Goal: Task Accomplishment & Management: Use online tool/utility

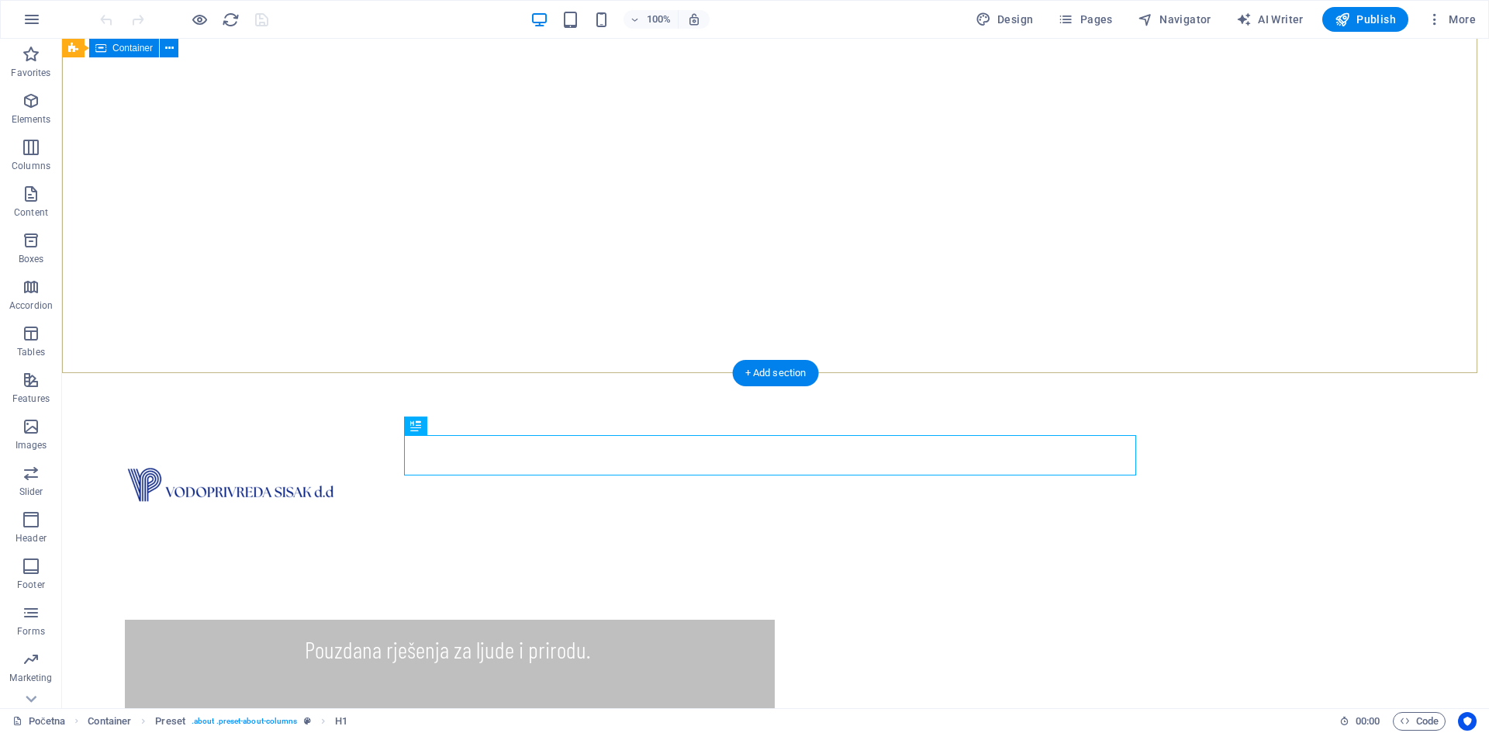
scroll to position [185, 0]
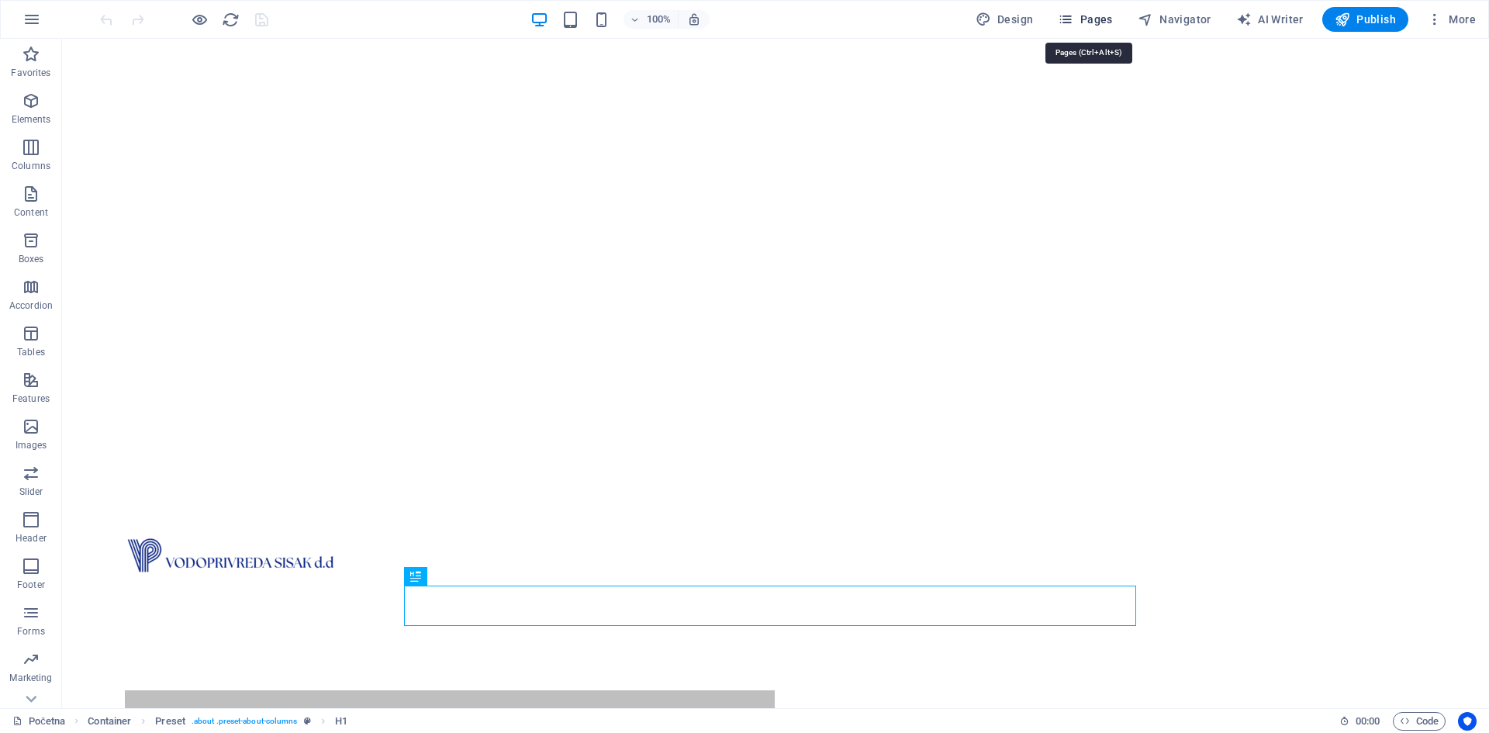
click at [1106, 21] on span "Pages" at bounding box center [1085, 20] width 54 height 16
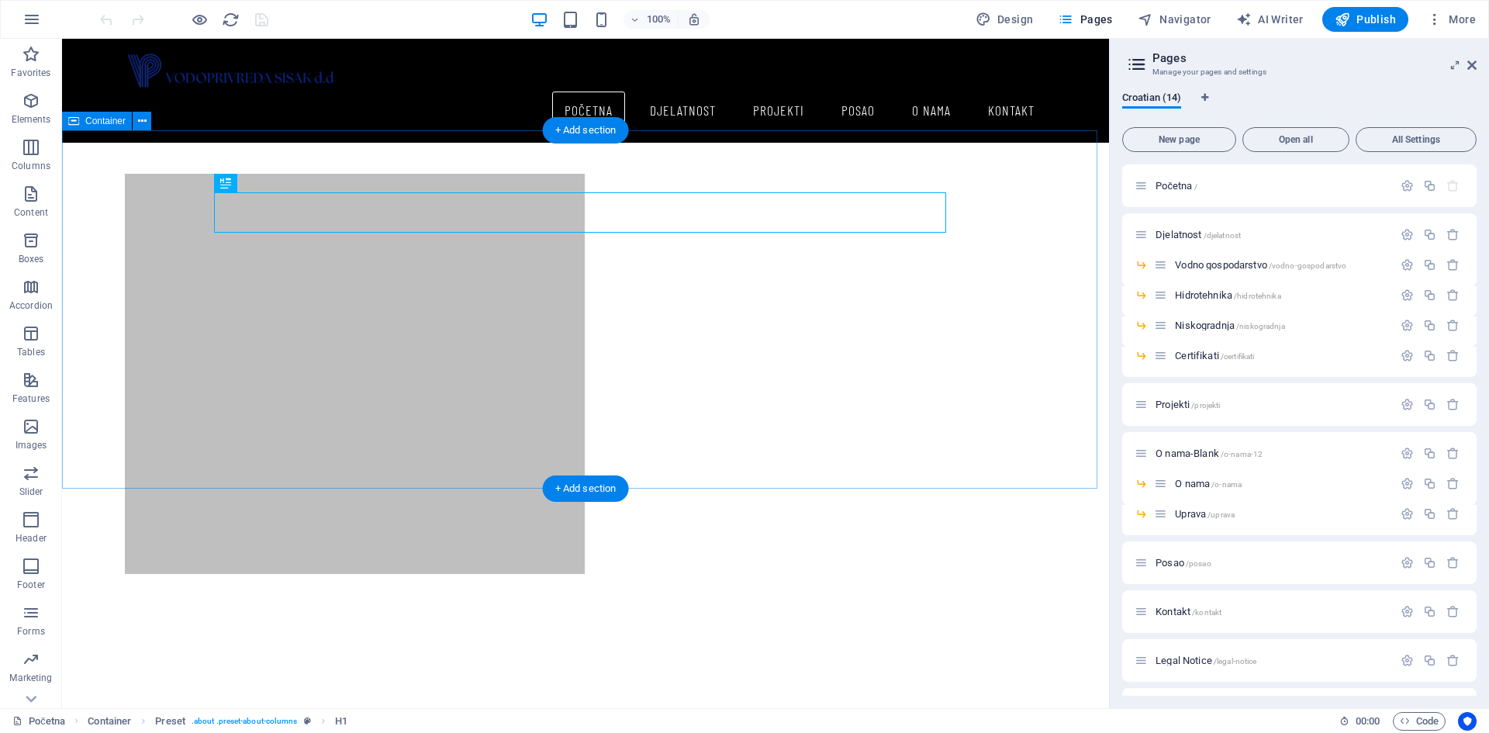
scroll to position [728, 0]
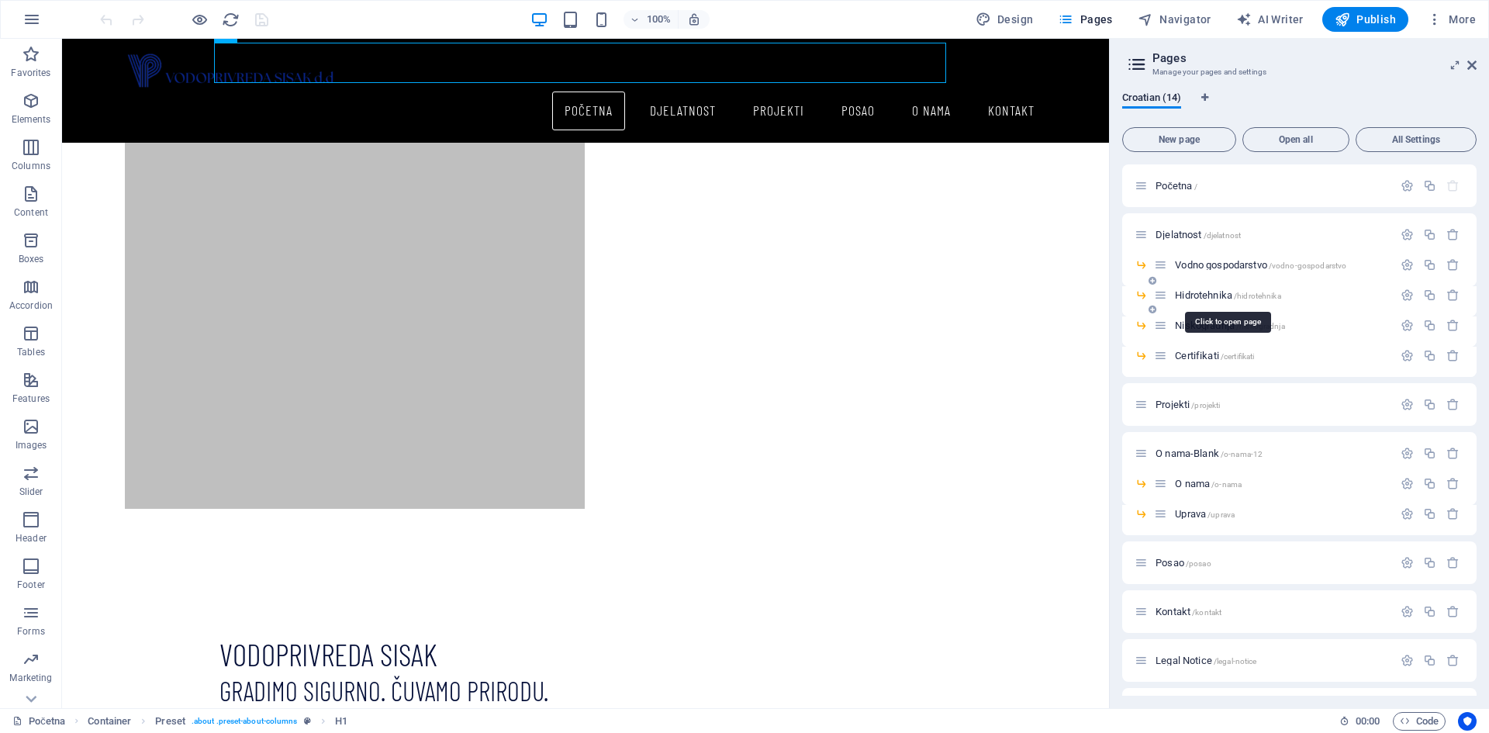
click at [1196, 292] on span "Hidrotehnika /hidrotehnika" at bounding box center [1227, 295] width 105 height 12
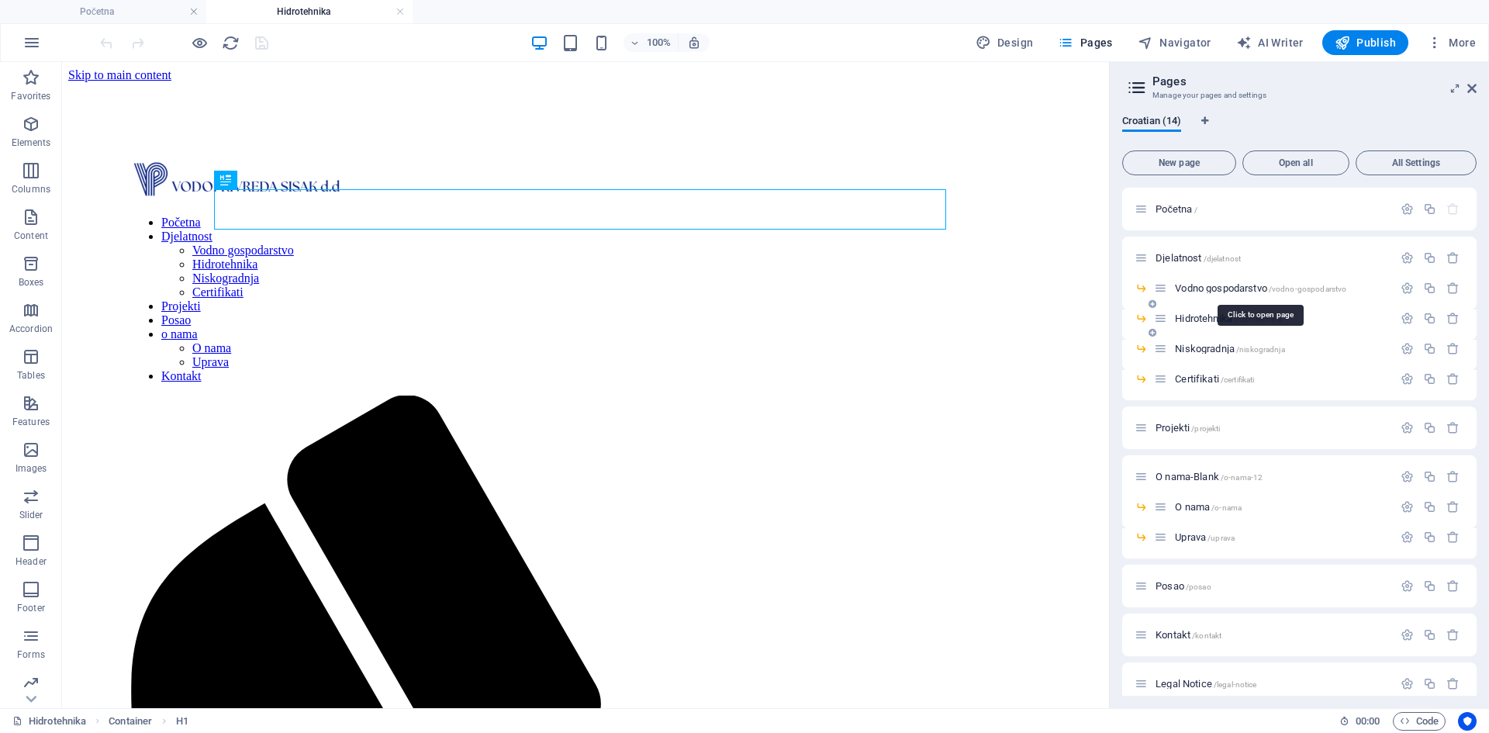
scroll to position [0, 0]
click at [1194, 348] on span "Niskogradnja /niskogradnja" at bounding box center [1229, 349] width 109 height 12
click at [264, 235] on button at bounding box center [270, 232] width 19 height 19
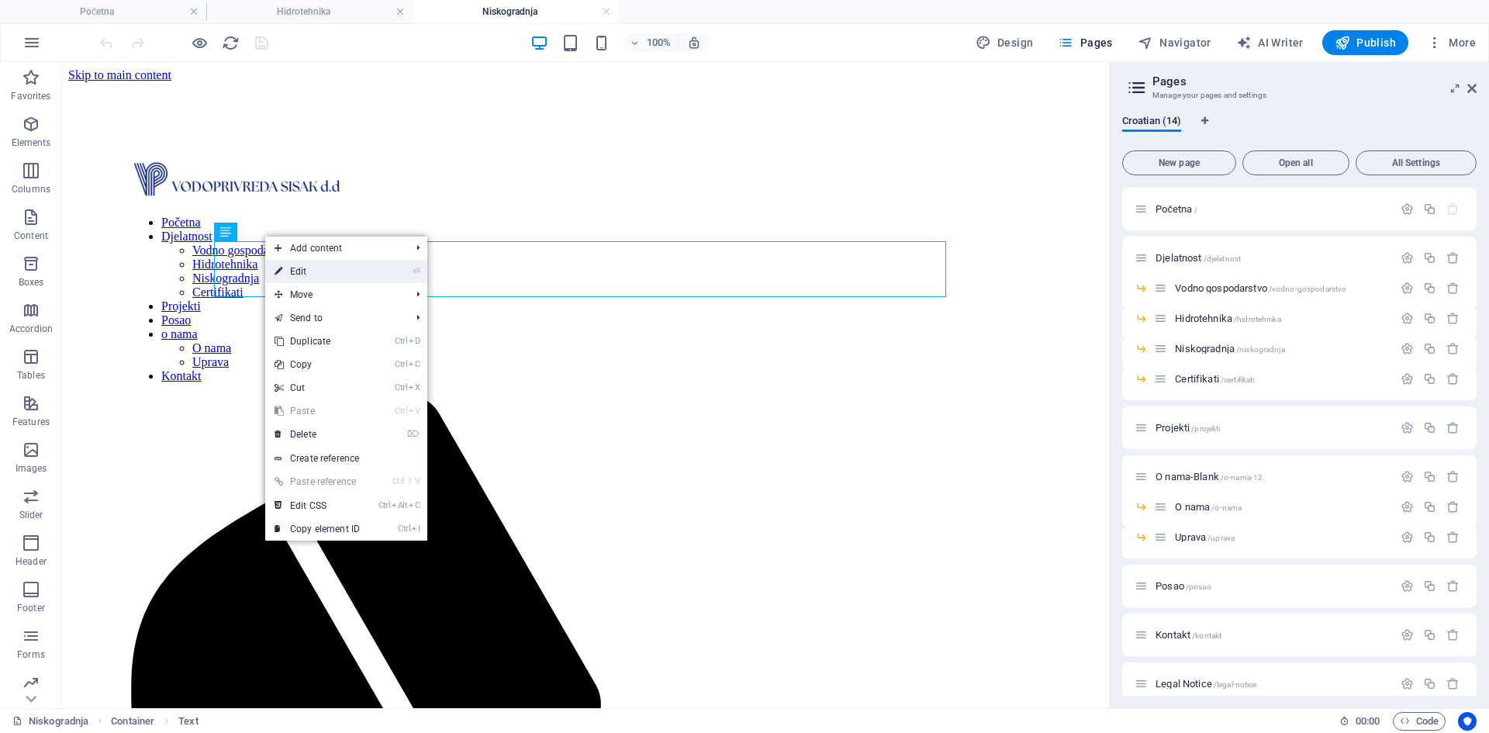
click at [281, 265] on icon at bounding box center [279, 271] width 8 height 23
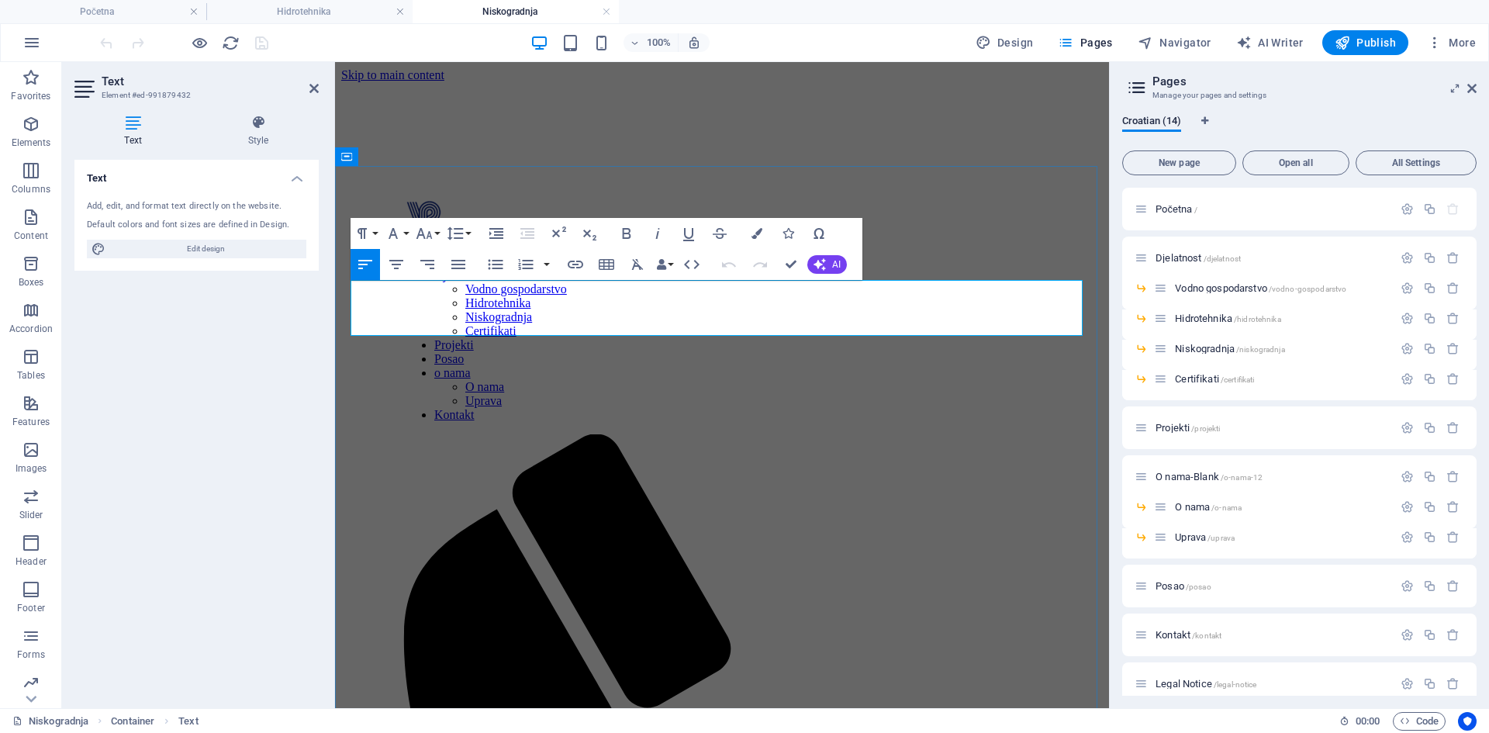
drag, startPoint x: 479, startPoint y: 290, endPoint x: 351, endPoint y: 296, distance: 128.9
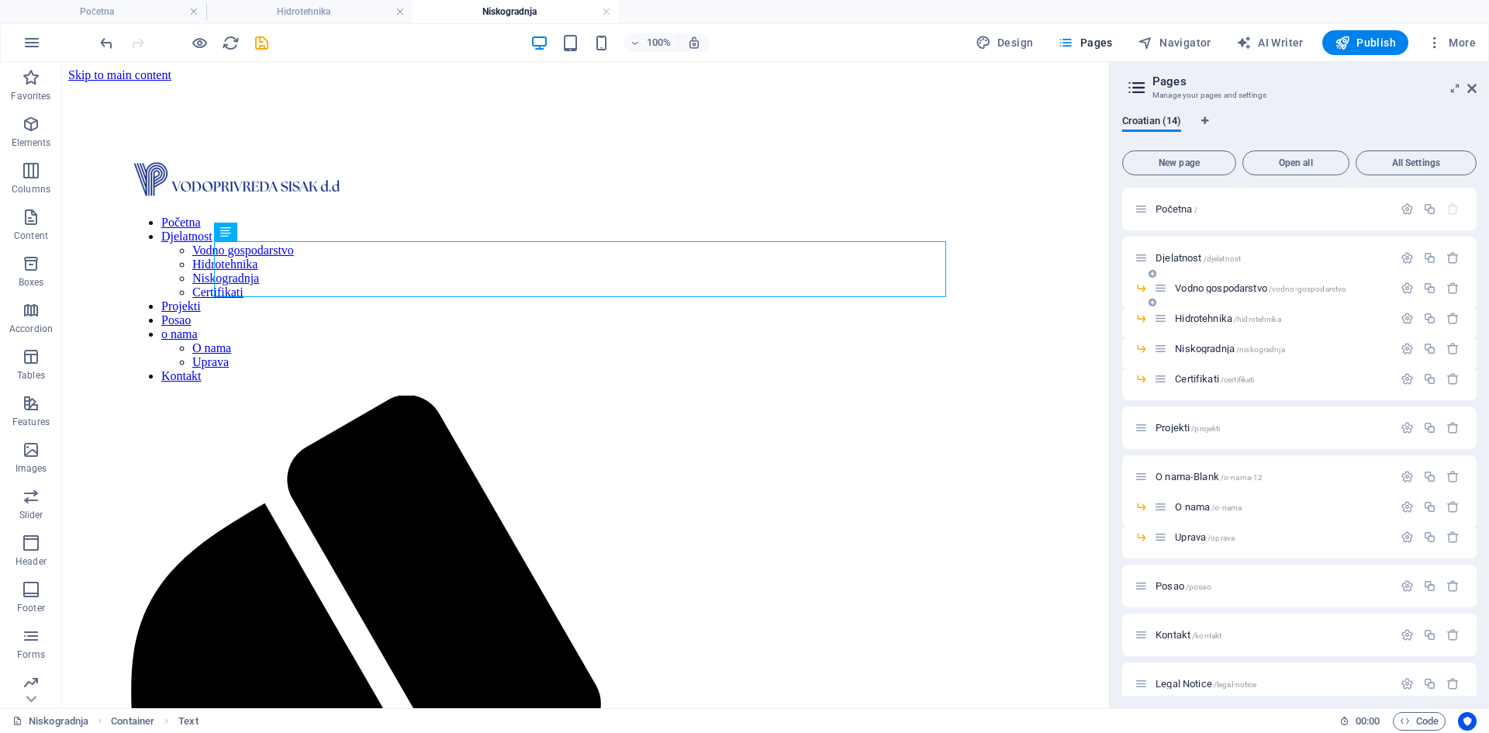
click at [1202, 285] on span "Vodno gospodarstvo /vodno-gospodarstvo" at bounding box center [1260, 288] width 171 height 12
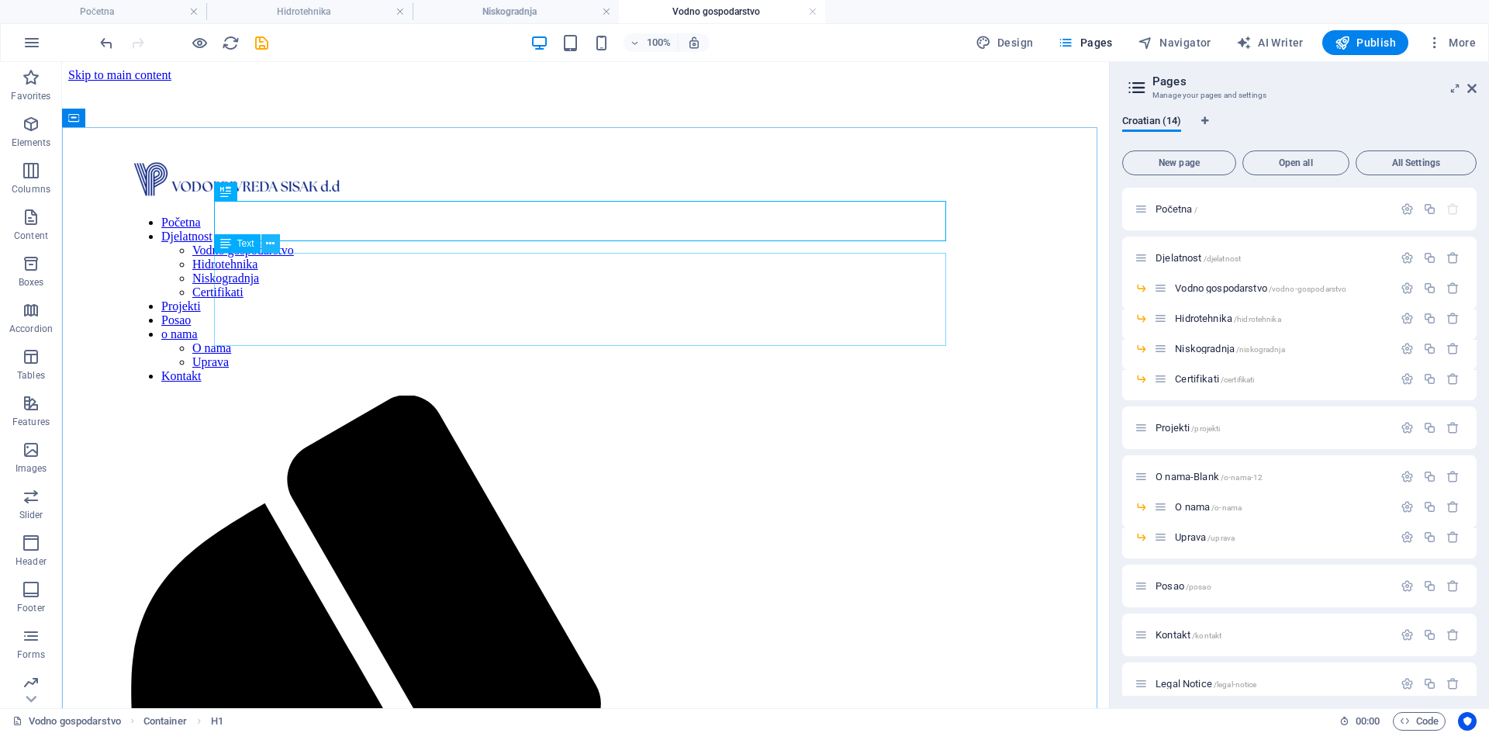
click at [266, 247] on icon at bounding box center [270, 244] width 9 height 16
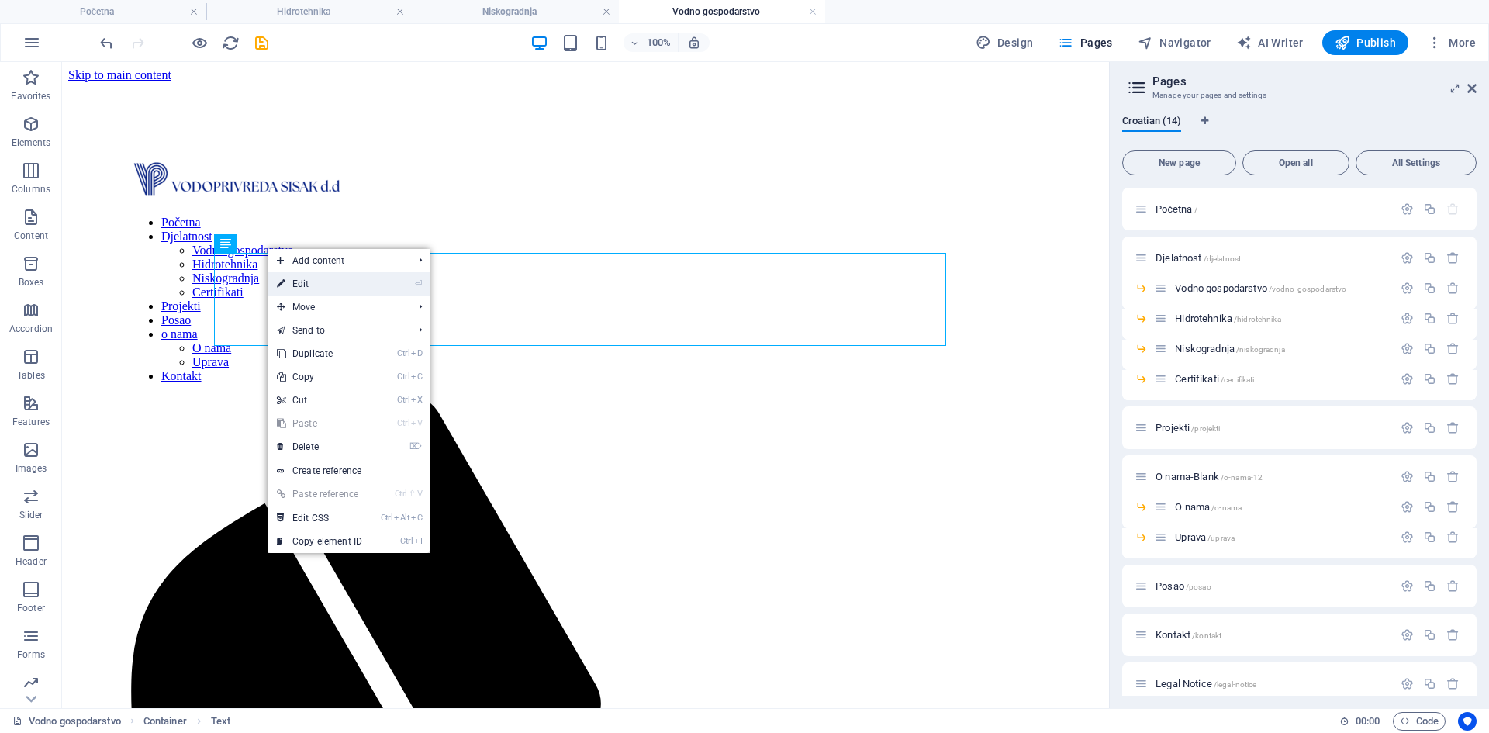
click at [292, 280] on link "⏎ Edit" at bounding box center [320, 283] width 104 height 23
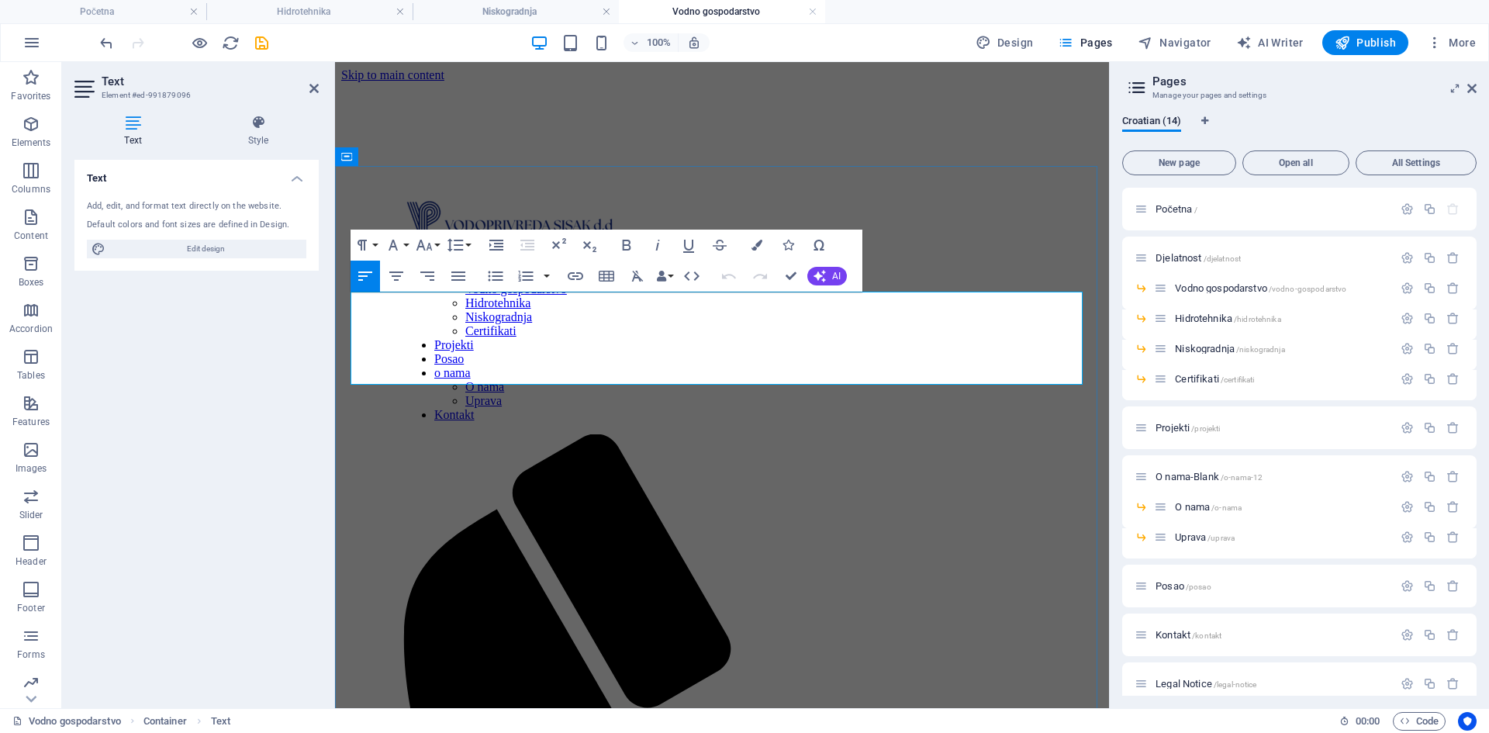
drag, startPoint x: 499, startPoint y: 341, endPoint x: 545, endPoint y: 337, distance: 45.9
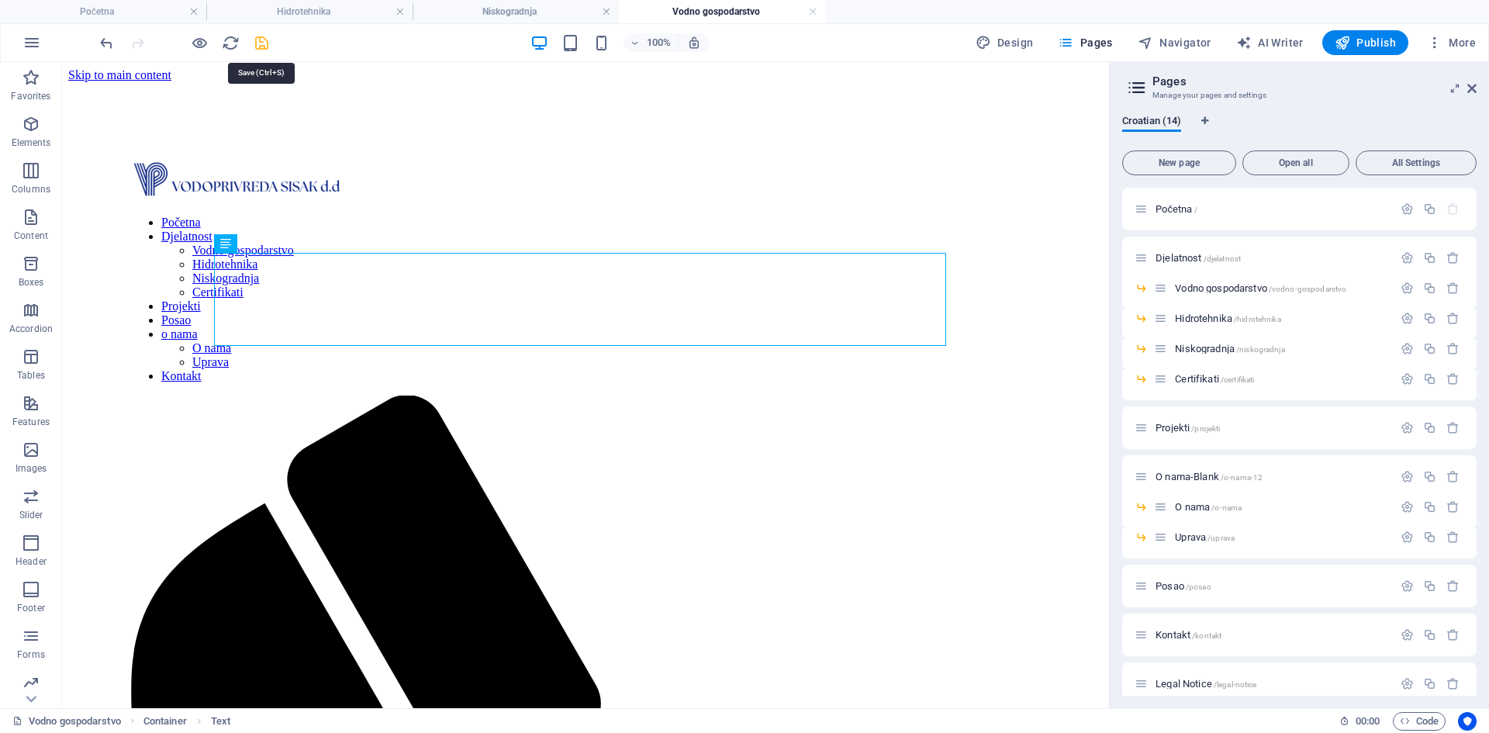
click at [266, 47] on icon "save" at bounding box center [262, 43] width 18 height 18
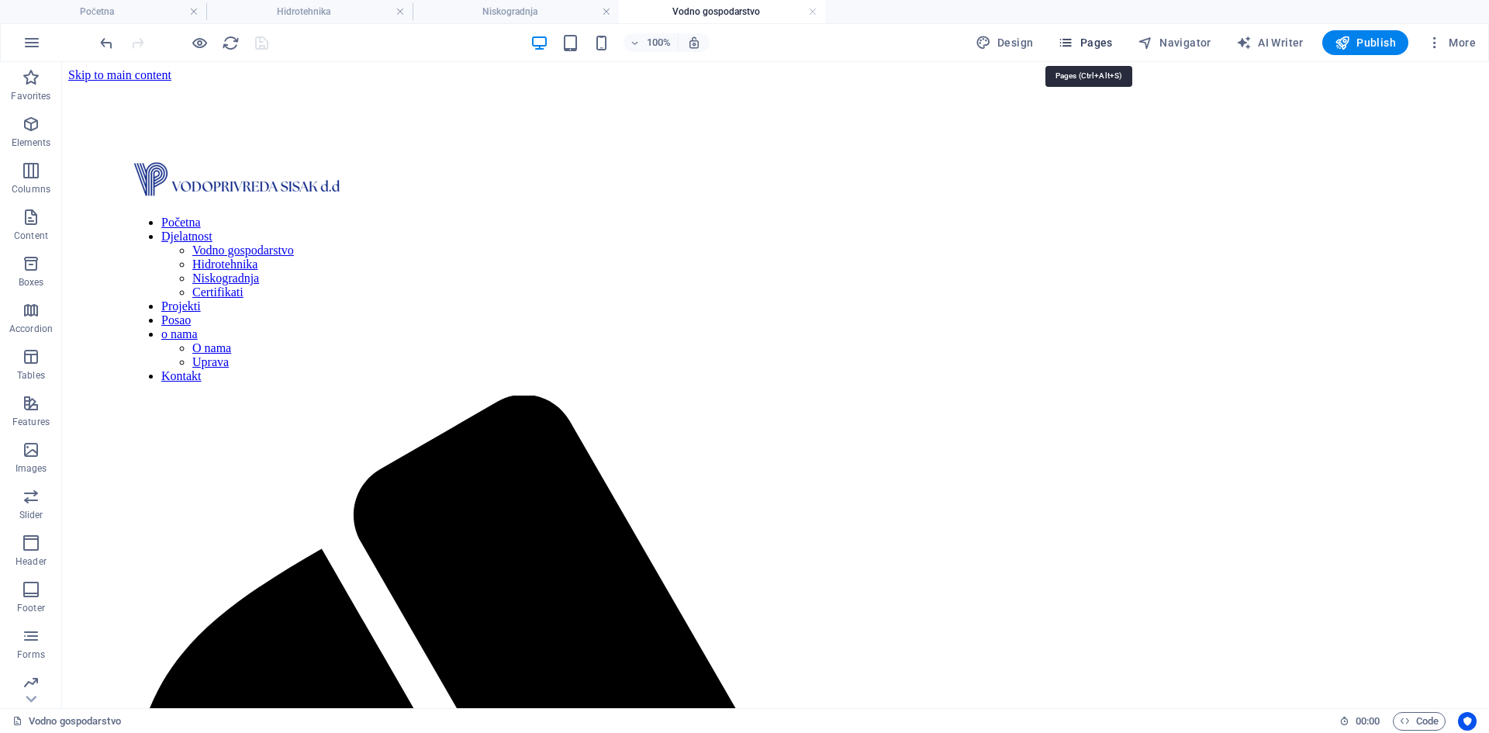
click at [1095, 41] on span "Pages" at bounding box center [1085, 43] width 54 height 16
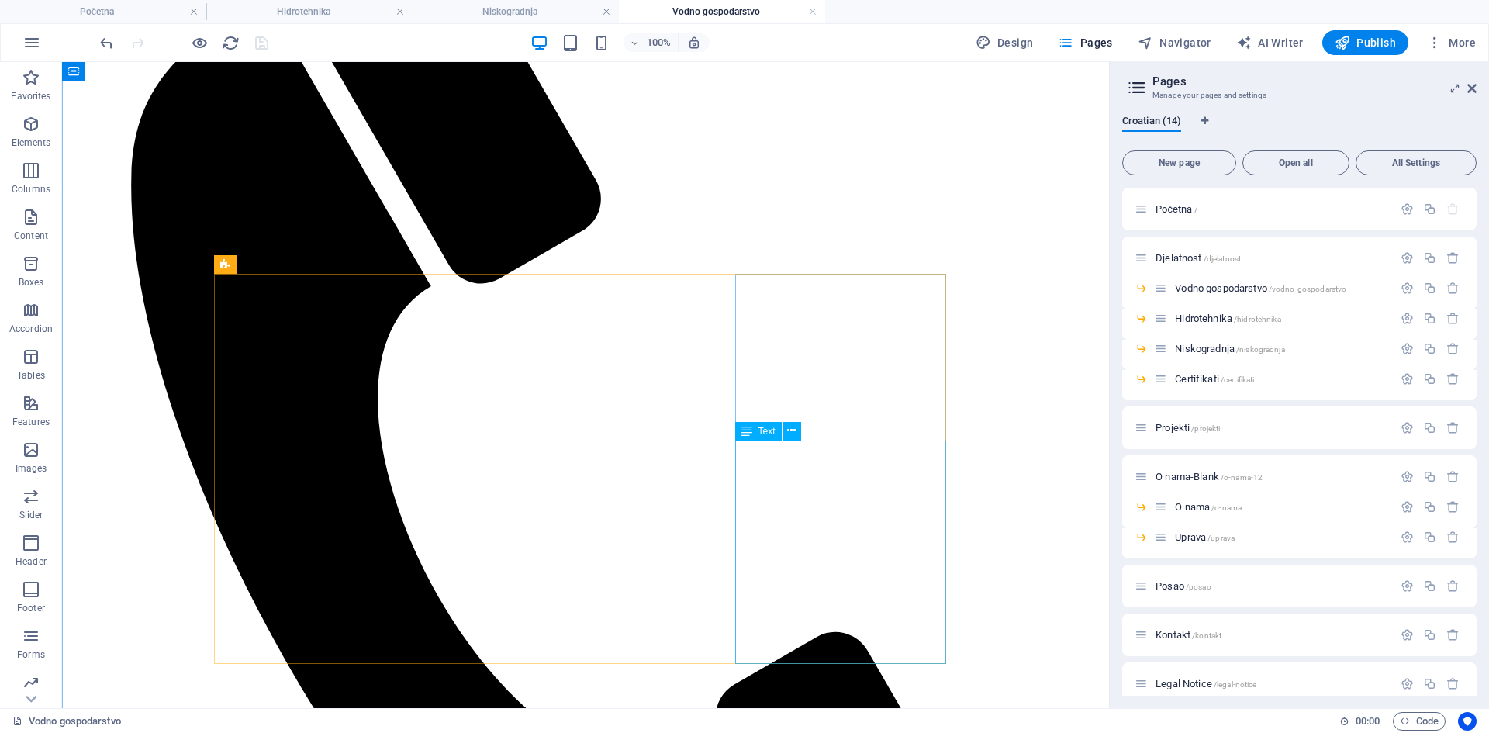
scroll to position [465, 0]
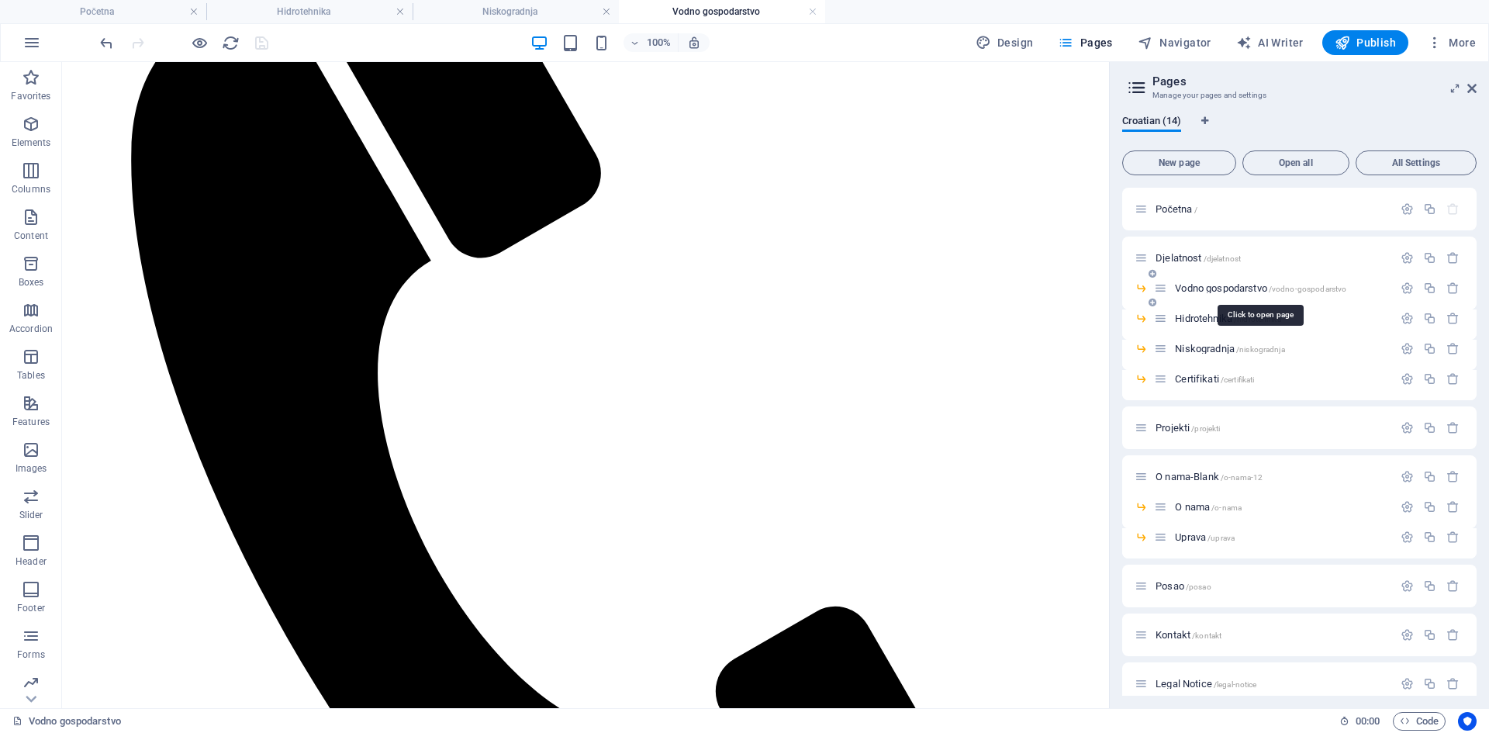
click at [1202, 285] on span "Vodno gospodarstvo /vodno-gospodarstvo" at bounding box center [1260, 288] width 171 height 12
click at [1189, 255] on span "Djelatnost /djelatnost" at bounding box center [1198, 258] width 85 height 12
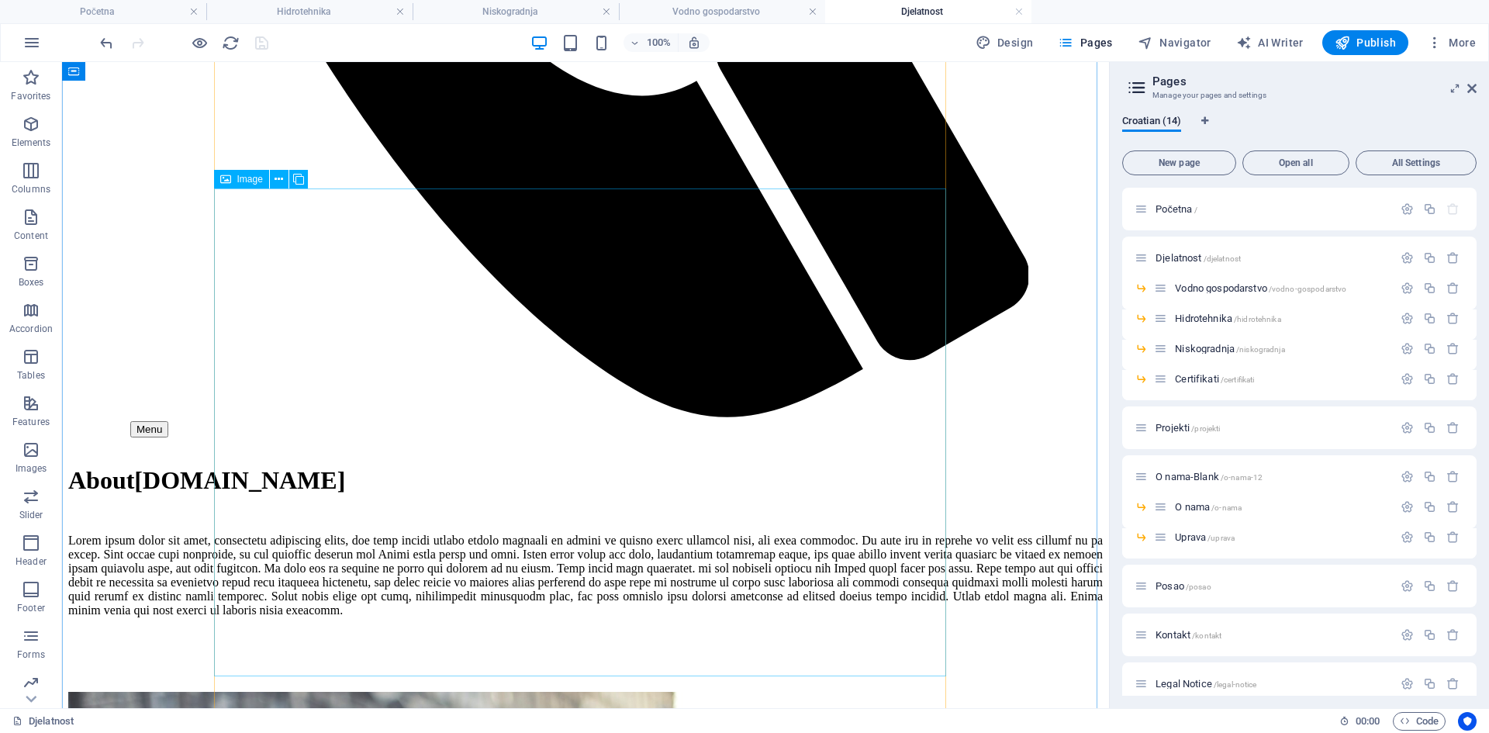
scroll to position [1319, 0]
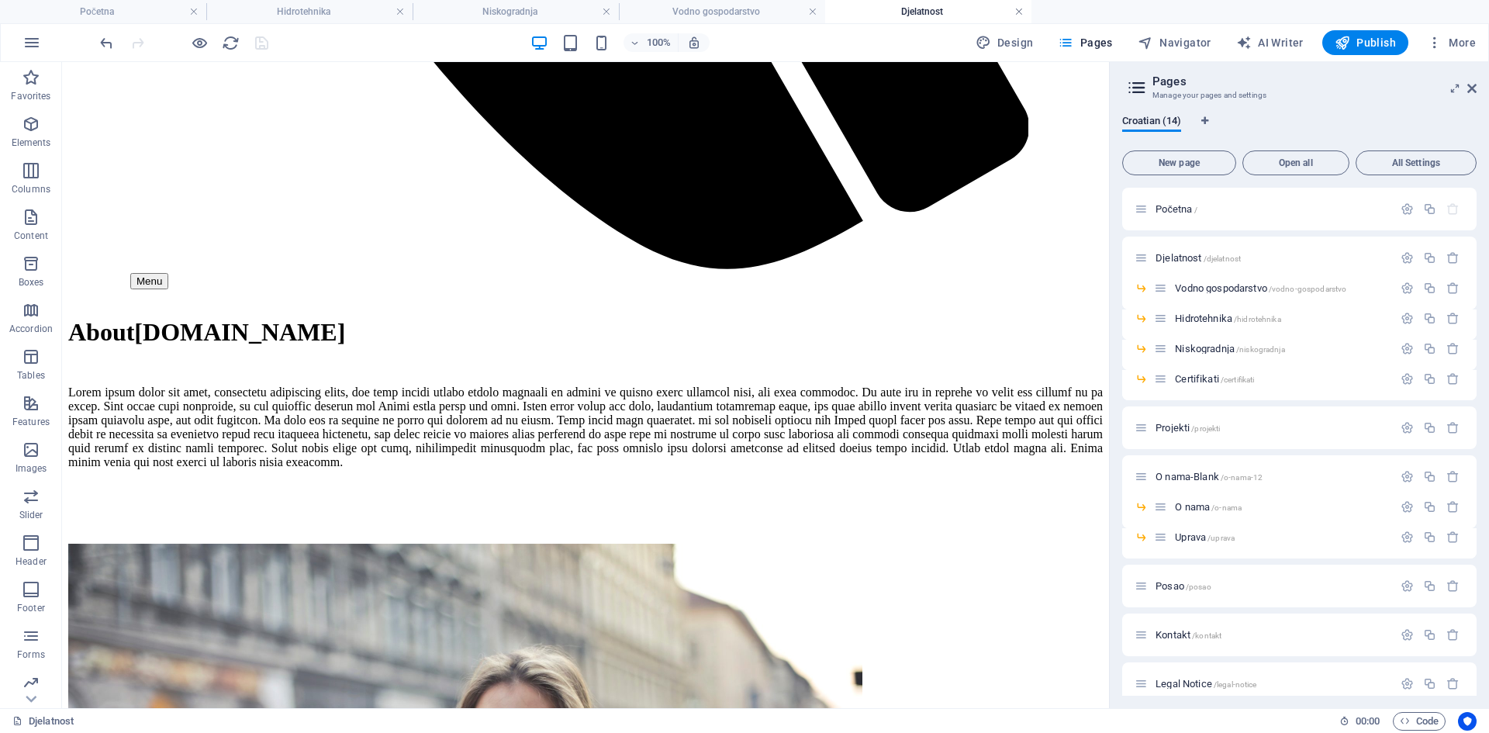
click at [1019, 9] on link at bounding box center [1019, 12] width 9 height 15
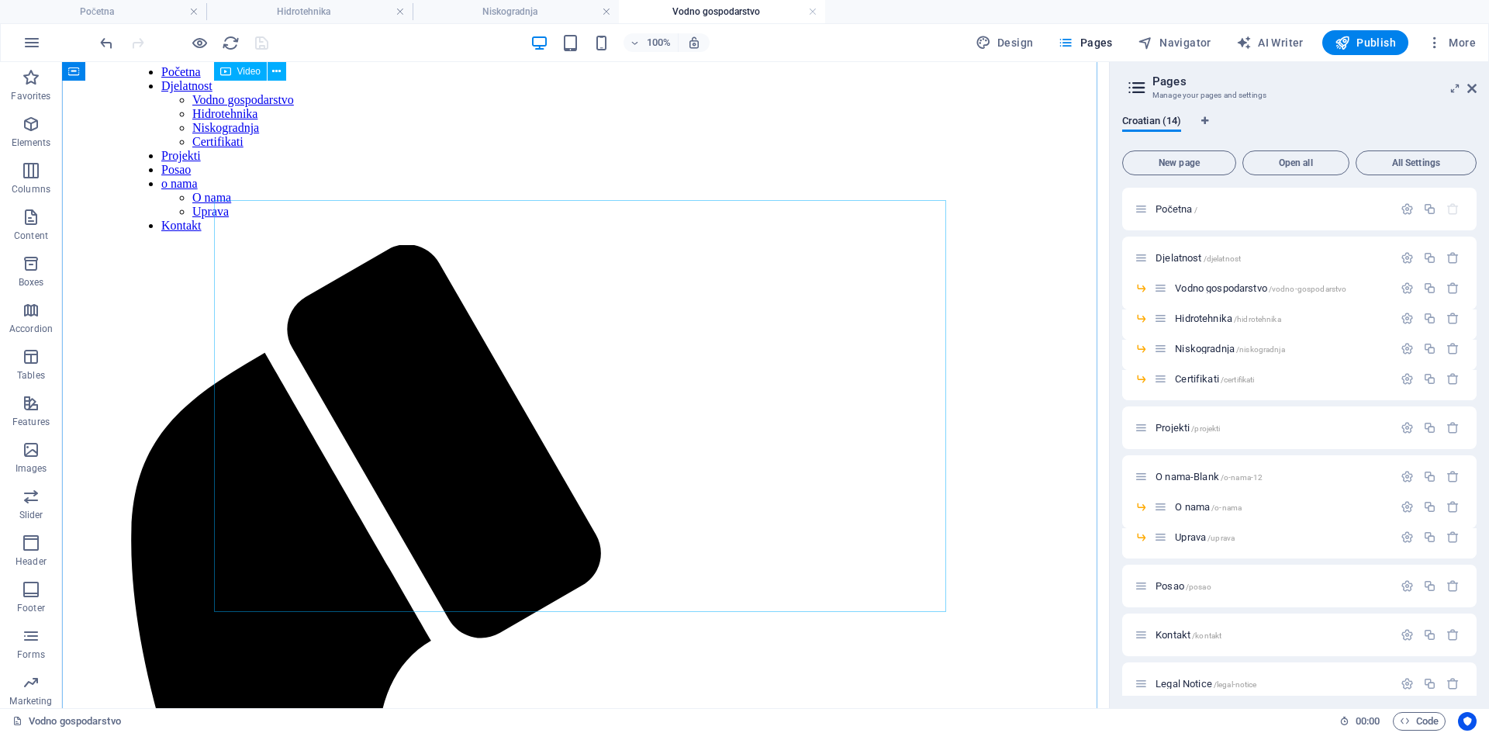
scroll to position [78, 0]
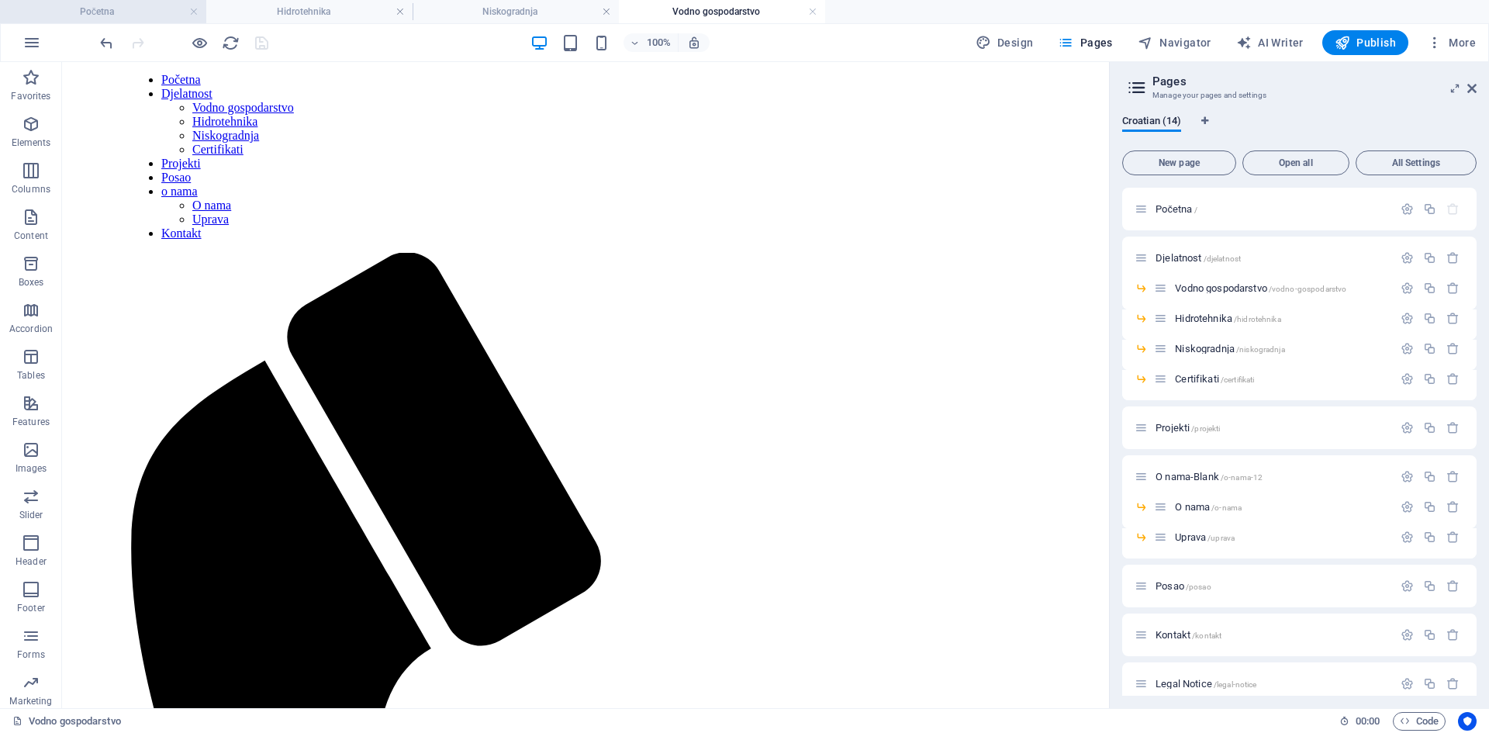
click at [110, 12] on h4 "Početna" at bounding box center [103, 11] width 206 height 17
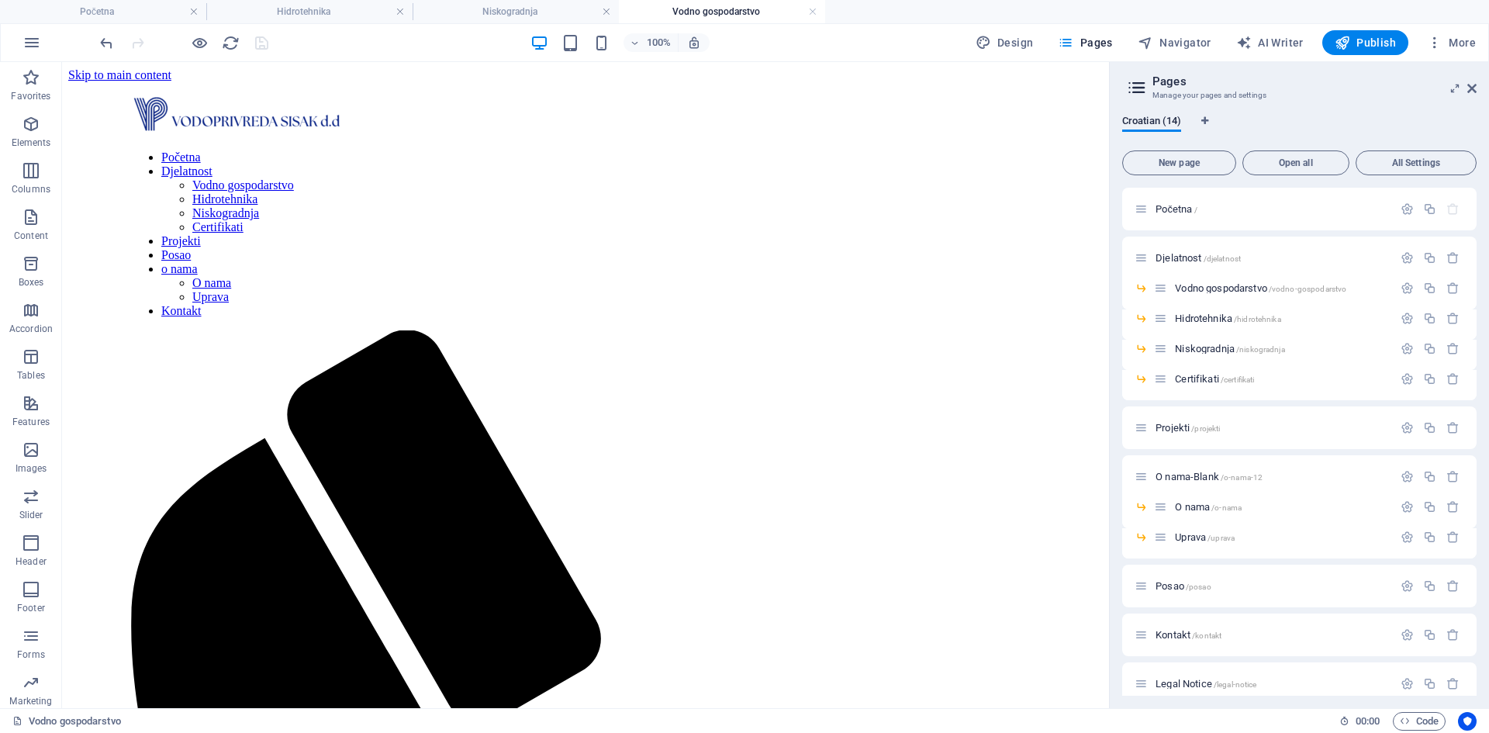
scroll to position [767, 0]
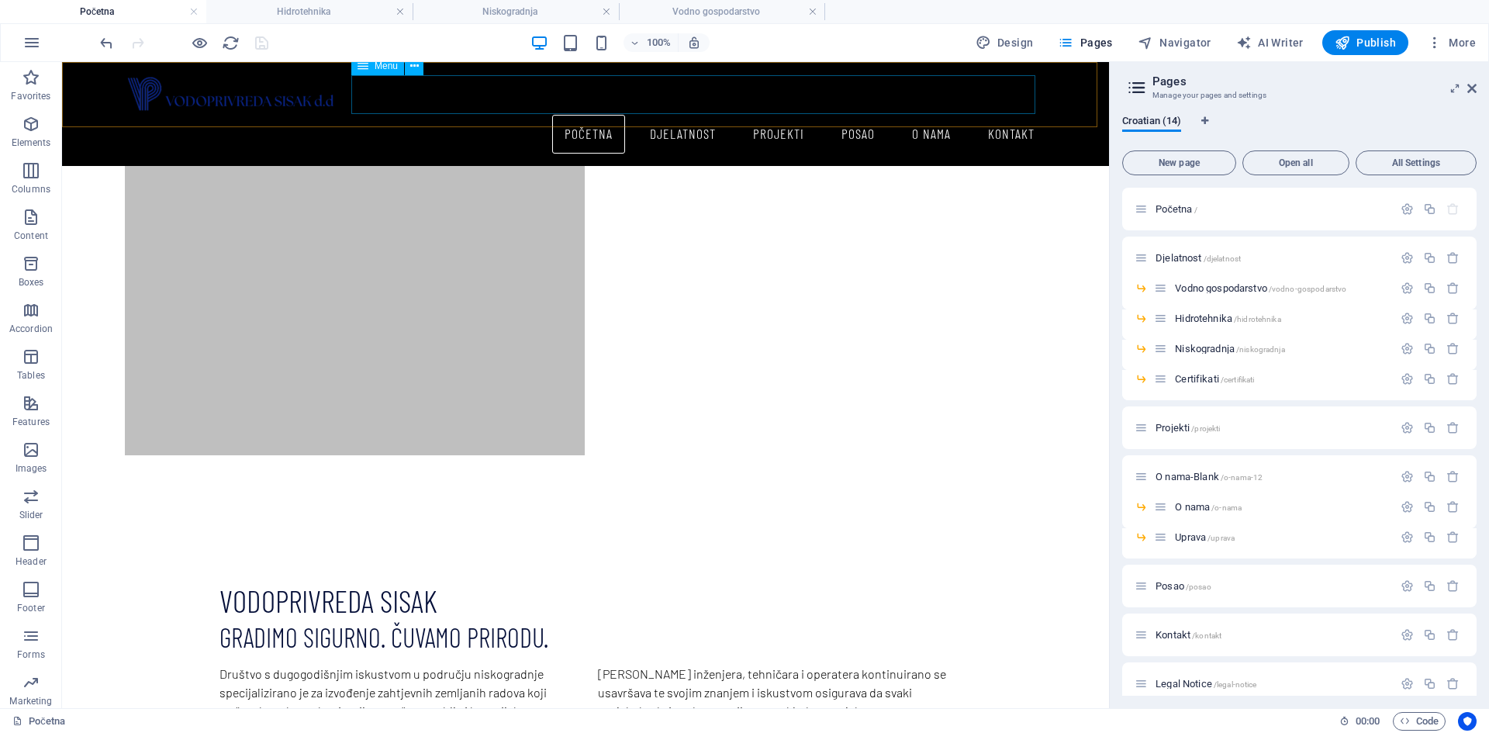
click at [673, 115] on nav "Početna Djelatnost Vodno gospodarstvo Hidrotehnika Niskogradnja Certifikati Pro…" at bounding box center [585, 134] width 923 height 39
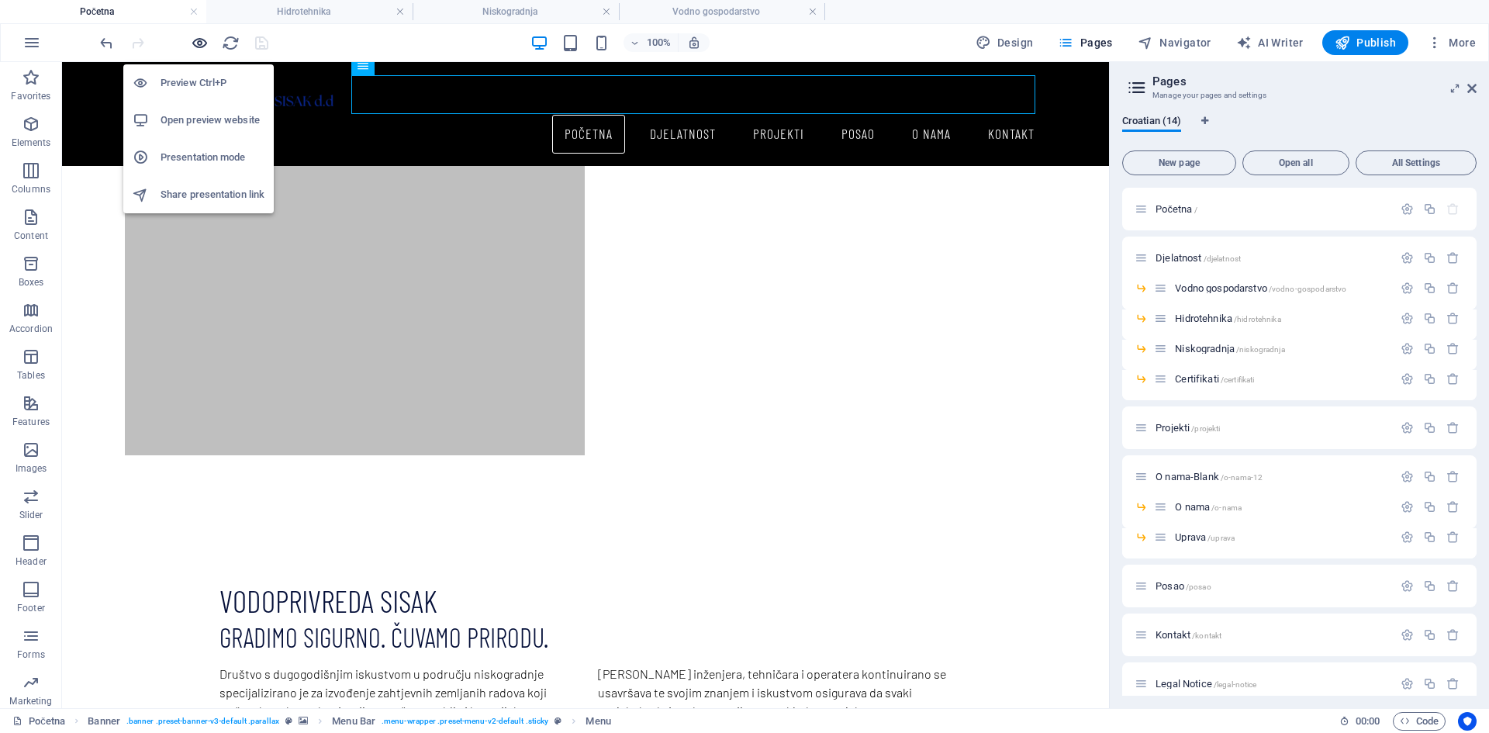
click at [193, 40] on icon "button" at bounding box center [200, 43] width 18 height 18
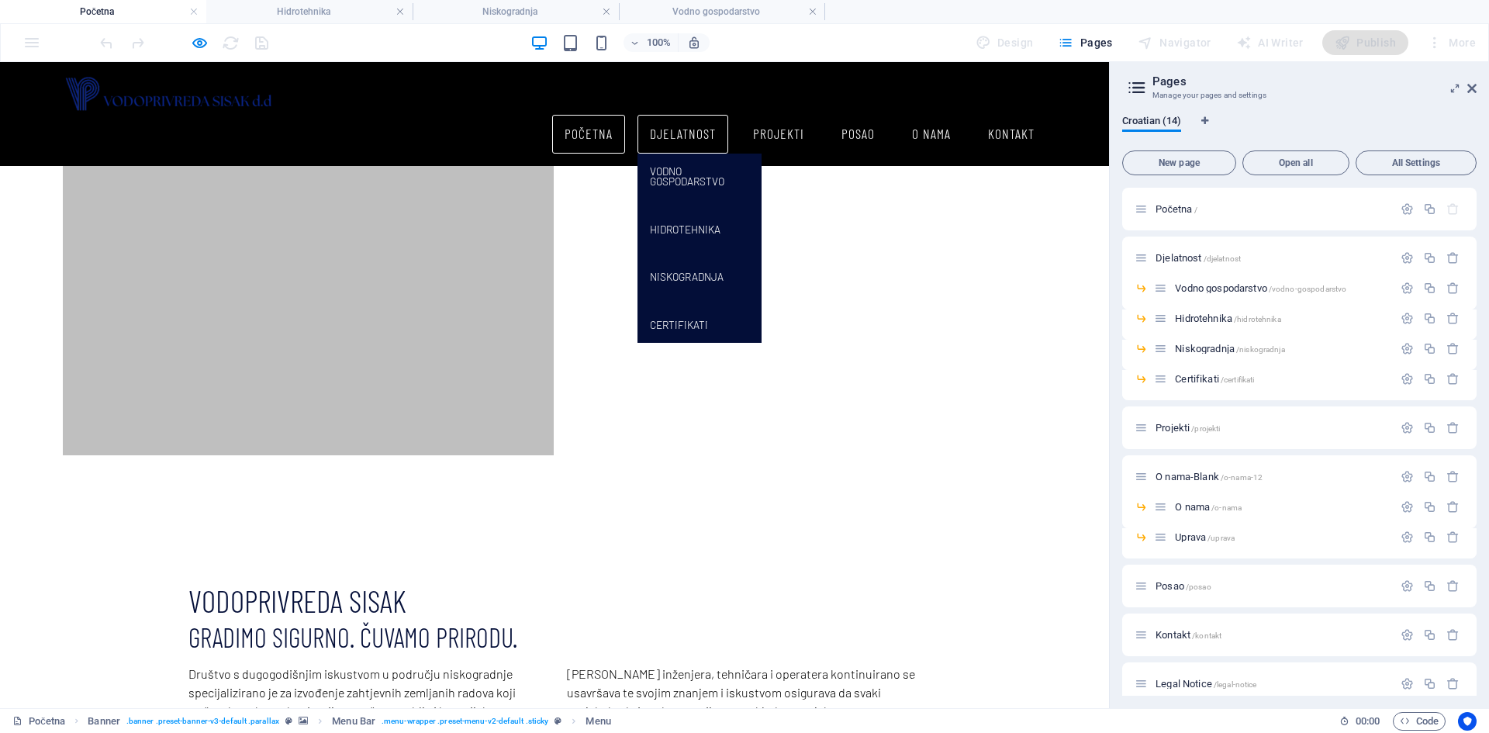
click at [689, 115] on link "Djelatnost" at bounding box center [683, 134] width 91 height 39
click at [669, 115] on link "Djelatnost" at bounding box center [683, 134] width 91 height 39
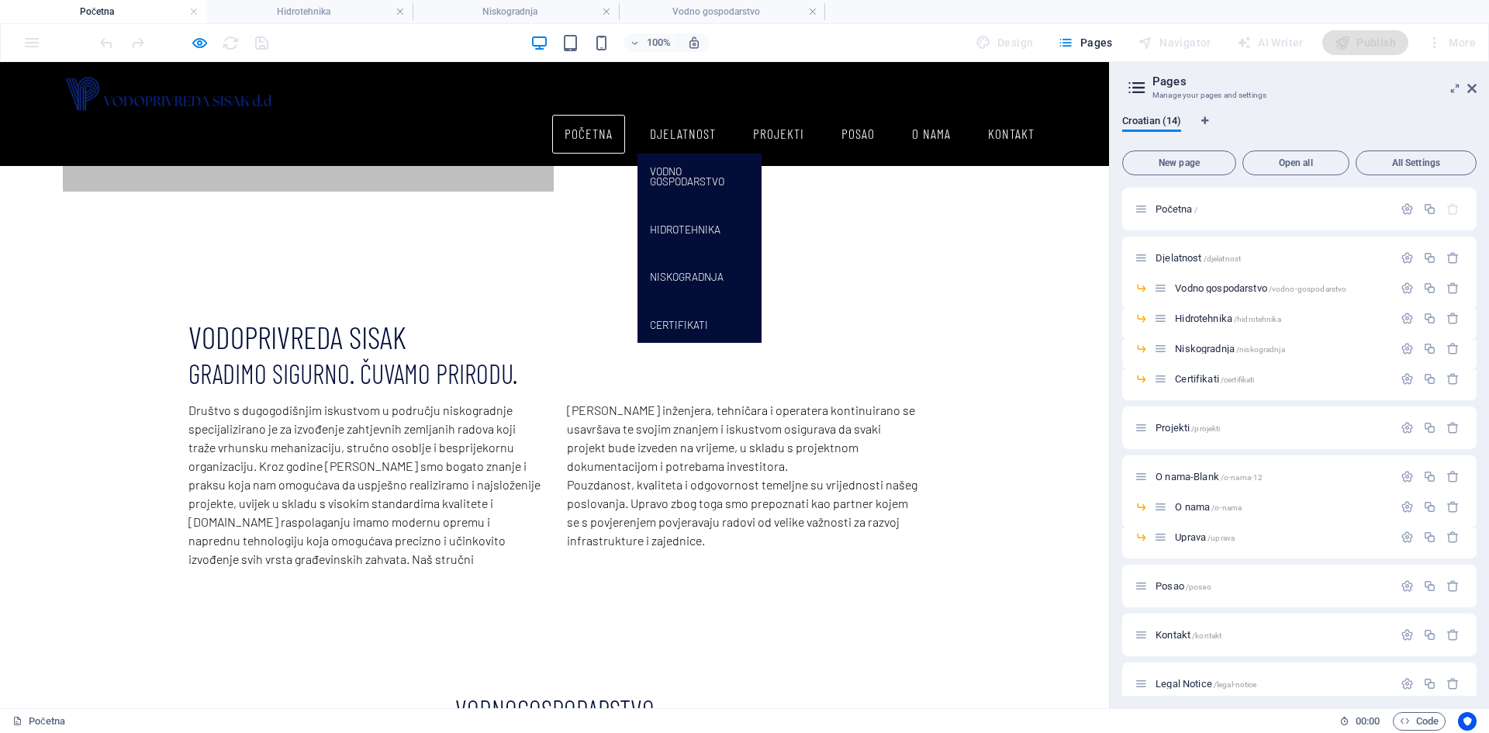
scroll to position [1233, 0]
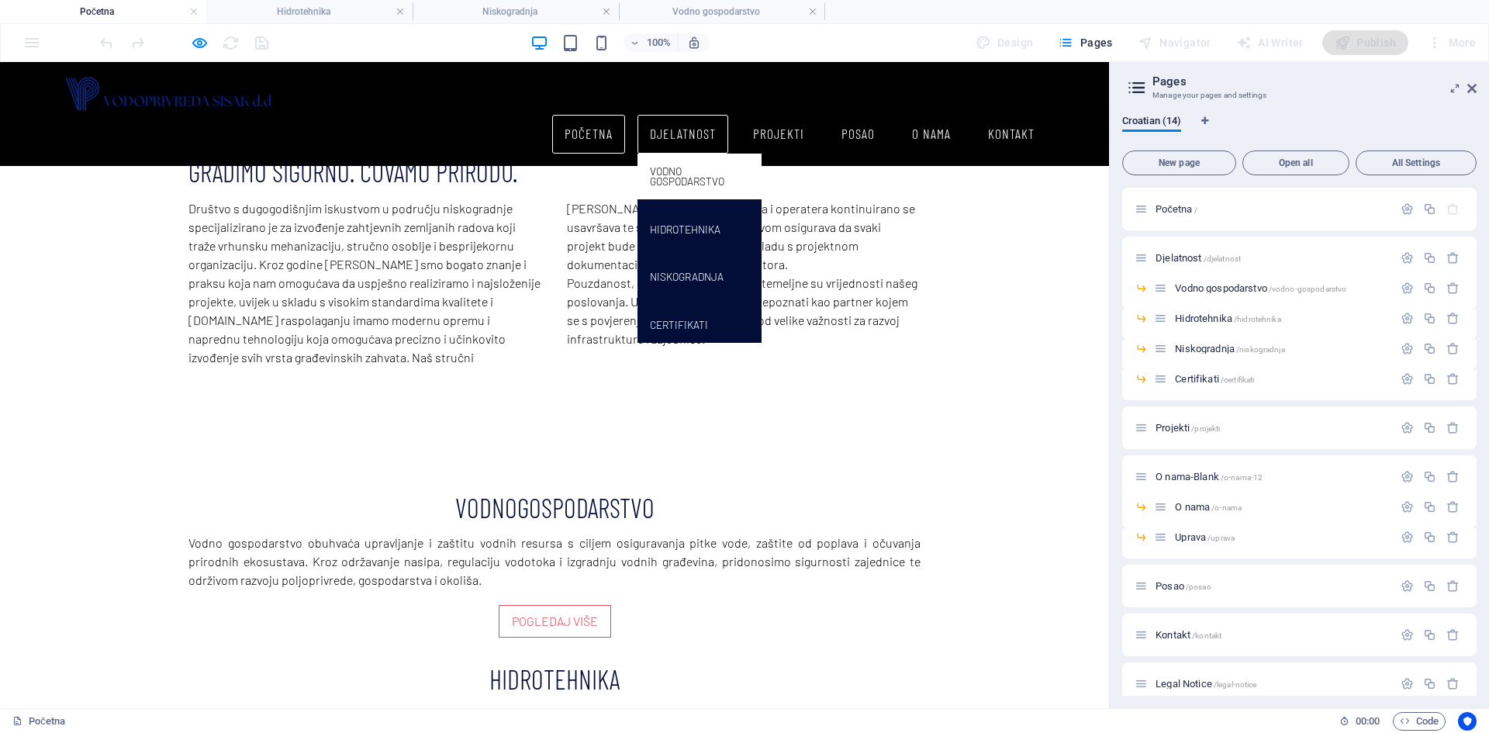
click at [663, 154] on link "Vodno gospodarstvo" at bounding box center [700, 177] width 124 height 46
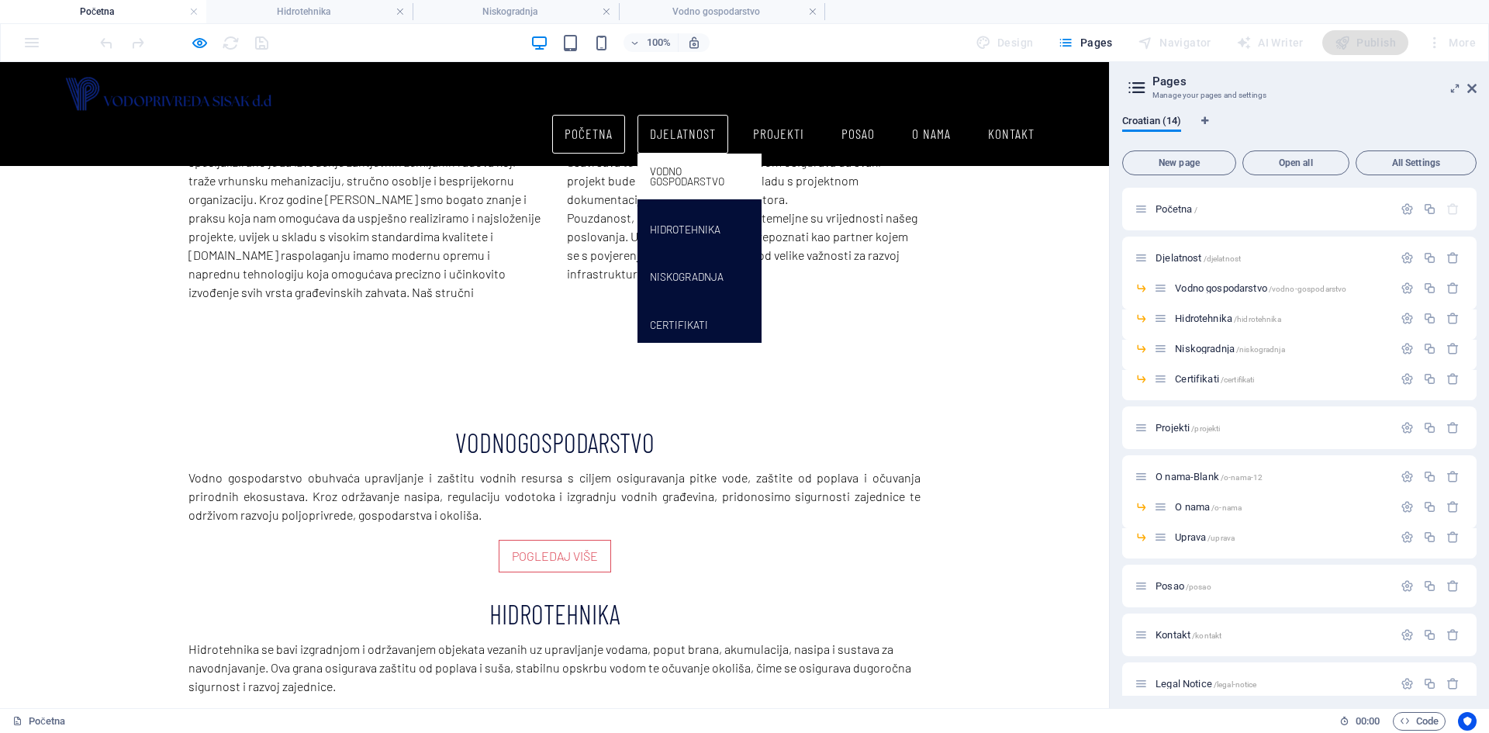
scroll to position [0, 0]
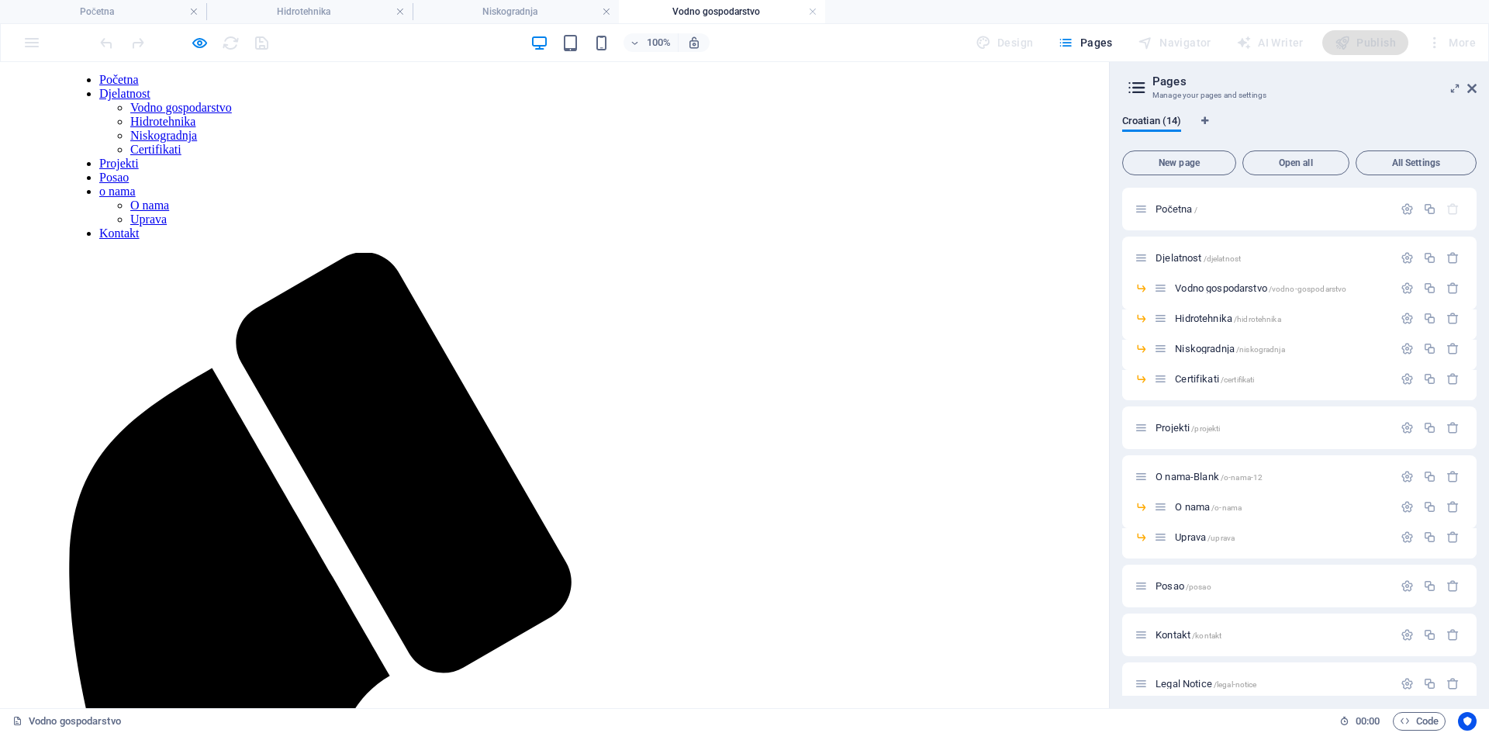
click at [195, 128] on link "Hidrotehnika" at bounding box center [162, 121] width 65 height 13
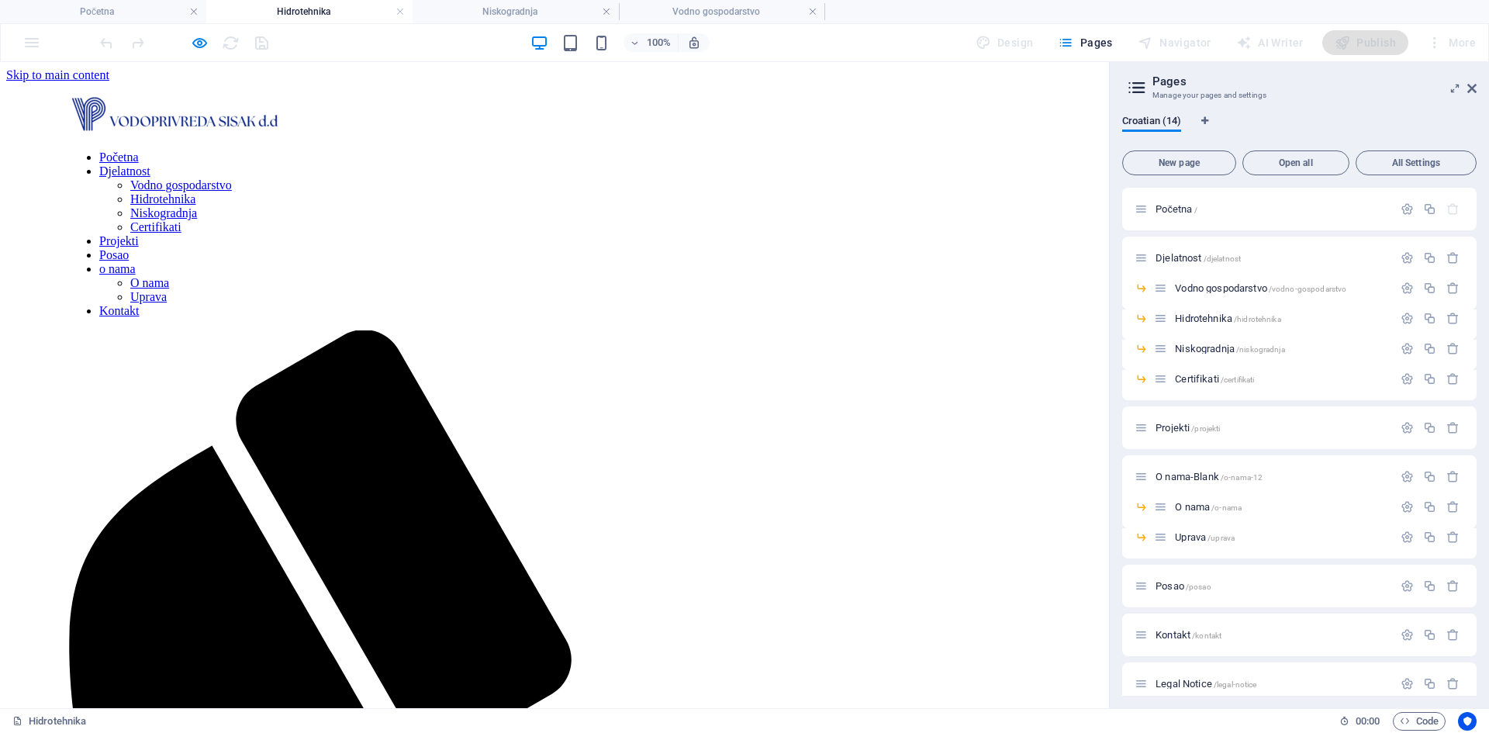
click at [197, 220] on link "Niskogradnja" at bounding box center [163, 212] width 67 height 13
click at [182, 233] on link "Certifikati" at bounding box center [155, 226] width 51 height 13
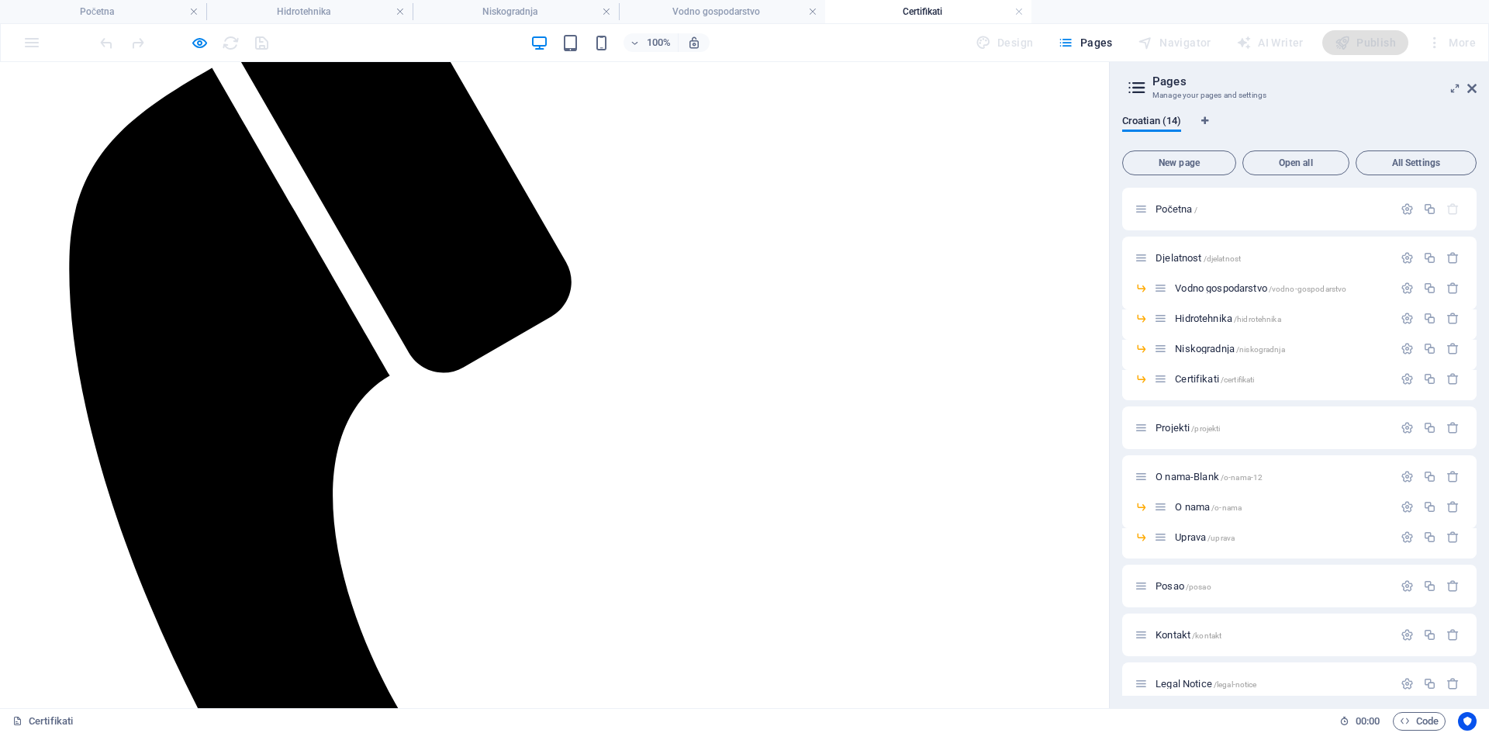
scroll to position [288, 0]
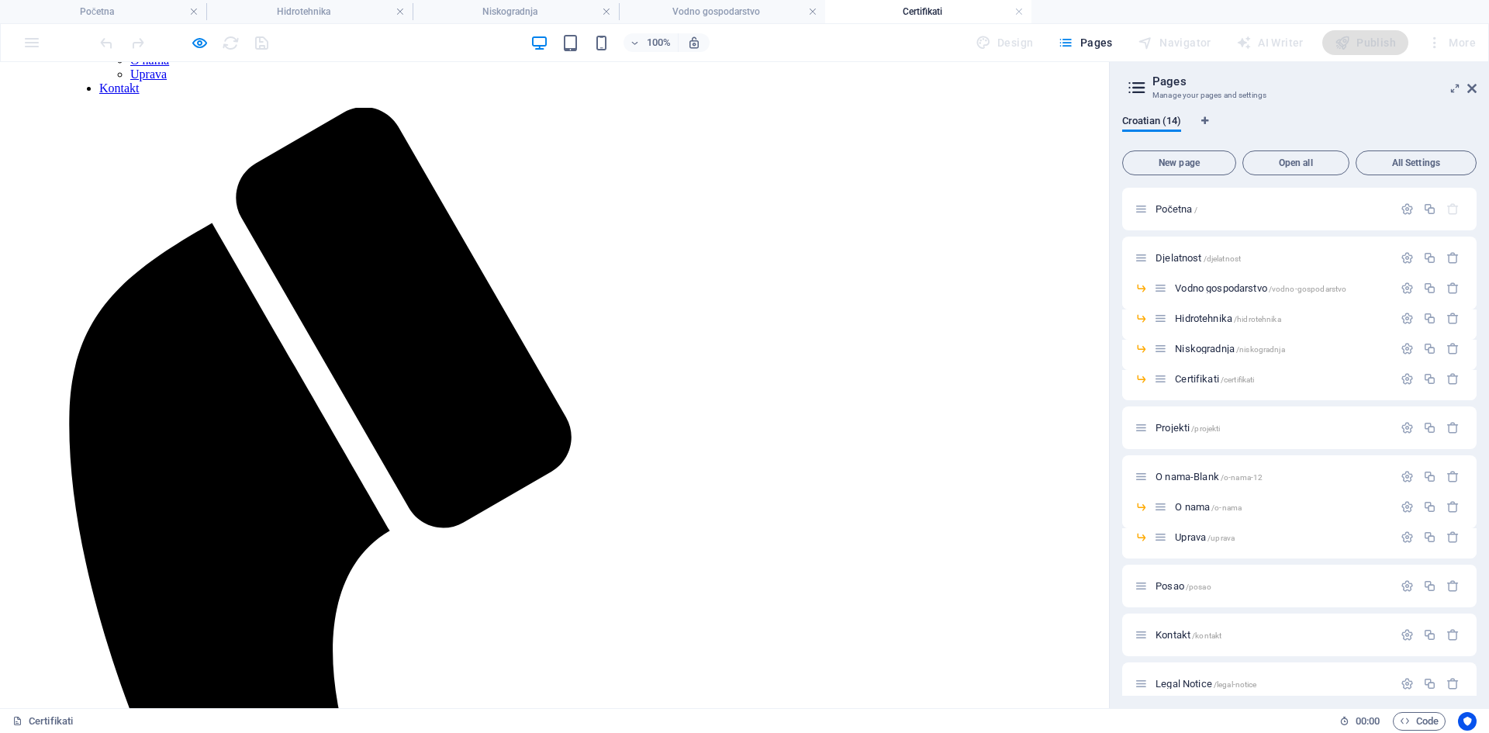
click at [403, 15] on link at bounding box center [400, 12] width 9 height 15
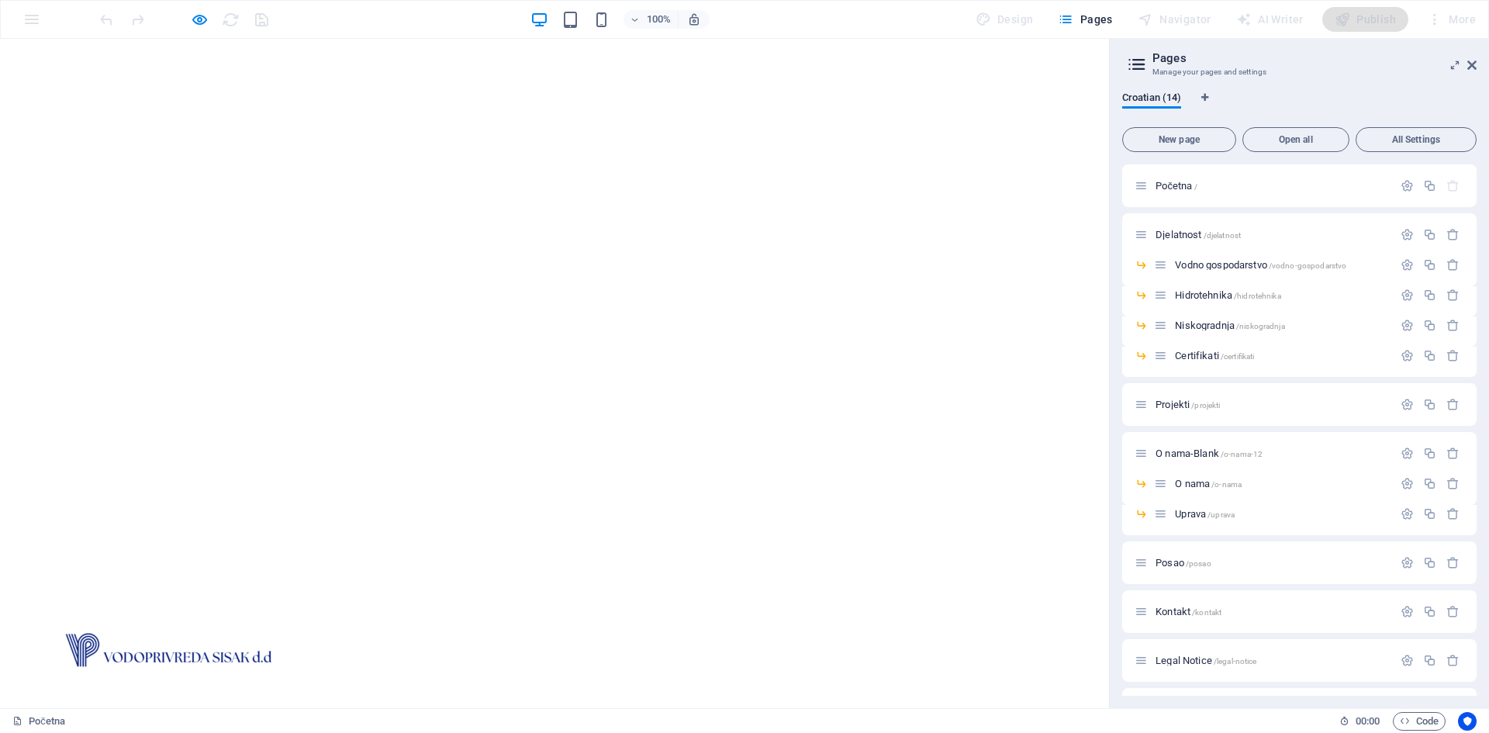
scroll to position [0, 0]
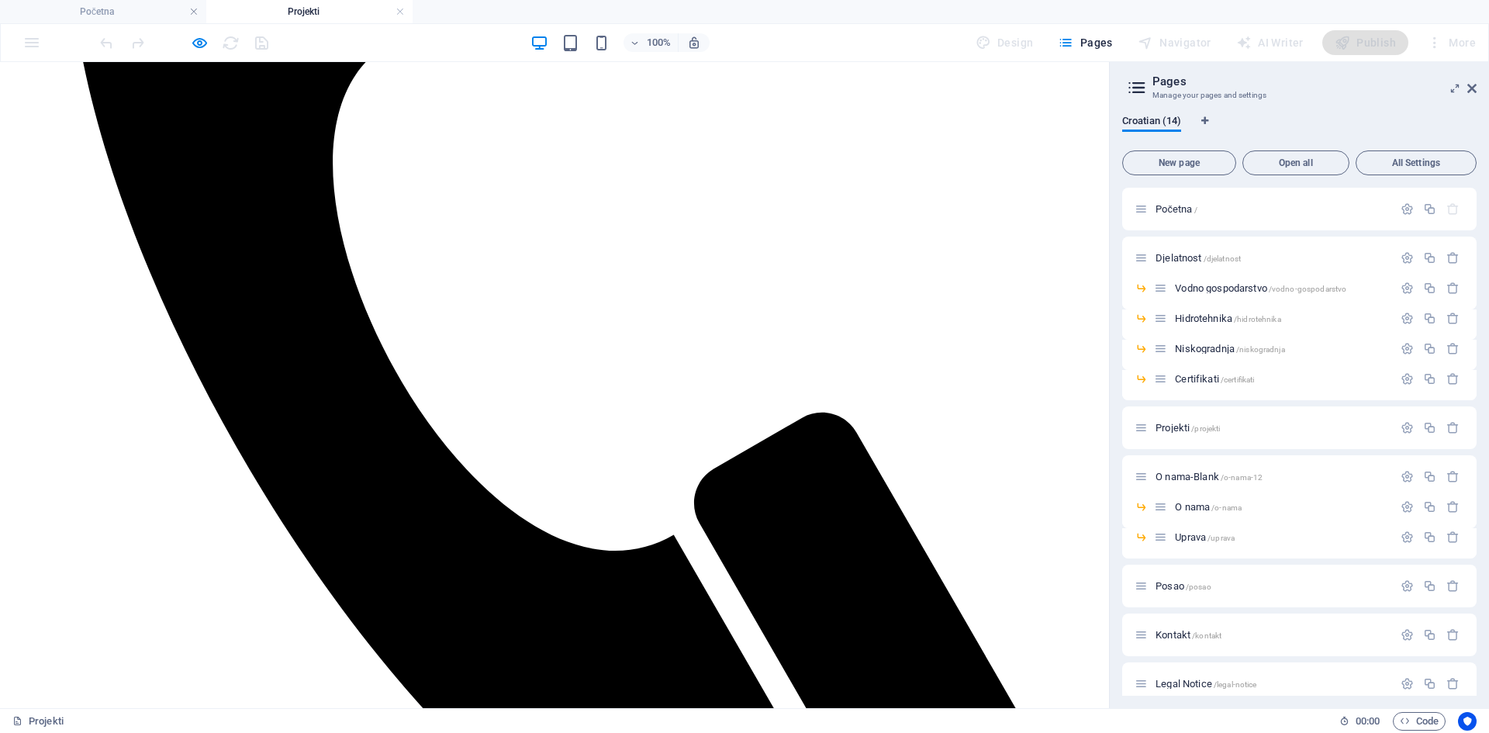
scroll to position [543, 0]
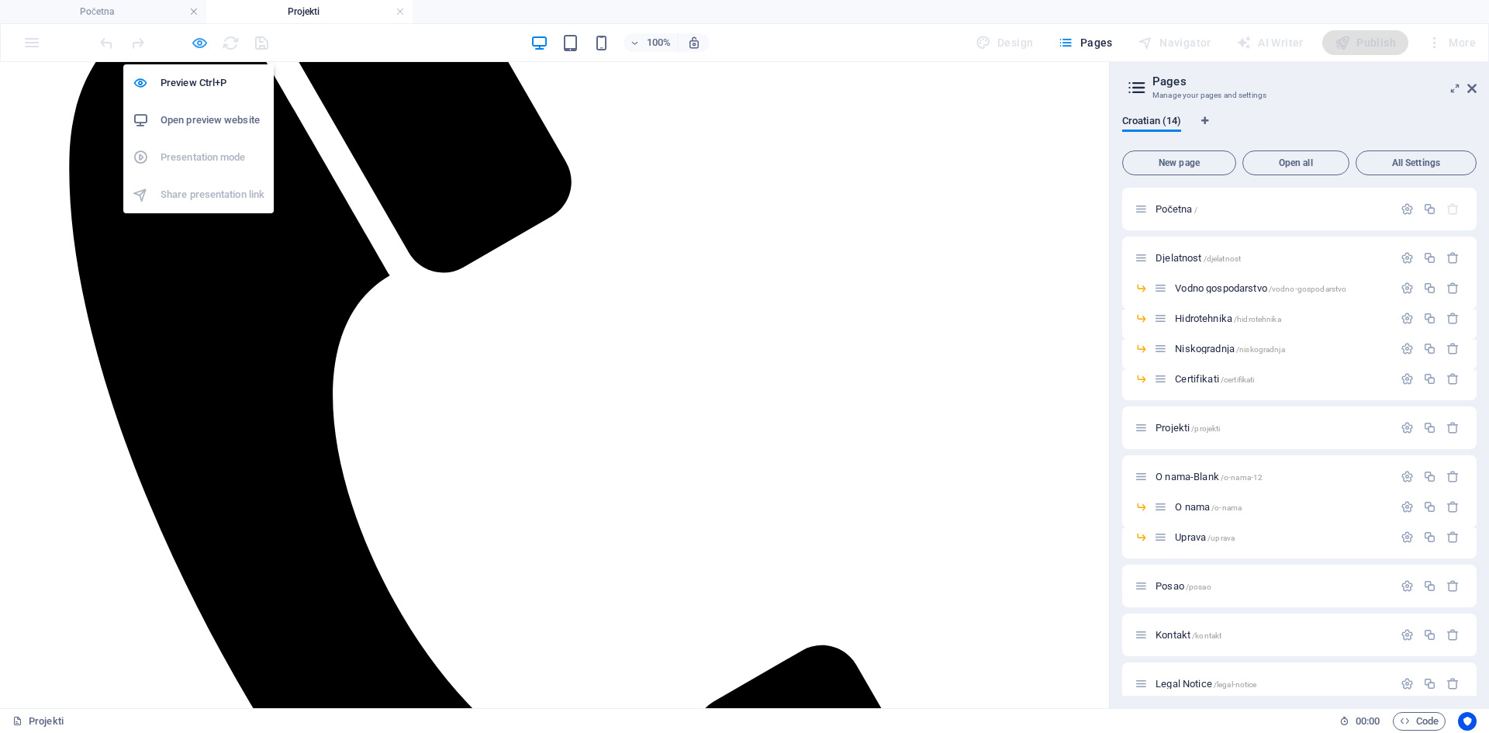
click at [202, 47] on icon "button" at bounding box center [200, 43] width 18 height 18
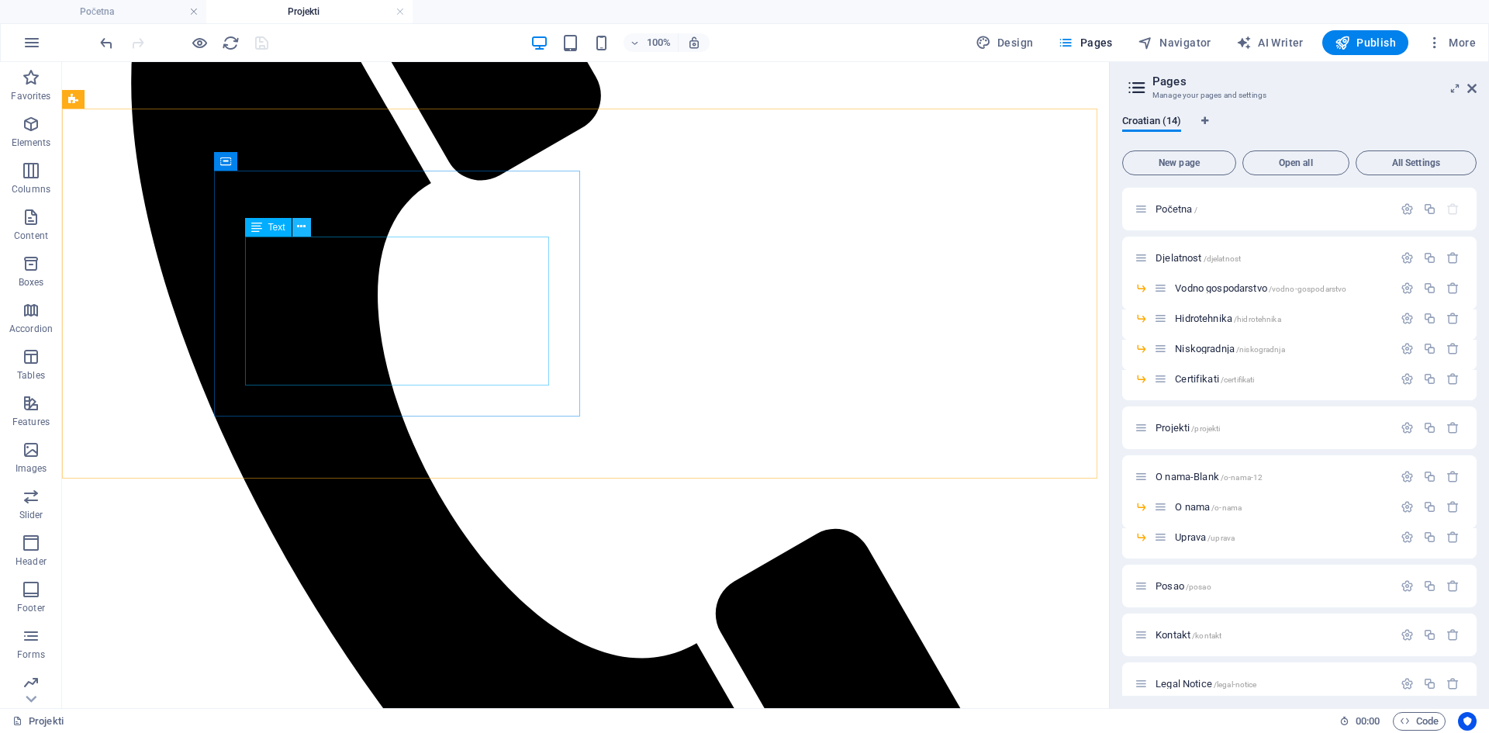
click at [298, 228] on icon at bounding box center [301, 227] width 9 height 16
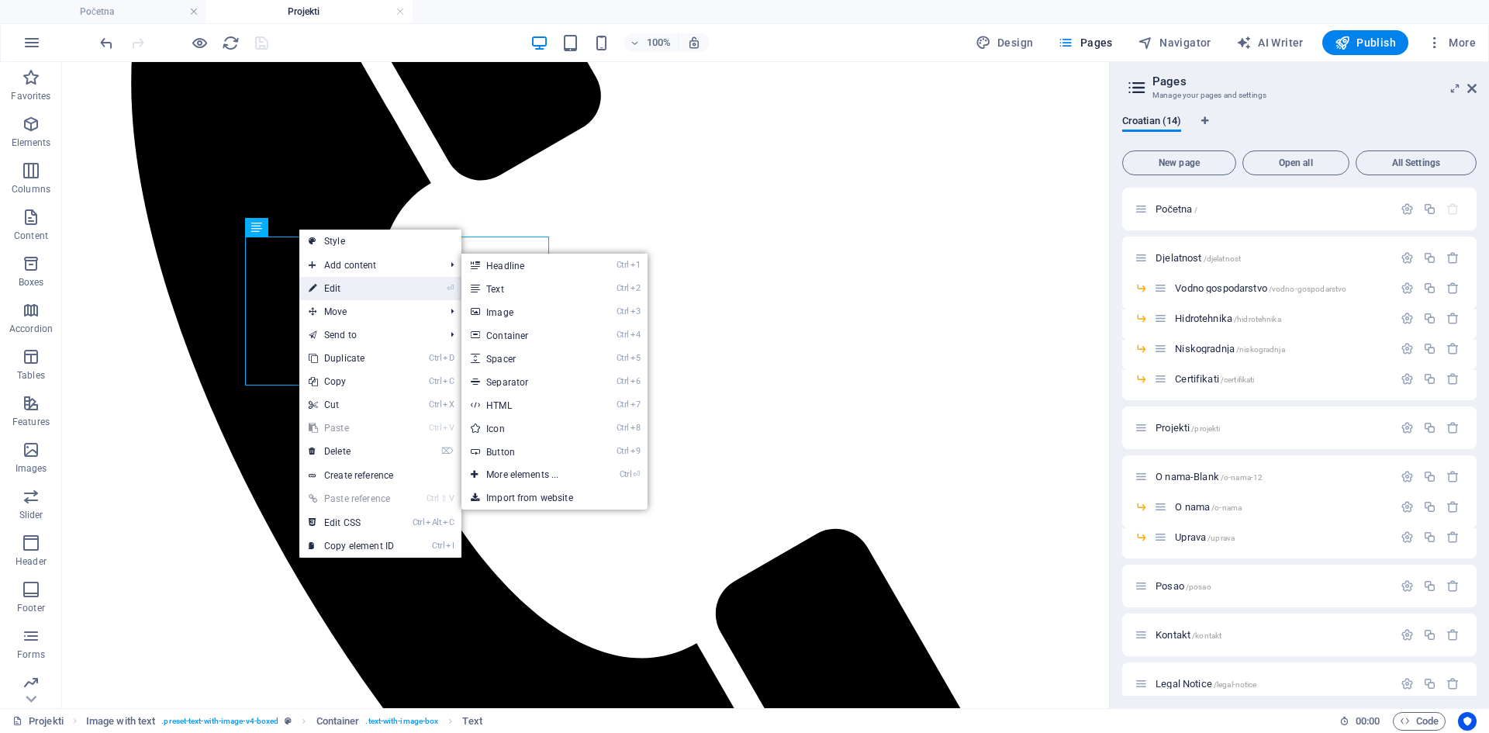
click at [348, 293] on link "⏎ Edit" at bounding box center [351, 288] width 104 height 23
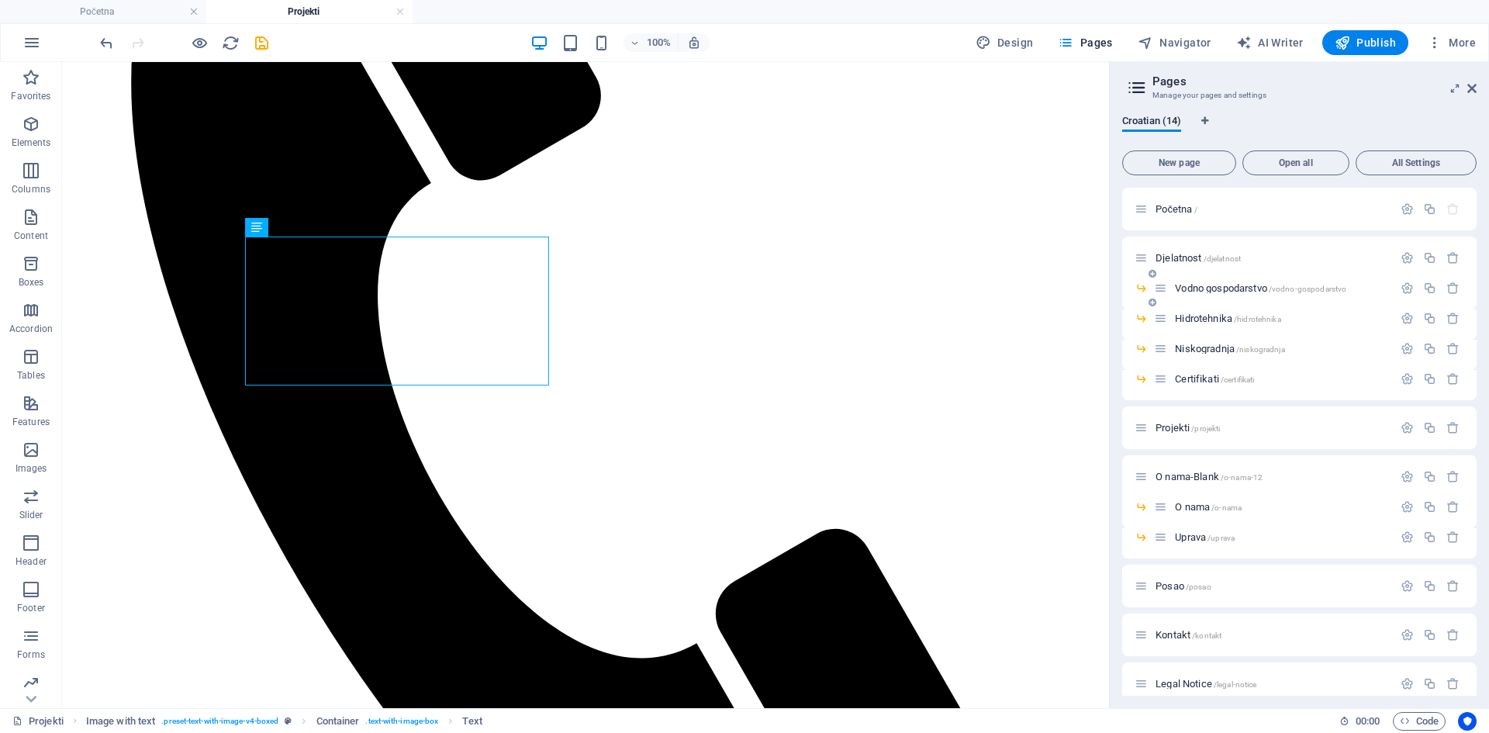
click at [1205, 290] on span "Vodno gospodarstvo /vodno-gospodarstvo" at bounding box center [1260, 288] width 171 height 12
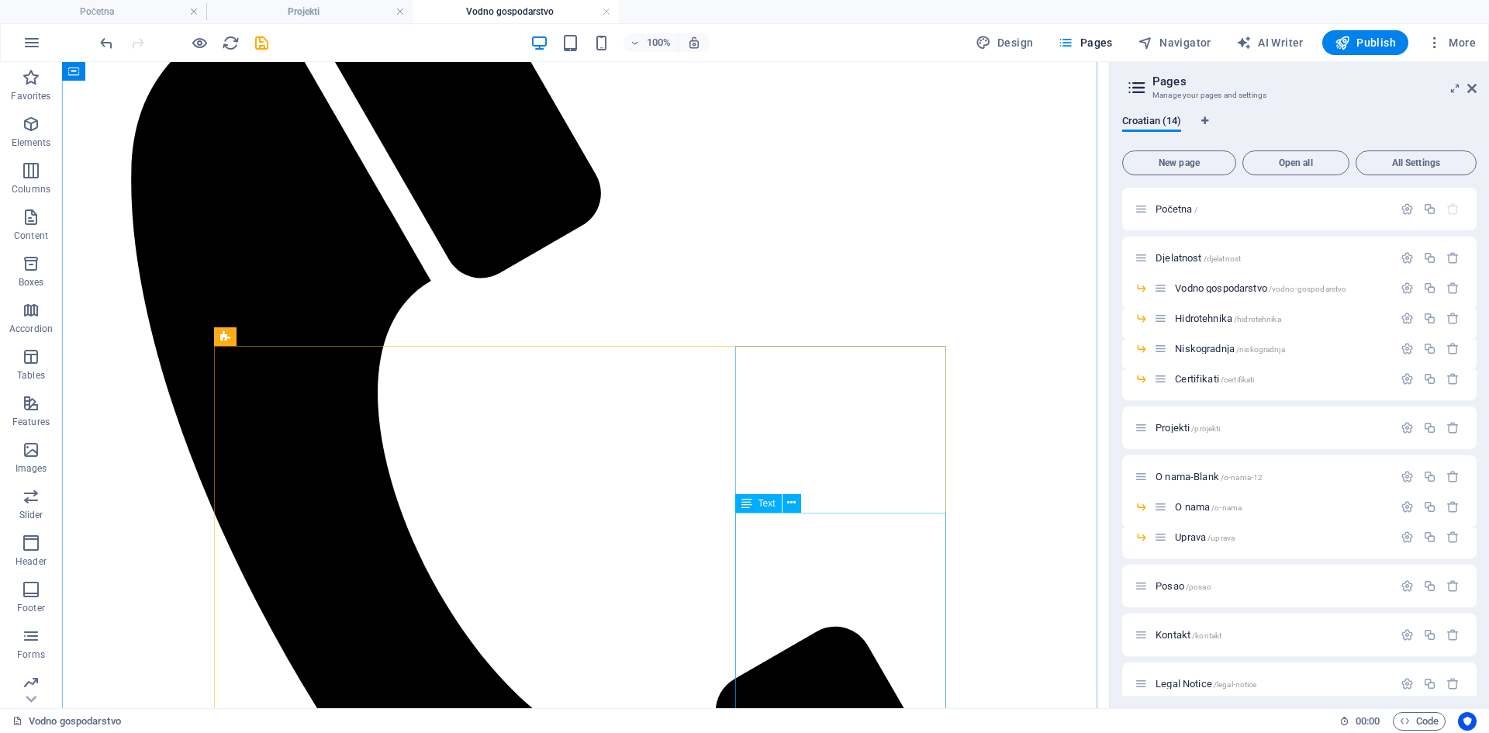
scroll to position [465, 0]
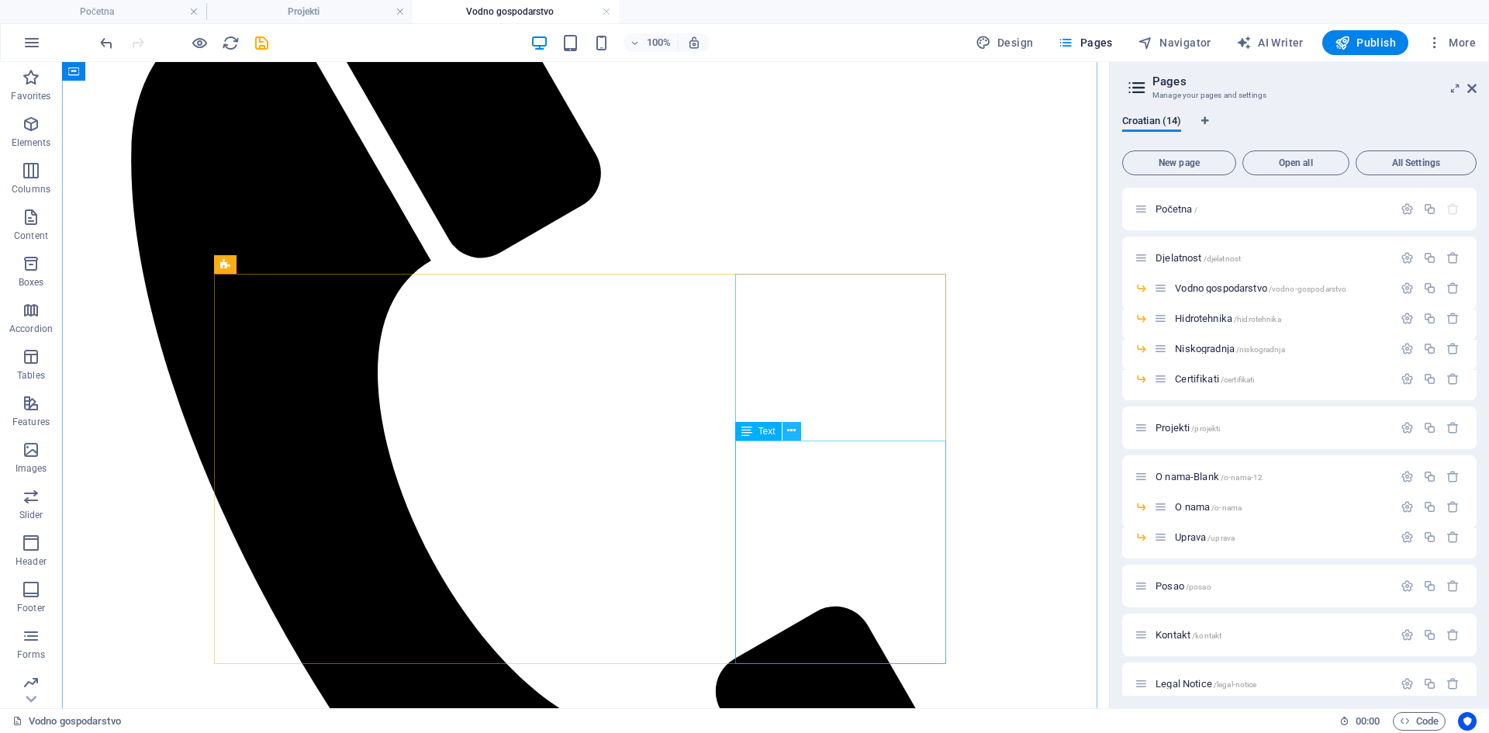
click at [797, 434] on button at bounding box center [792, 431] width 19 height 19
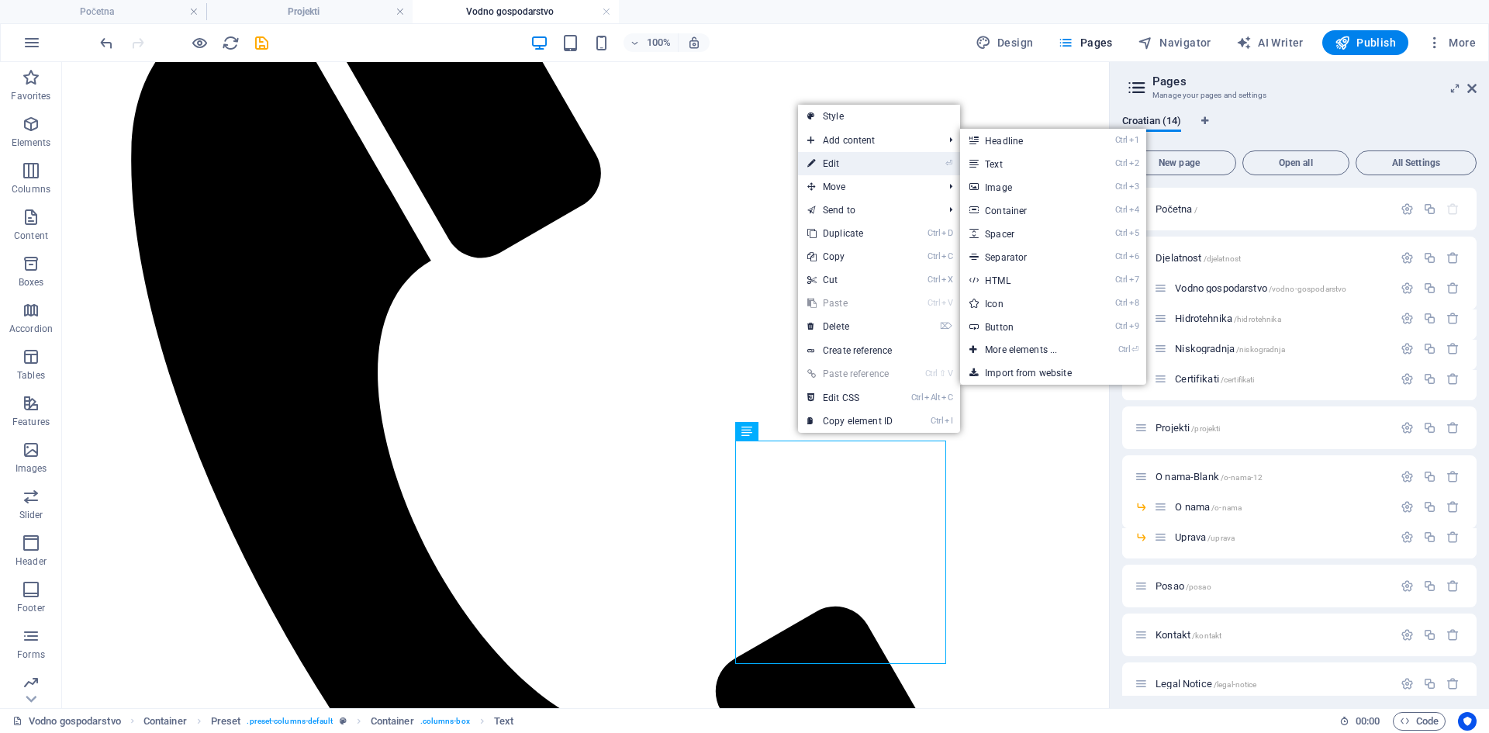
drag, startPoint x: 846, startPoint y: 160, endPoint x: 510, endPoint y: 101, distance: 340.2
click at [846, 160] on link "⏎ Edit" at bounding box center [850, 163] width 104 height 23
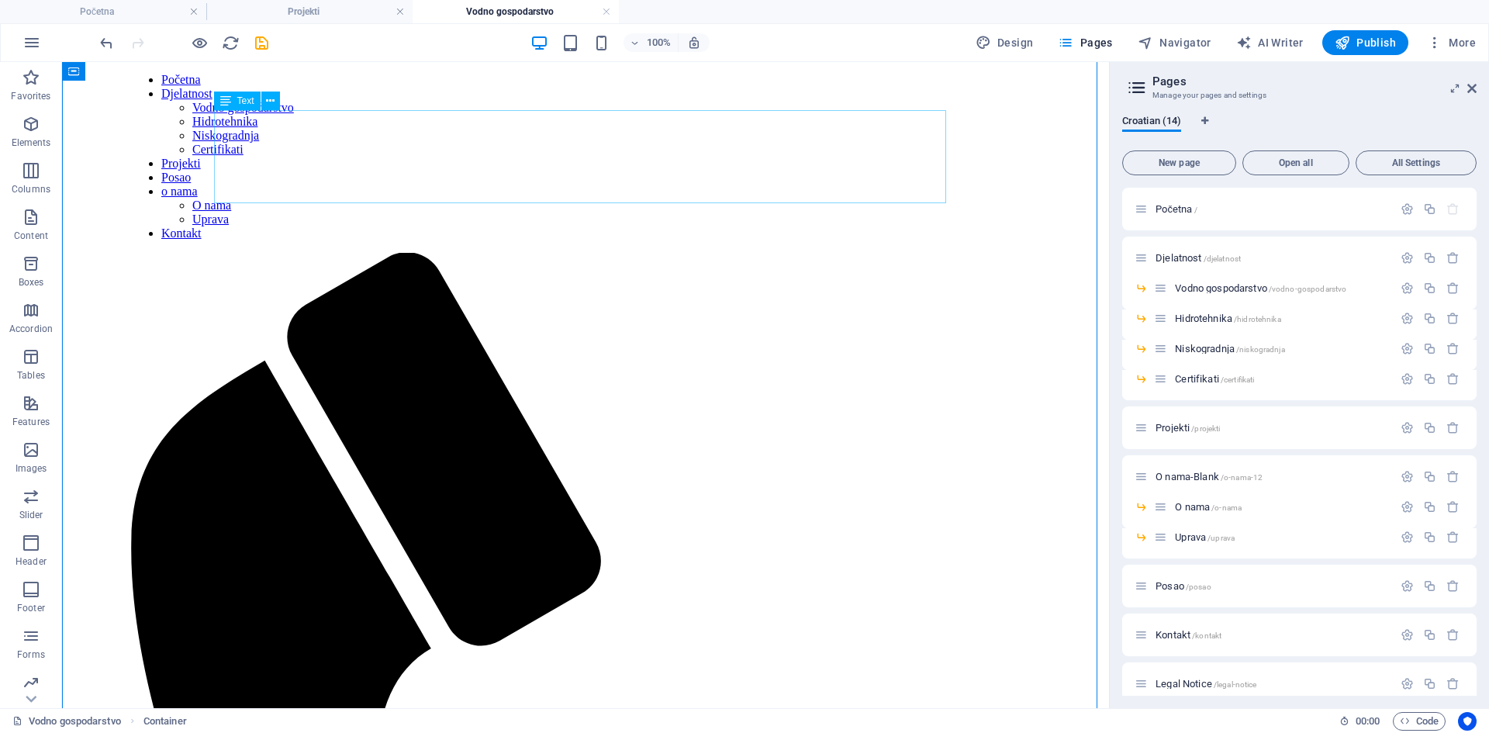
scroll to position [0, 0]
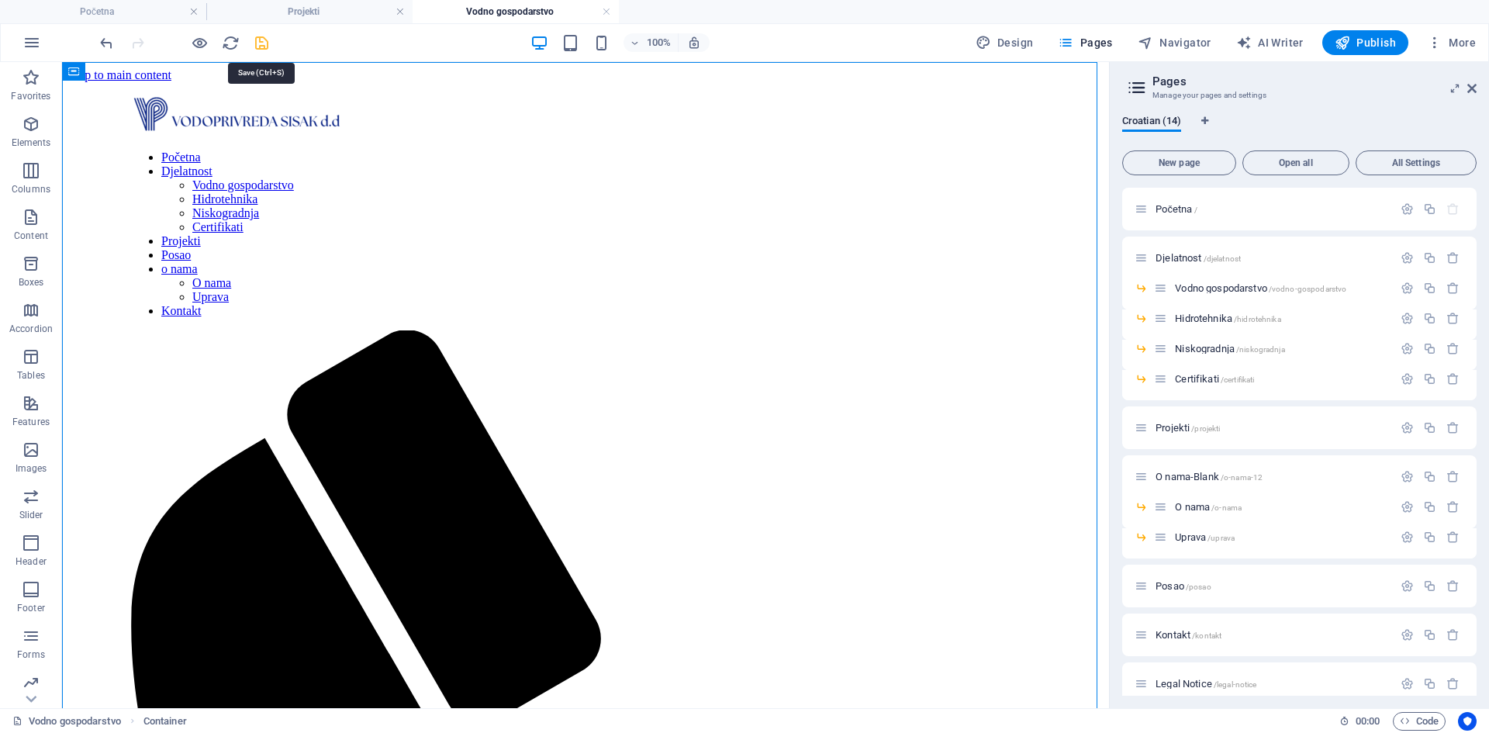
click at [265, 46] on icon "save" at bounding box center [262, 43] width 18 height 18
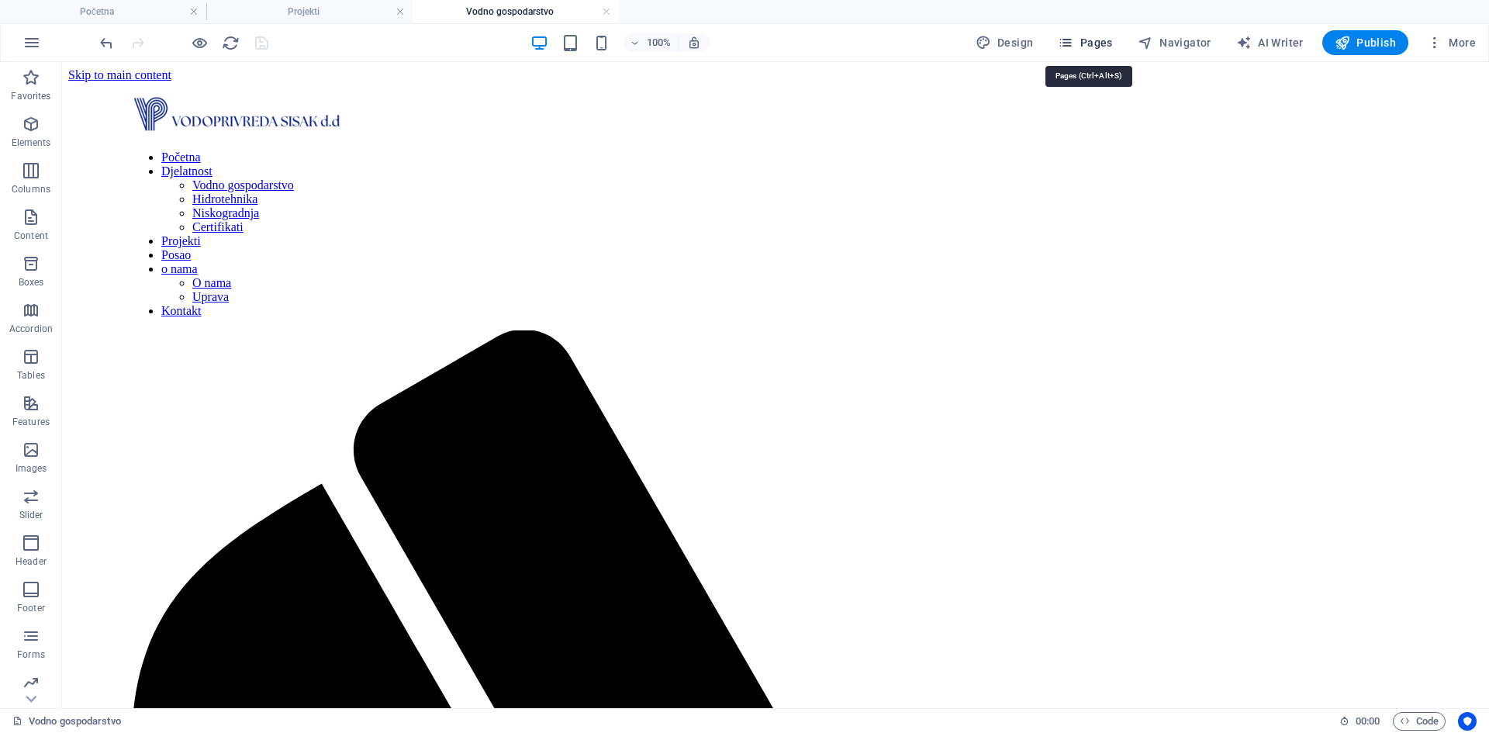
click at [1105, 40] on span "Pages" at bounding box center [1085, 43] width 54 height 16
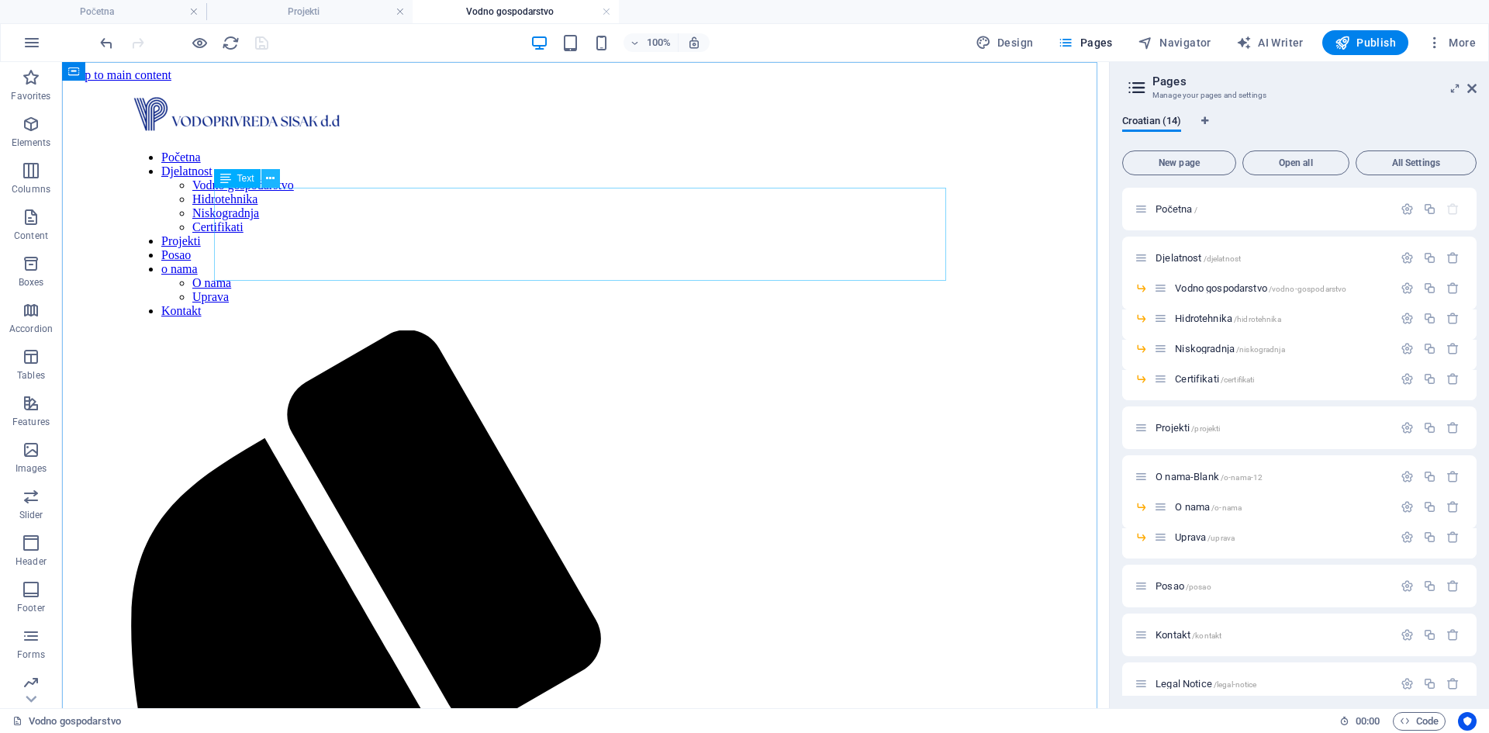
click at [264, 180] on button at bounding box center [270, 178] width 19 height 19
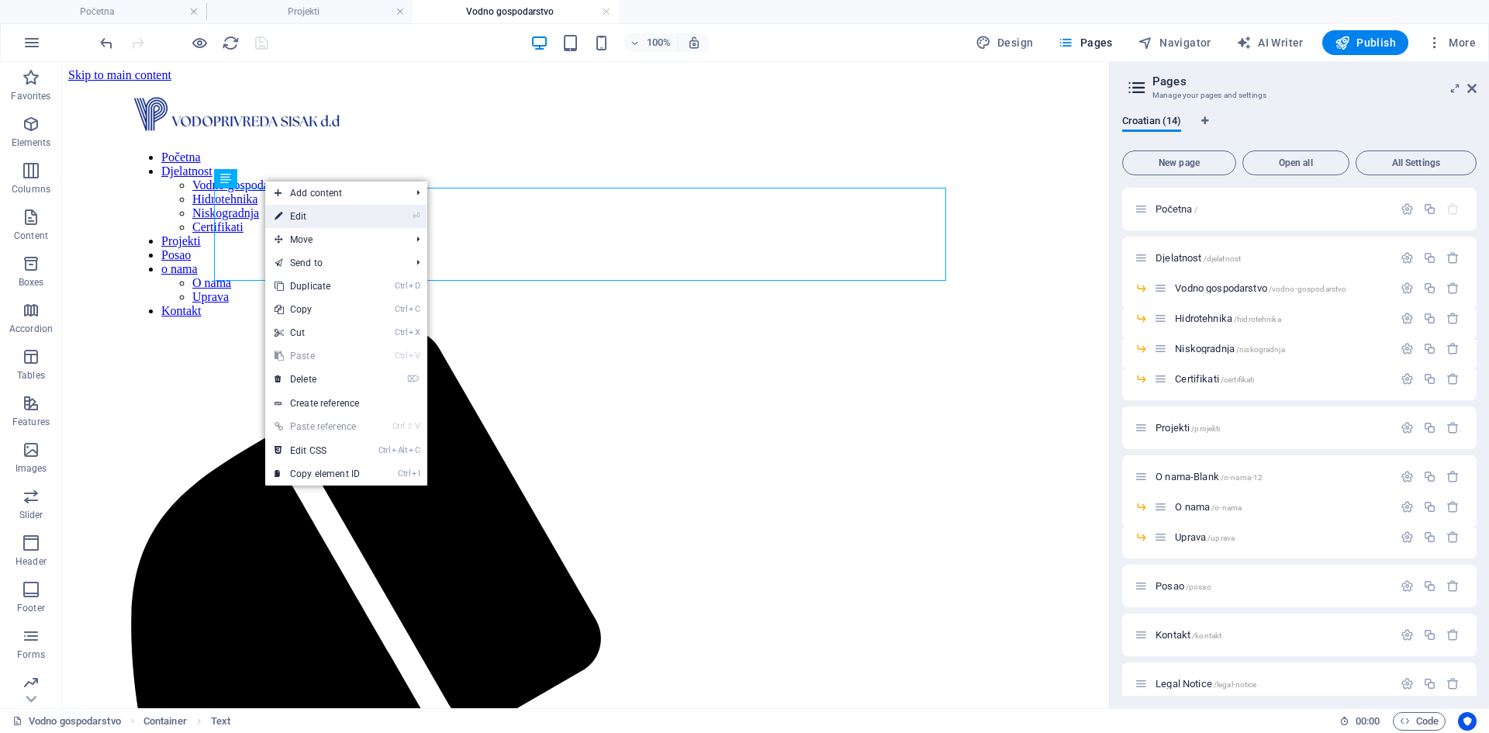
click at [292, 219] on link "⏎ Edit" at bounding box center [317, 216] width 104 height 23
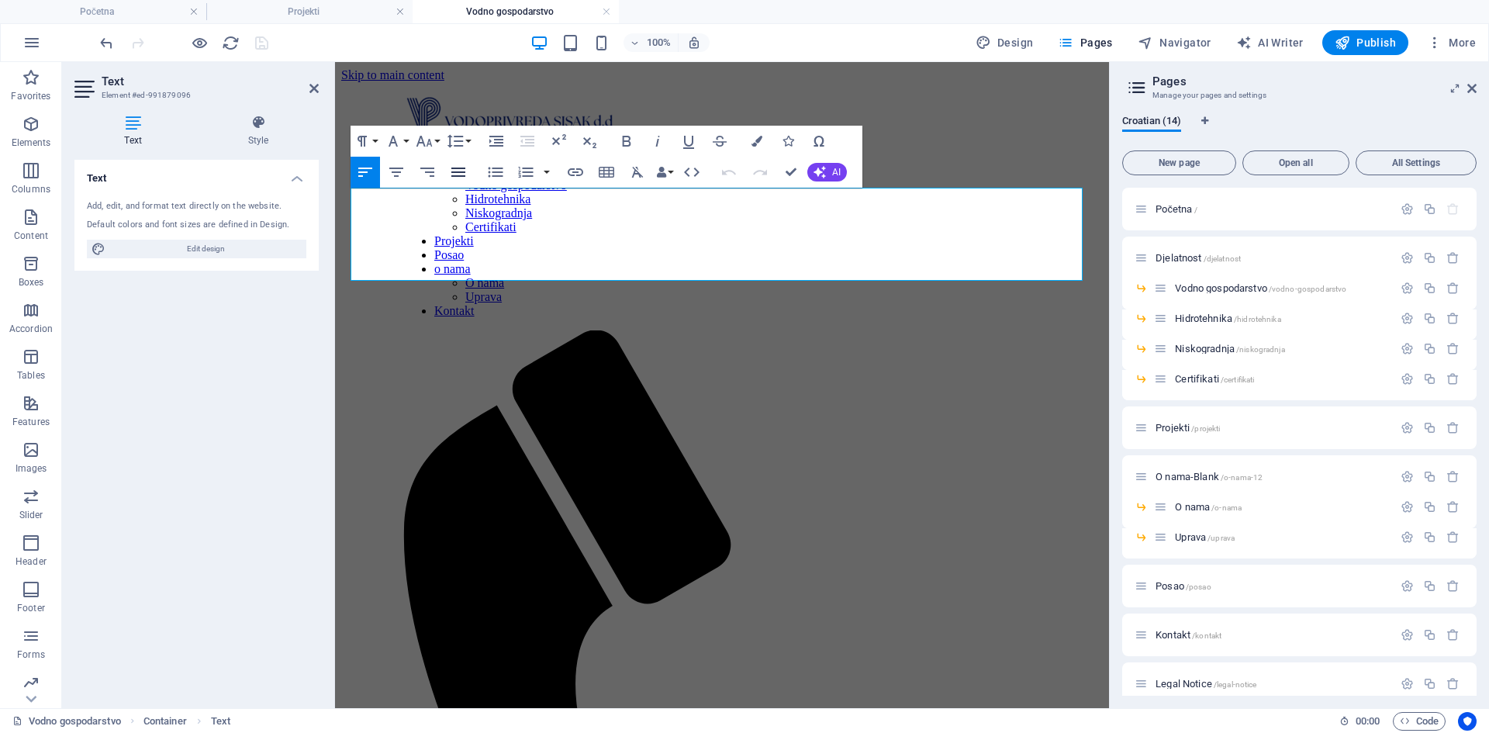
click at [462, 169] on icon "button" at bounding box center [458, 172] width 14 height 9
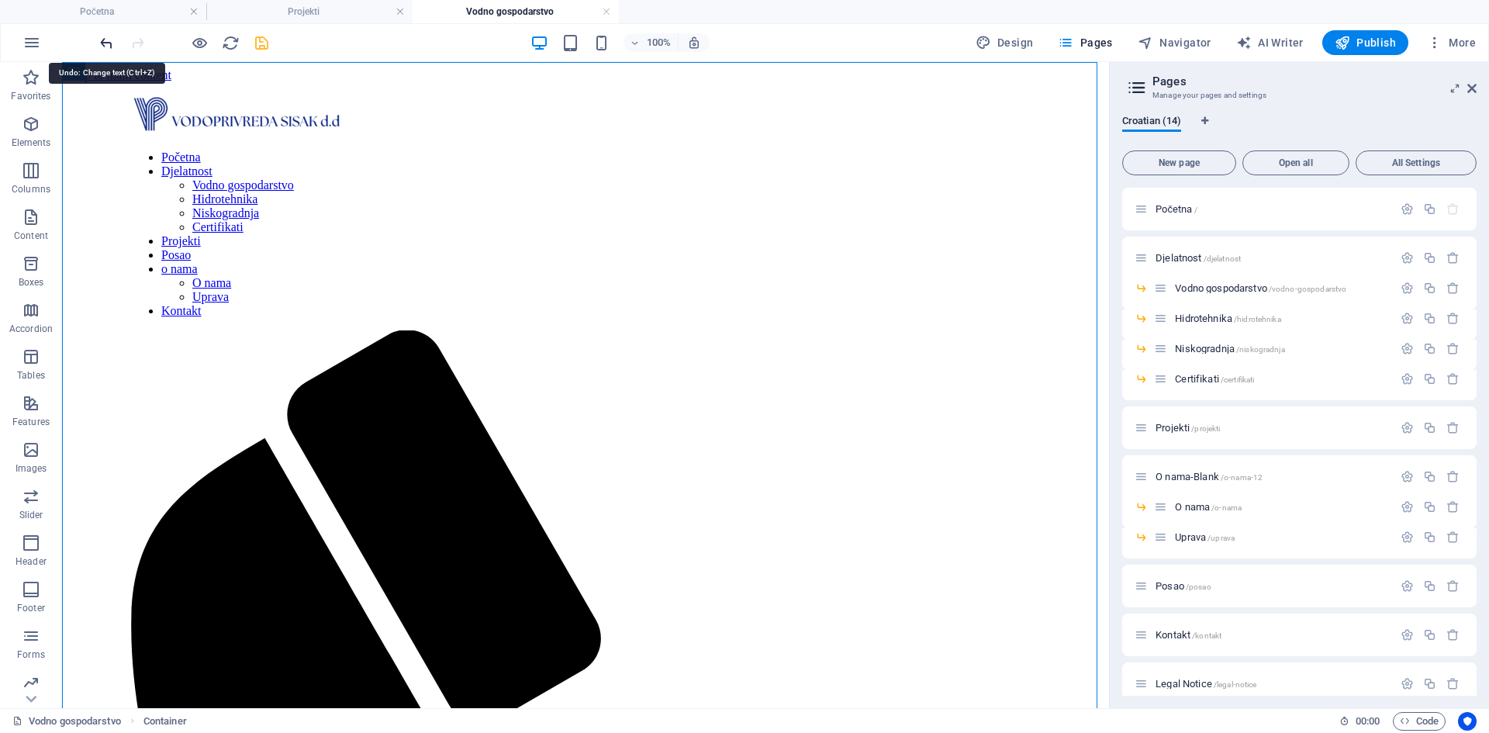
click at [109, 47] on icon "undo" at bounding box center [107, 43] width 18 height 18
click at [135, 43] on icon "redo" at bounding box center [138, 43] width 18 height 18
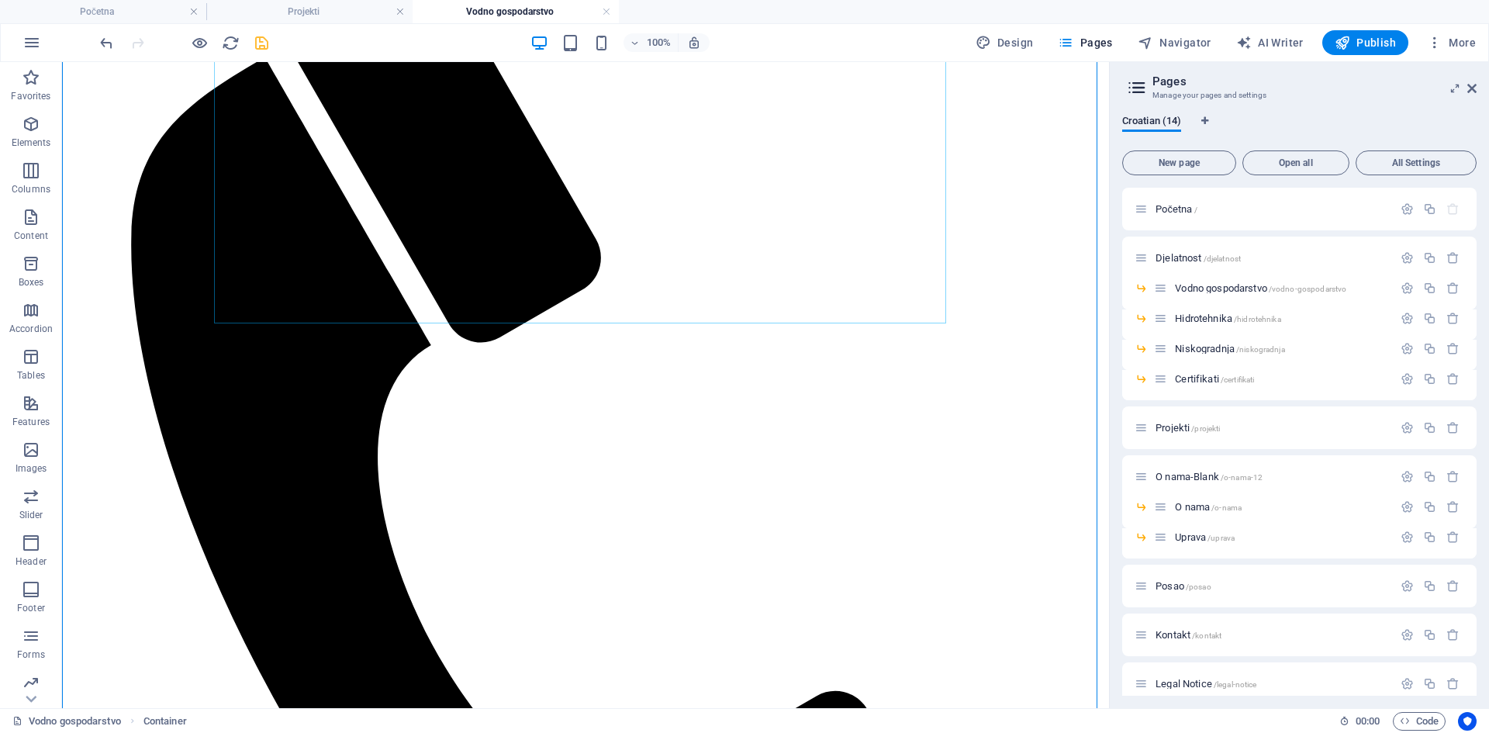
scroll to position [388, 0]
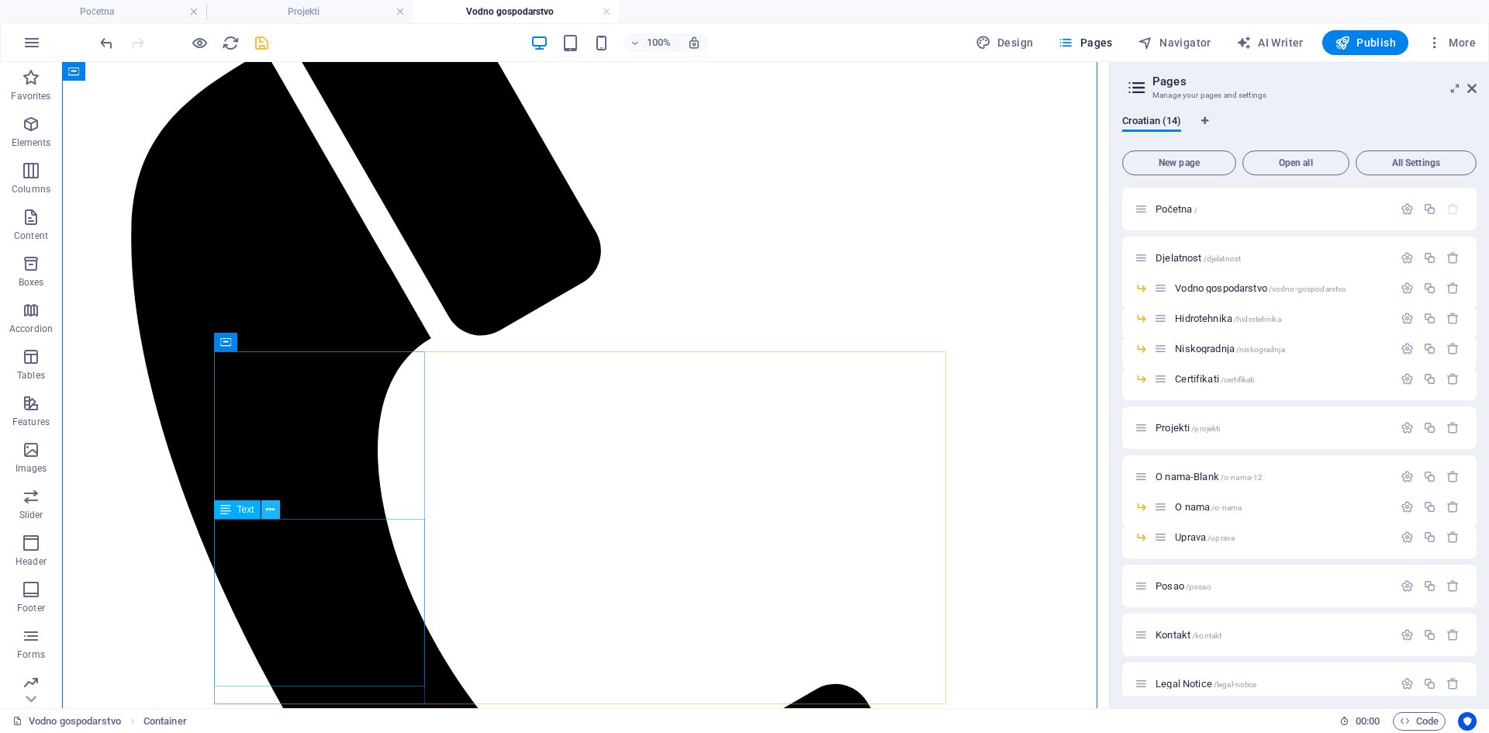
click at [273, 514] on icon at bounding box center [270, 510] width 9 height 16
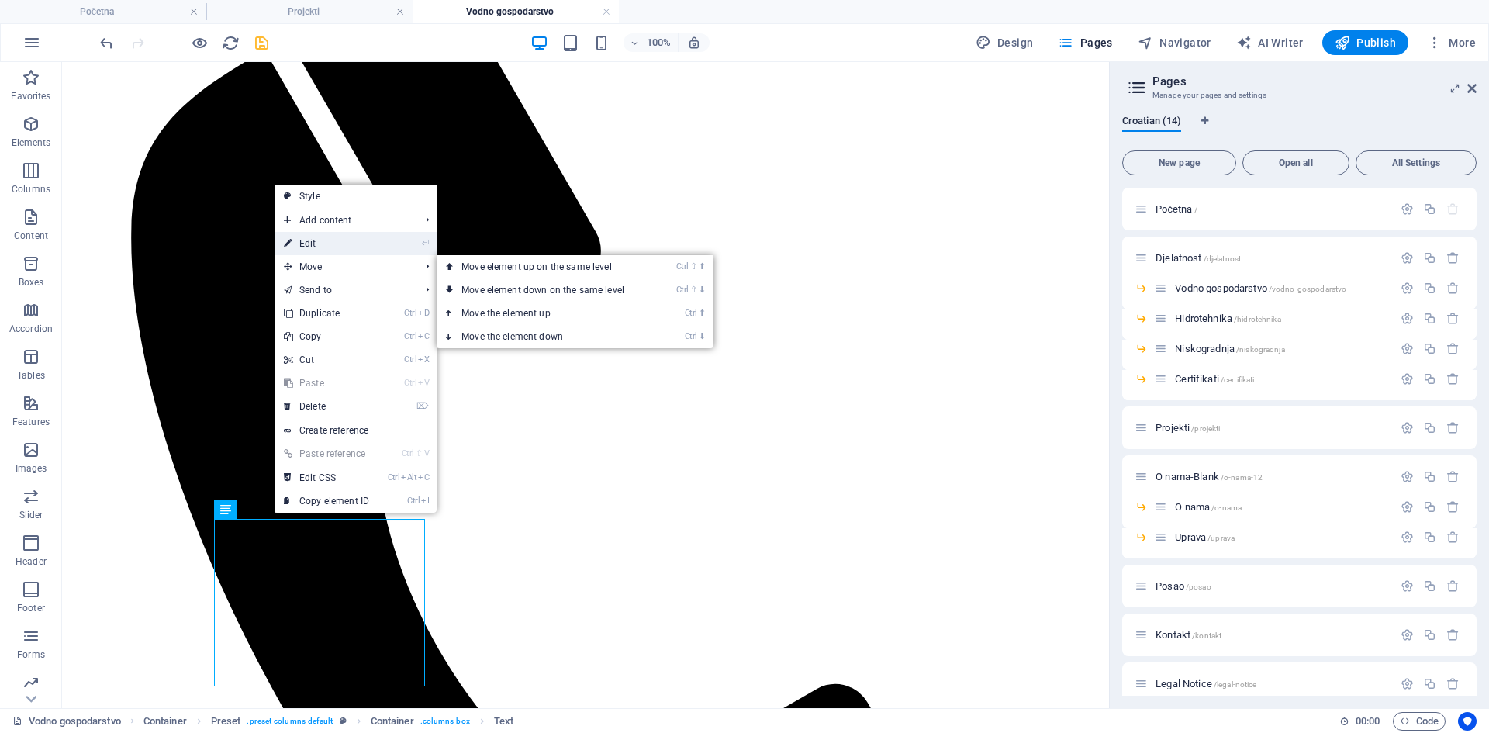
click at [307, 251] on link "⏎ Edit" at bounding box center [327, 243] width 104 height 23
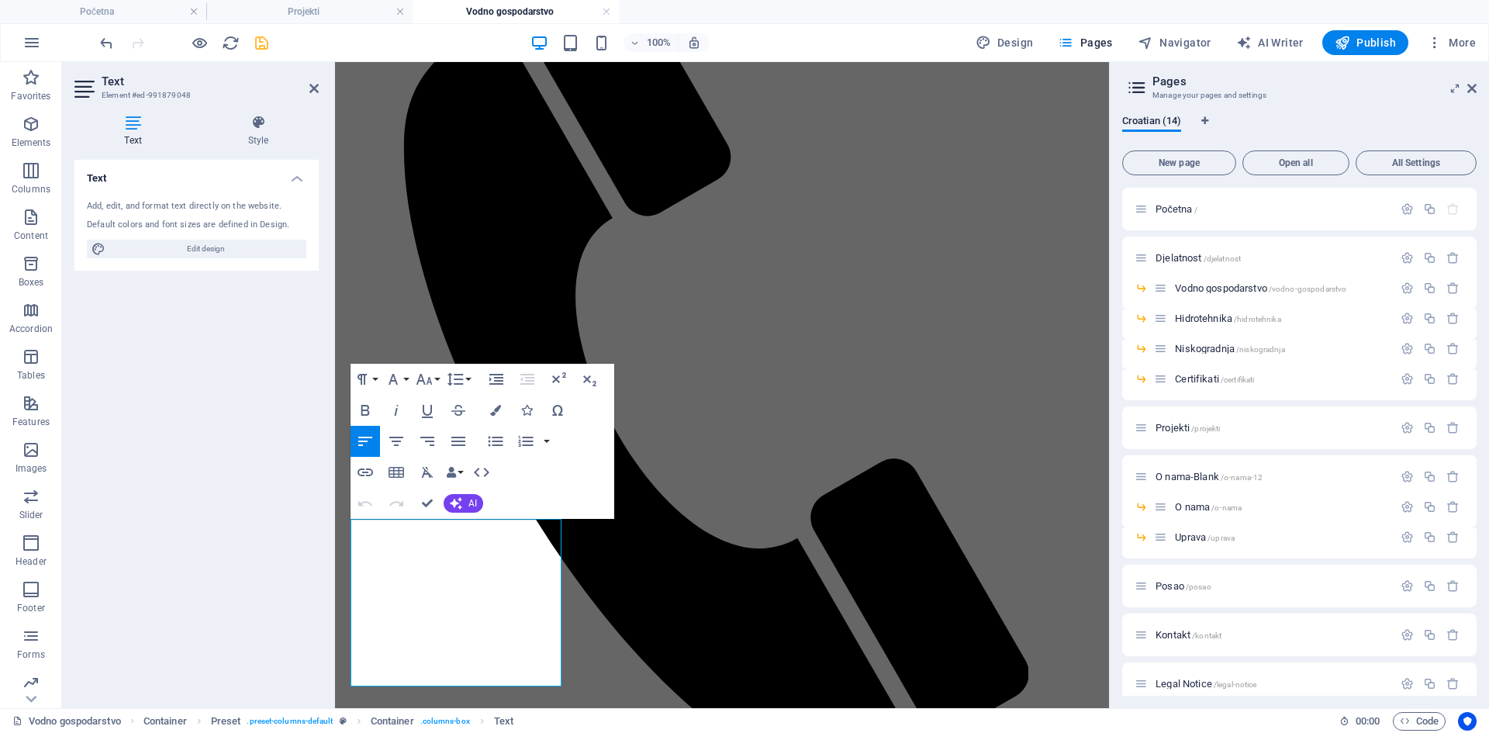
click at [366, 439] on icon "button" at bounding box center [365, 441] width 19 height 19
click at [453, 441] on icon "button" at bounding box center [458, 441] width 14 height 9
click at [365, 506] on icon "button" at bounding box center [365, 503] width 19 height 19
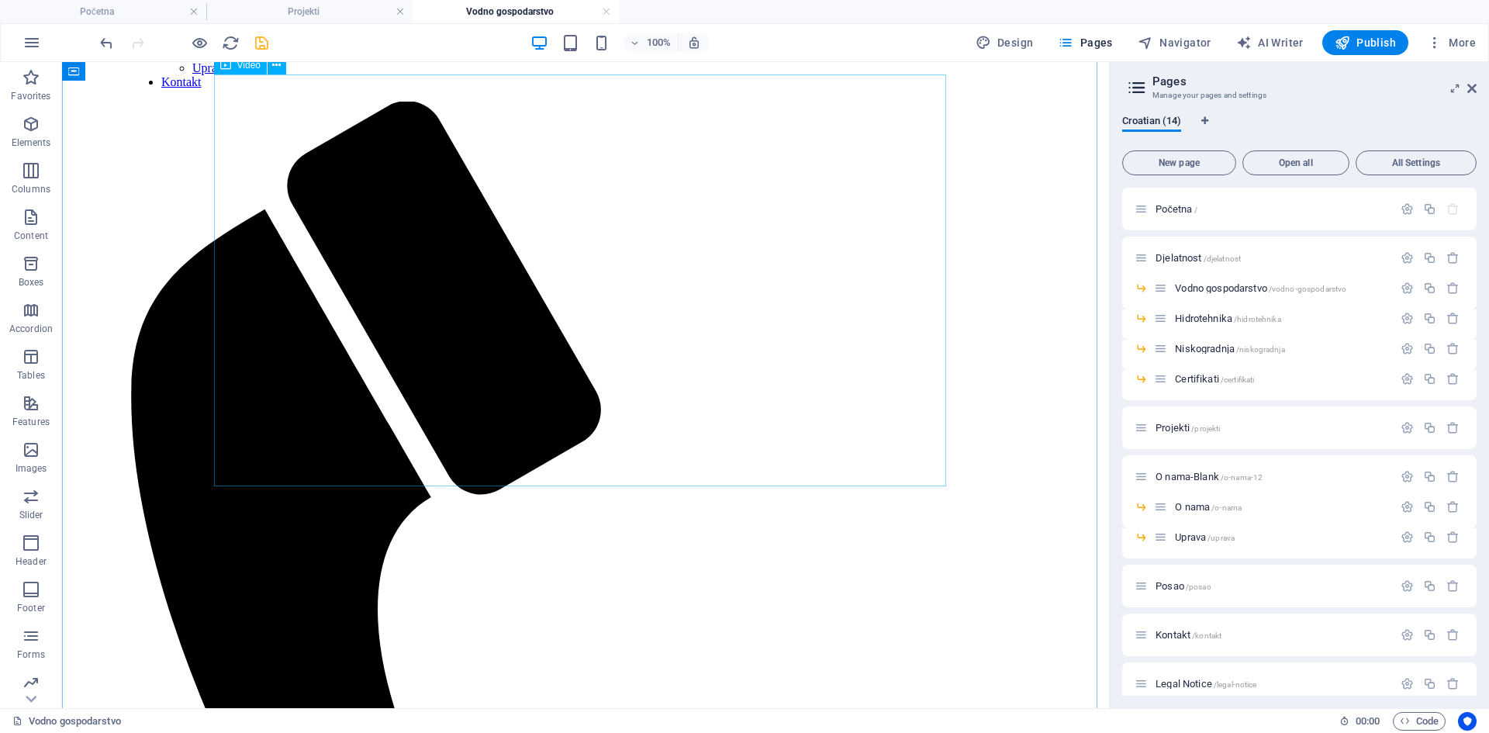
scroll to position [233, 0]
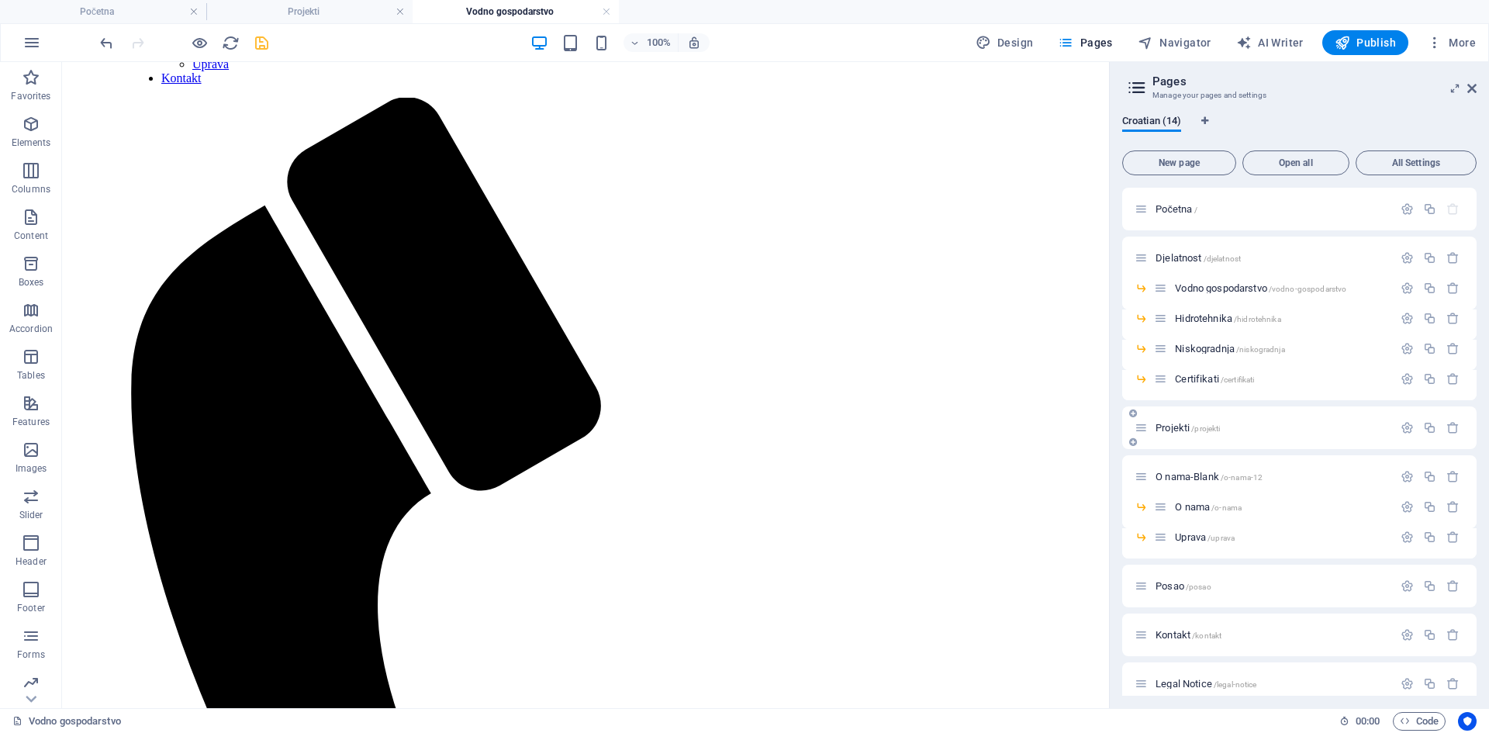
click at [1168, 430] on span "Projekti /projekti" at bounding box center [1188, 428] width 64 height 12
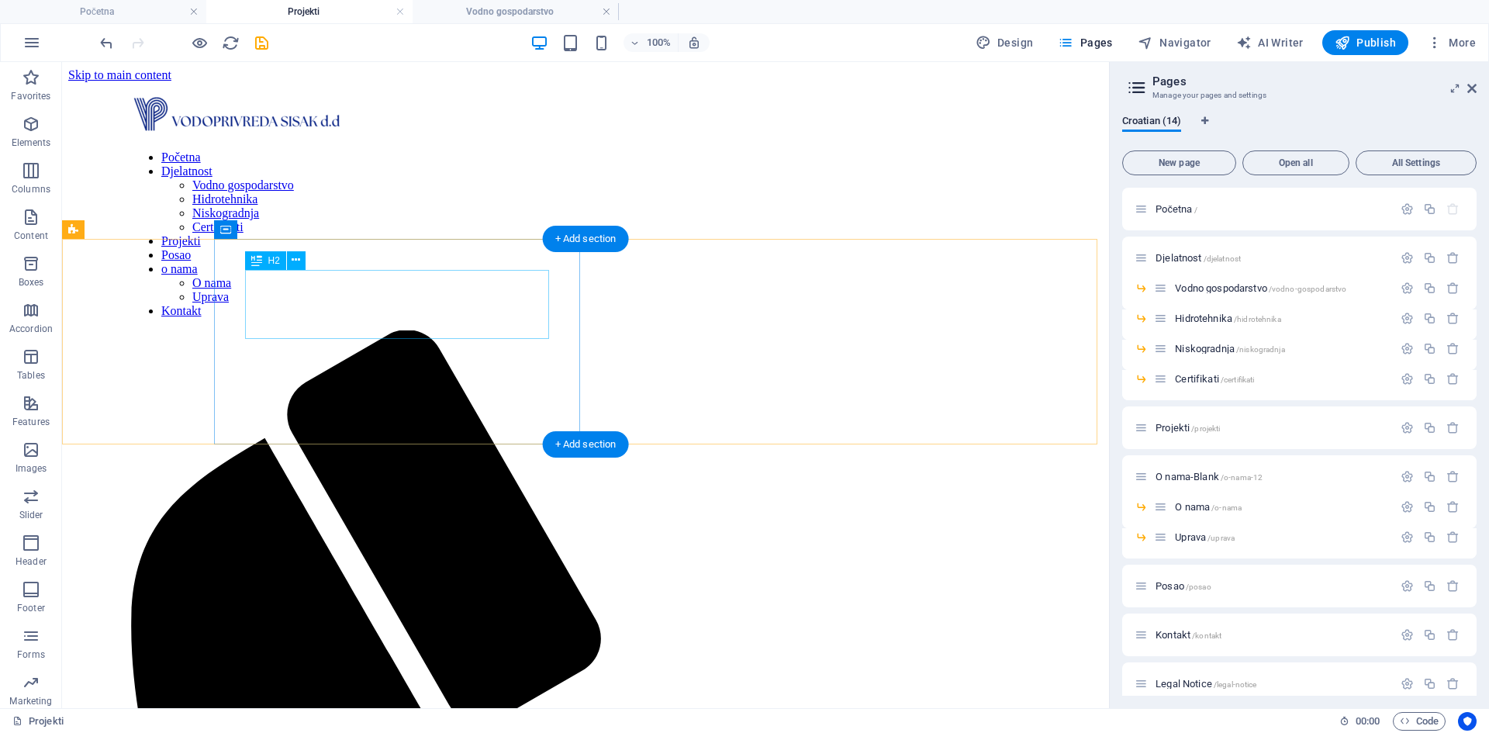
scroll to position [388, 0]
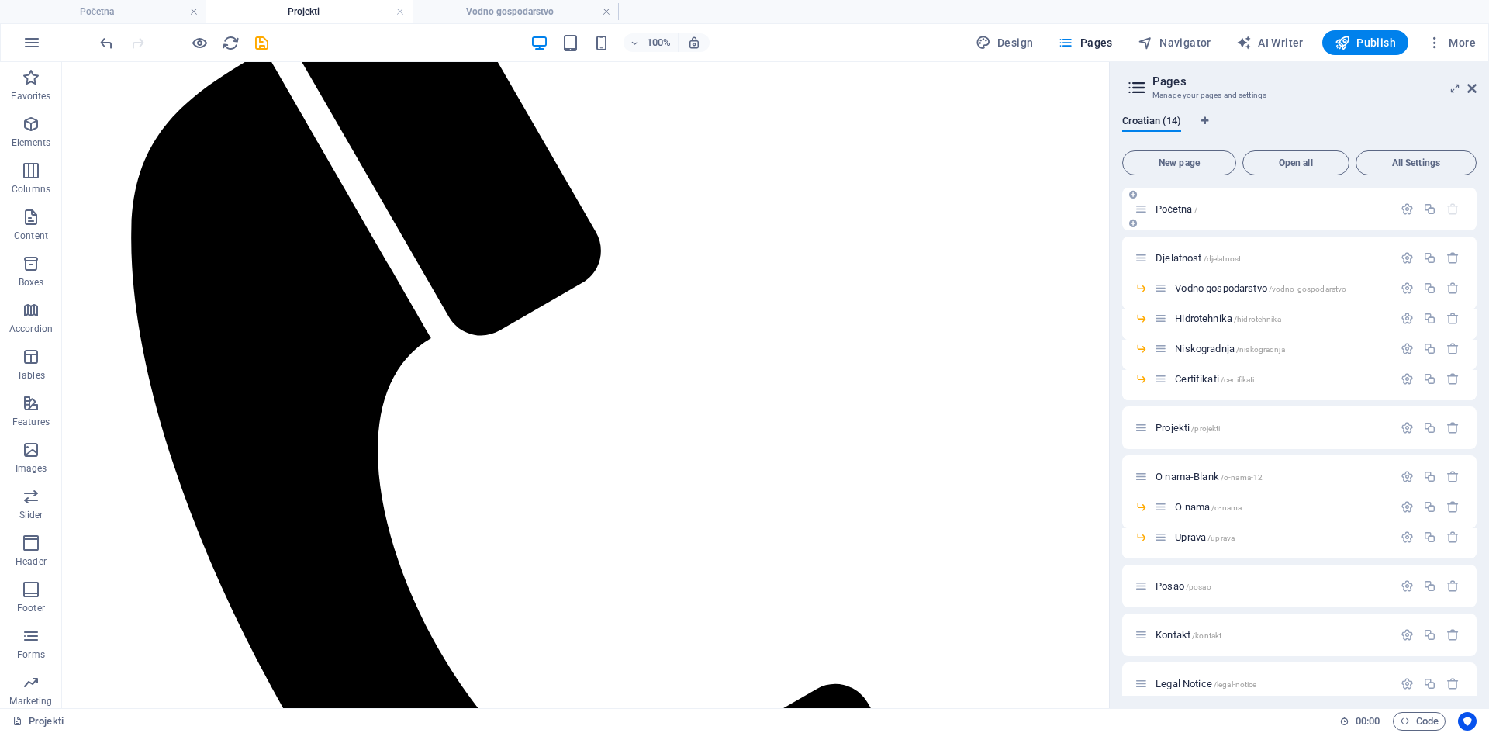
click at [1167, 208] on span "Početna /" at bounding box center [1177, 209] width 42 height 12
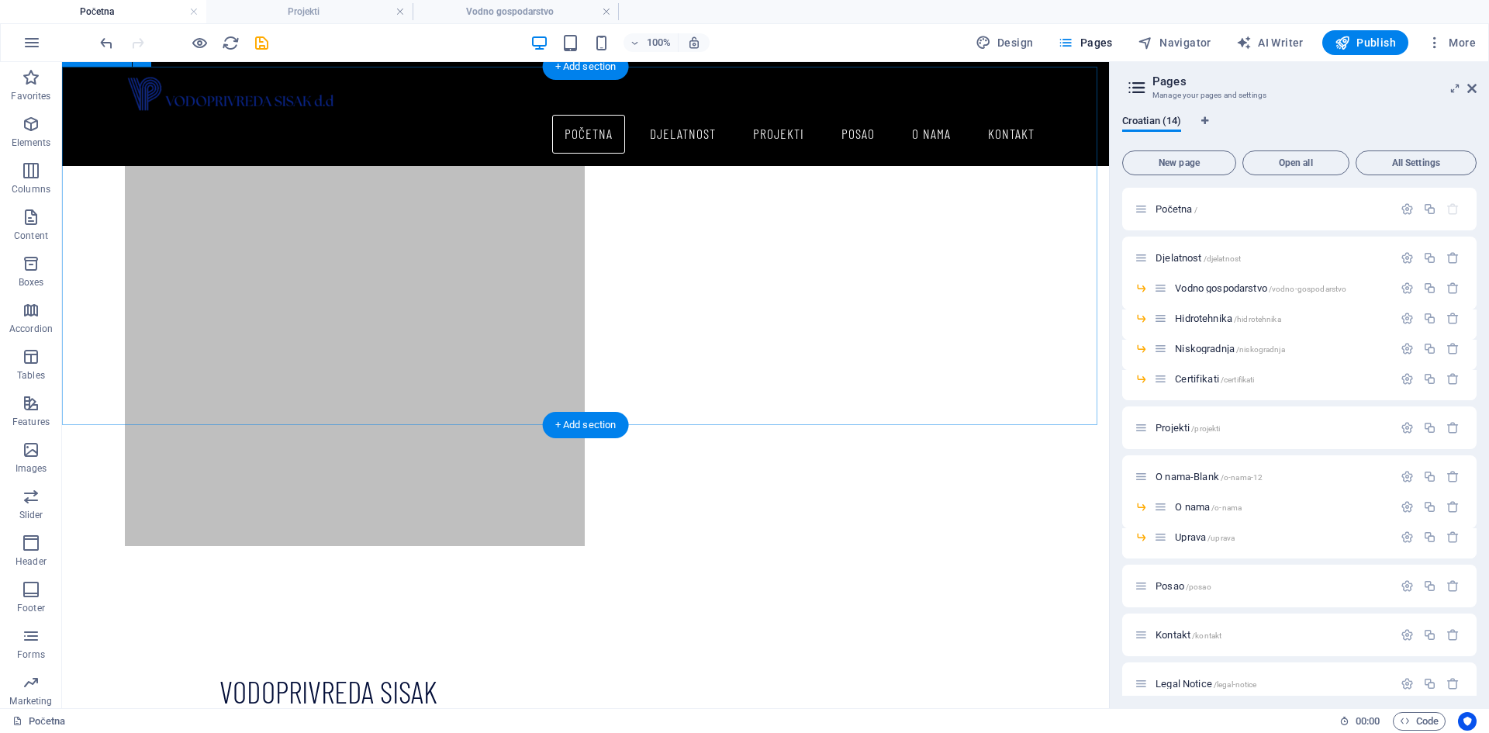
scroll to position [698, 0]
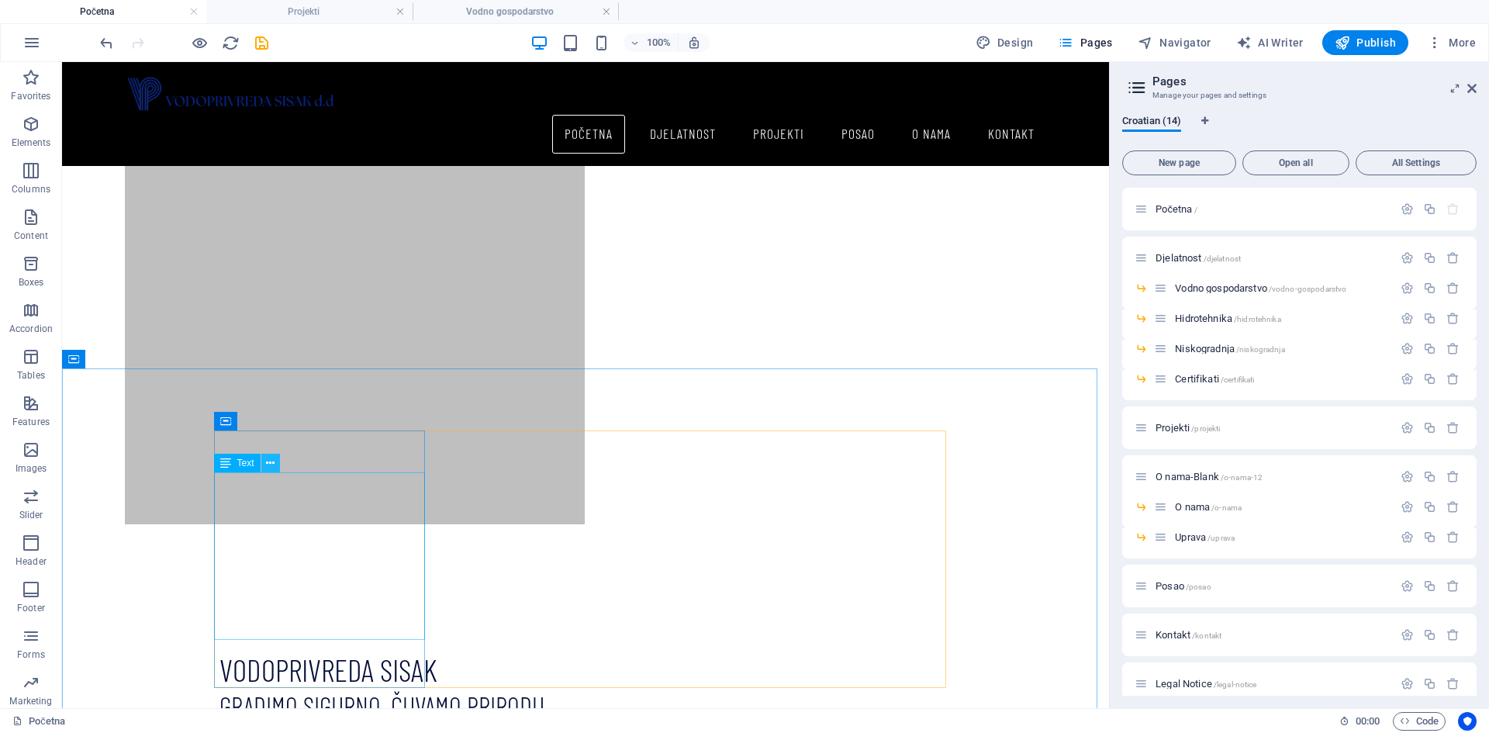
click at [272, 465] on icon at bounding box center [270, 463] width 9 height 16
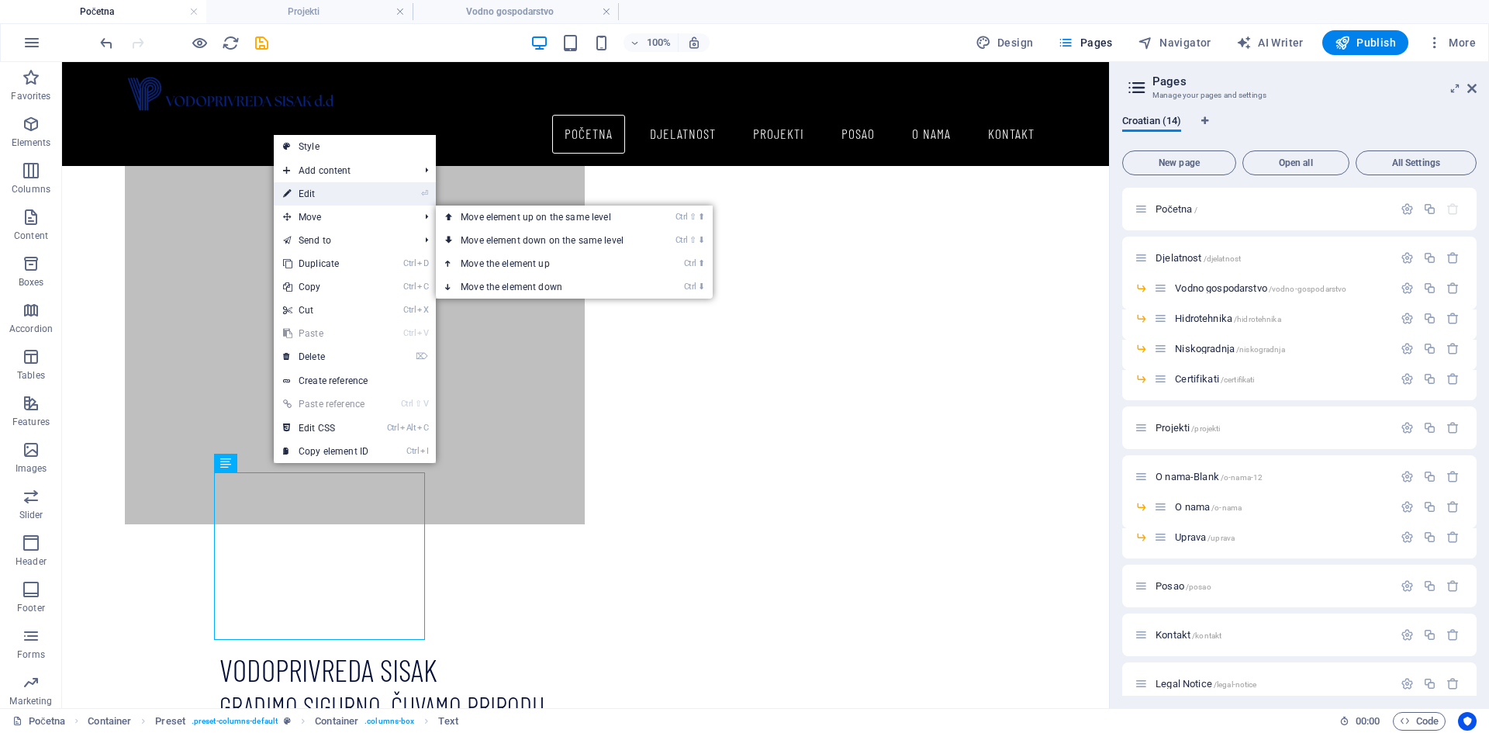
click at [306, 198] on link "⏎ Edit" at bounding box center [326, 193] width 104 height 23
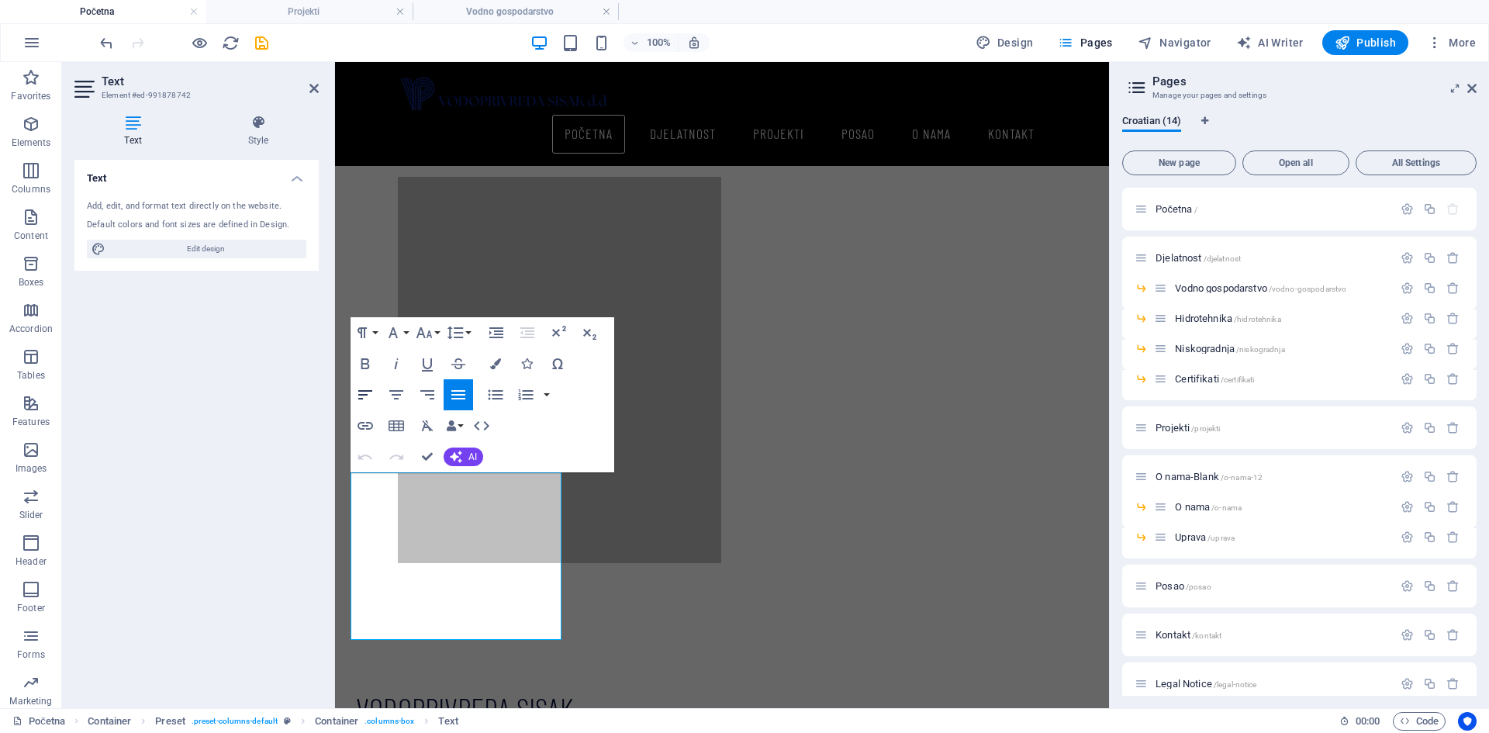
click at [368, 394] on icon "button" at bounding box center [365, 395] width 19 height 19
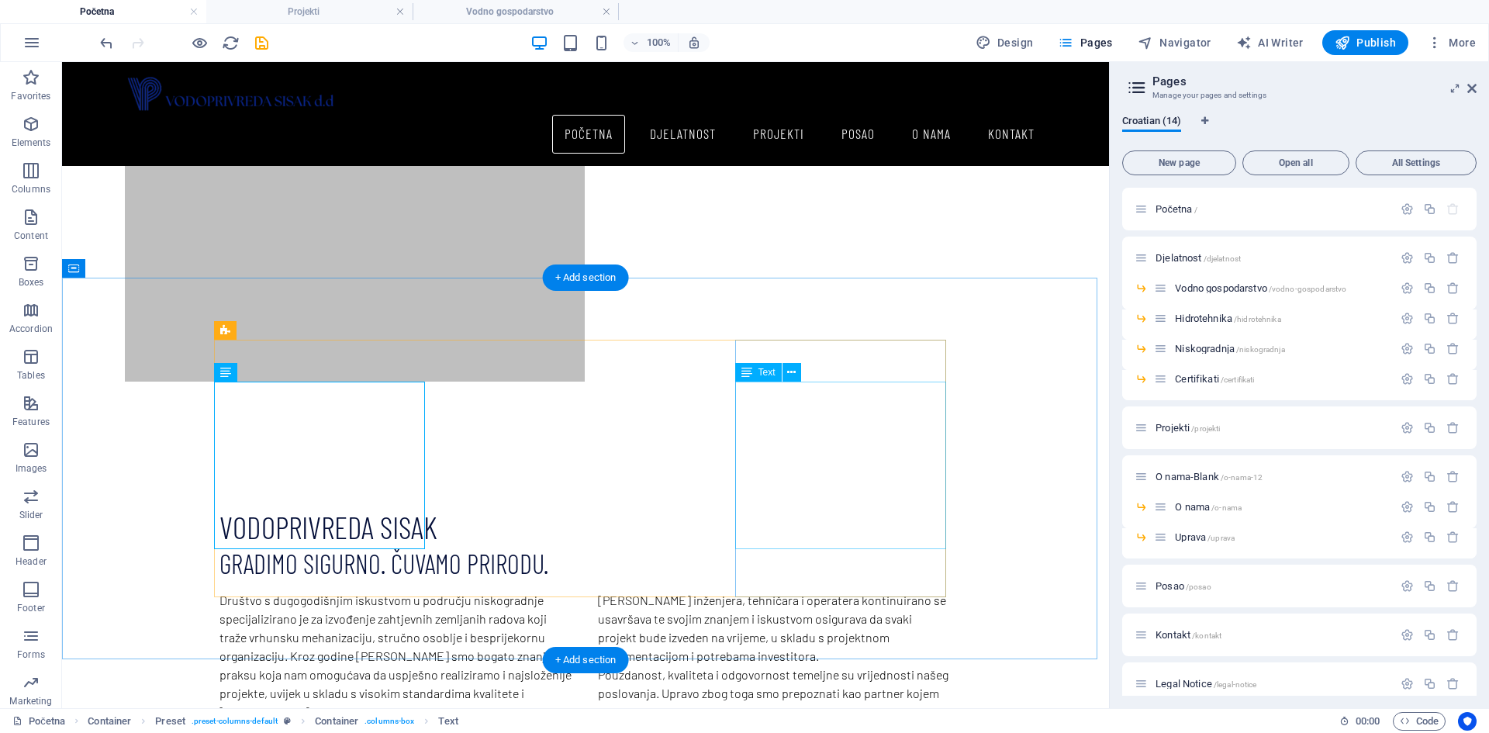
scroll to position [853, 0]
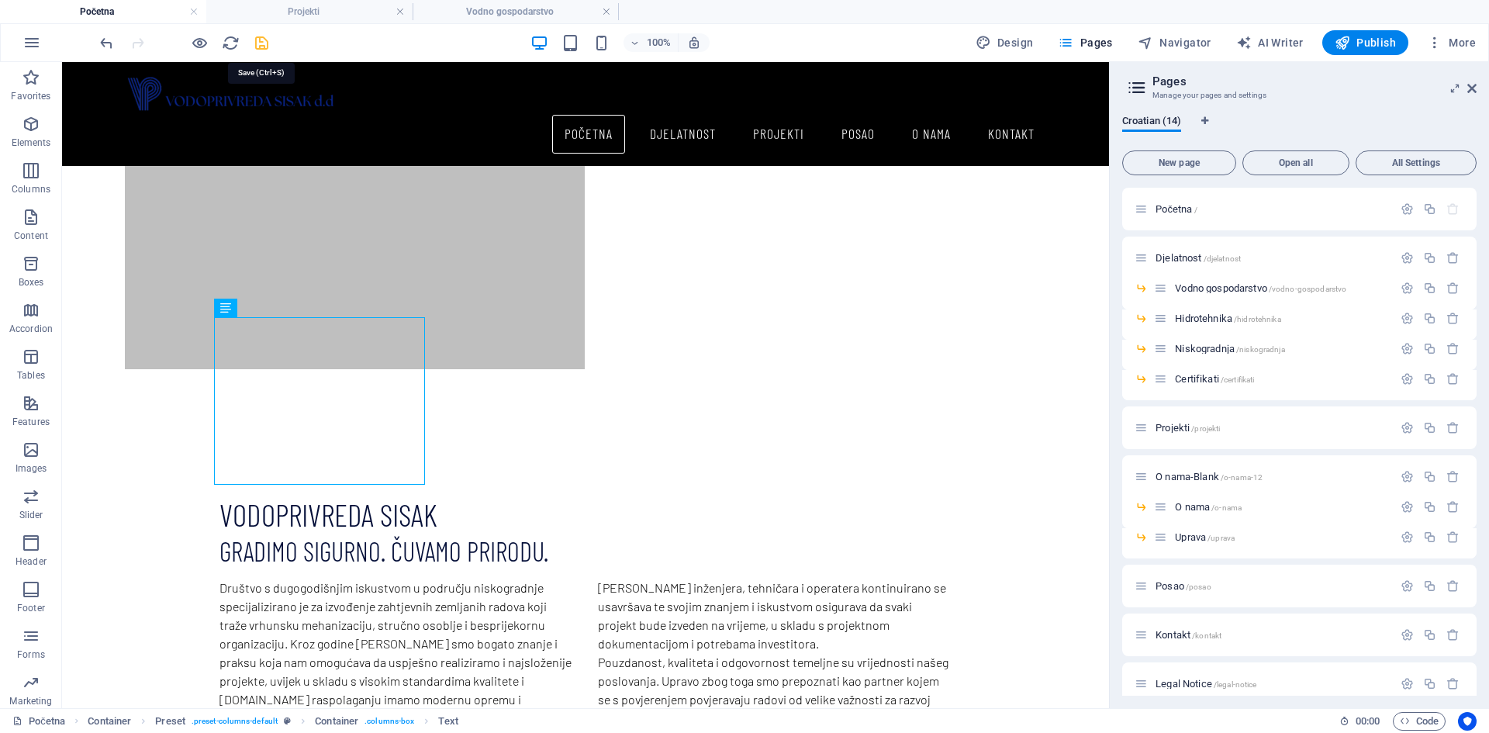
click at [269, 44] on icon "save" at bounding box center [262, 43] width 18 height 18
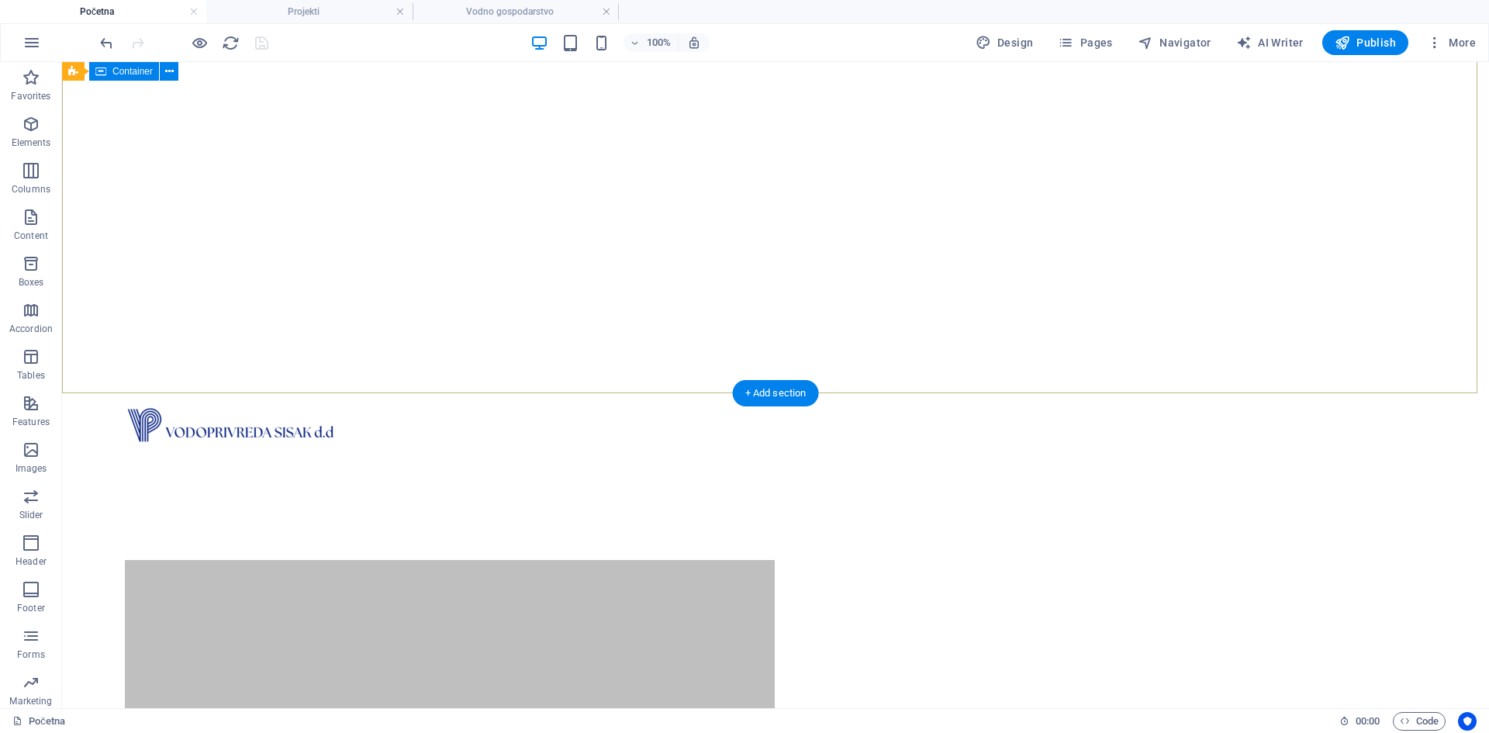
scroll to position [0, 0]
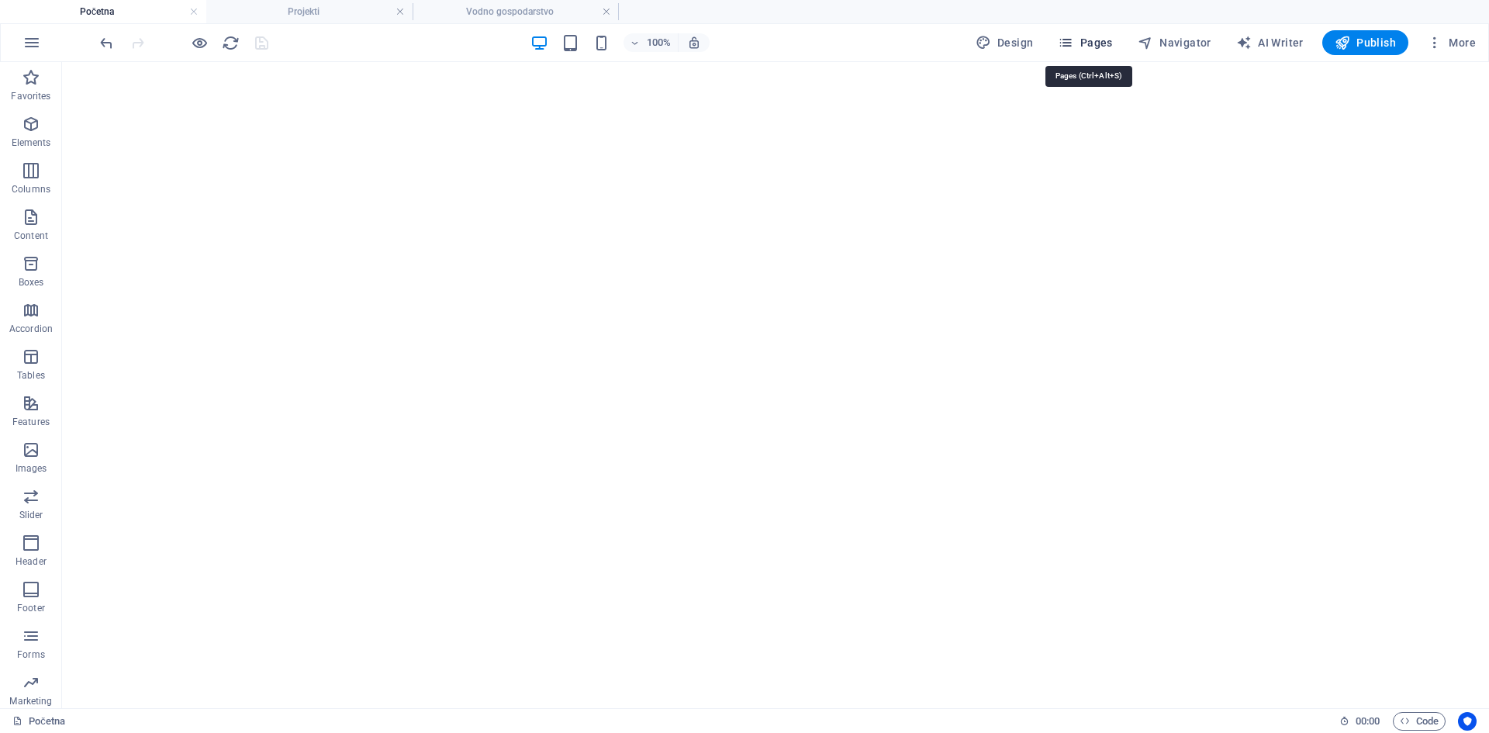
click at [1098, 41] on span "Pages" at bounding box center [1085, 43] width 54 height 16
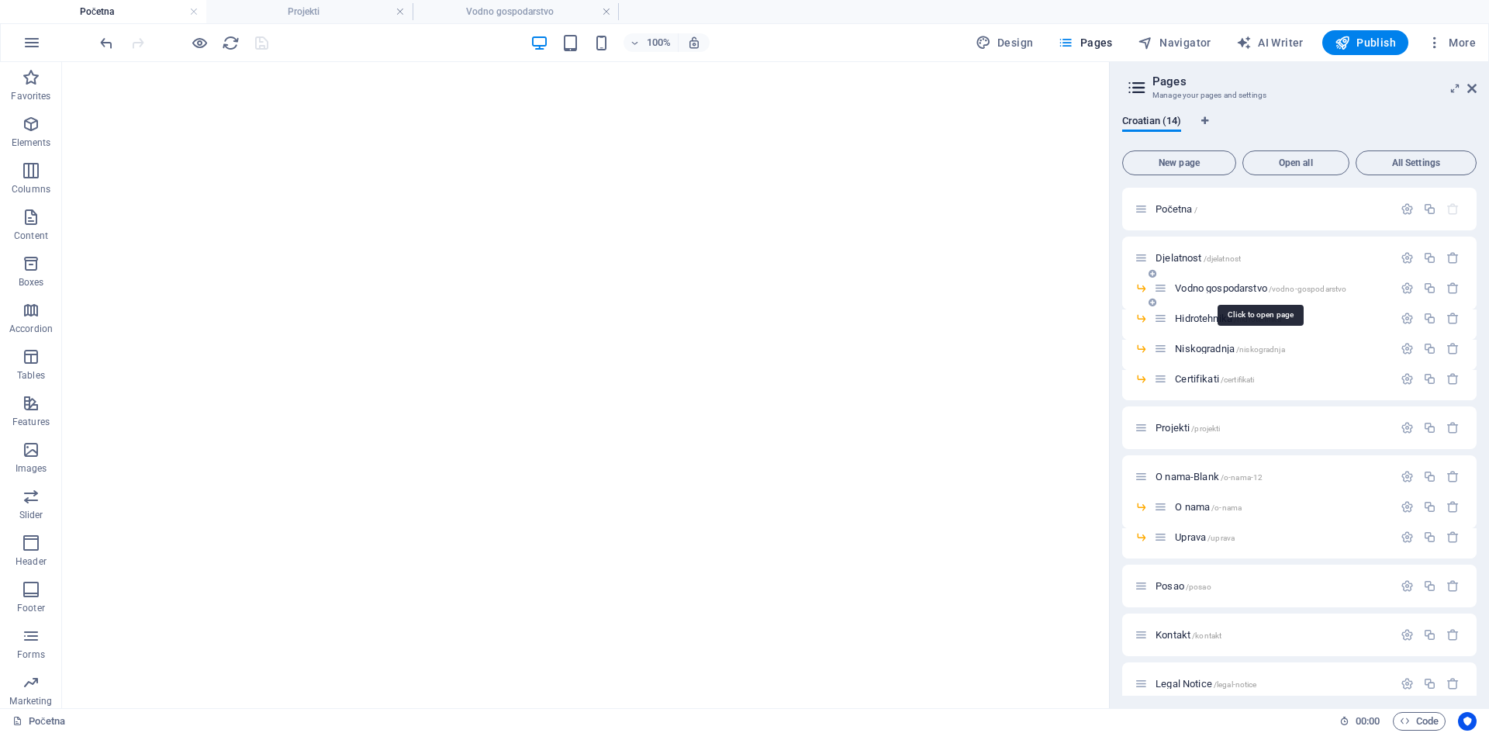
click at [1195, 286] on span "Vodno gospodarstvo /vodno-gospodarstvo" at bounding box center [1260, 288] width 171 height 12
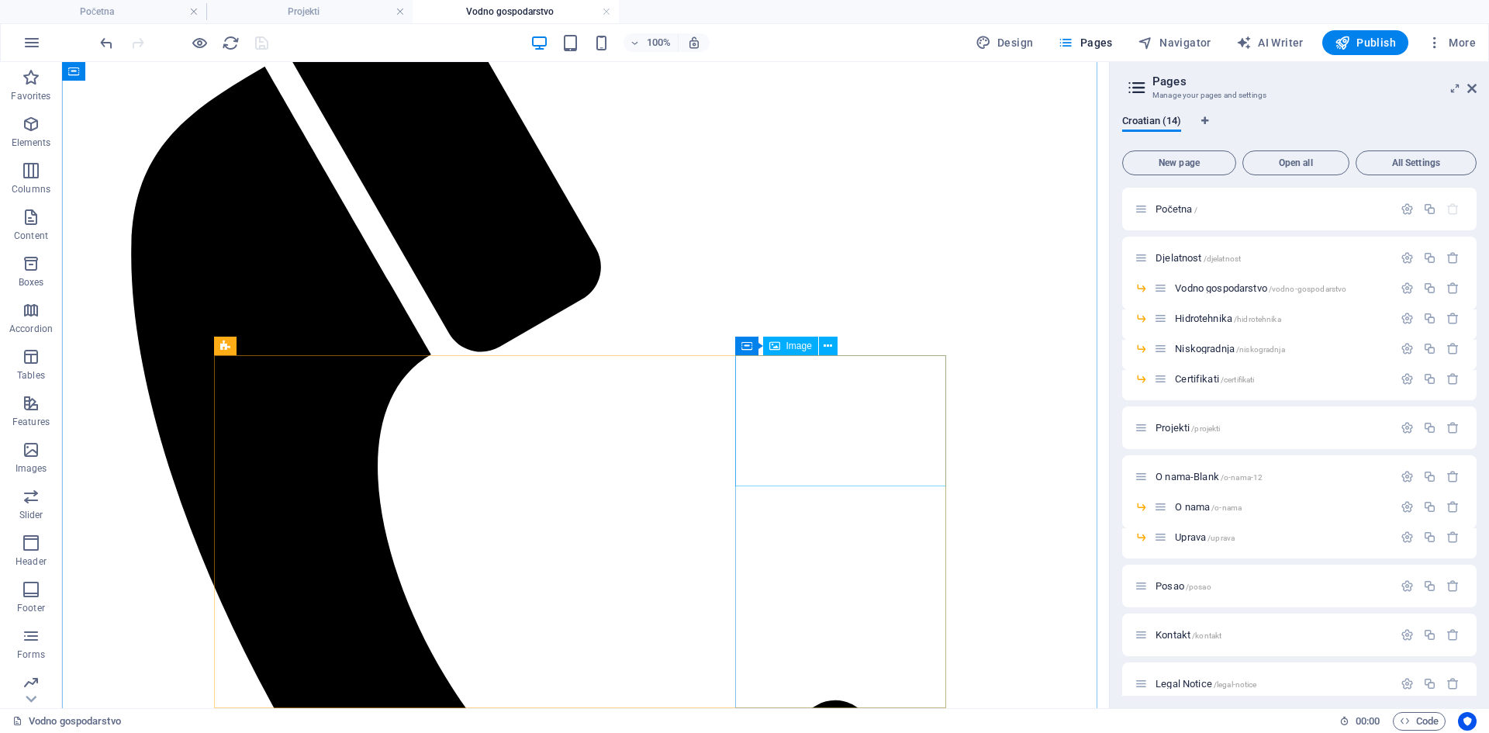
scroll to position [388, 0]
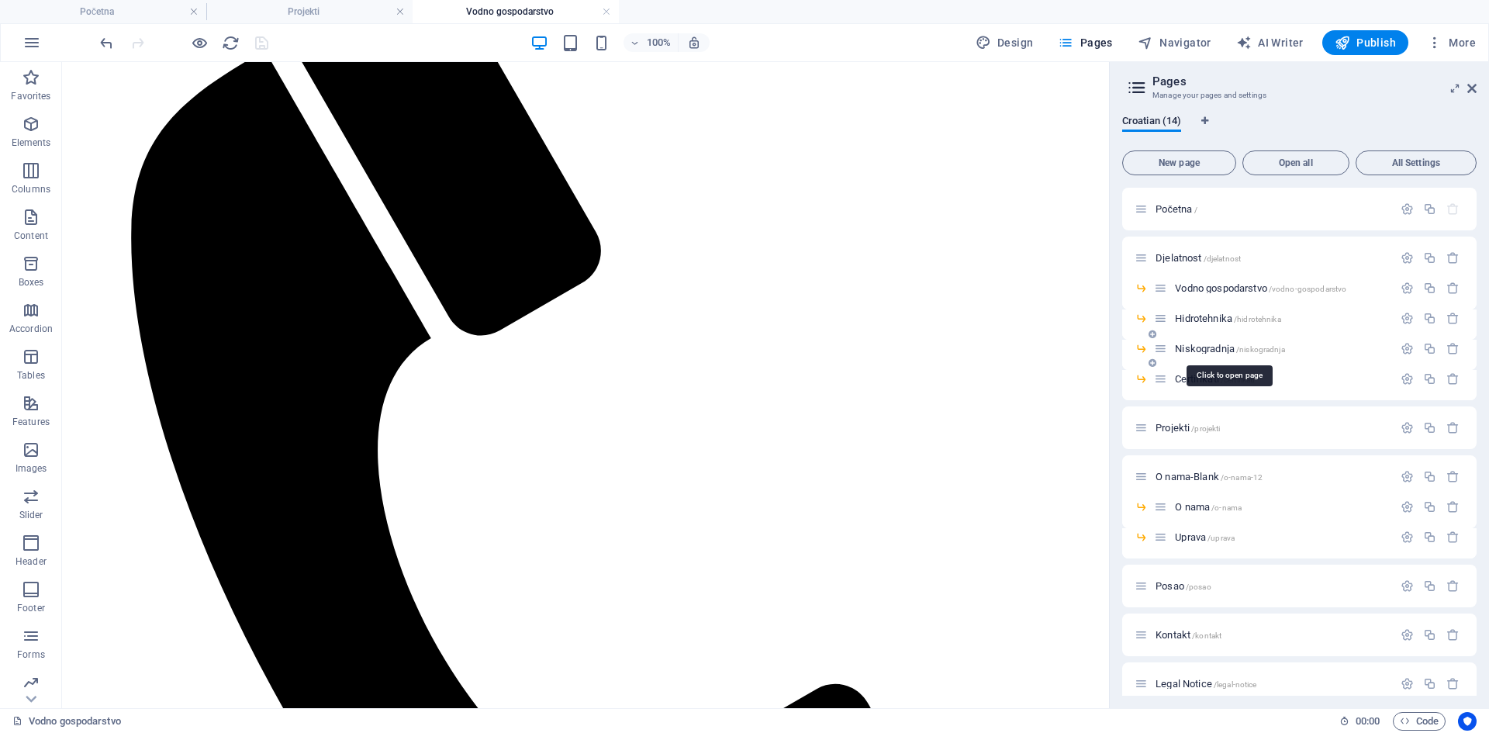
click at [1188, 347] on span "Niskogradnja /niskogradnja" at bounding box center [1229, 349] width 109 height 12
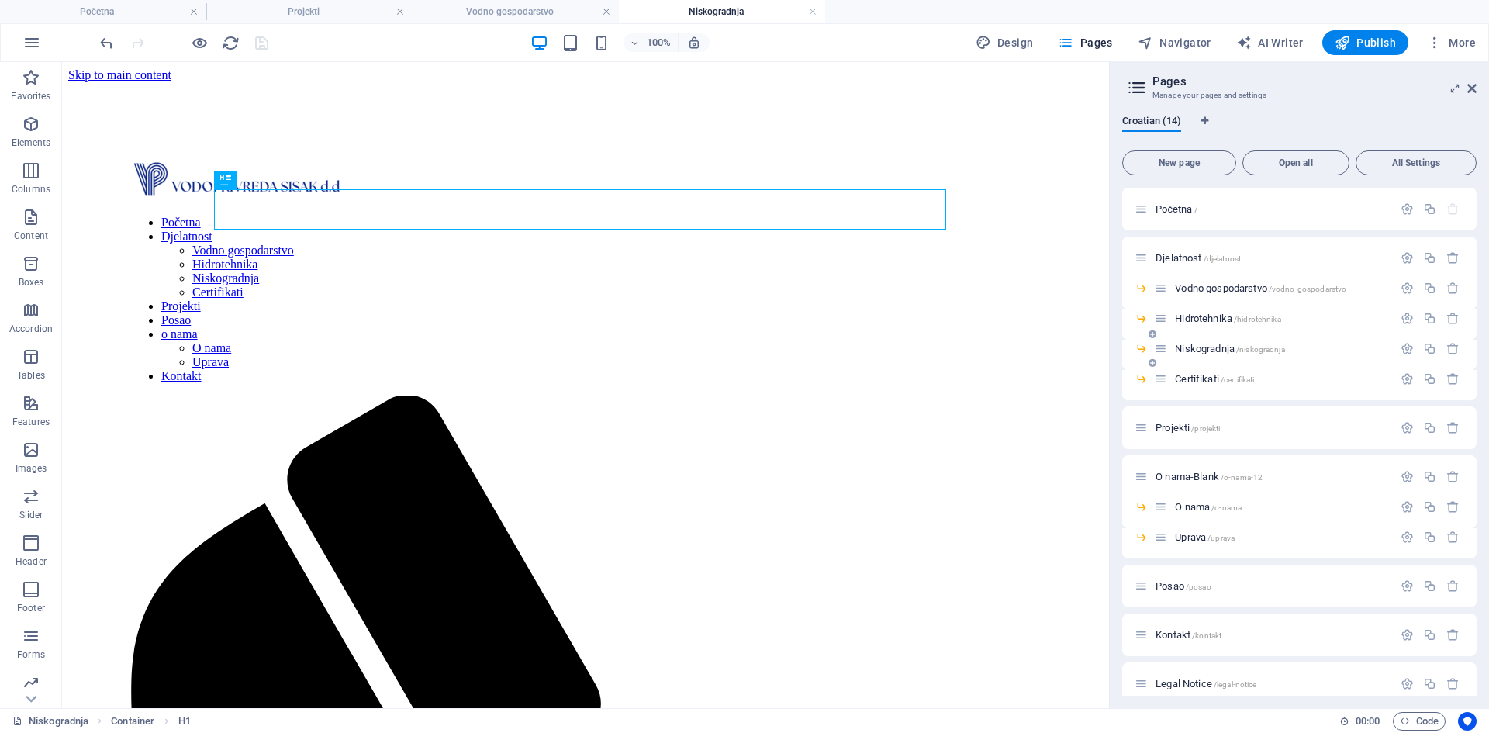
scroll to position [0, 0]
click at [1202, 287] on span "Vodno gospodarstvo /vodno-gospodarstvo" at bounding box center [1260, 288] width 171 height 12
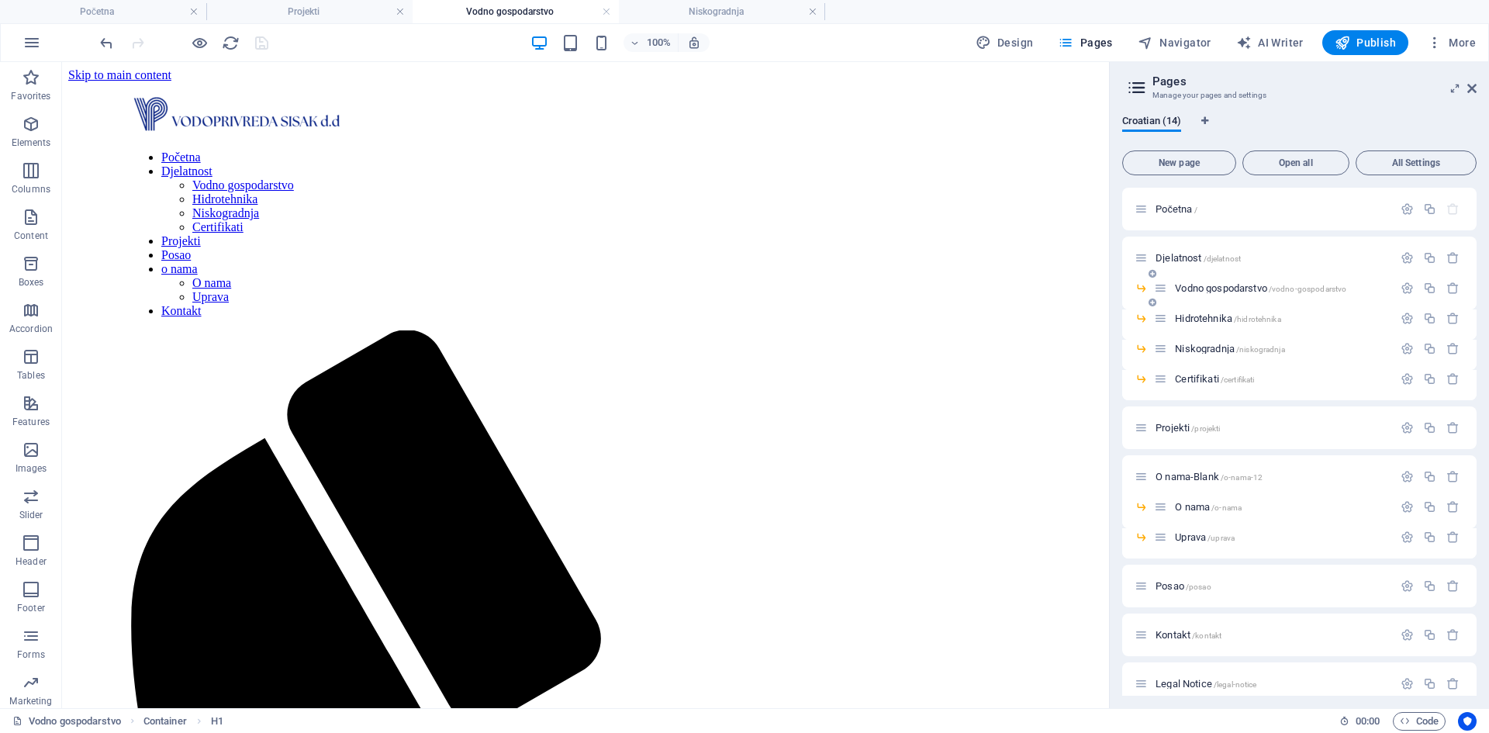
scroll to position [388, 0]
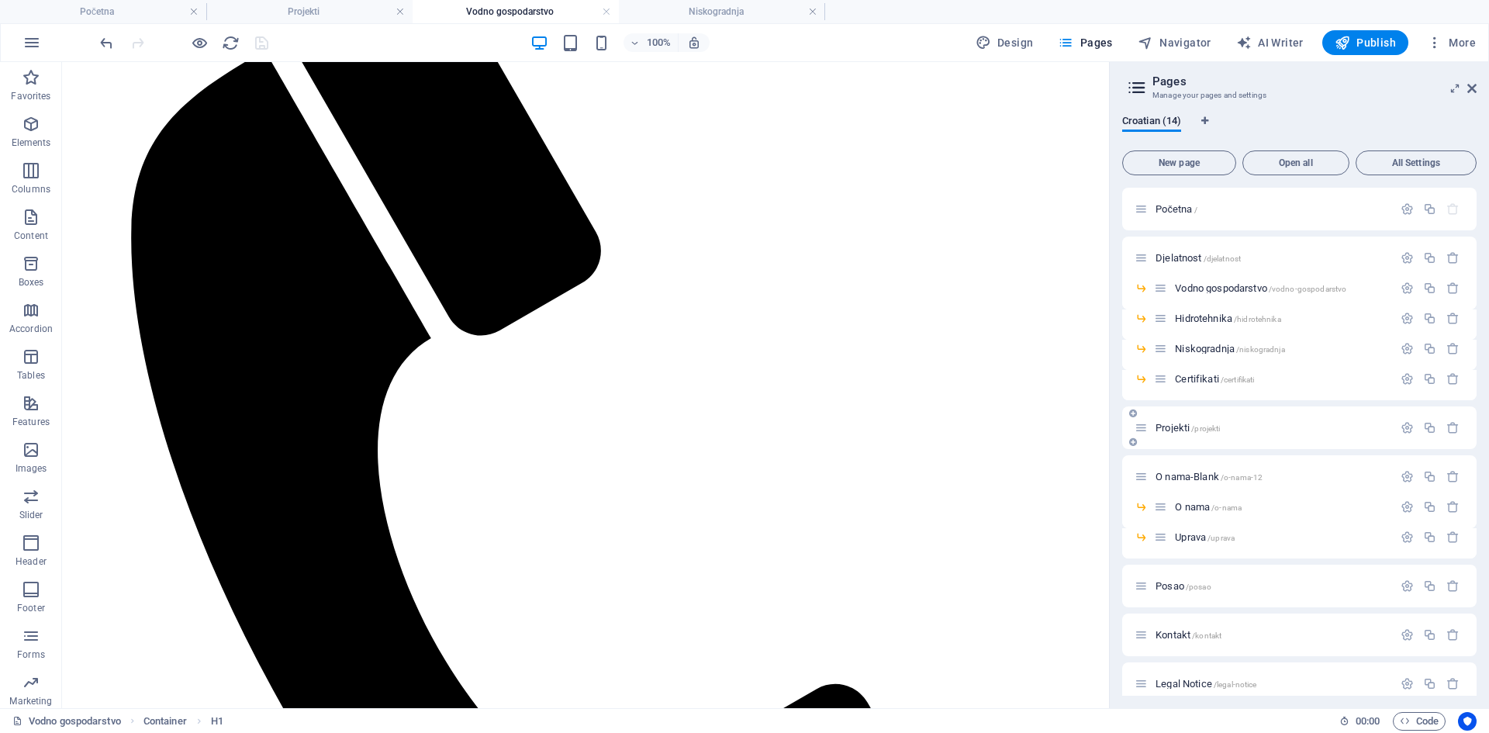
click at [1176, 428] on span "Projekti /projekti" at bounding box center [1188, 428] width 64 height 12
click at [1186, 289] on span "Vodno gospodarstvo /vodno-gospodarstvo" at bounding box center [1260, 288] width 171 height 12
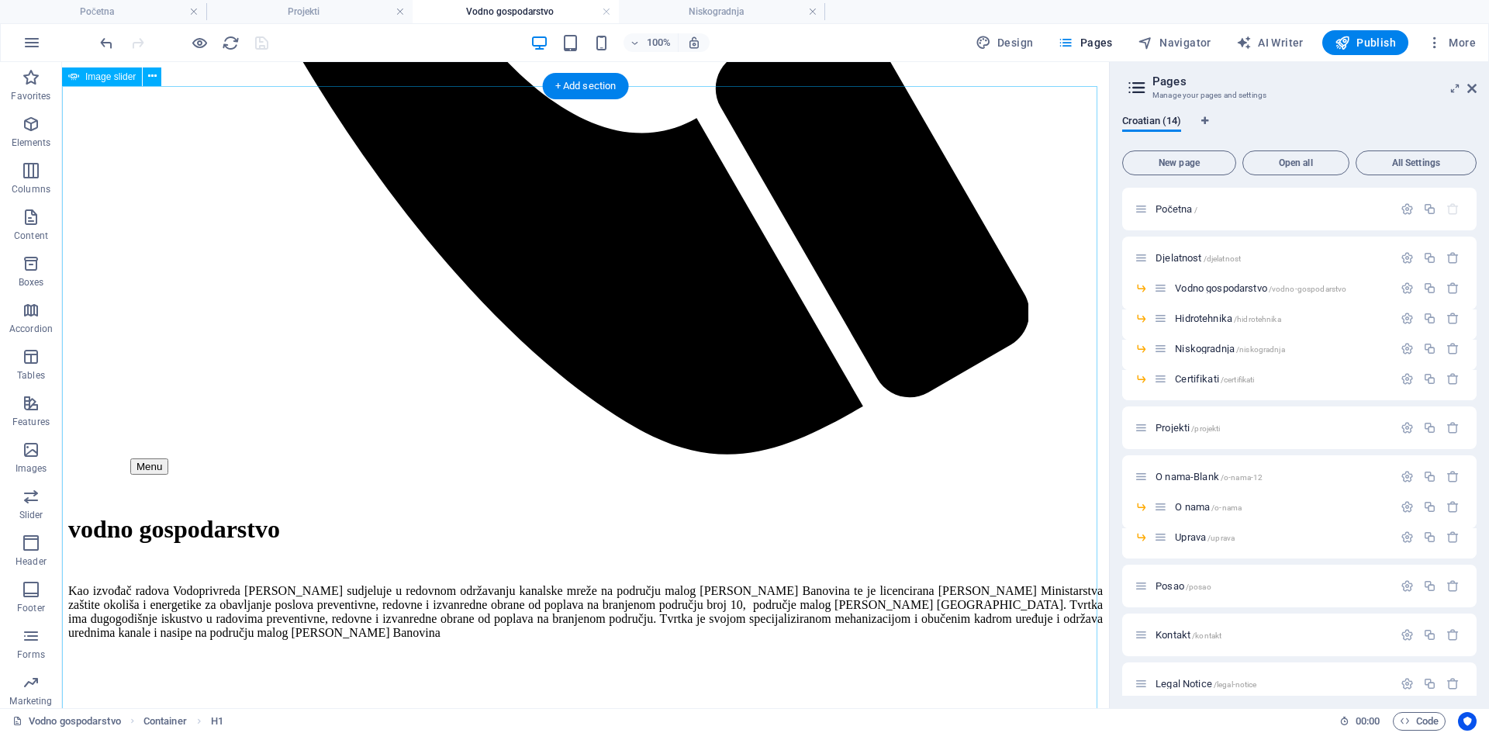
scroll to position [1164, 0]
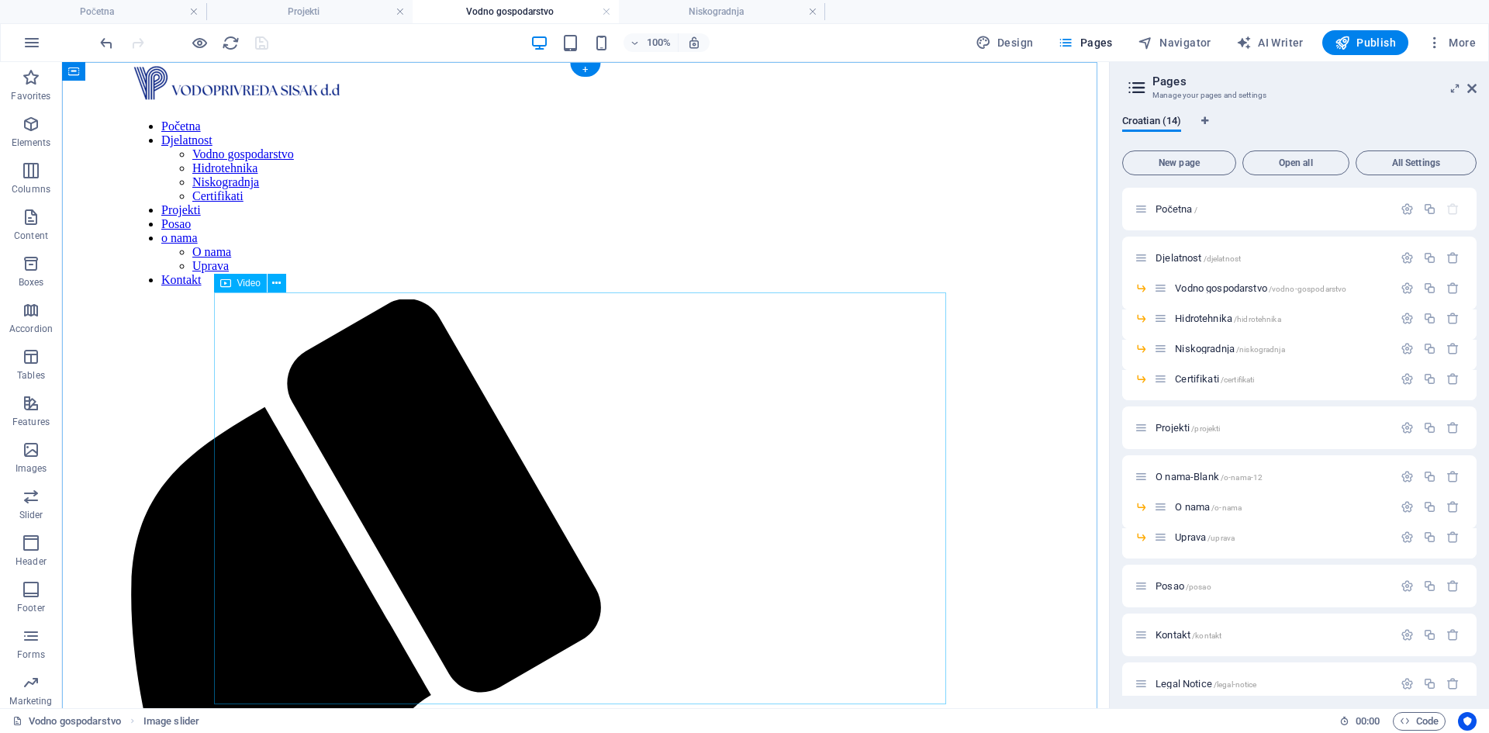
scroll to position [0, 0]
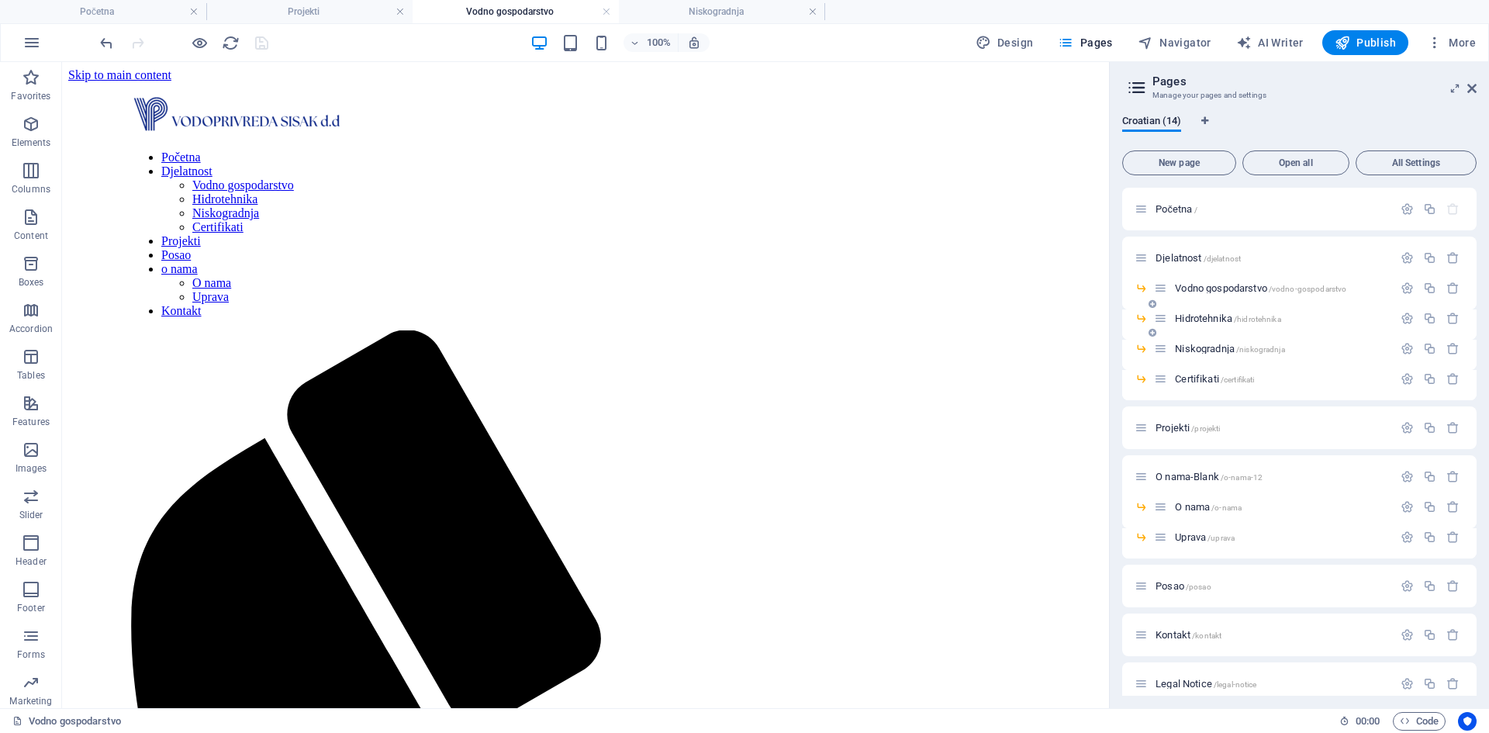
click at [1181, 318] on span "Hidrotehnika /hidrotehnika" at bounding box center [1227, 319] width 105 height 12
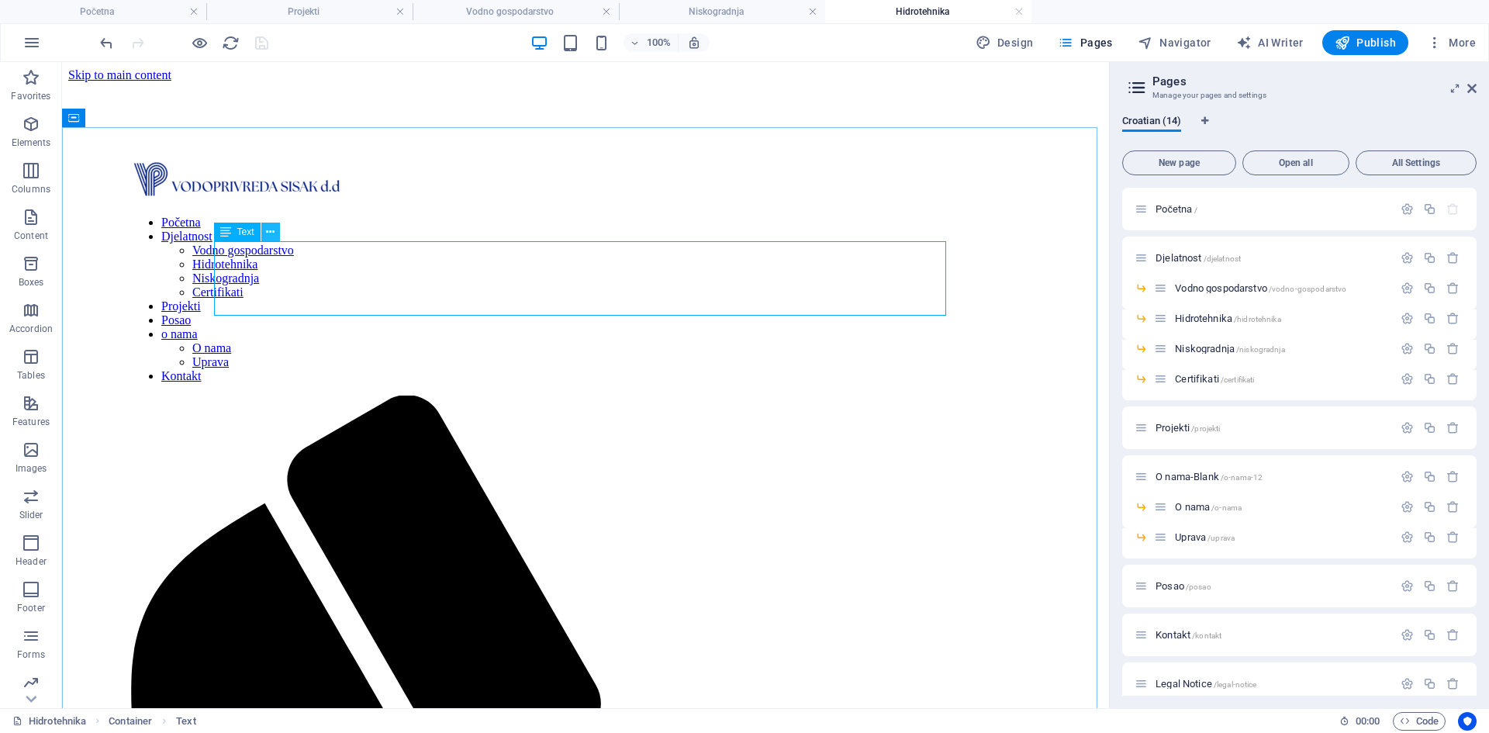
click at [274, 237] on icon at bounding box center [270, 232] width 9 height 16
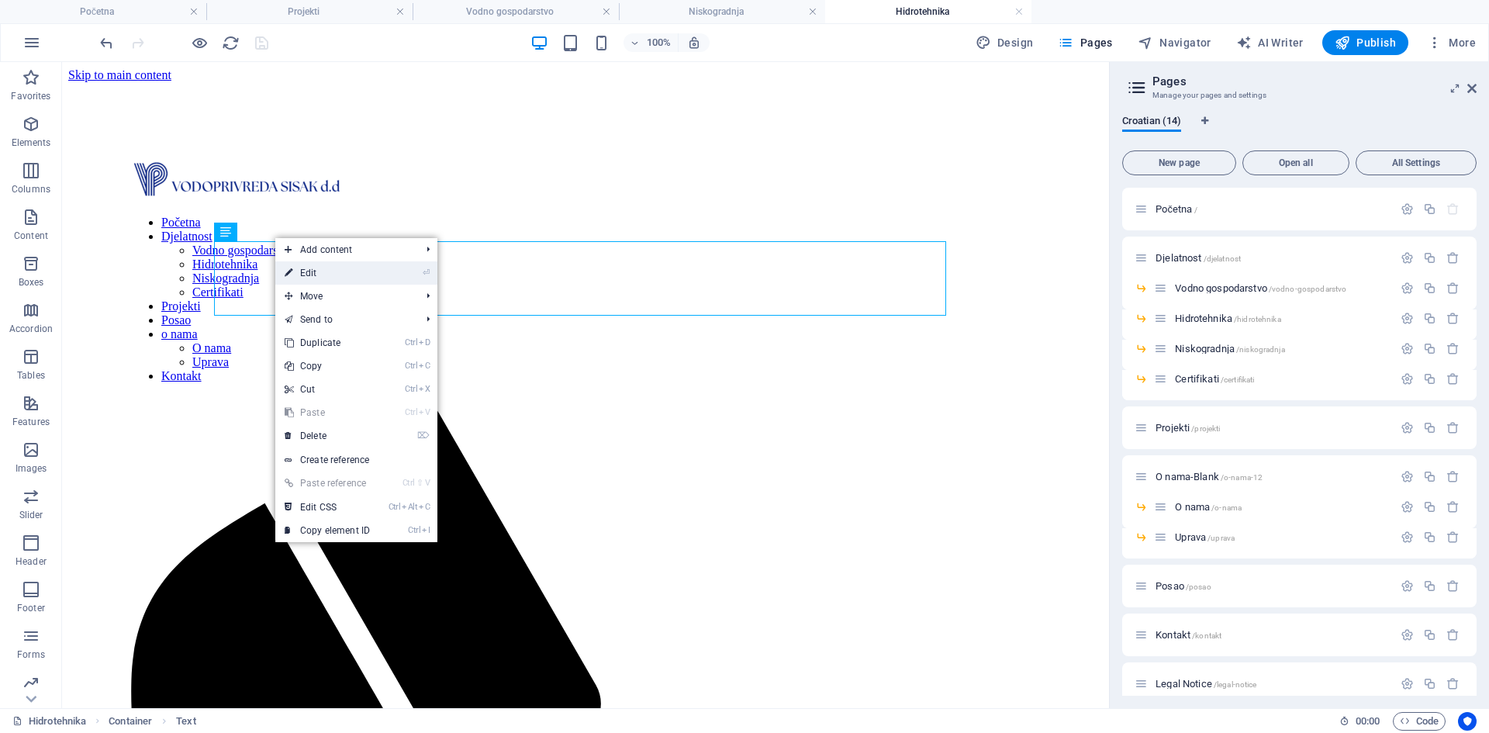
click at [360, 277] on link "⏎ Edit" at bounding box center [327, 272] width 104 height 23
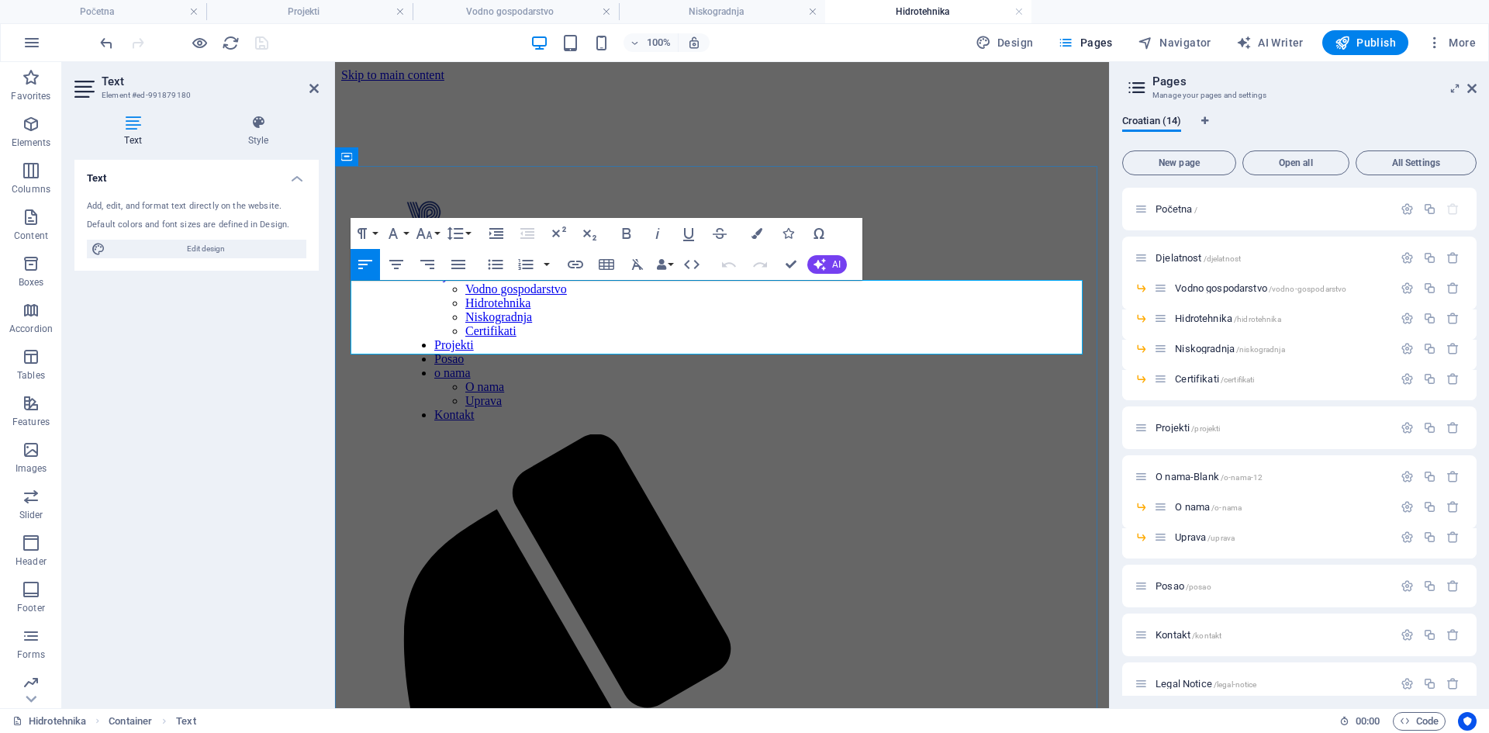
drag, startPoint x: 880, startPoint y: 312, endPoint x: 847, endPoint y: 310, distance: 32.7
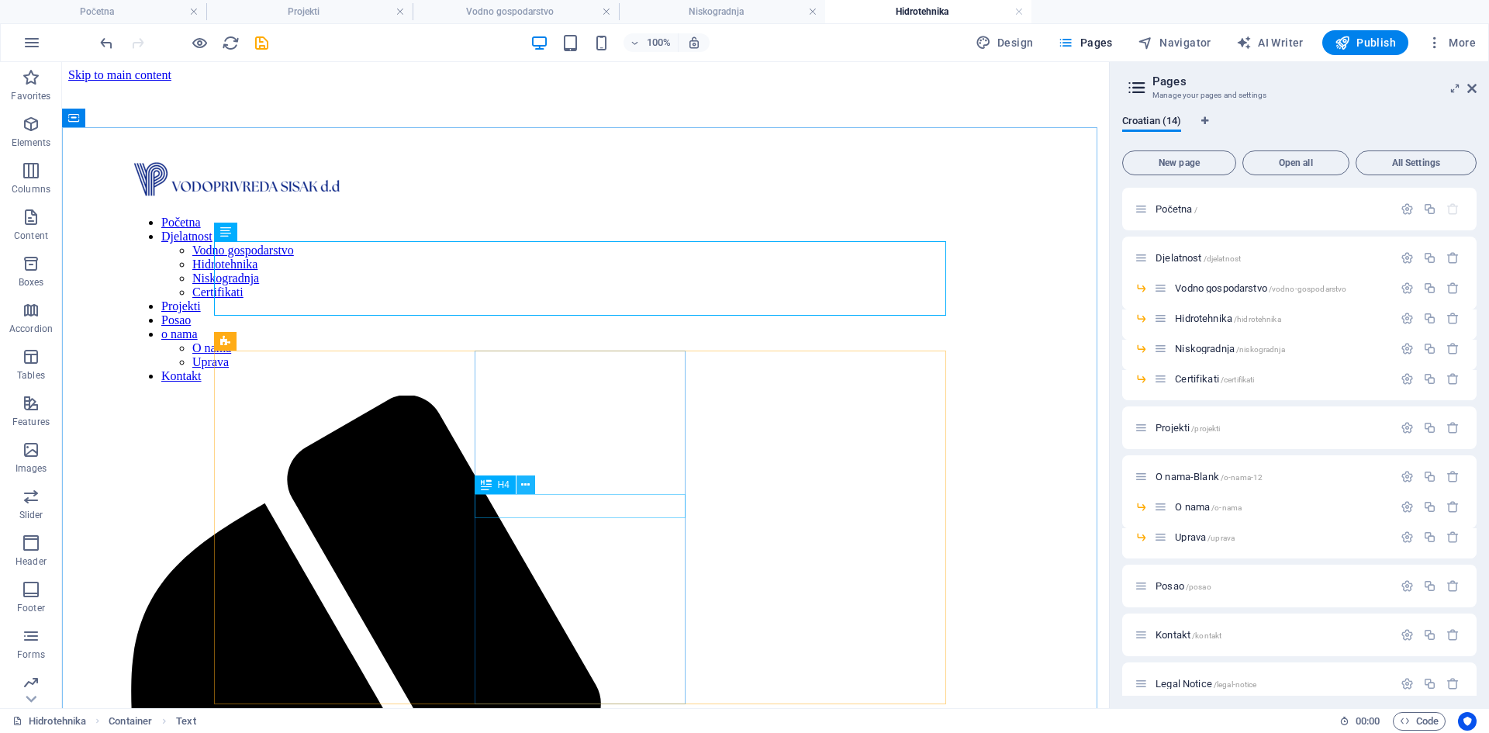
click at [527, 483] on icon at bounding box center [525, 485] width 9 height 16
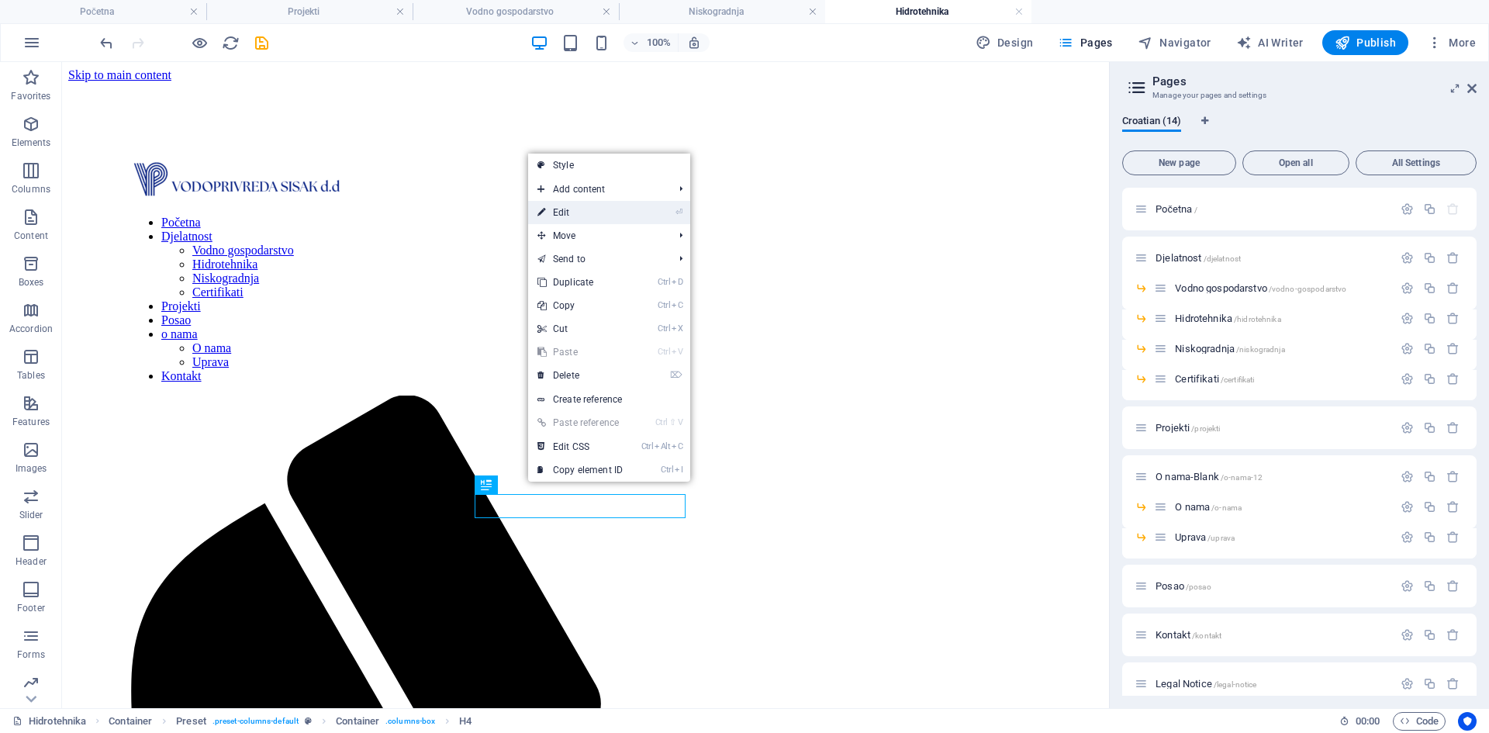
click at [590, 220] on link "⏎ Edit" at bounding box center [580, 212] width 104 height 23
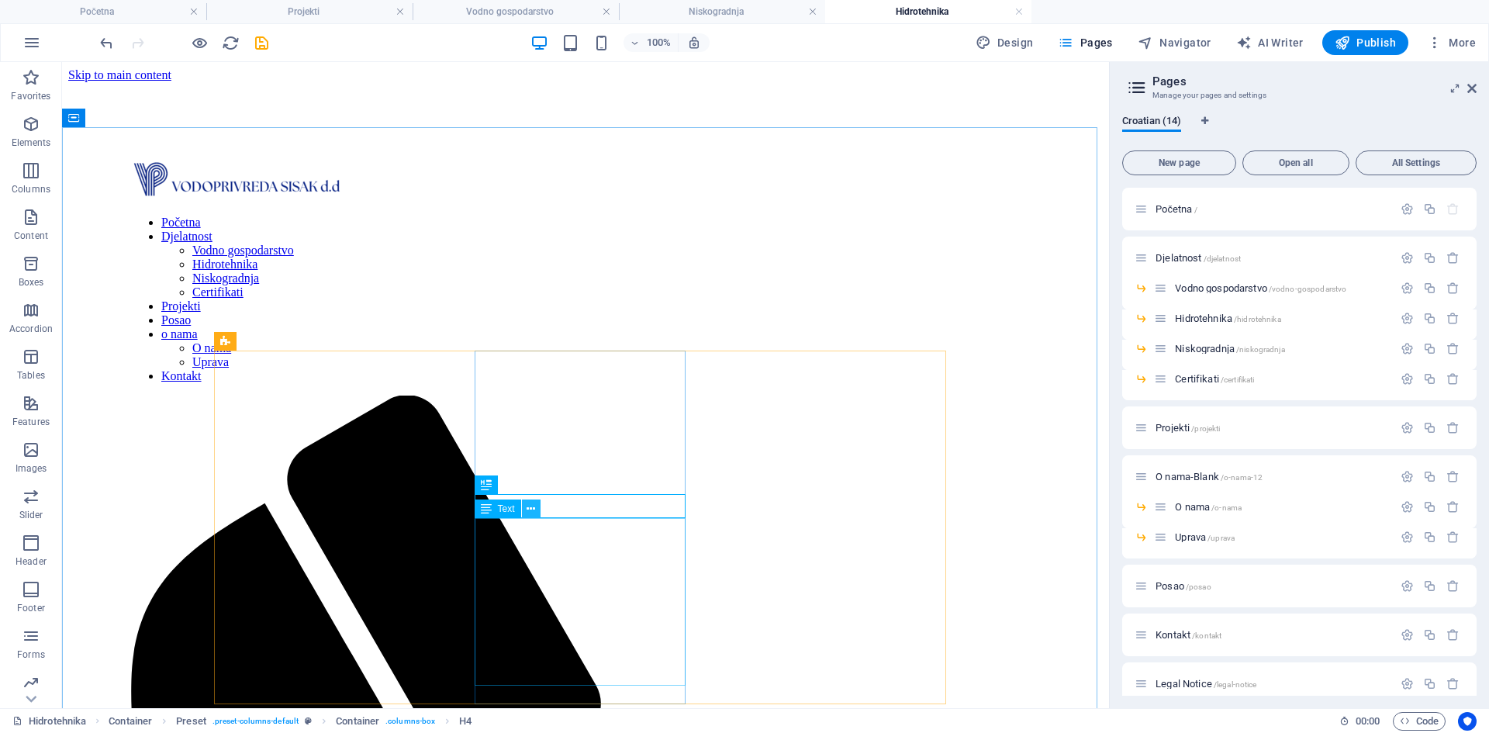
click at [527, 514] on icon at bounding box center [531, 509] width 9 height 16
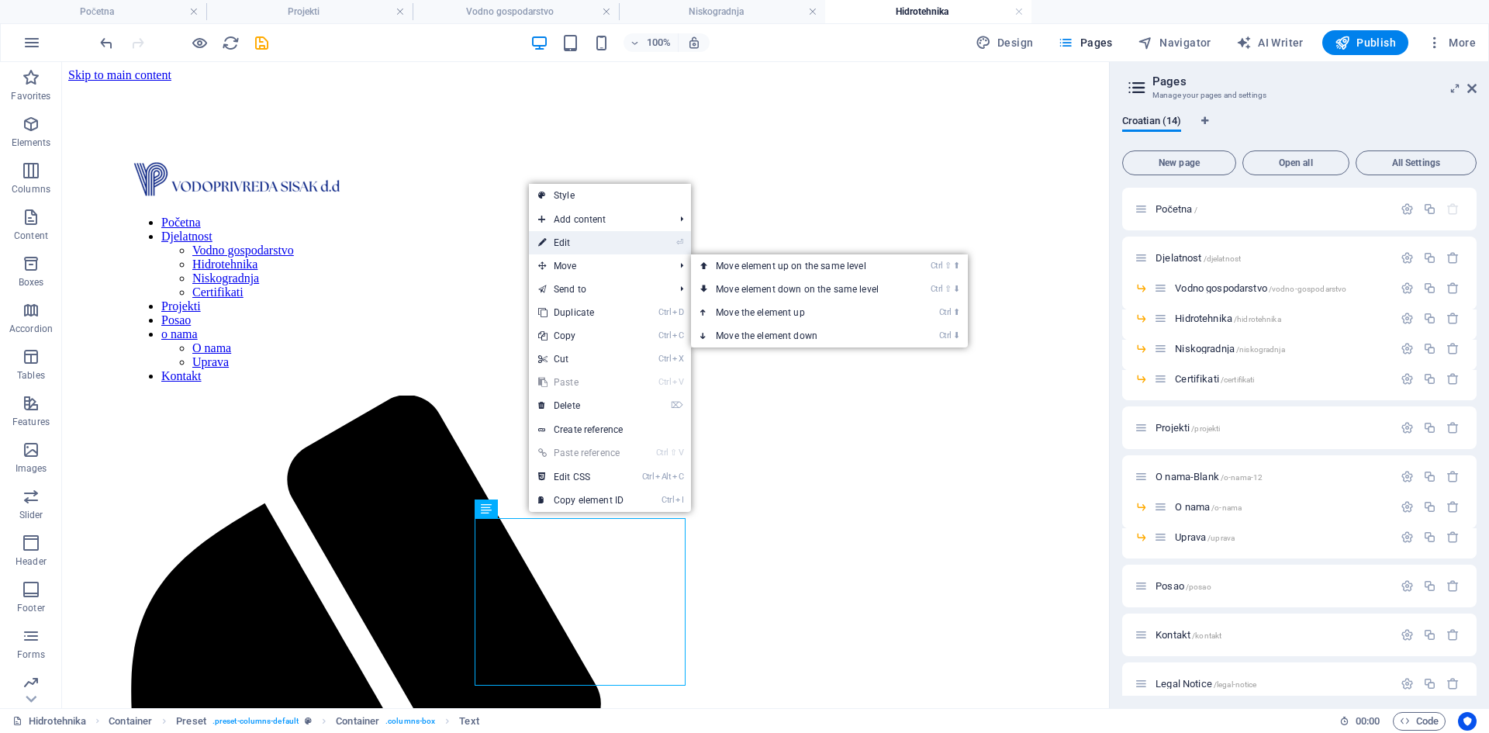
click at [562, 249] on link "⏎ Edit" at bounding box center [581, 242] width 104 height 23
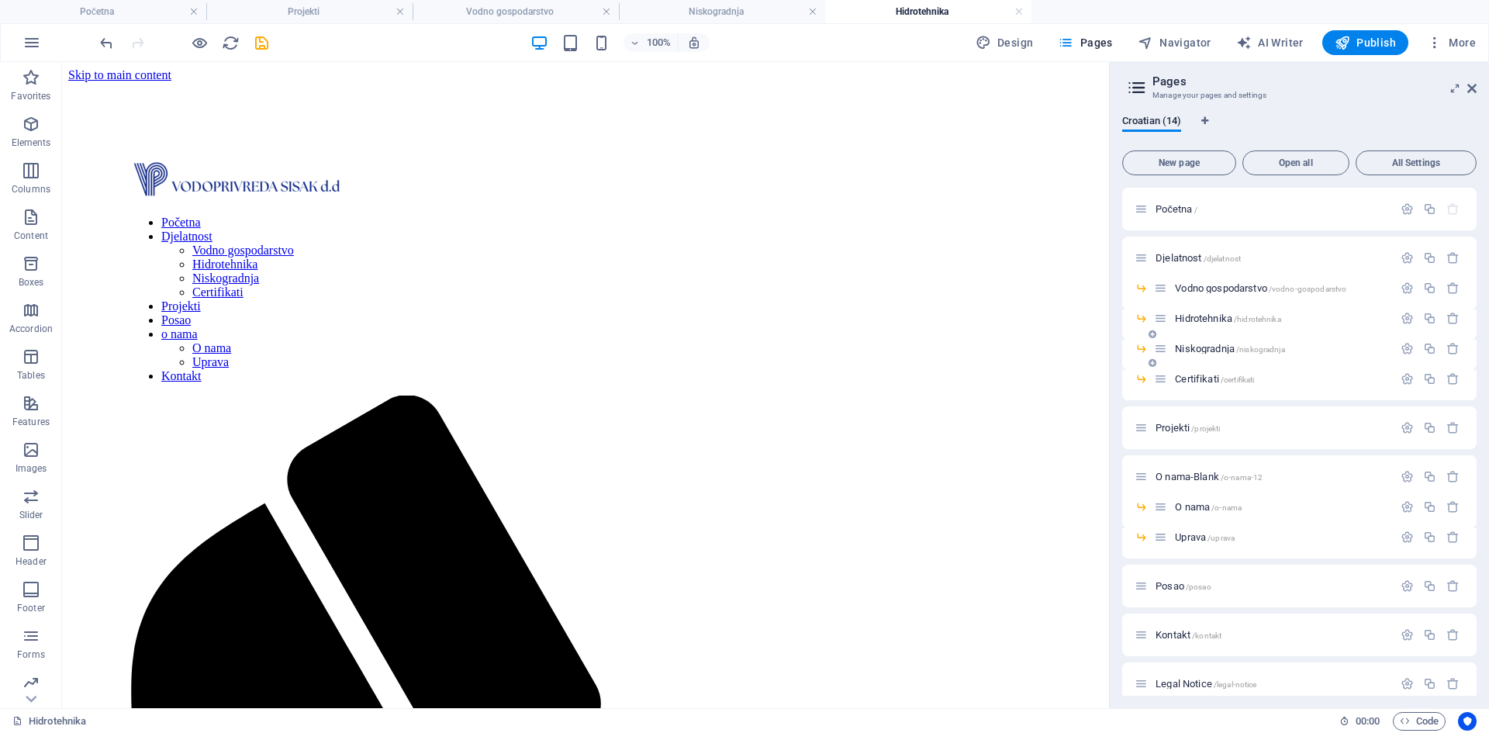
click at [1196, 347] on span "Niskogradnja /niskogradnja" at bounding box center [1229, 349] width 109 height 12
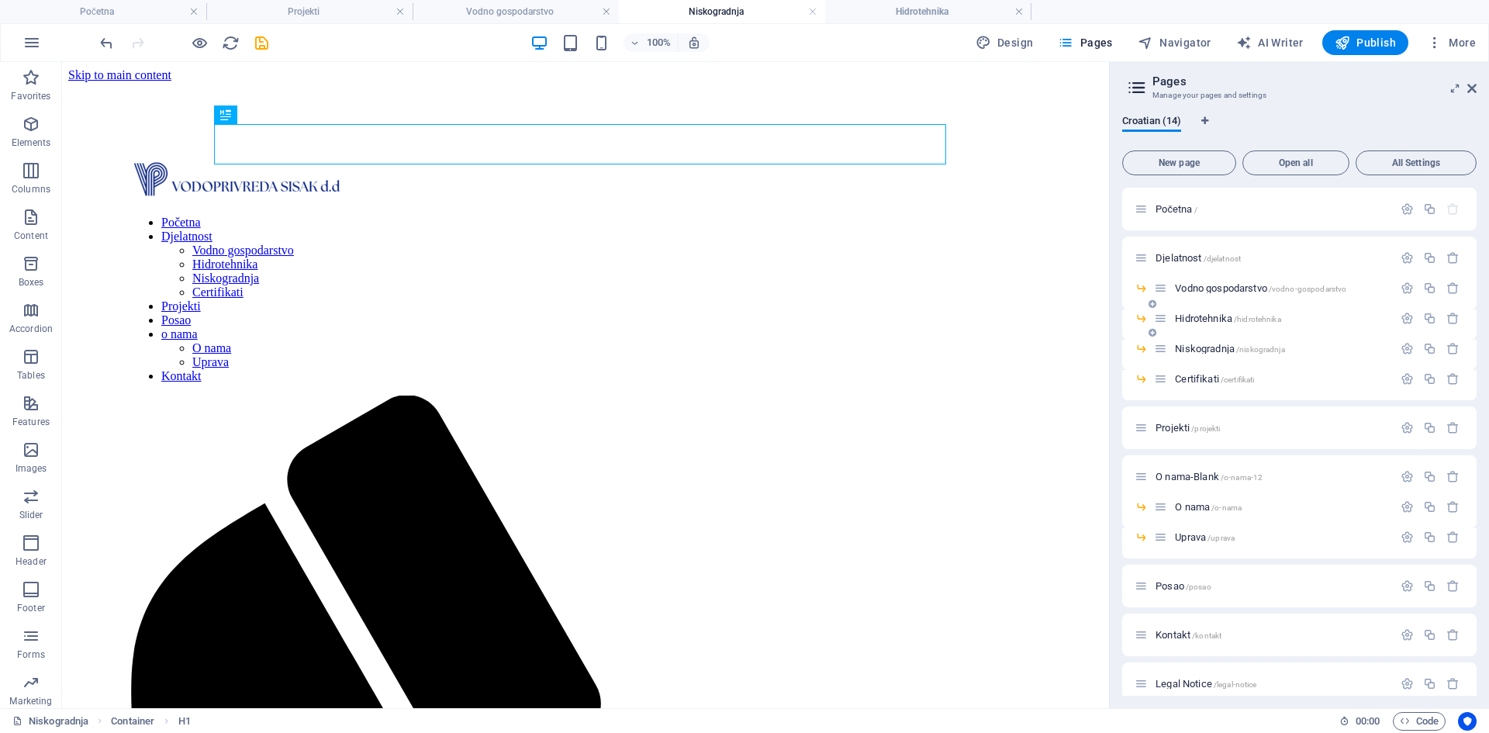
click at [1197, 323] on span "Hidrotehnika /hidrotehnika" at bounding box center [1227, 319] width 105 height 12
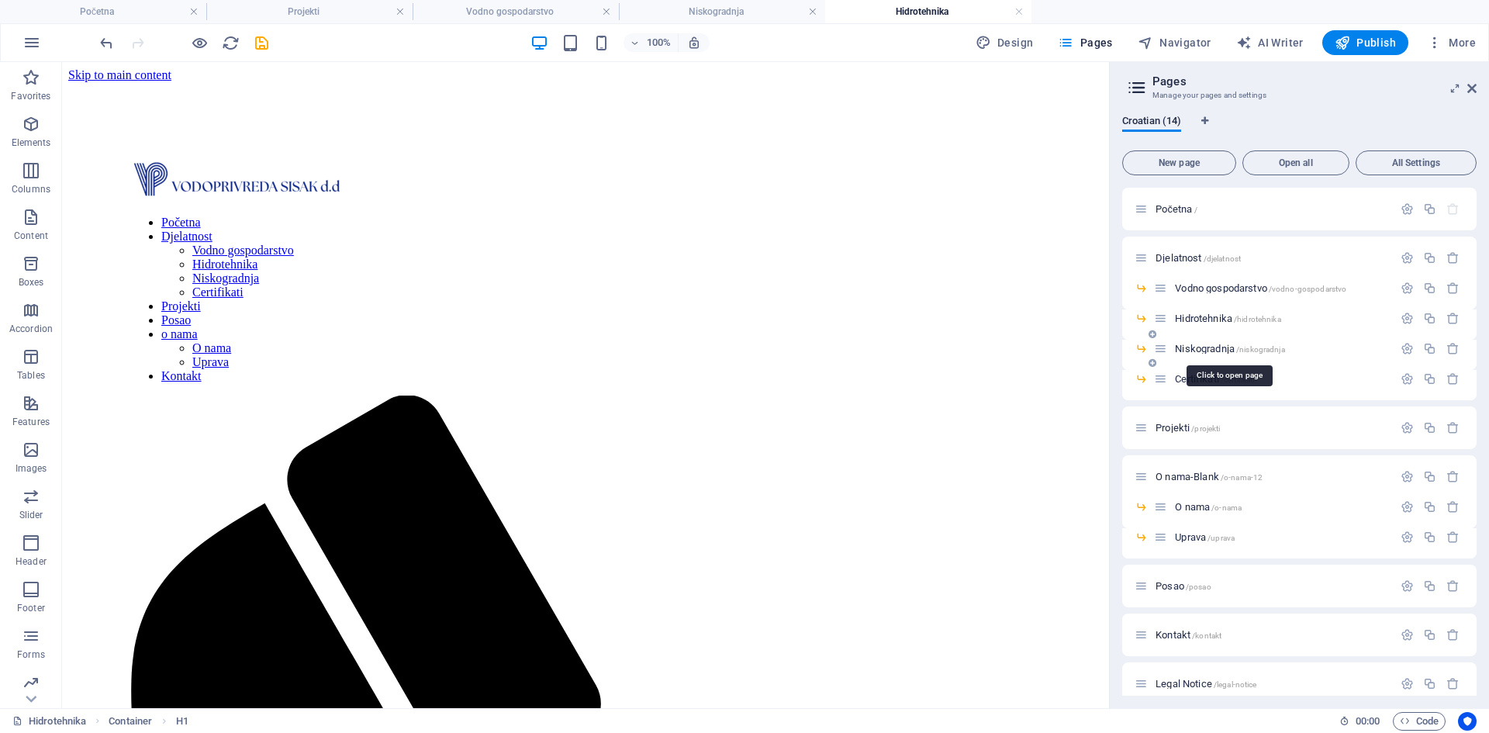
click at [1198, 345] on span "Niskogradnja /niskogradnja" at bounding box center [1229, 349] width 109 height 12
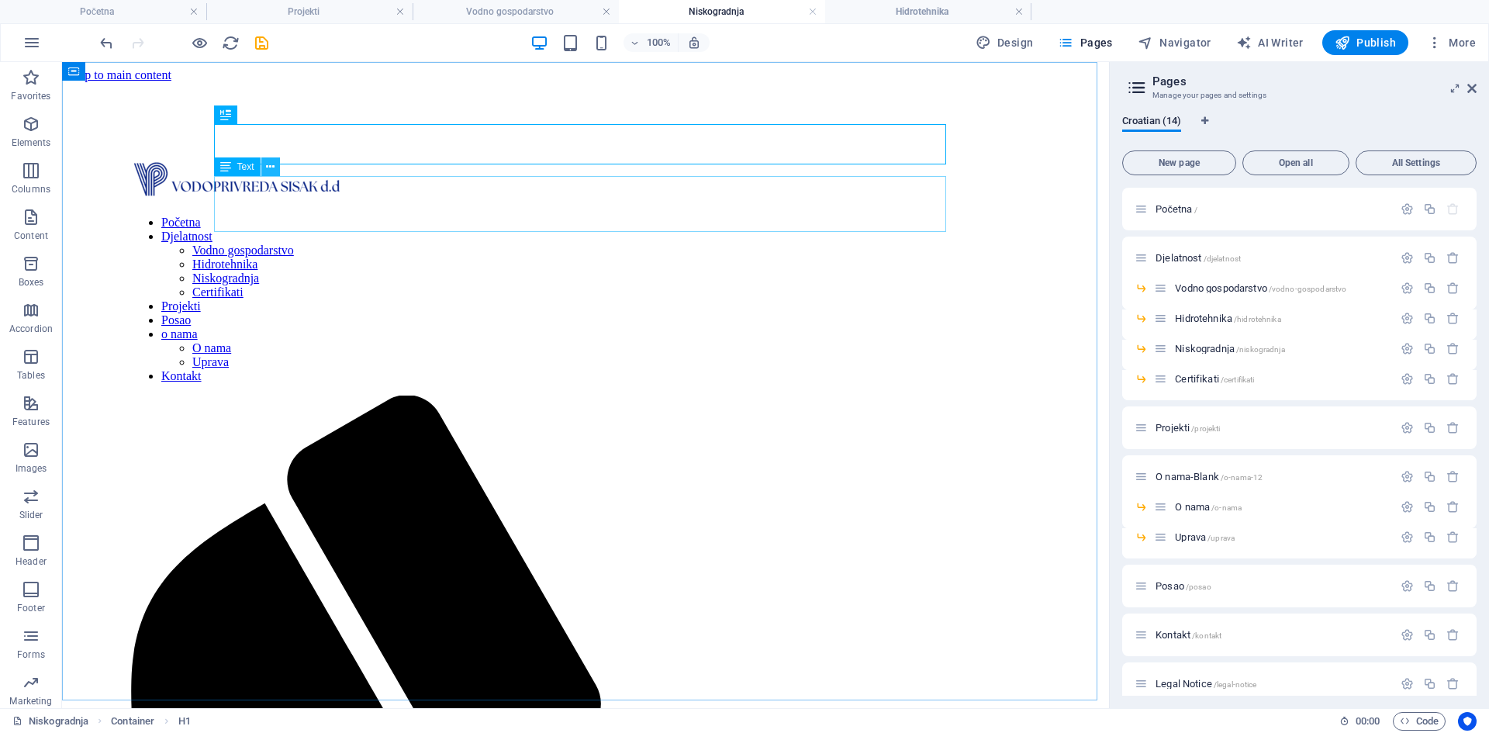
click at [270, 173] on icon at bounding box center [270, 167] width 9 height 16
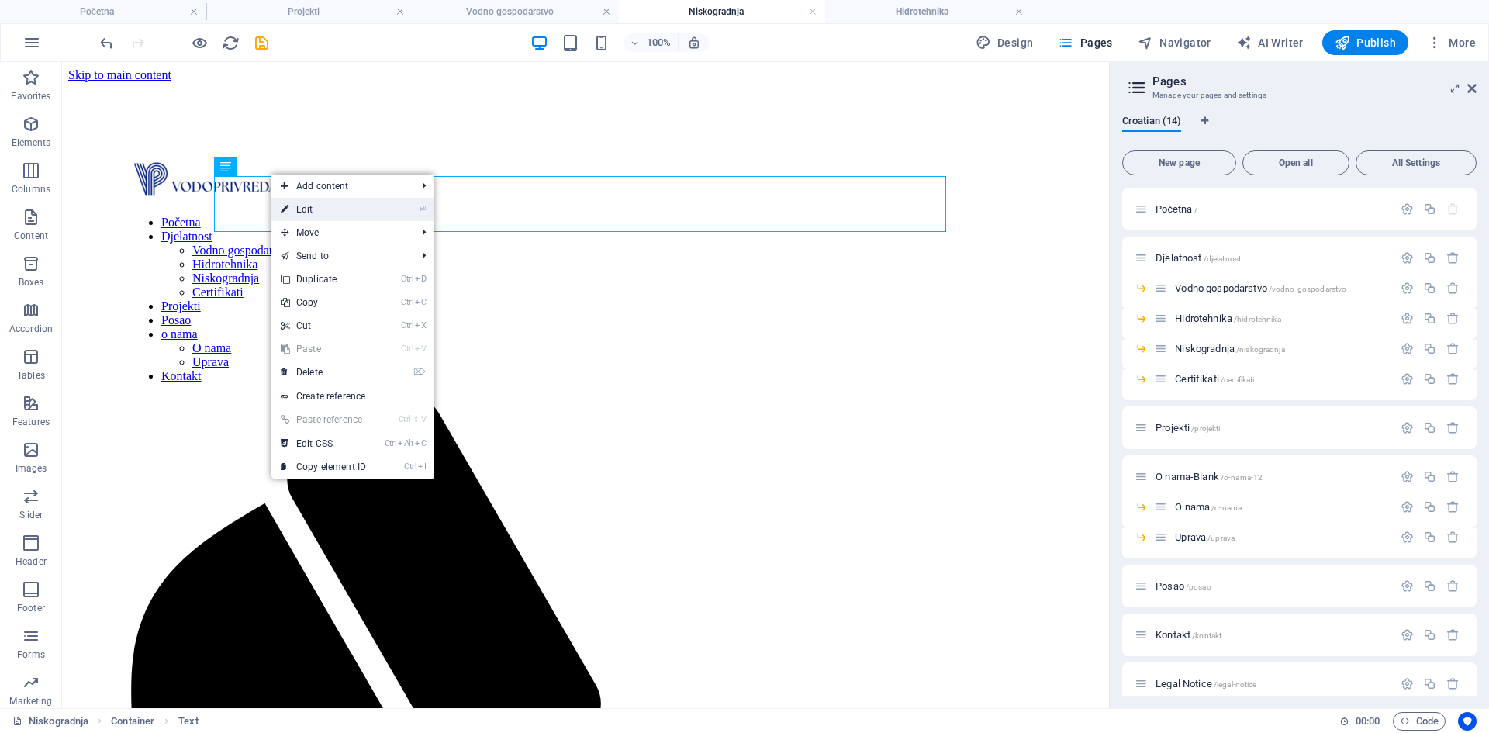
click at [351, 204] on link "⏎ Edit" at bounding box center [323, 209] width 104 height 23
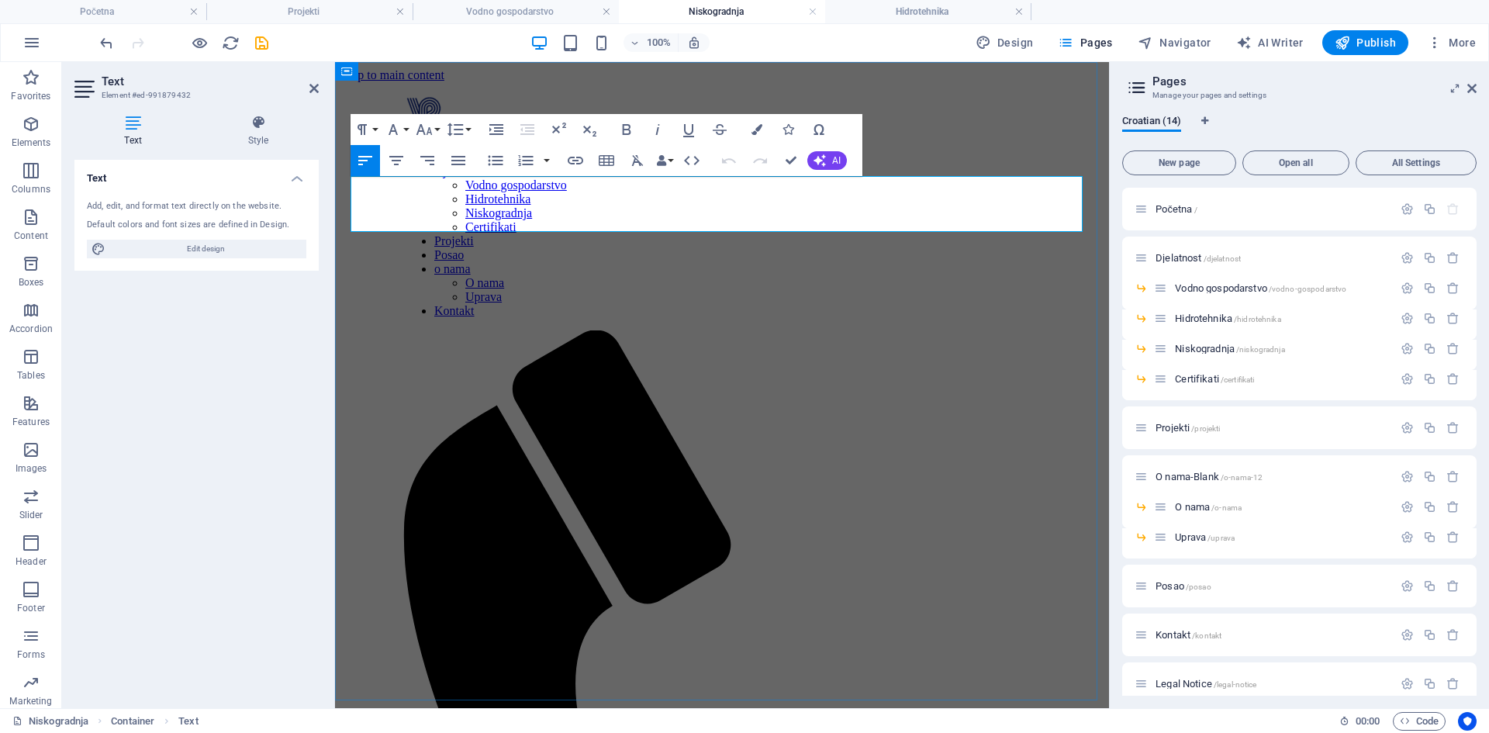
drag, startPoint x: 406, startPoint y: 223, endPoint x: 344, endPoint y: 178, distance: 76.2
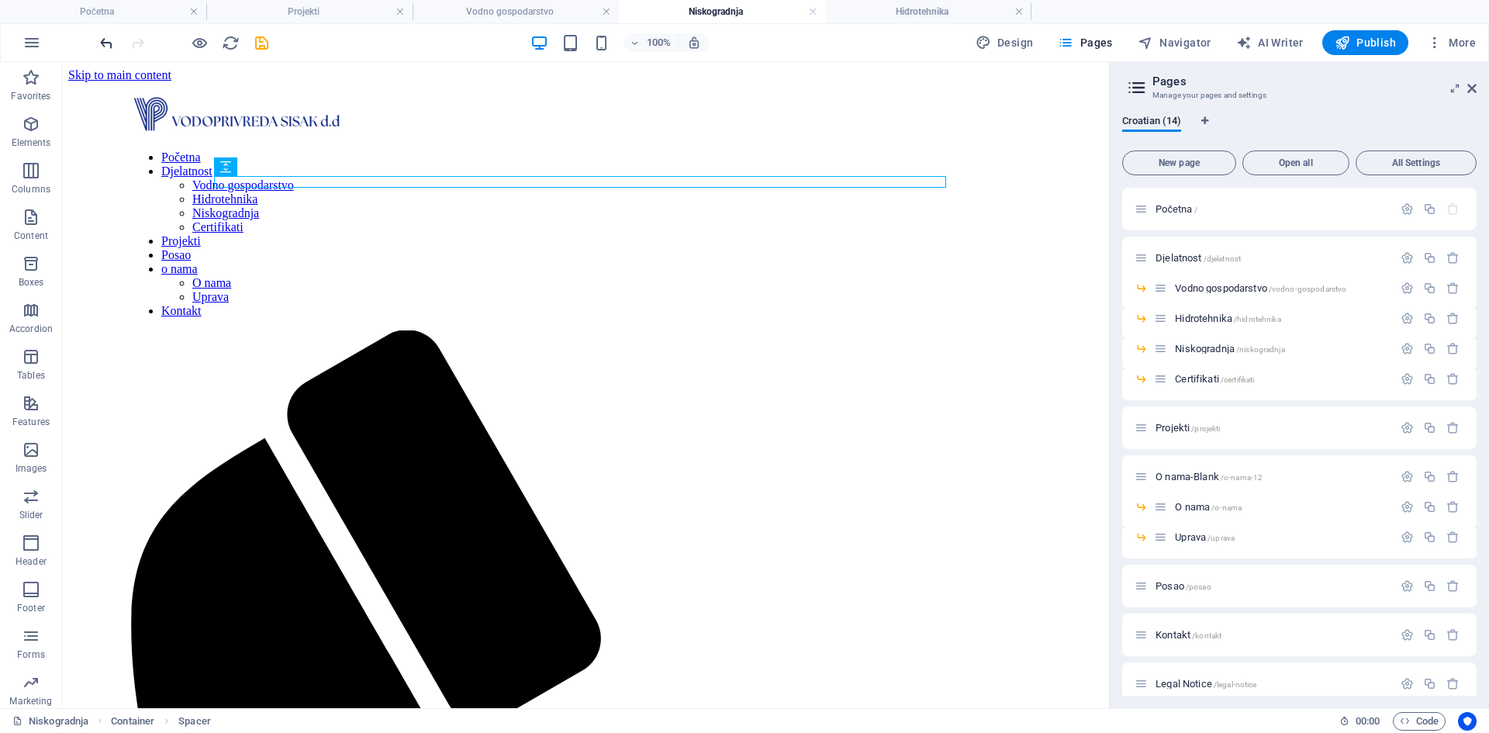
click at [108, 44] on icon "undo" at bounding box center [107, 43] width 18 height 18
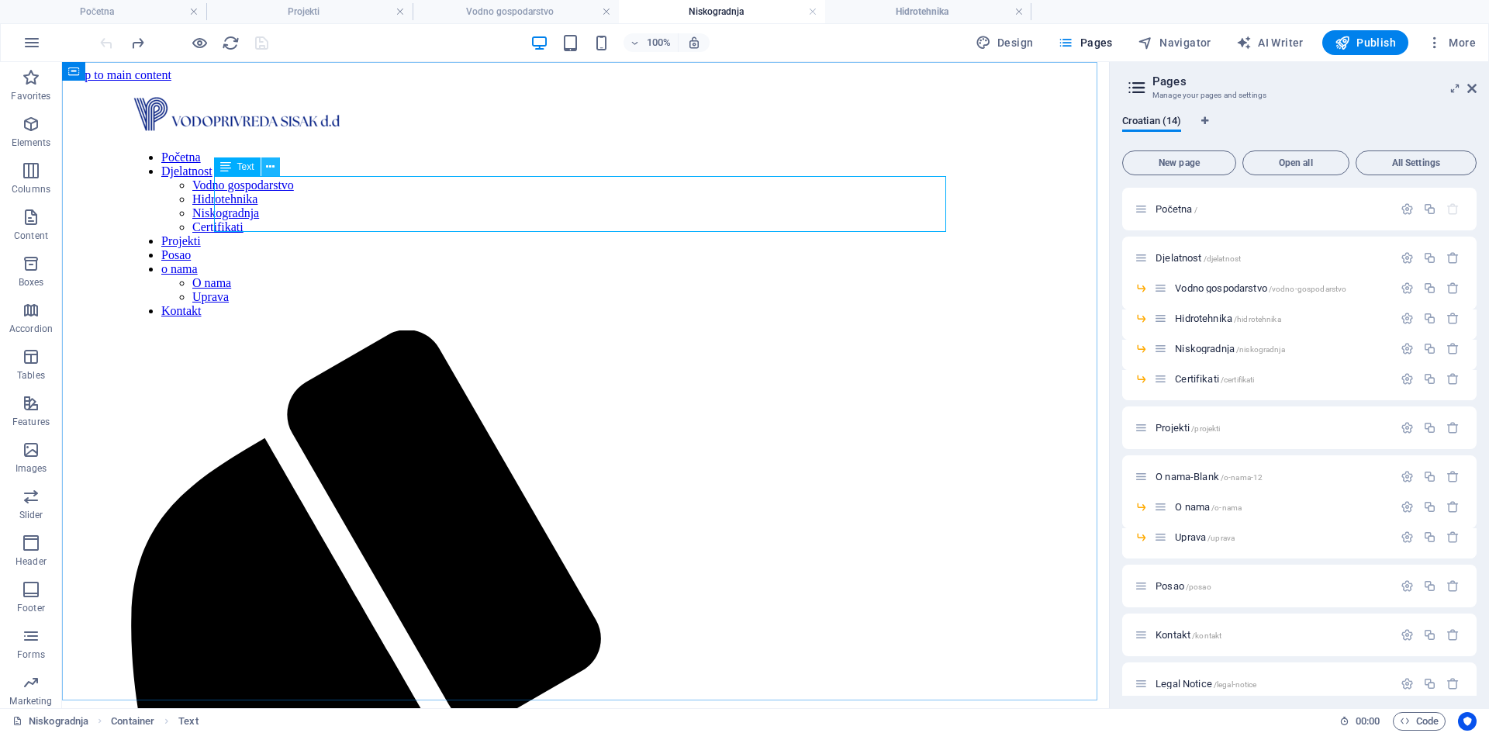
click at [264, 168] on button at bounding box center [270, 166] width 19 height 19
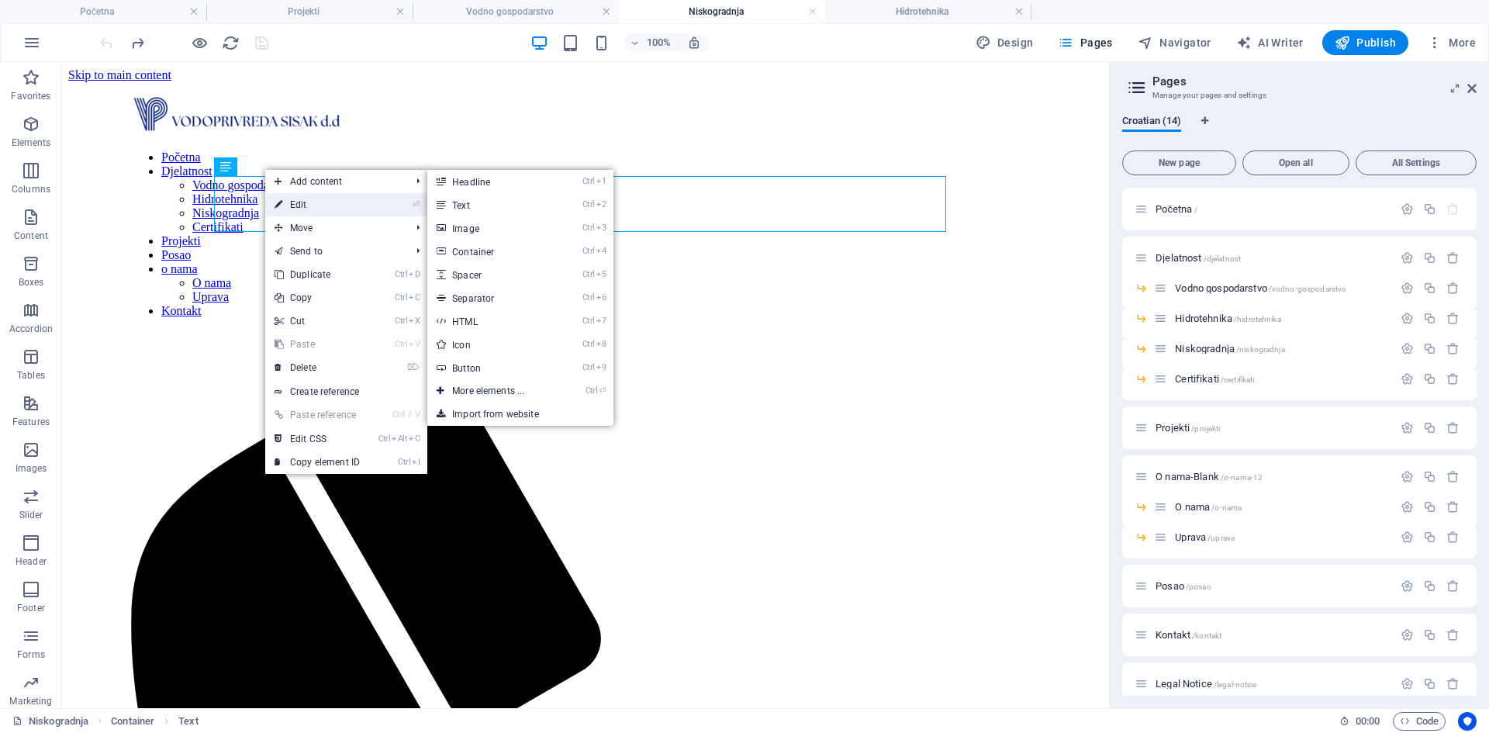
click at [293, 205] on link "⏎ Edit" at bounding box center [317, 204] width 104 height 23
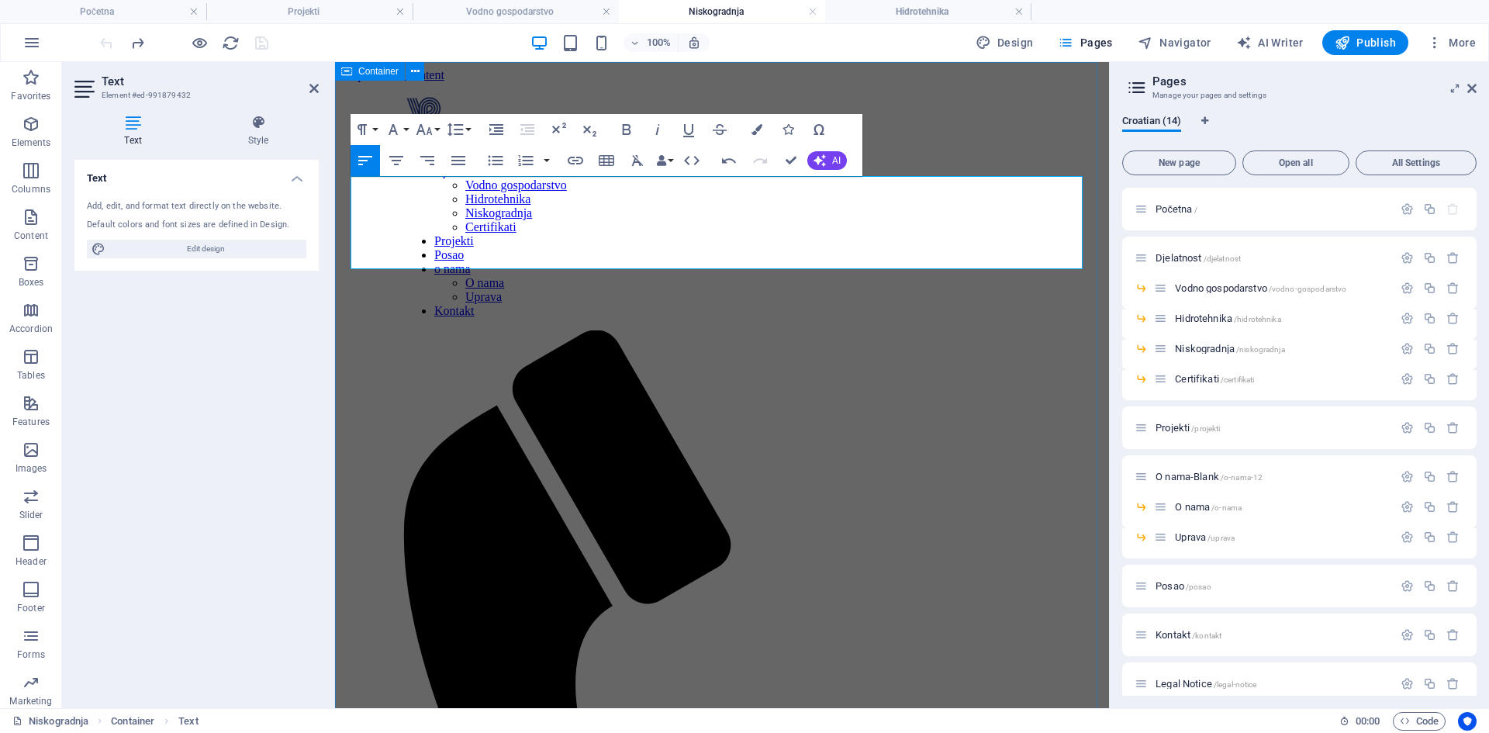
drag, startPoint x: 420, startPoint y: 226, endPoint x: 345, endPoint y: 186, distance: 85.0
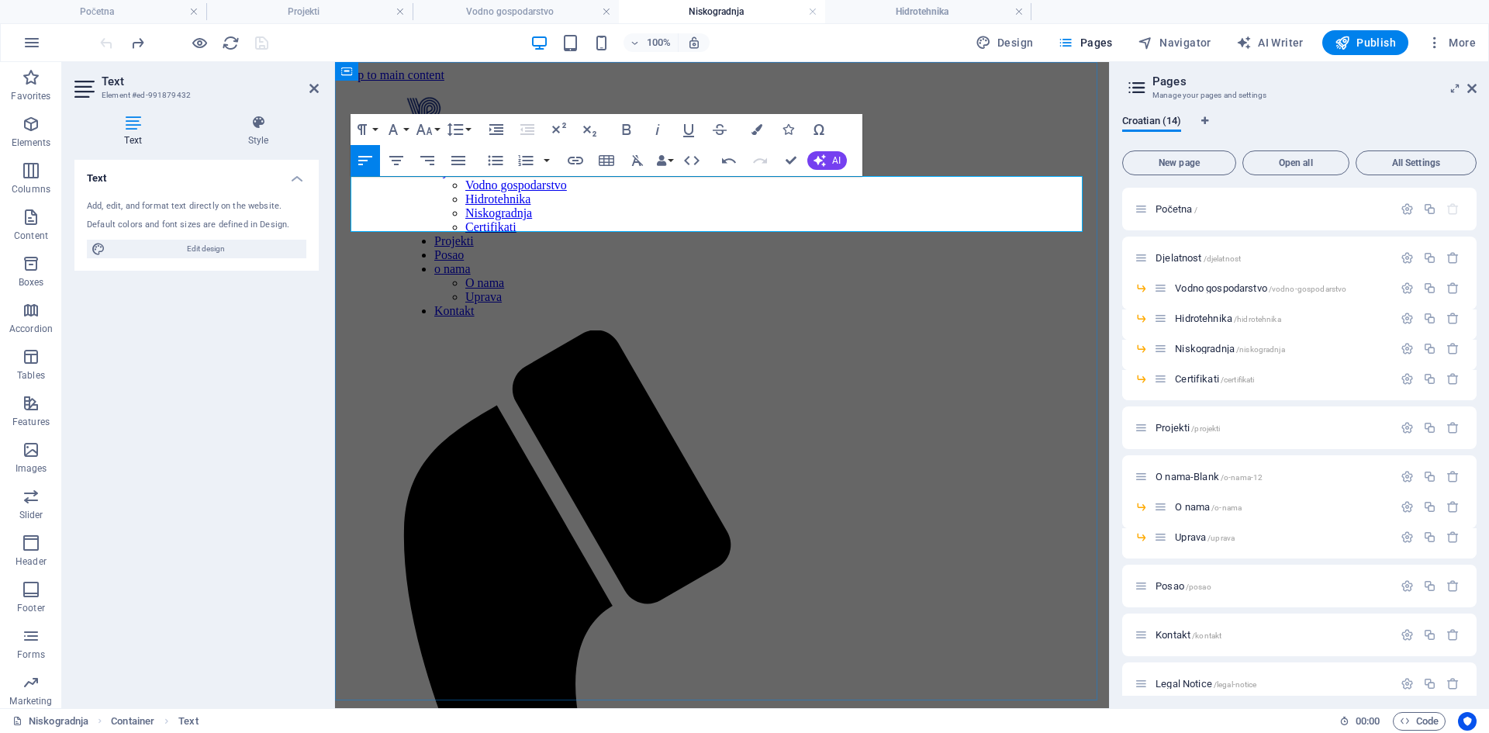
drag, startPoint x: 1023, startPoint y: 187, endPoint x: 1074, endPoint y: 192, distance: 50.6
drag, startPoint x: 511, startPoint y: 204, endPoint x: 578, endPoint y: 206, distance: 66.7
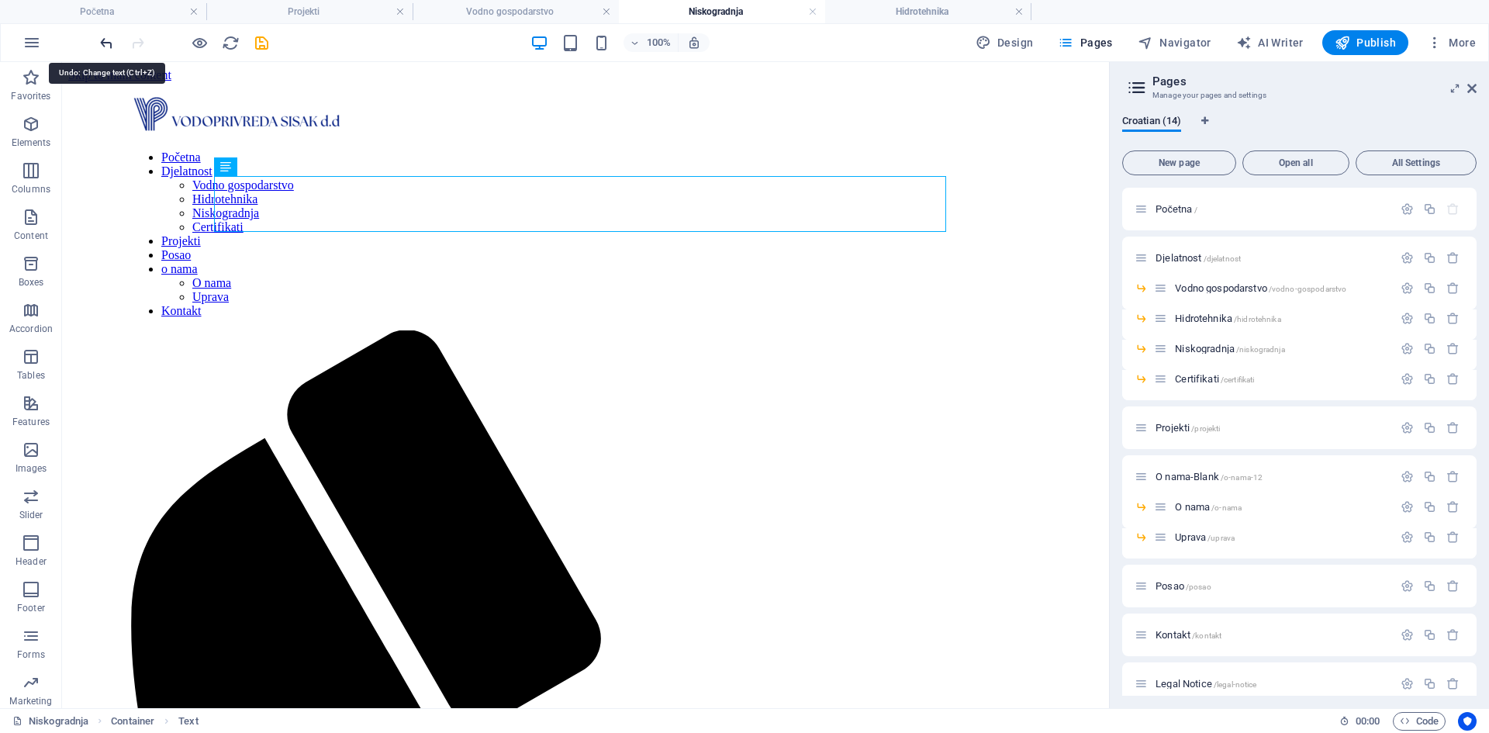
click at [99, 42] on icon "undo" at bounding box center [107, 43] width 18 height 18
click at [275, 170] on icon at bounding box center [270, 167] width 9 height 16
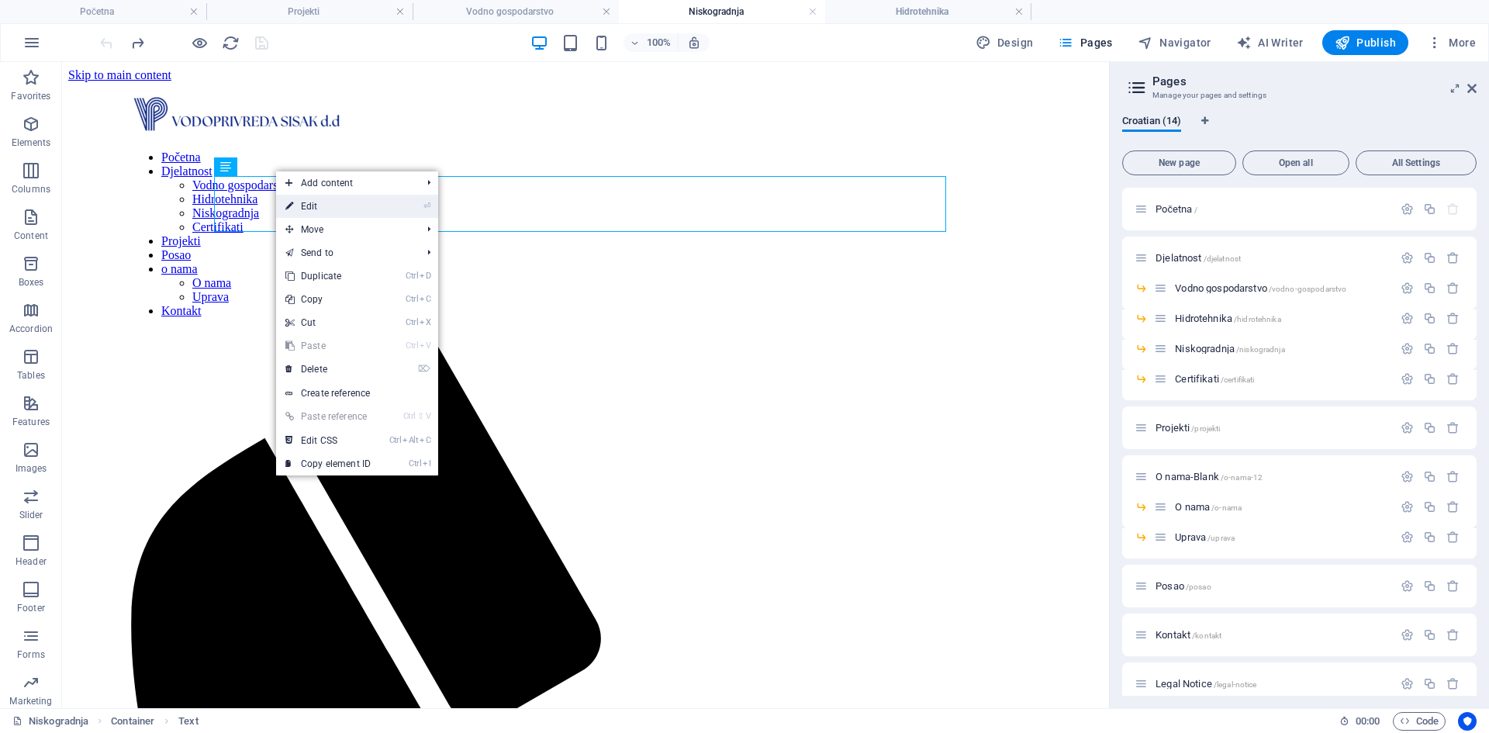
click at [296, 215] on link "⏎ Edit" at bounding box center [328, 206] width 104 height 23
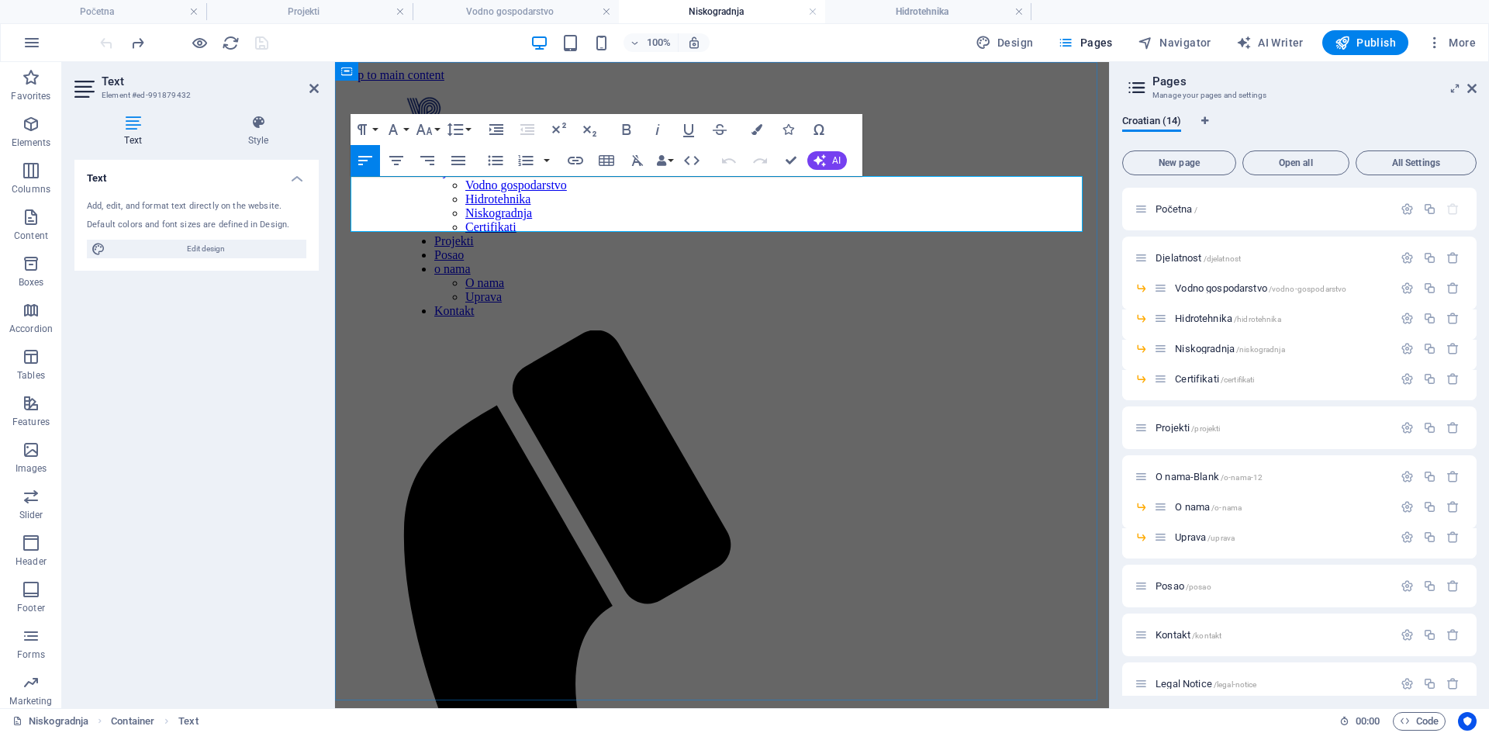
drag, startPoint x: 446, startPoint y: 223, endPoint x: 357, endPoint y: 188, distance: 96.1
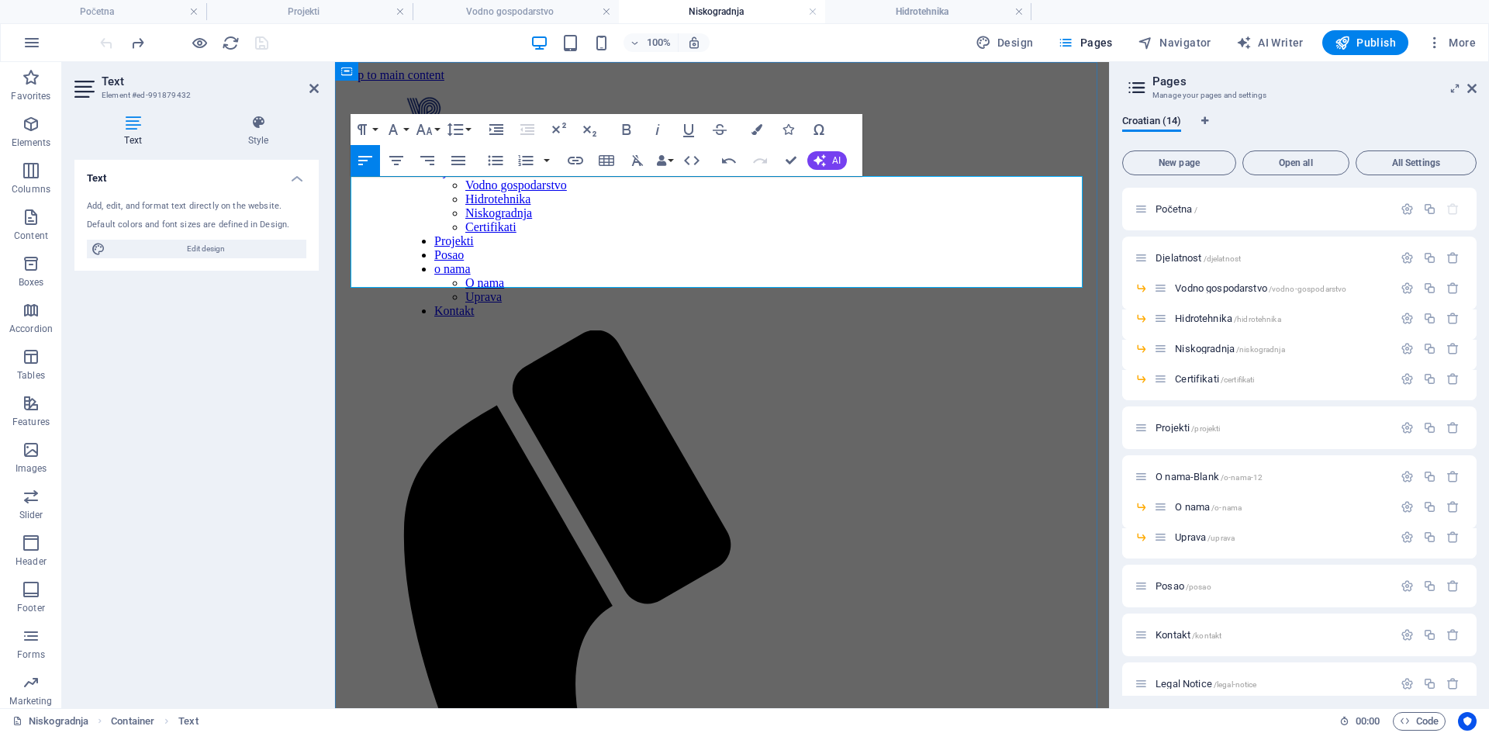
drag, startPoint x: 1019, startPoint y: 183, endPoint x: 1068, endPoint y: 186, distance: 49.0
drag, startPoint x: 578, startPoint y: 205, endPoint x: 516, endPoint y: 212, distance: 62.4
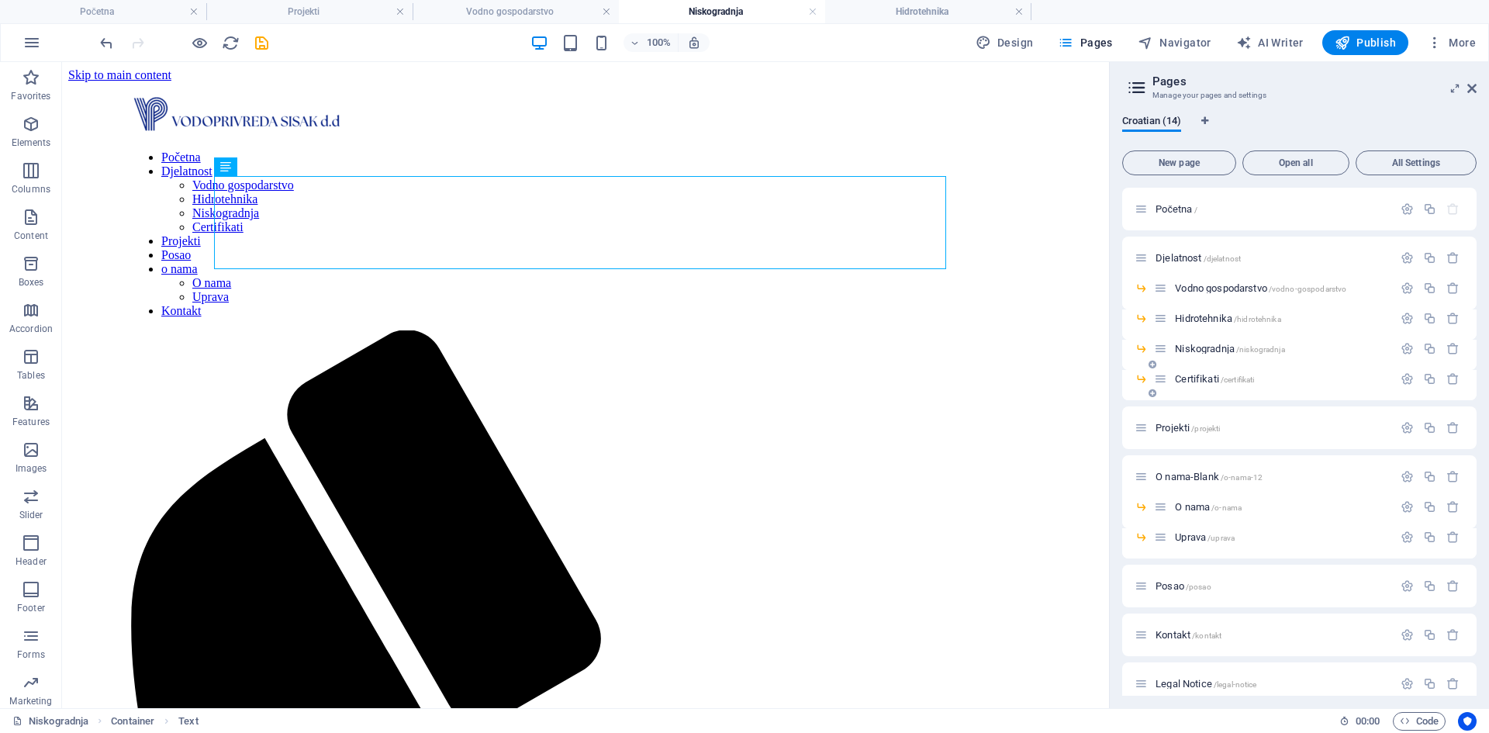
click at [1198, 379] on span "Certifikati /certifikati" at bounding box center [1214, 379] width 79 height 12
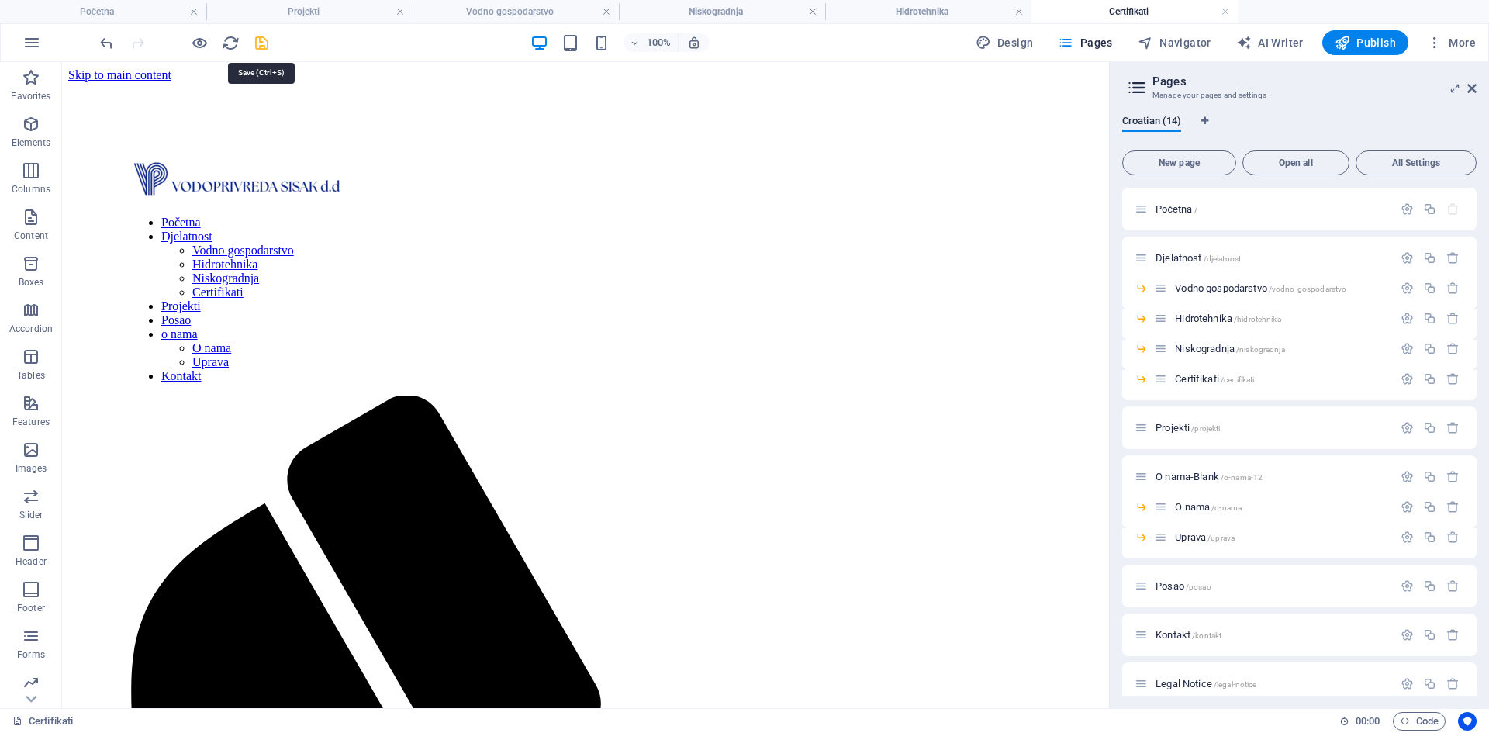
click at [254, 39] on icon "save" at bounding box center [262, 43] width 18 height 18
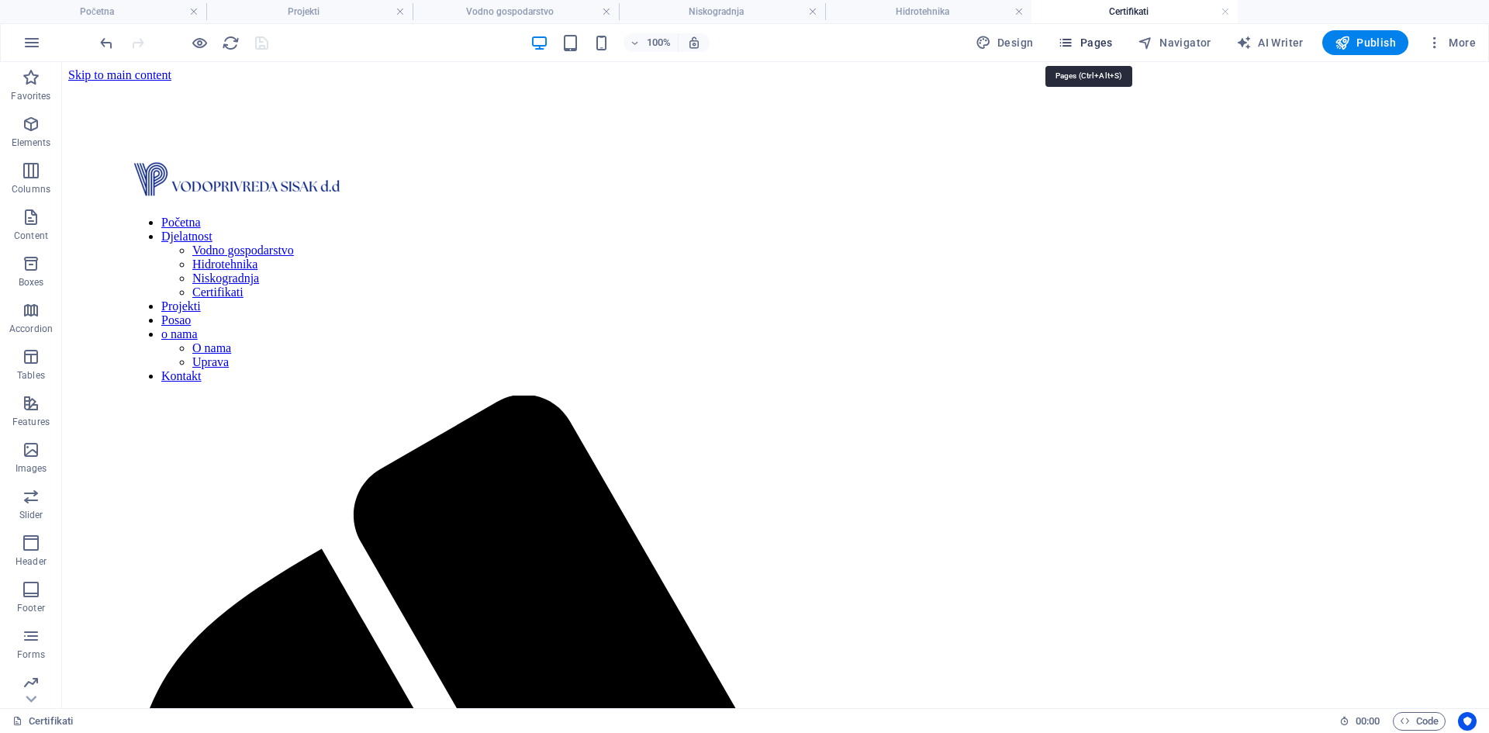
click at [1101, 40] on span "Pages" at bounding box center [1085, 43] width 54 height 16
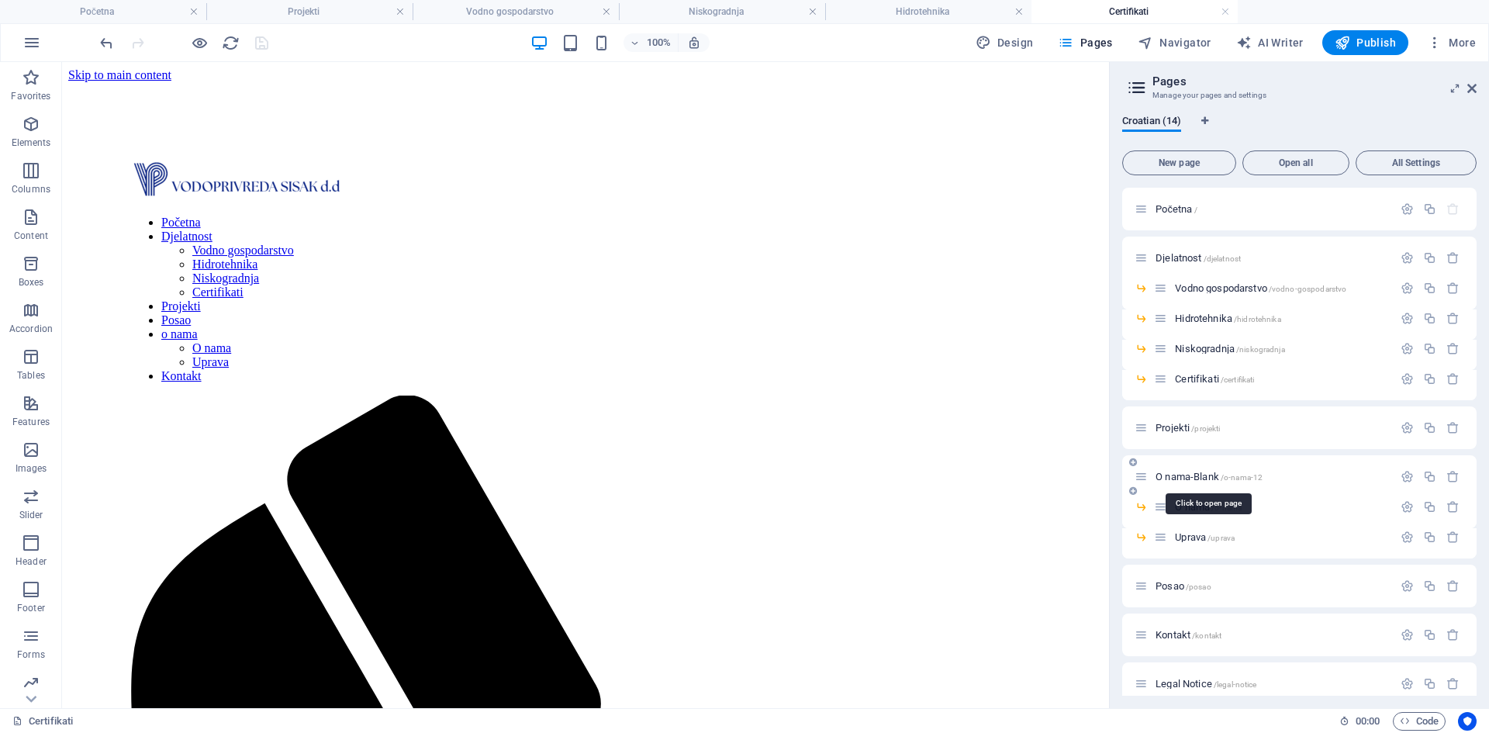
click at [1186, 476] on span "O nama-Blank /o-nama-12" at bounding box center [1209, 477] width 107 height 12
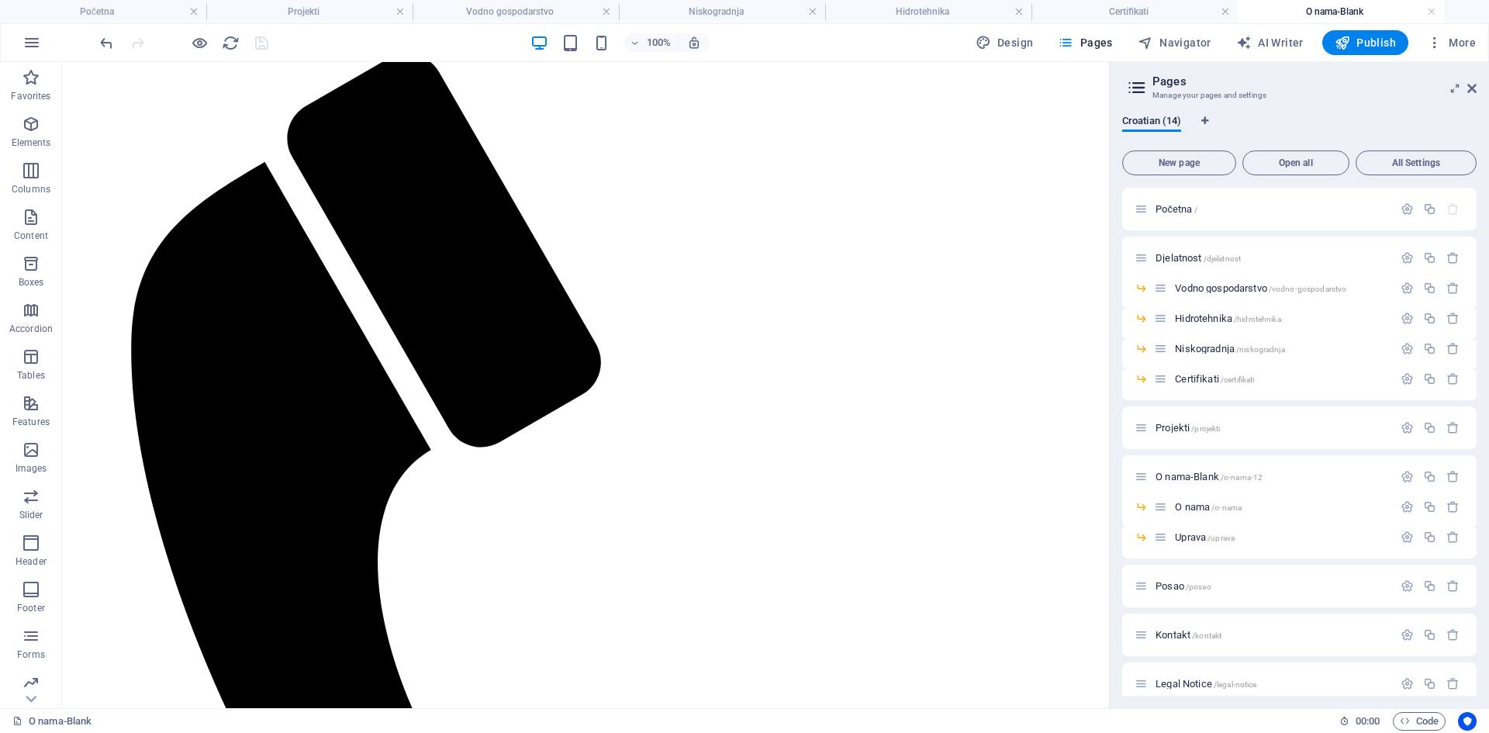
scroll to position [465, 0]
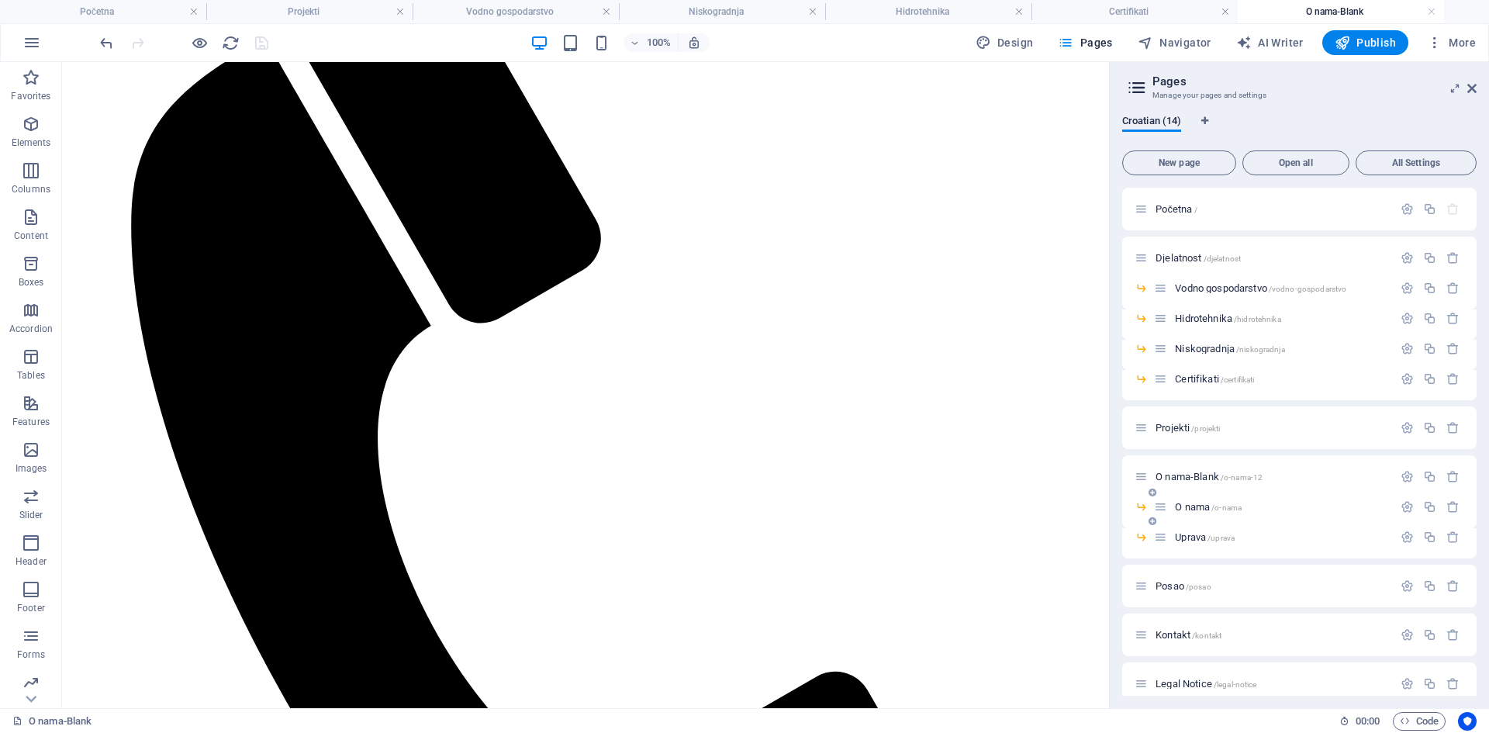
click at [1193, 505] on span "O nama /o-nama" at bounding box center [1208, 507] width 67 height 12
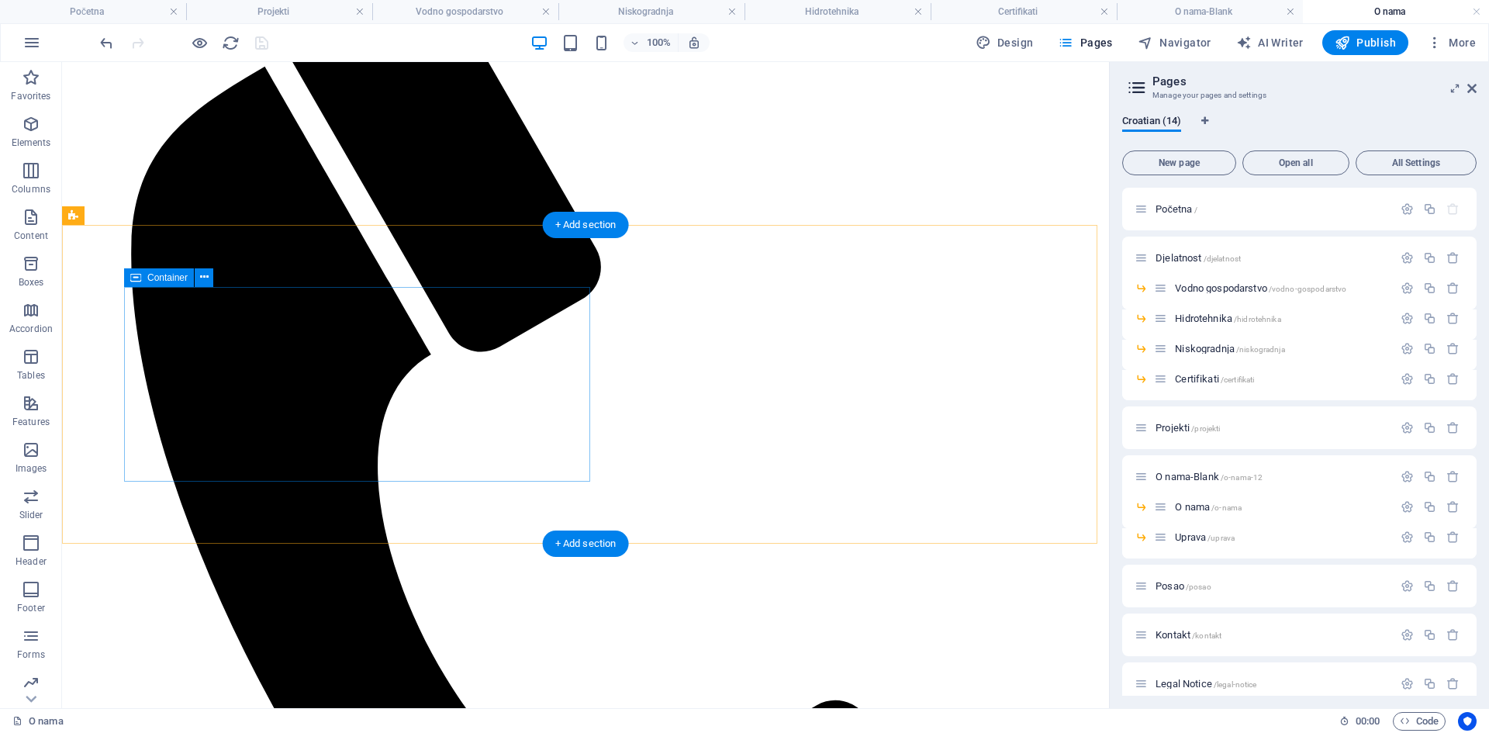
scroll to position [388, 0]
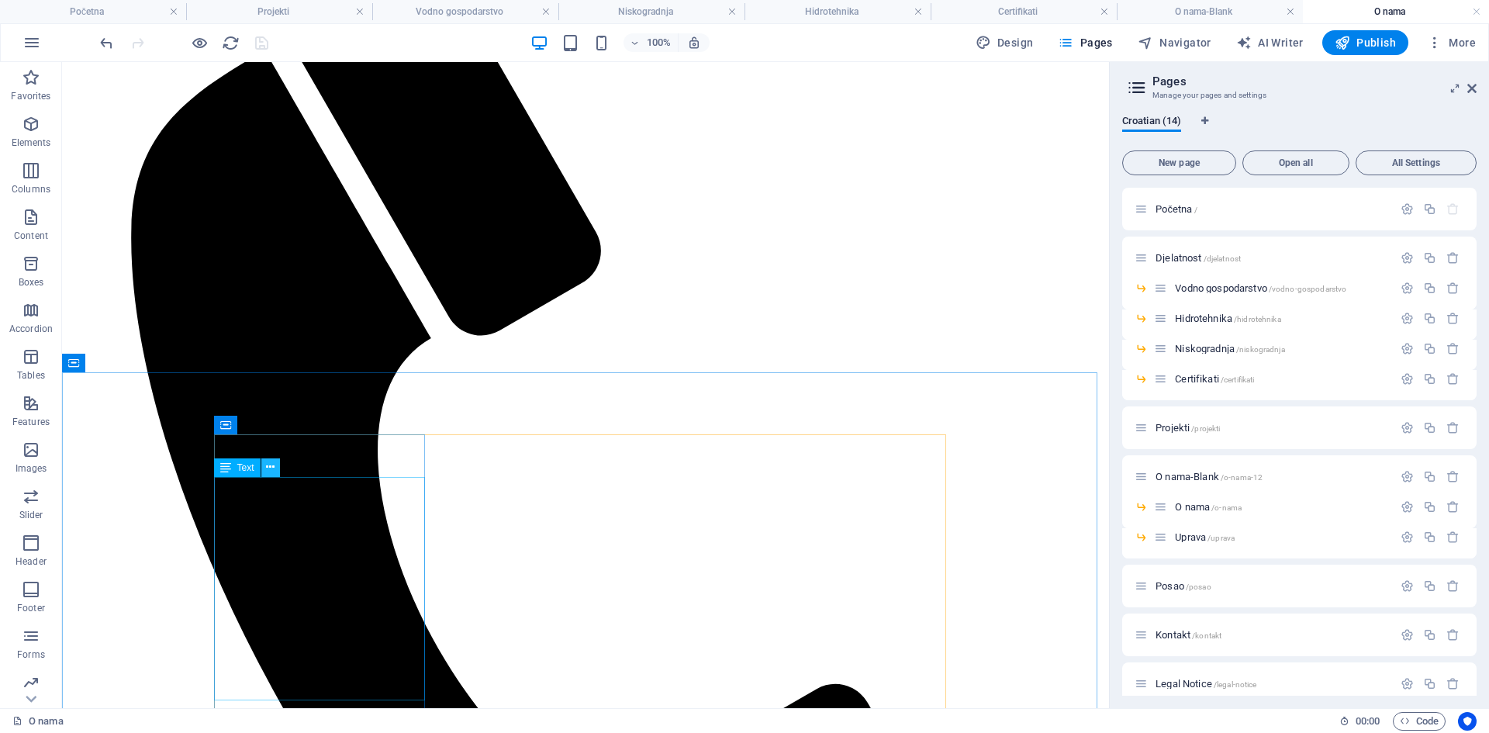
click at [268, 475] on icon at bounding box center [270, 467] width 9 height 16
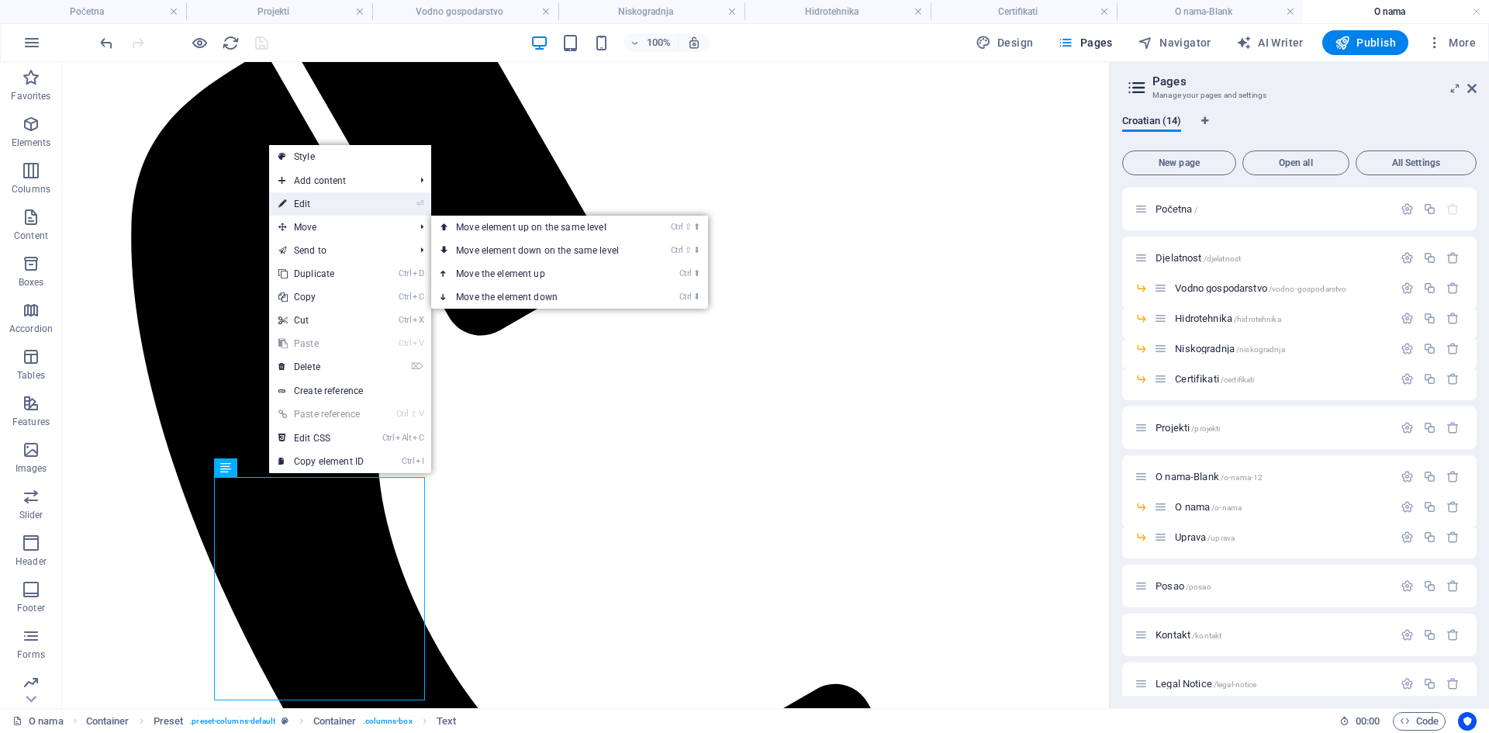
click at [304, 204] on link "⏎ Edit" at bounding box center [321, 203] width 104 height 23
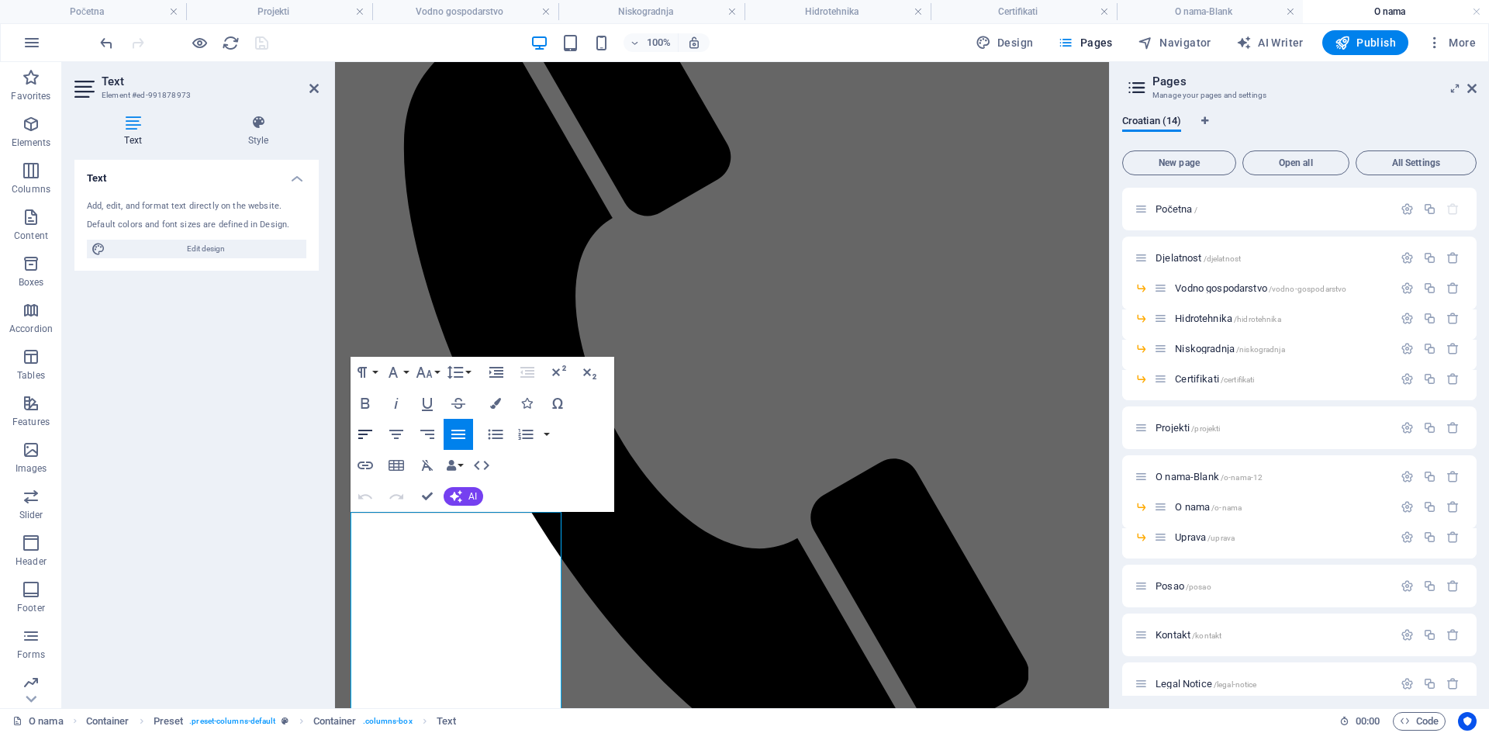
click at [371, 431] on icon "button" at bounding box center [365, 434] width 14 height 9
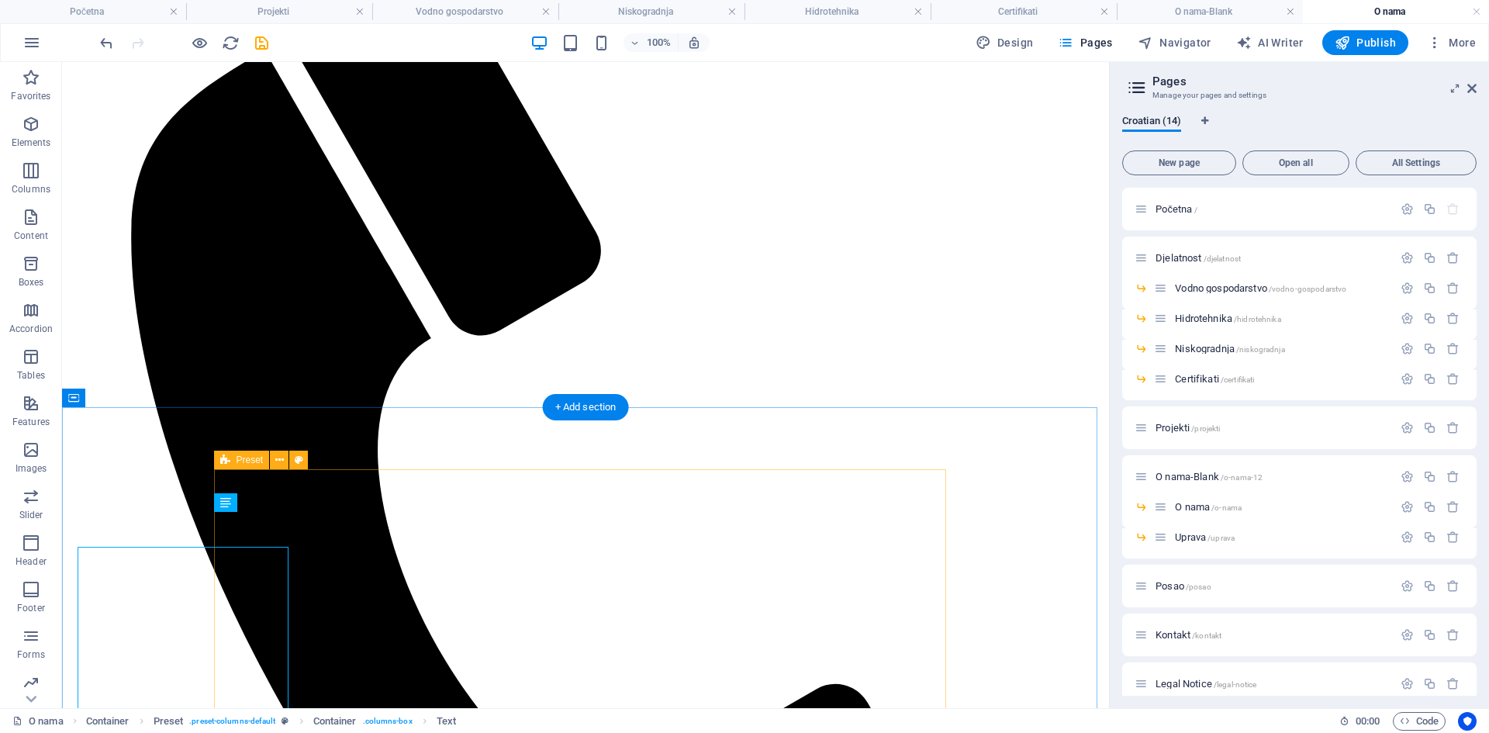
scroll to position [353, 0]
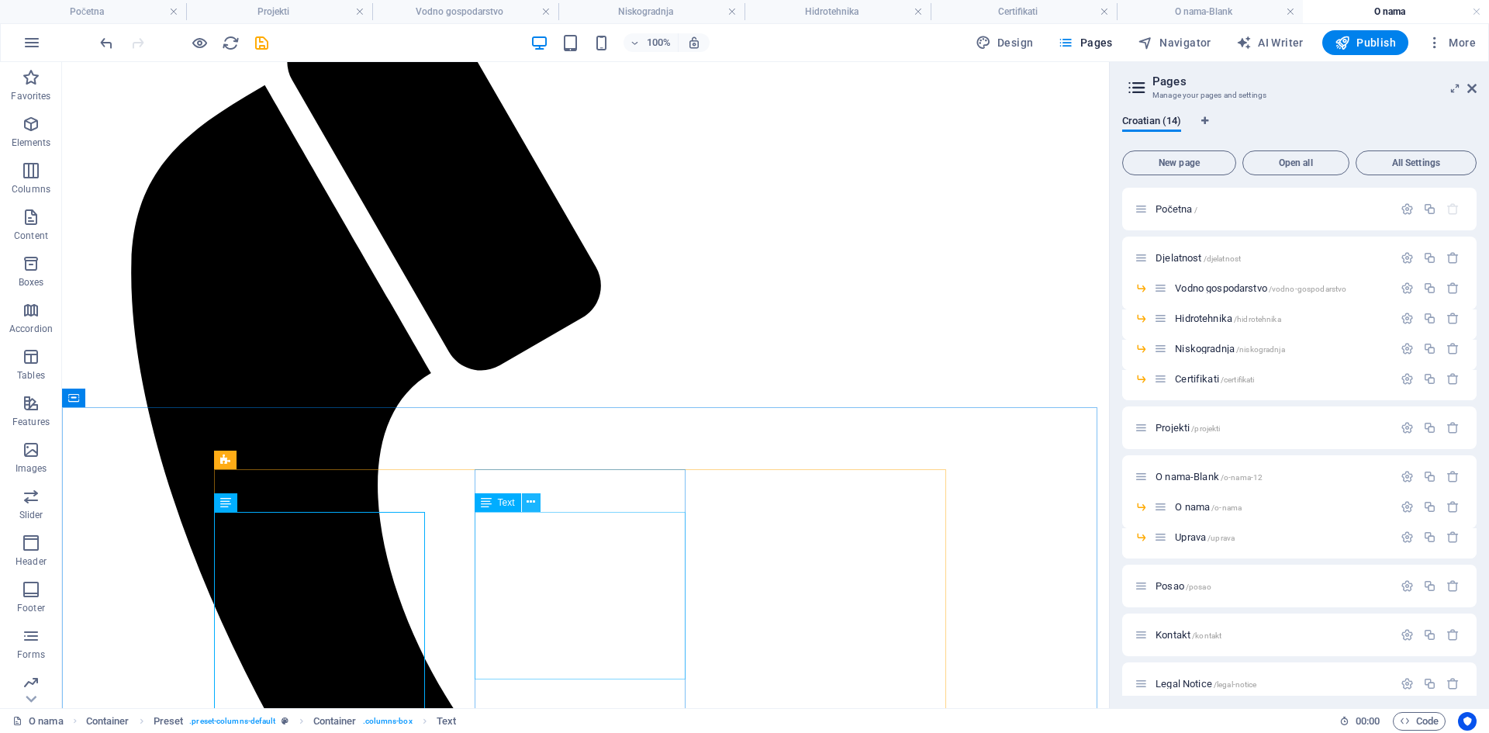
click at [528, 504] on icon at bounding box center [531, 502] width 9 height 16
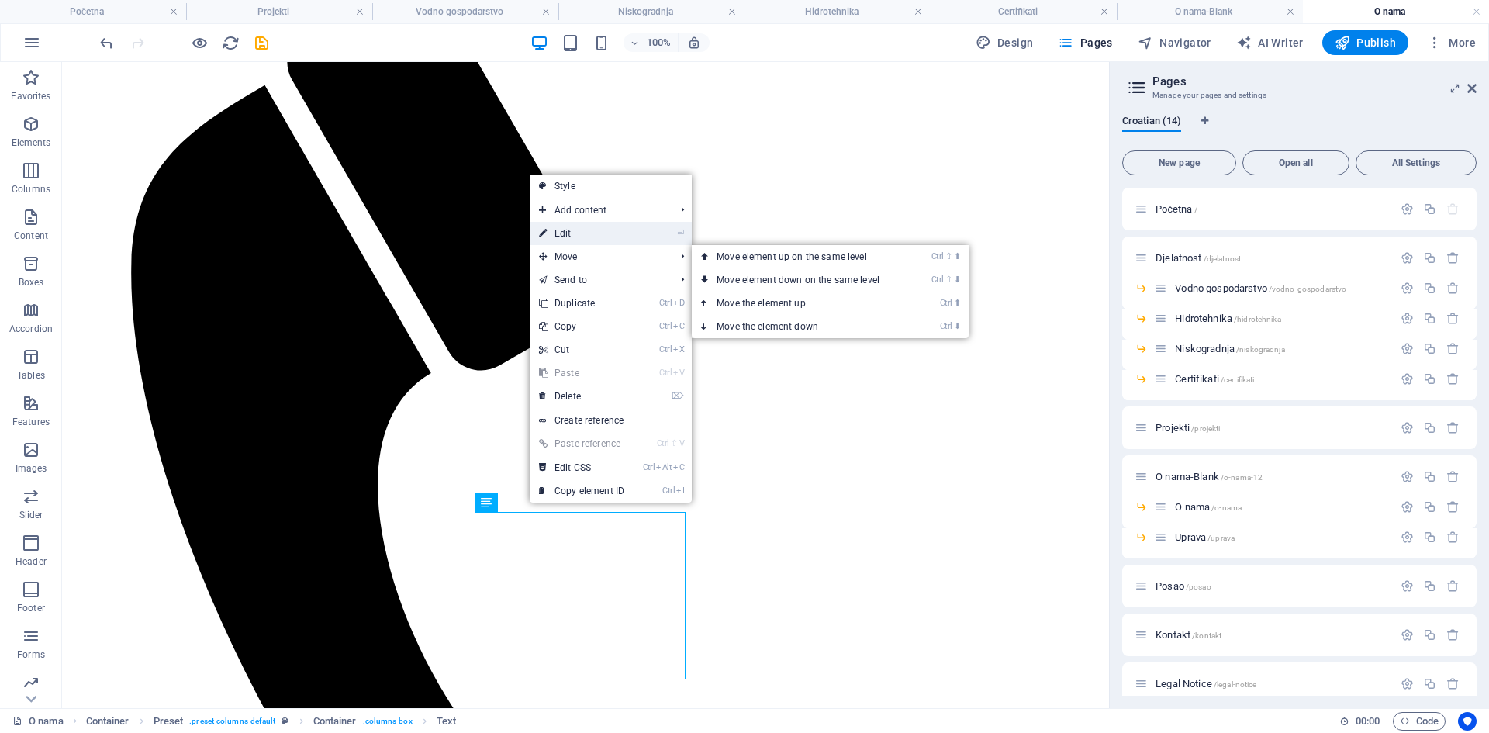
click at [562, 234] on link "⏎ Edit" at bounding box center [582, 233] width 104 height 23
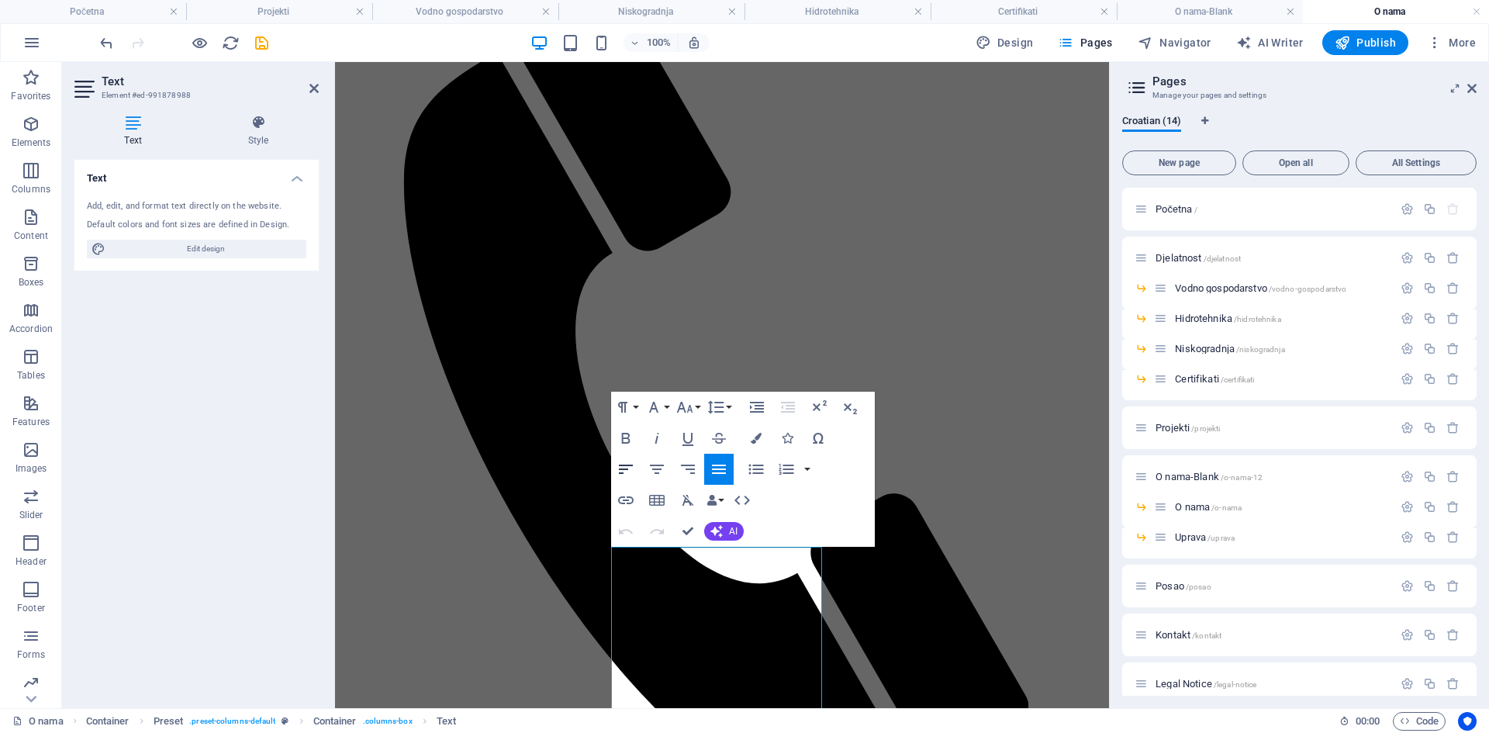
click at [628, 469] on icon "button" at bounding box center [626, 469] width 19 height 19
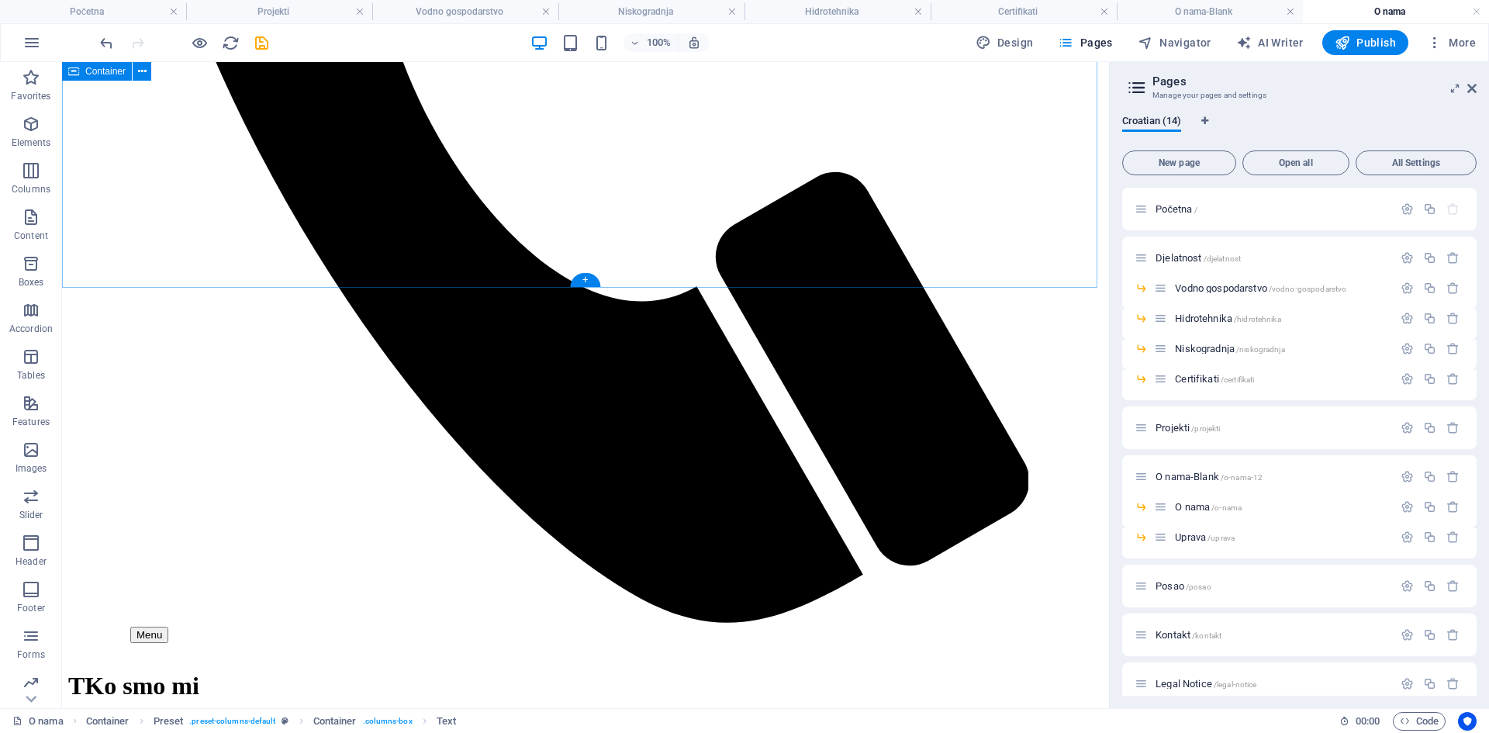
scroll to position [706, 0]
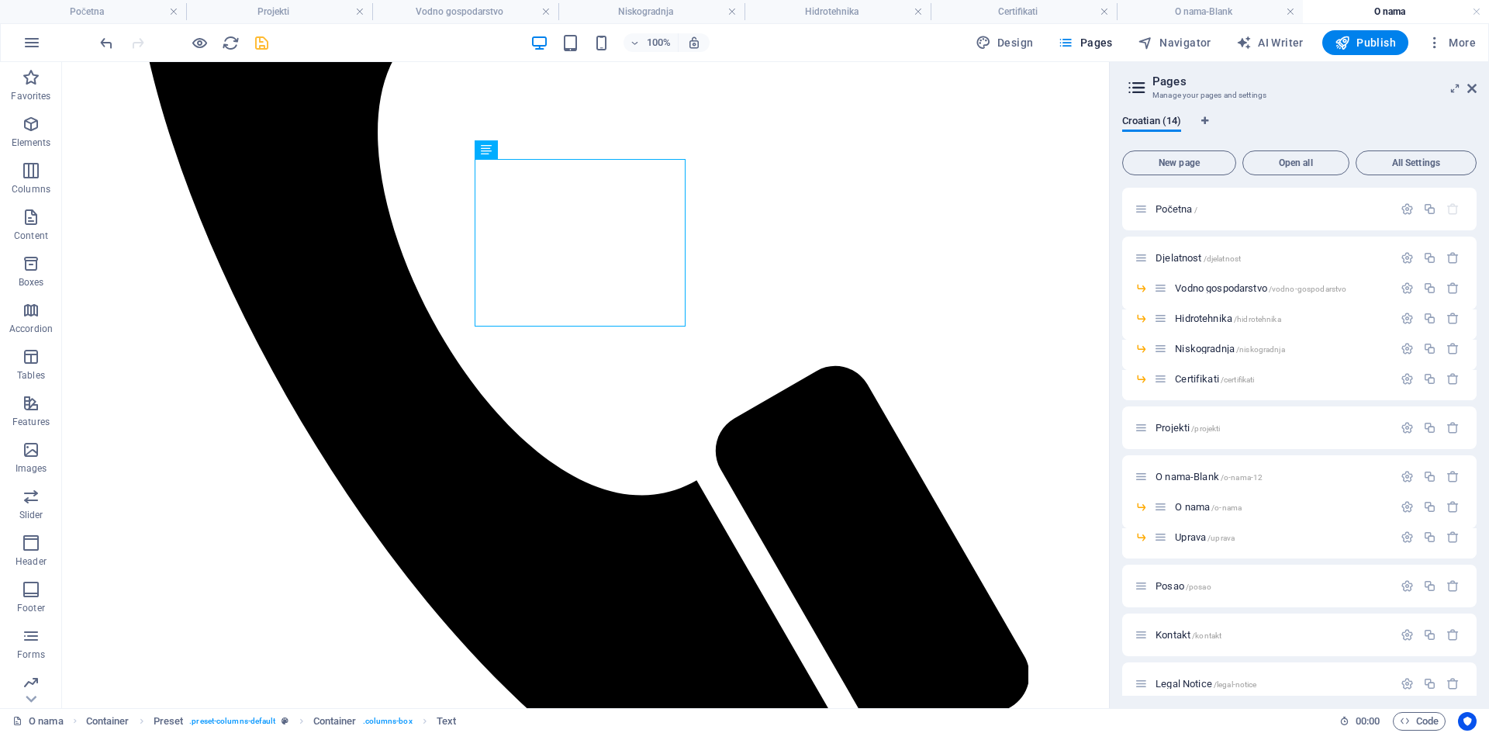
click at [265, 47] on icon "save" at bounding box center [262, 43] width 18 height 18
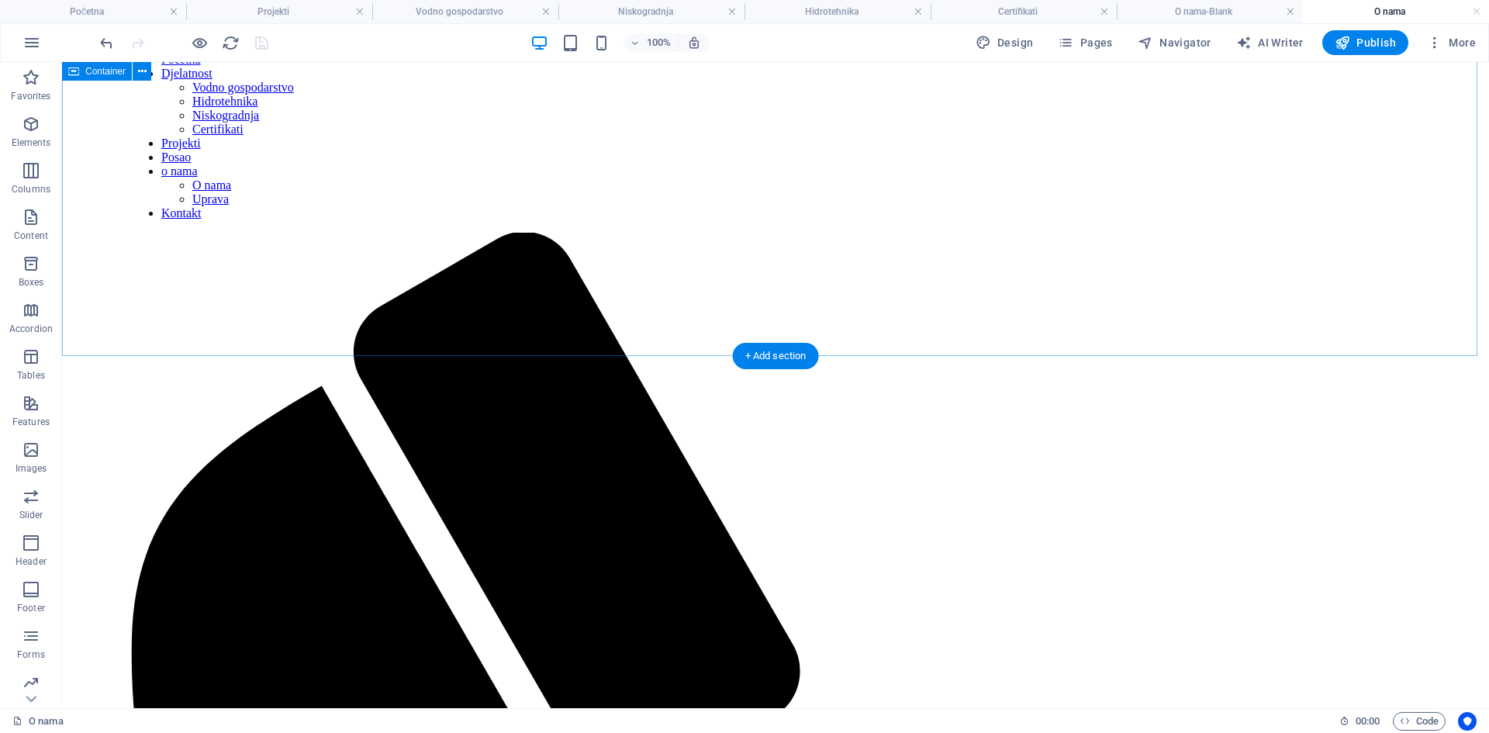
scroll to position [85, 0]
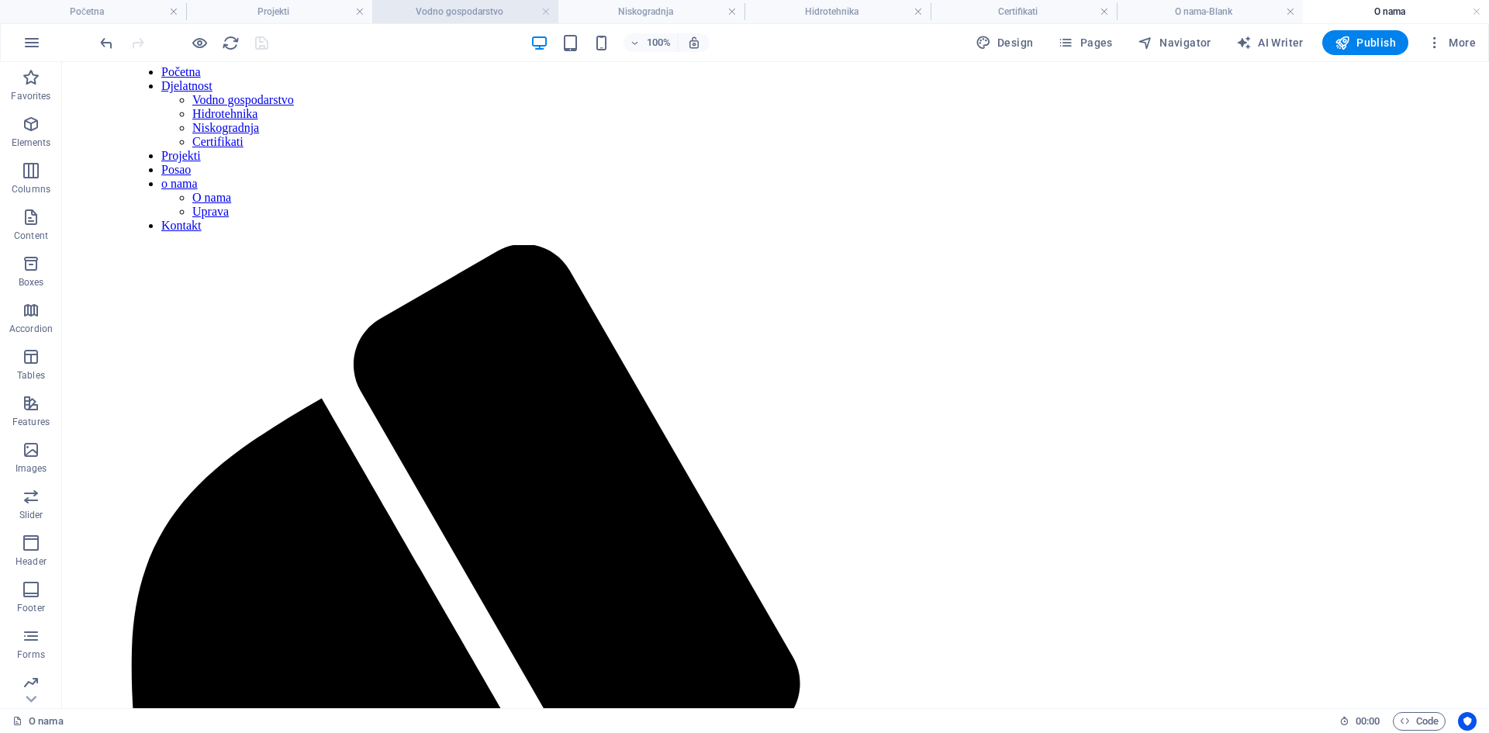
click at [357, 12] on link at bounding box center [359, 12] width 9 height 15
click at [403, 15] on link at bounding box center [400, 12] width 9 height 15
click at [406, 14] on h4 "Niskogradnja" at bounding box center [309, 11] width 206 height 17
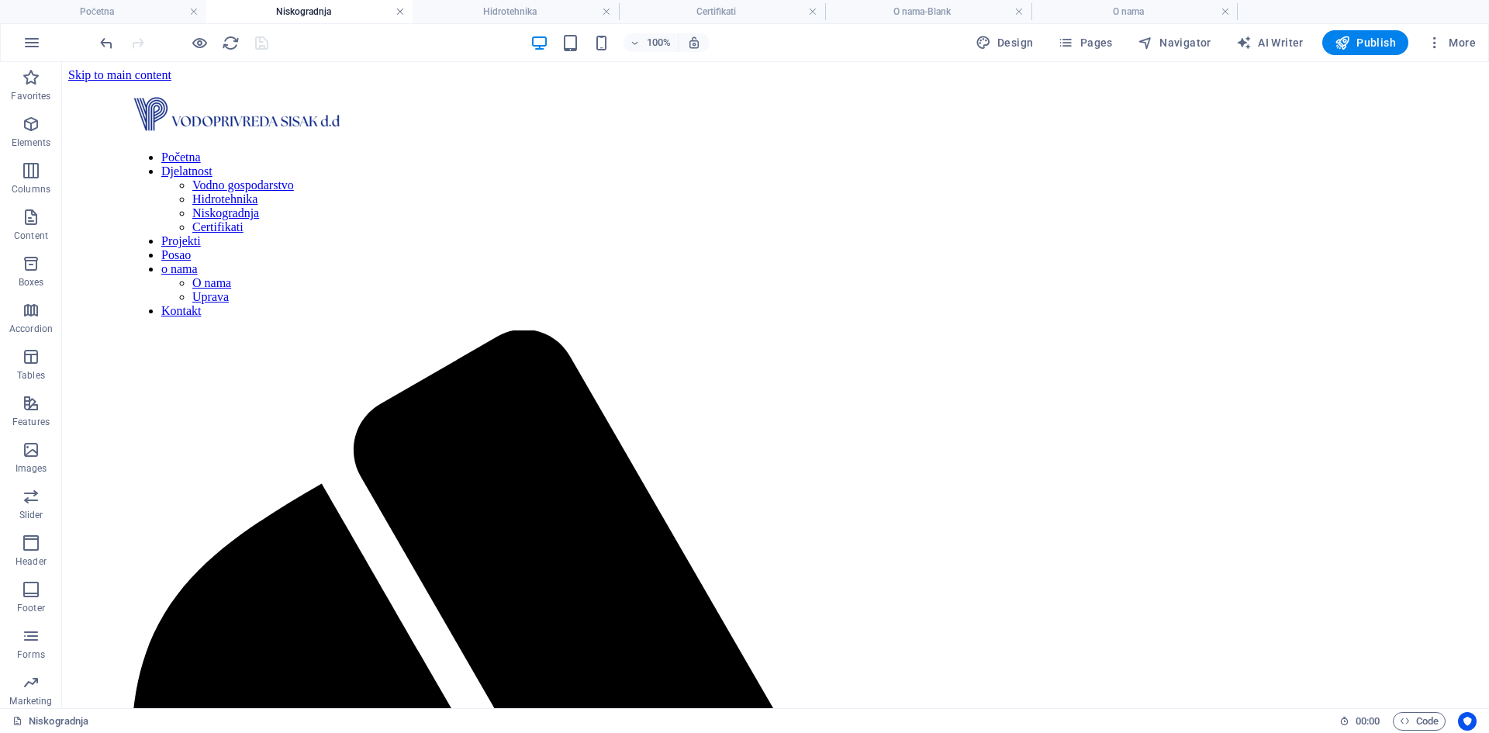
click at [403, 14] on link at bounding box center [400, 12] width 9 height 15
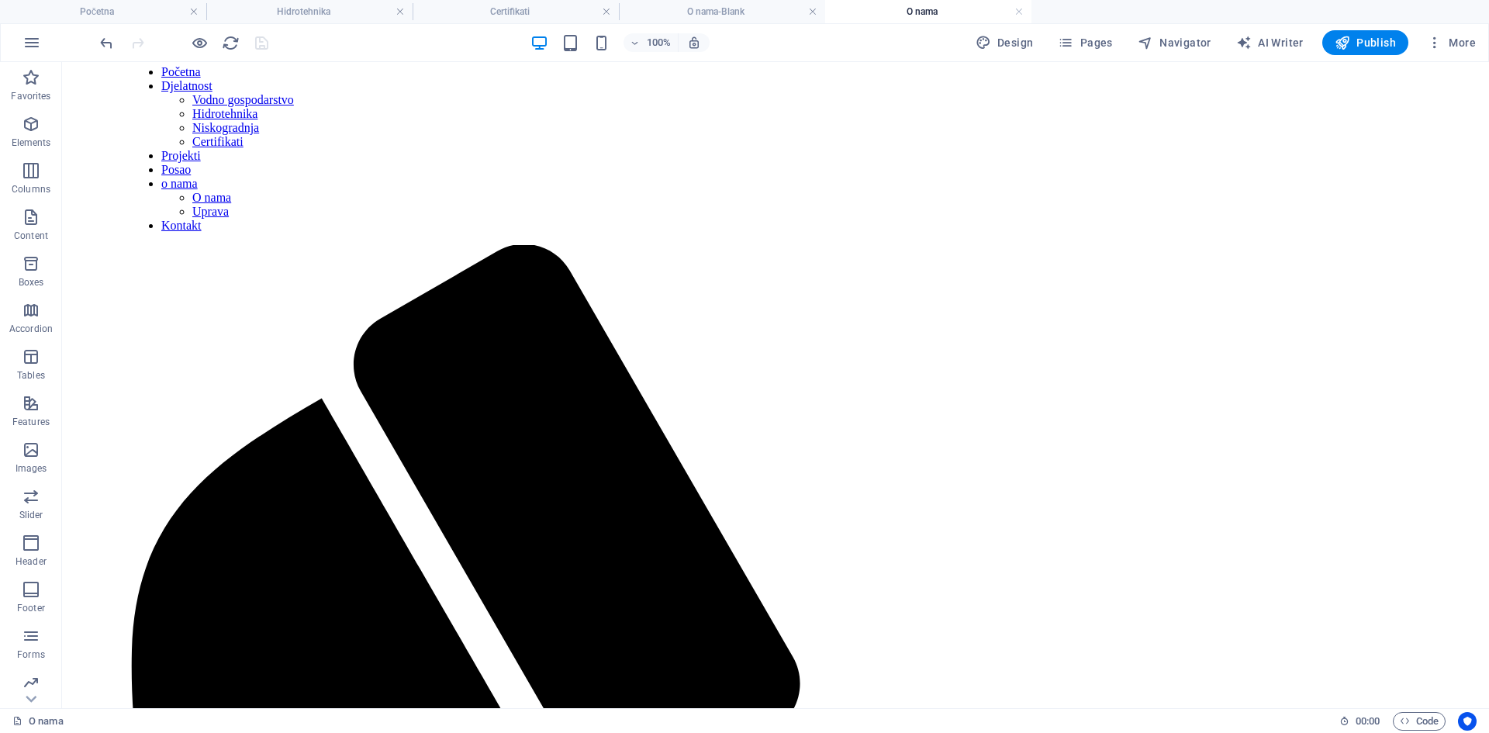
click at [403, 14] on link at bounding box center [400, 12] width 9 height 15
click at [130, 14] on h4 "Početna" at bounding box center [103, 11] width 206 height 17
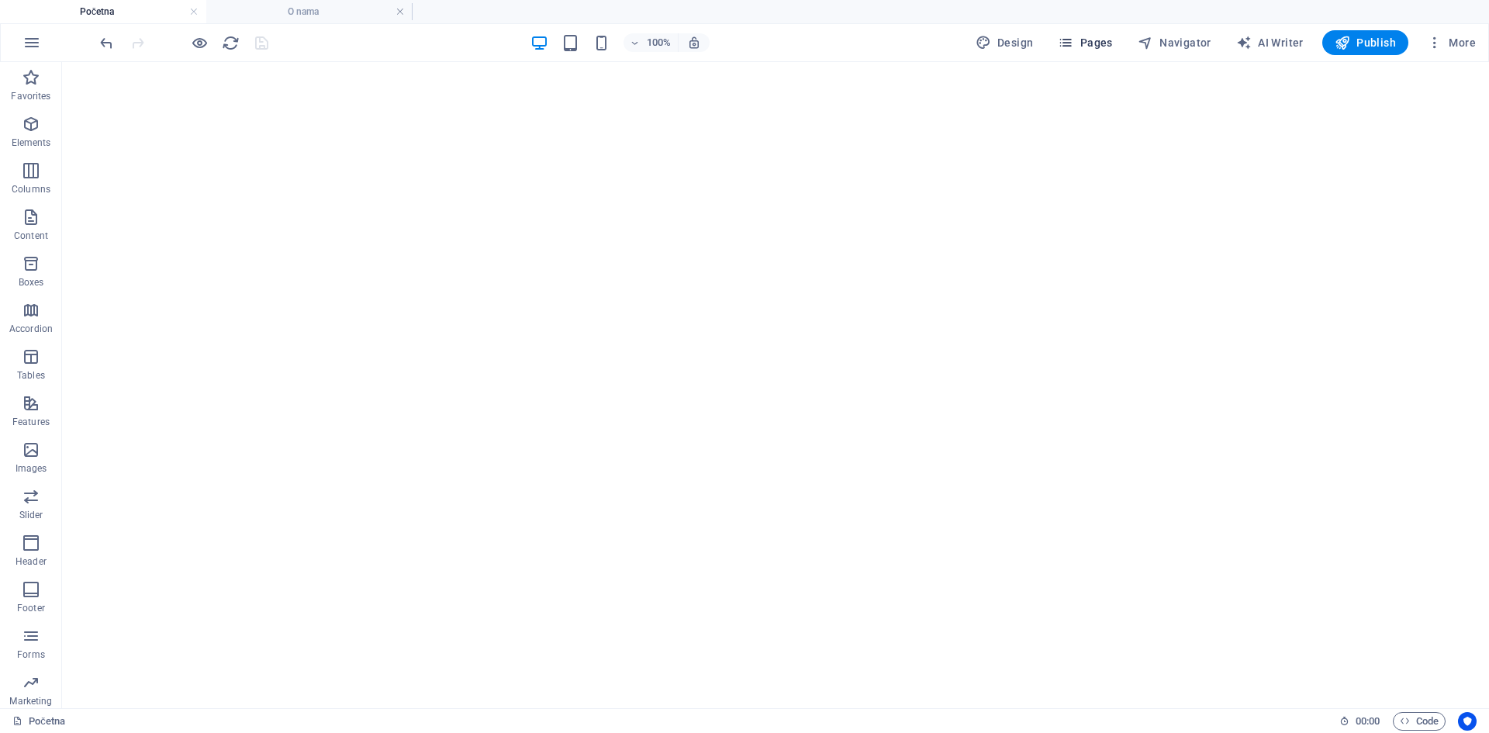
click at [1102, 39] on span "Pages" at bounding box center [1085, 43] width 54 height 16
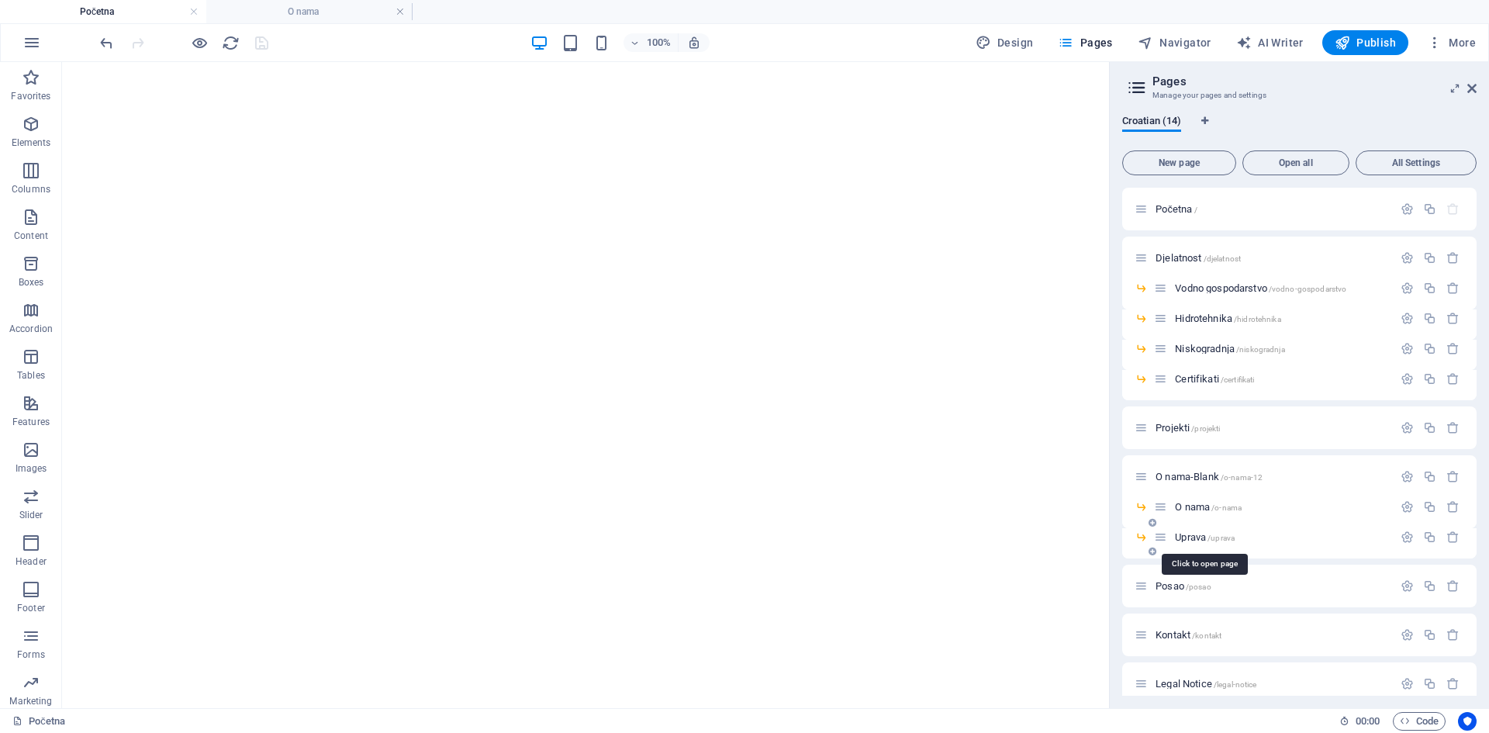
click at [1200, 536] on span "Uprava /uprava" at bounding box center [1205, 537] width 60 height 12
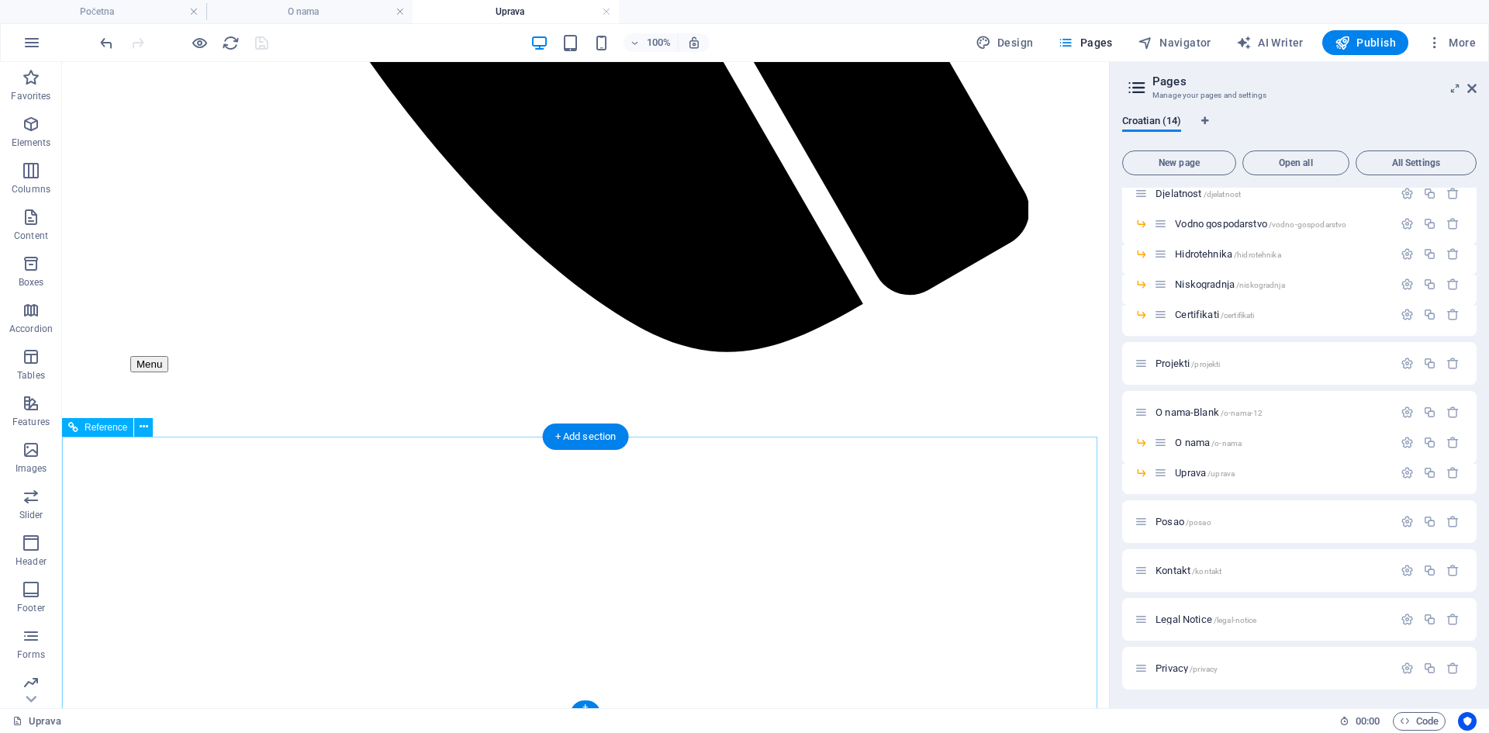
scroll to position [1224, 0]
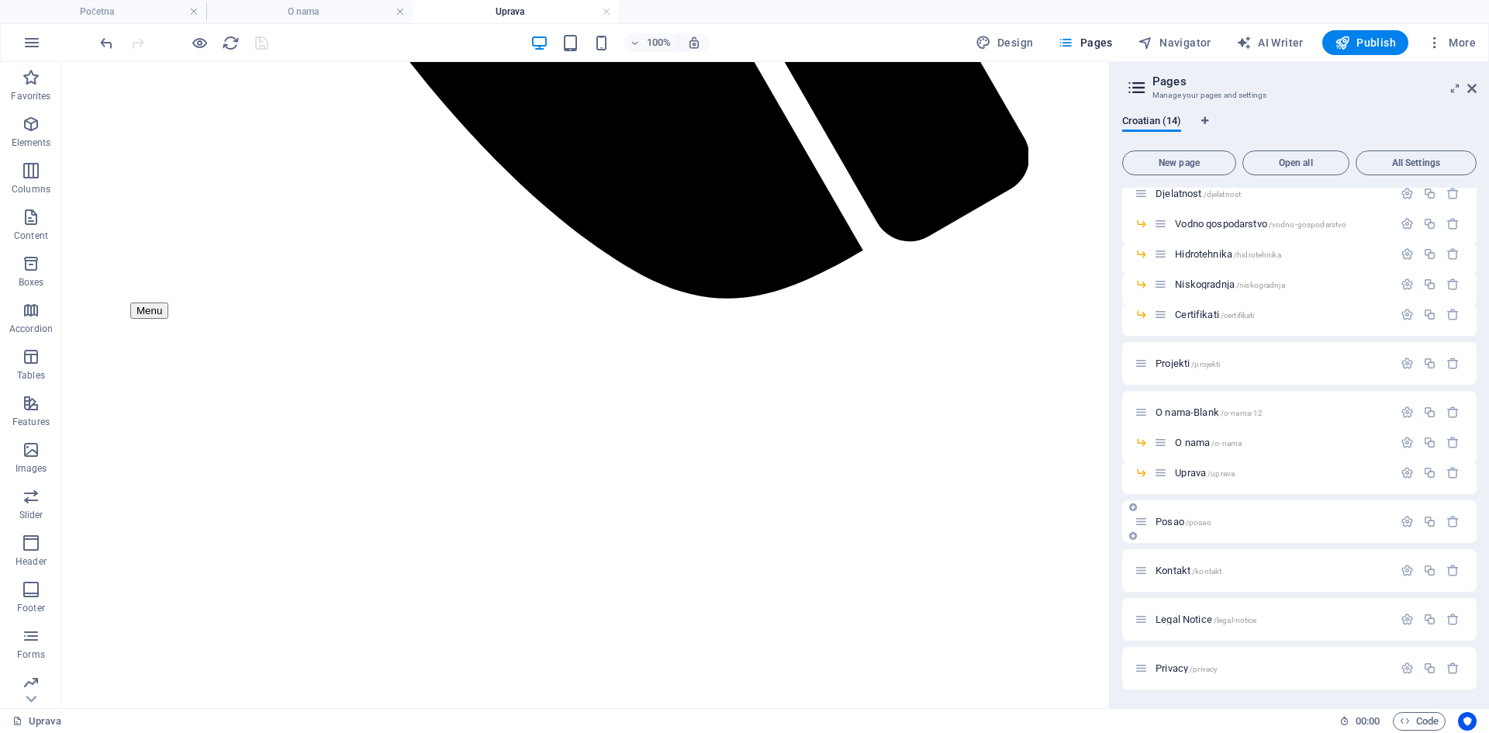
click at [1169, 518] on span "Posao /posao" at bounding box center [1184, 522] width 56 height 12
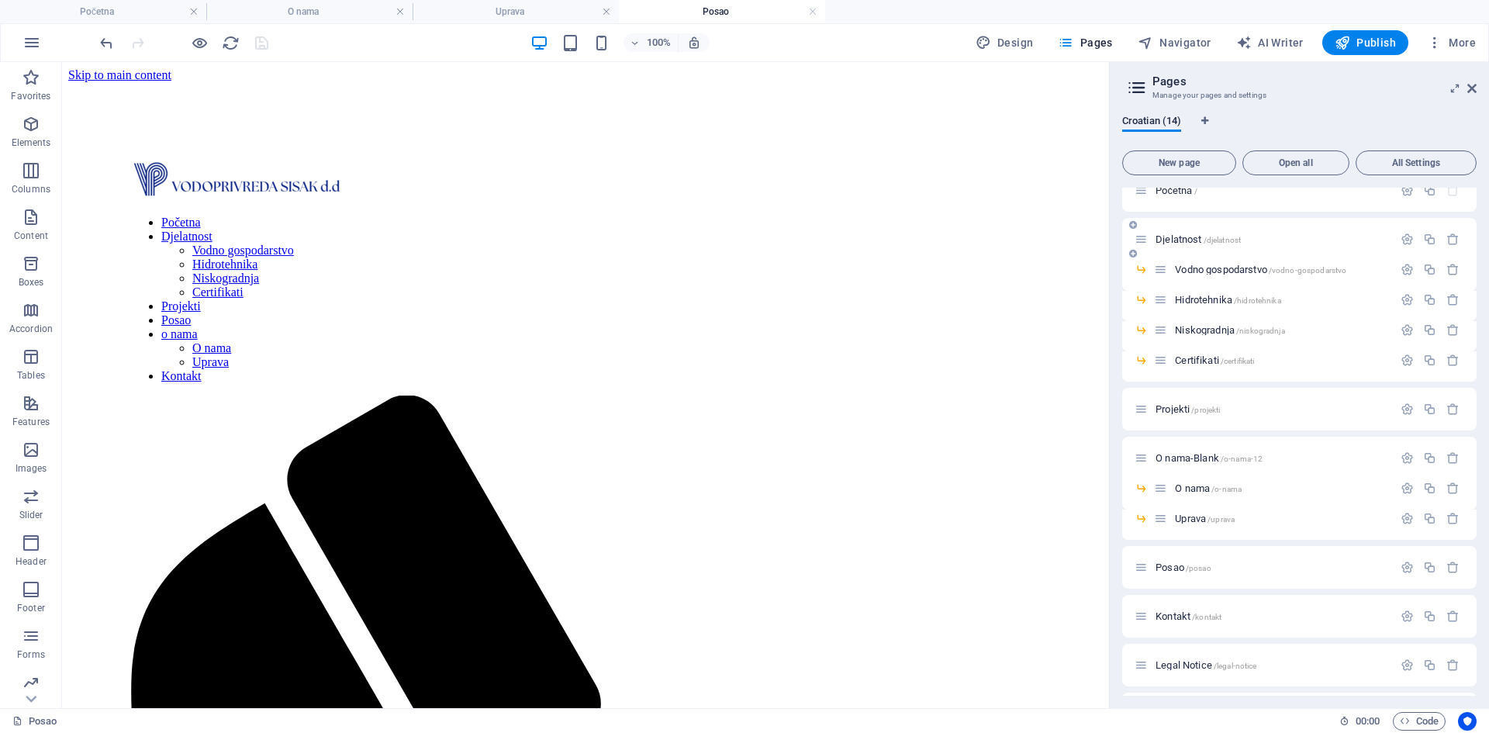
scroll to position [0, 0]
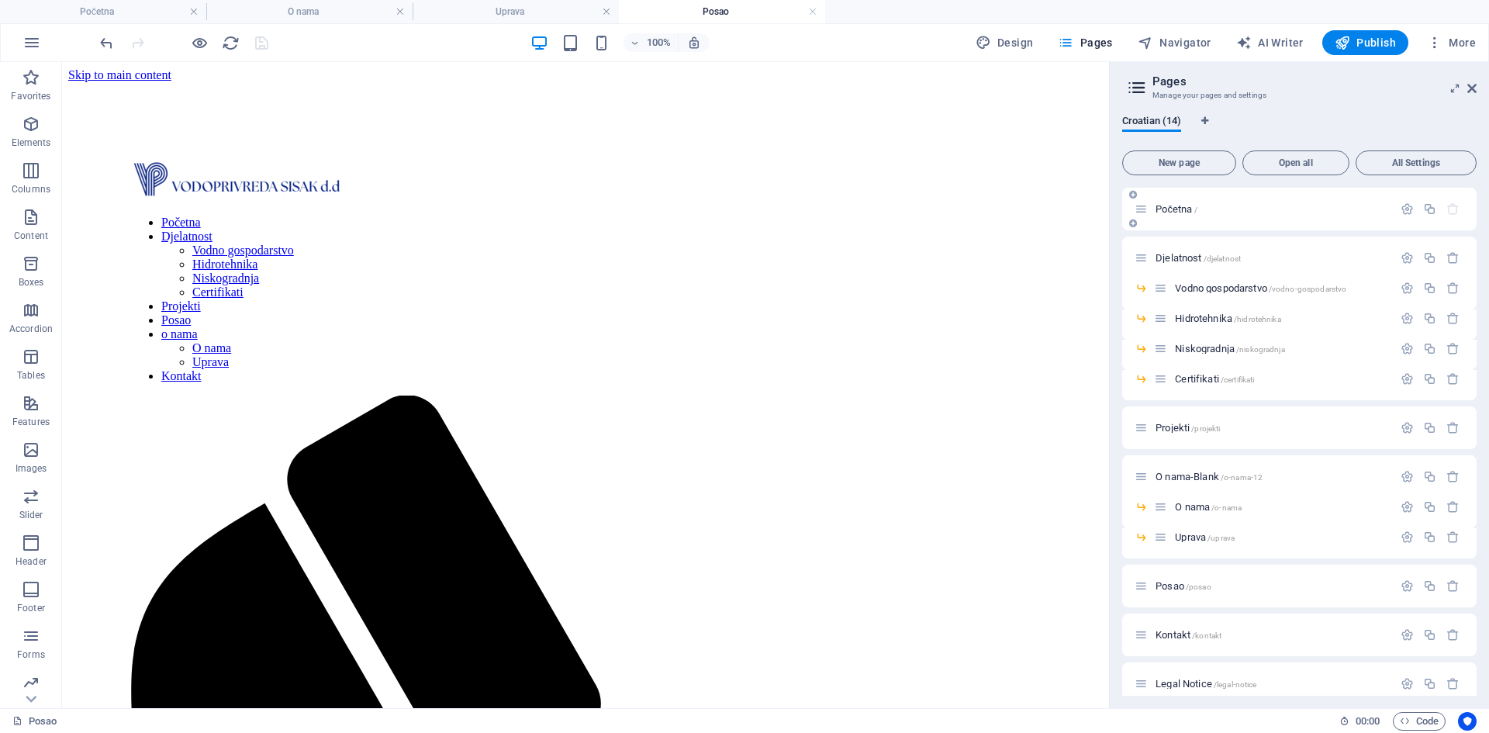
click at [1178, 209] on span "Početna /" at bounding box center [1177, 209] width 42 height 12
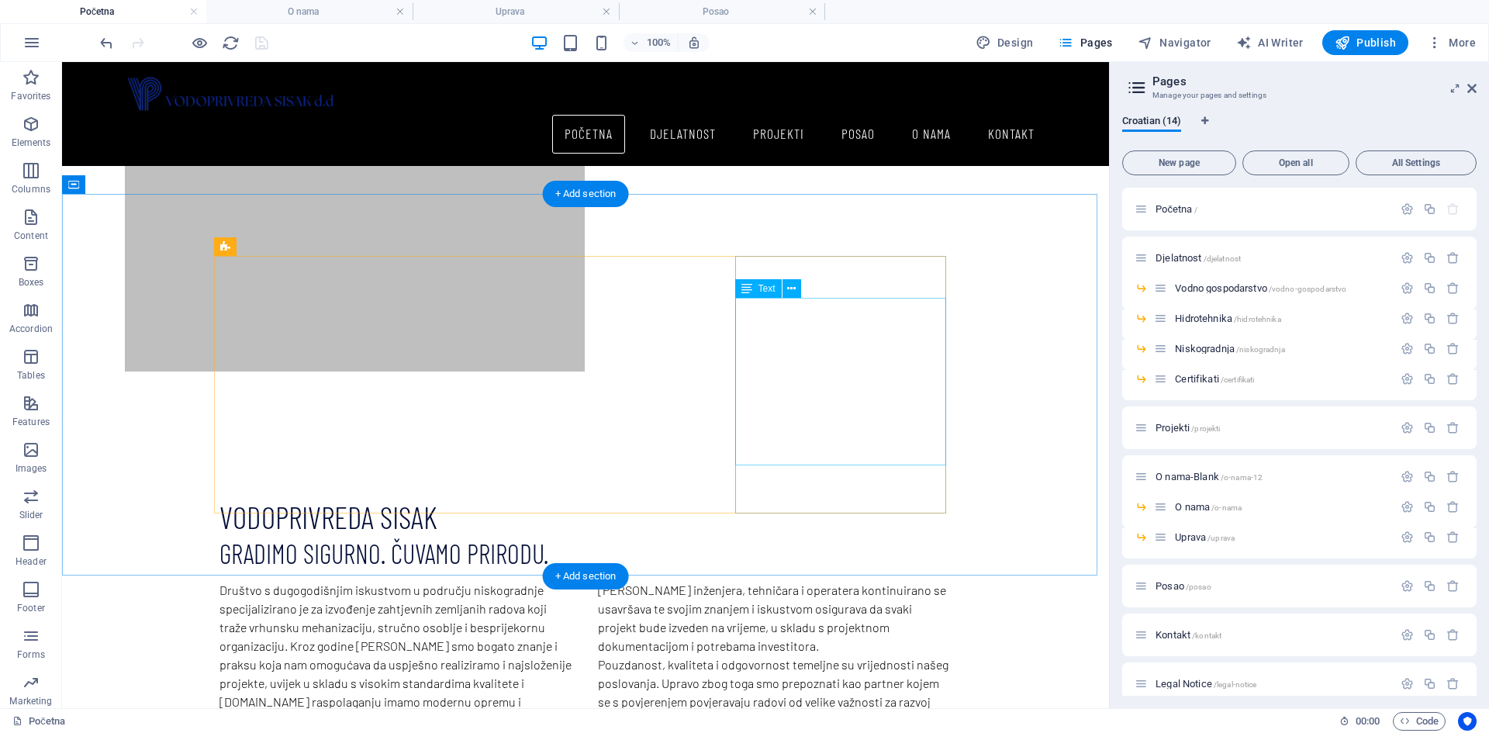
scroll to position [776, 0]
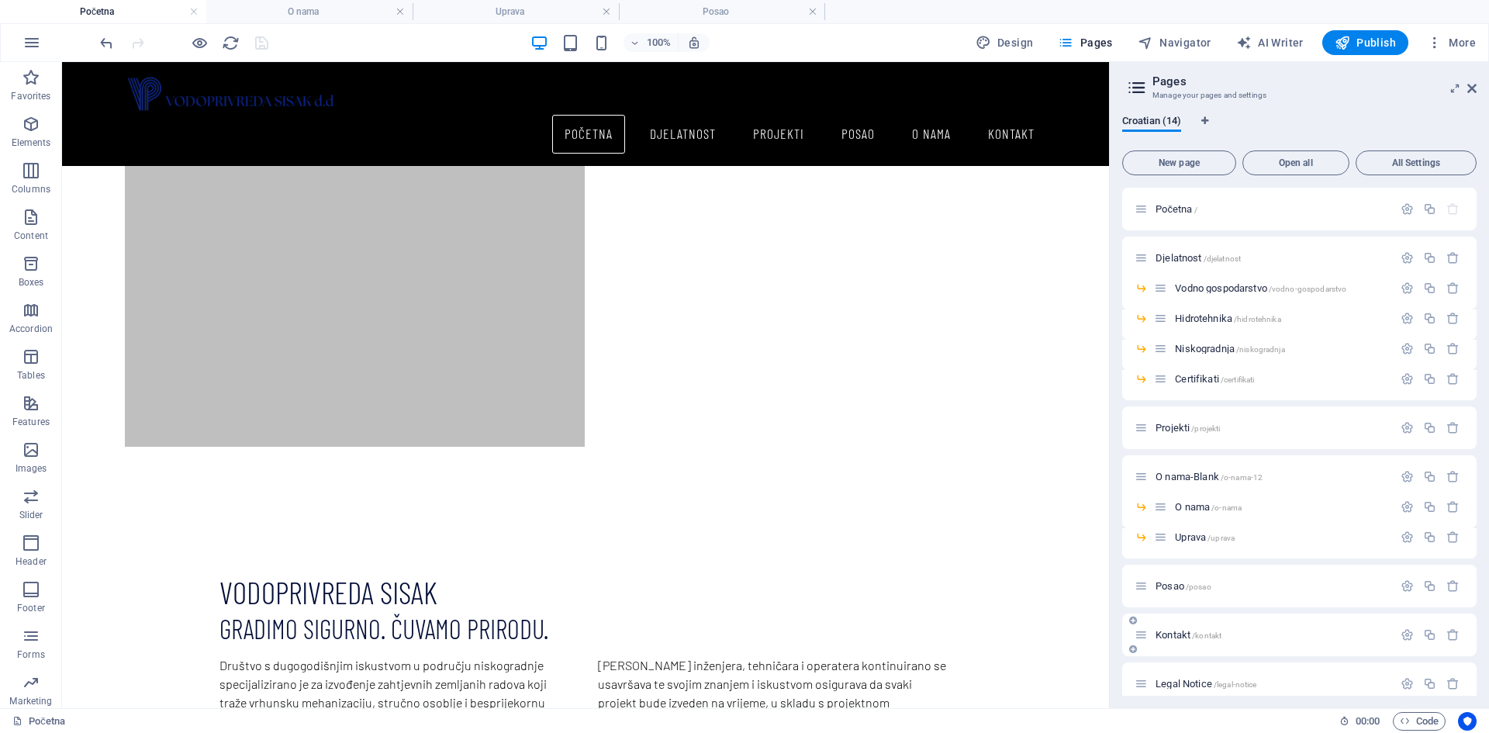
click at [1178, 635] on span "Kontakt /kontakt" at bounding box center [1189, 635] width 66 height 12
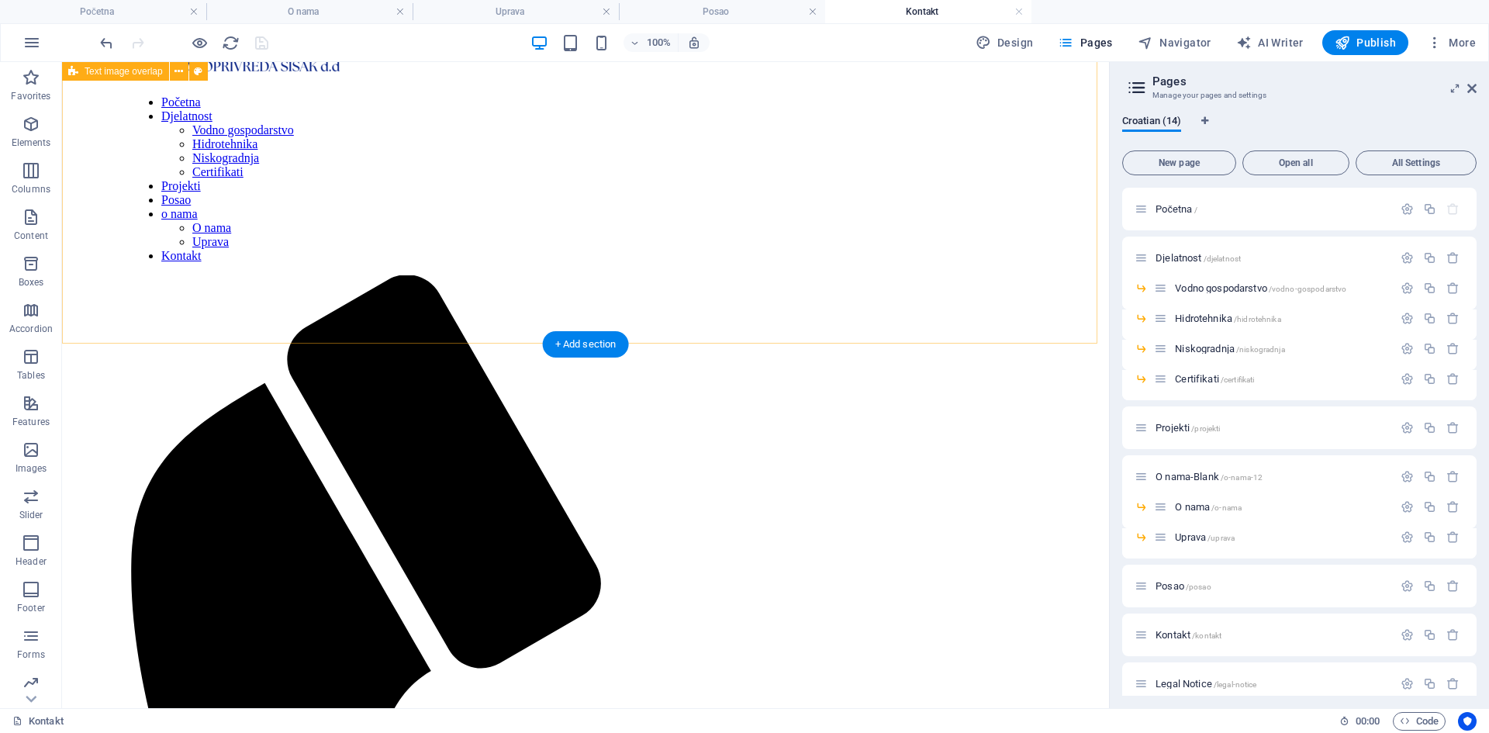
scroll to position [0, 0]
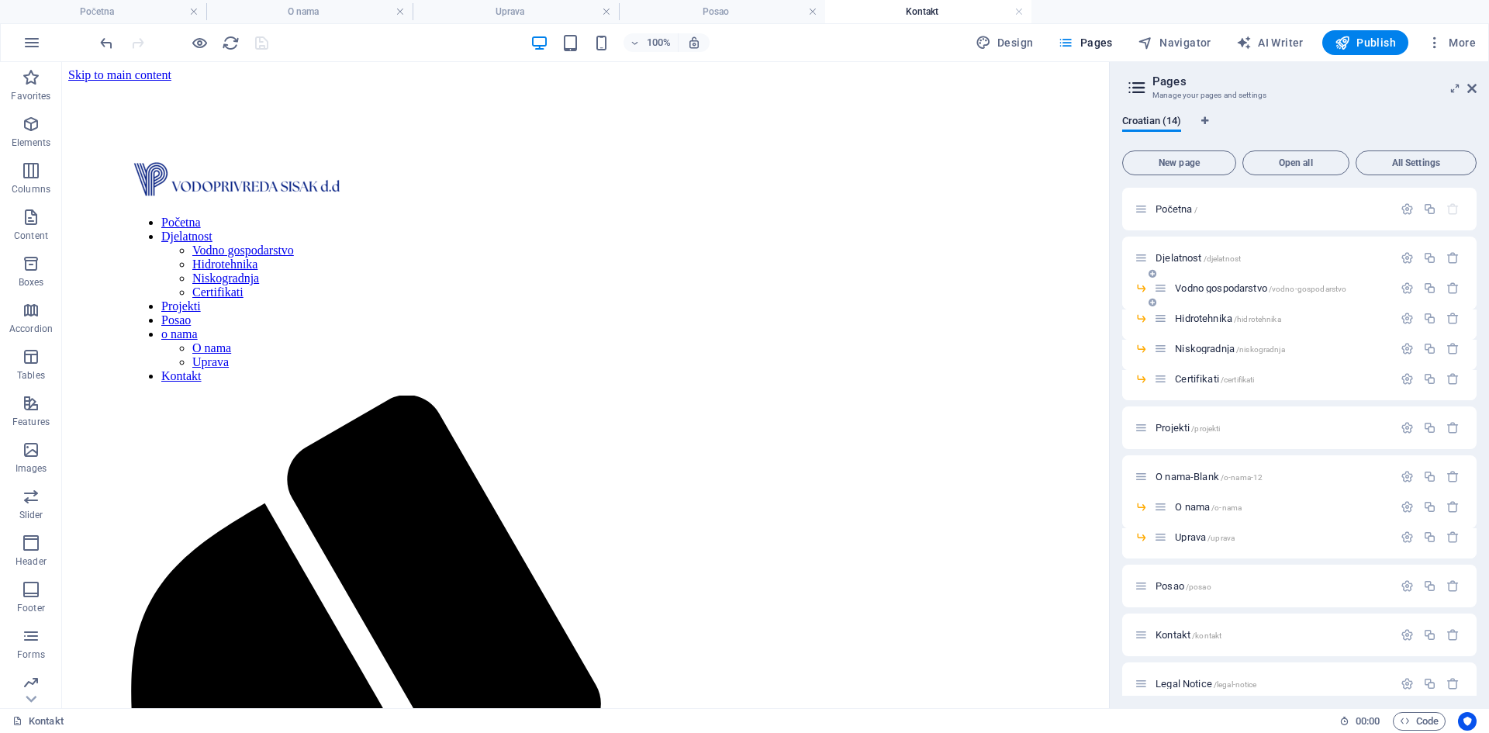
click at [1193, 289] on span "Vodno gospodarstvo /vodno-gospodarstvo" at bounding box center [1260, 288] width 171 height 12
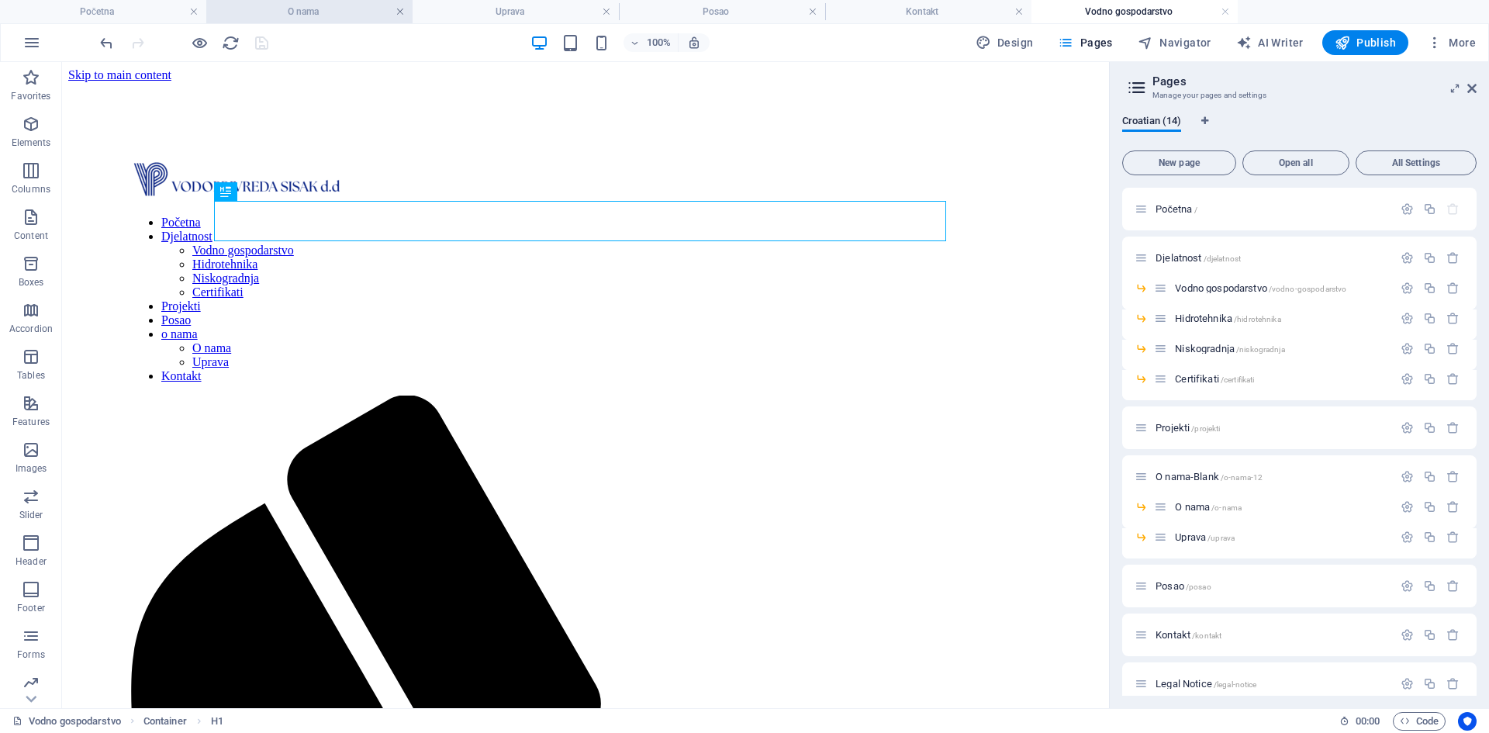
click at [400, 16] on link at bounding box center [400, 12] width 9 height 15
click at [400, 13] on link at bounding box center [400, 12] width 9 height 15
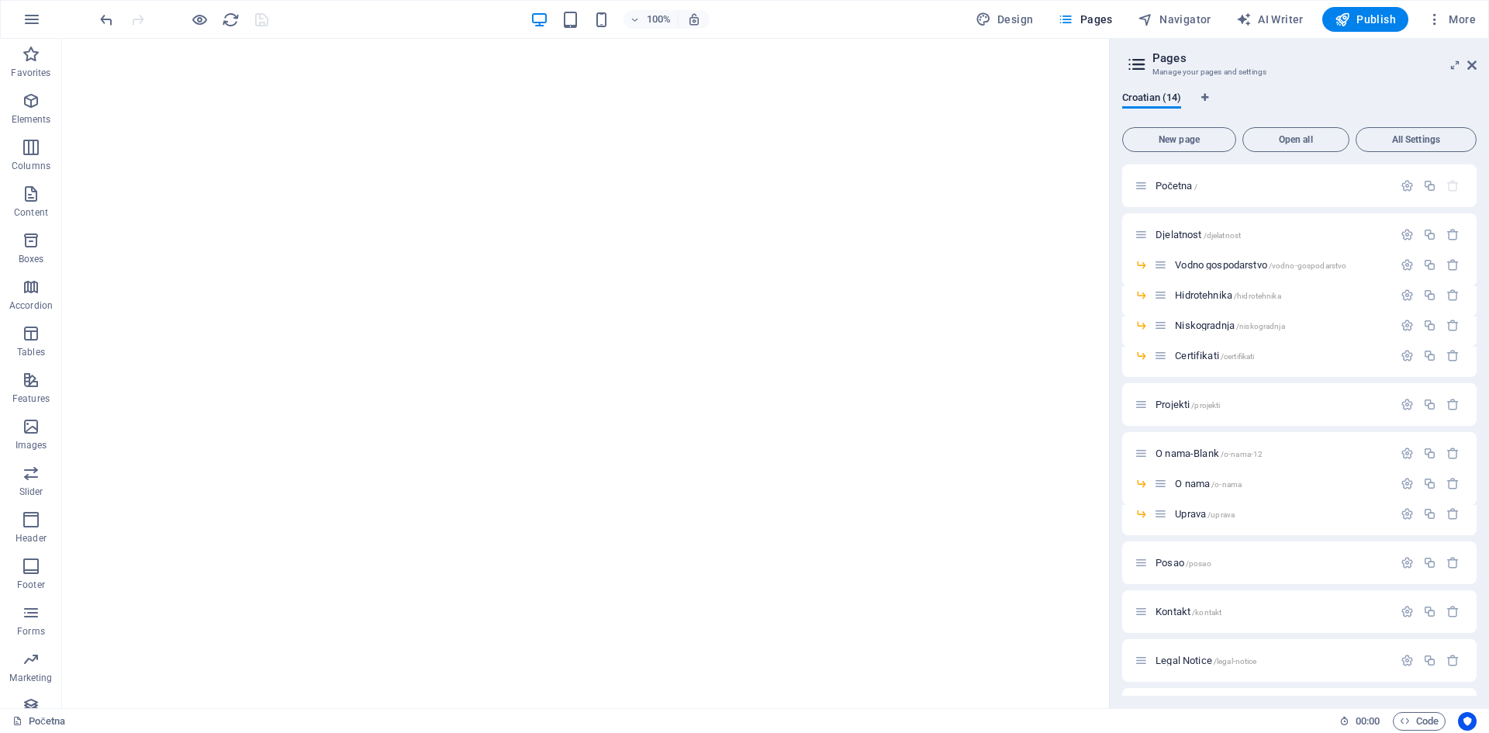
scroll to position [839, 0]
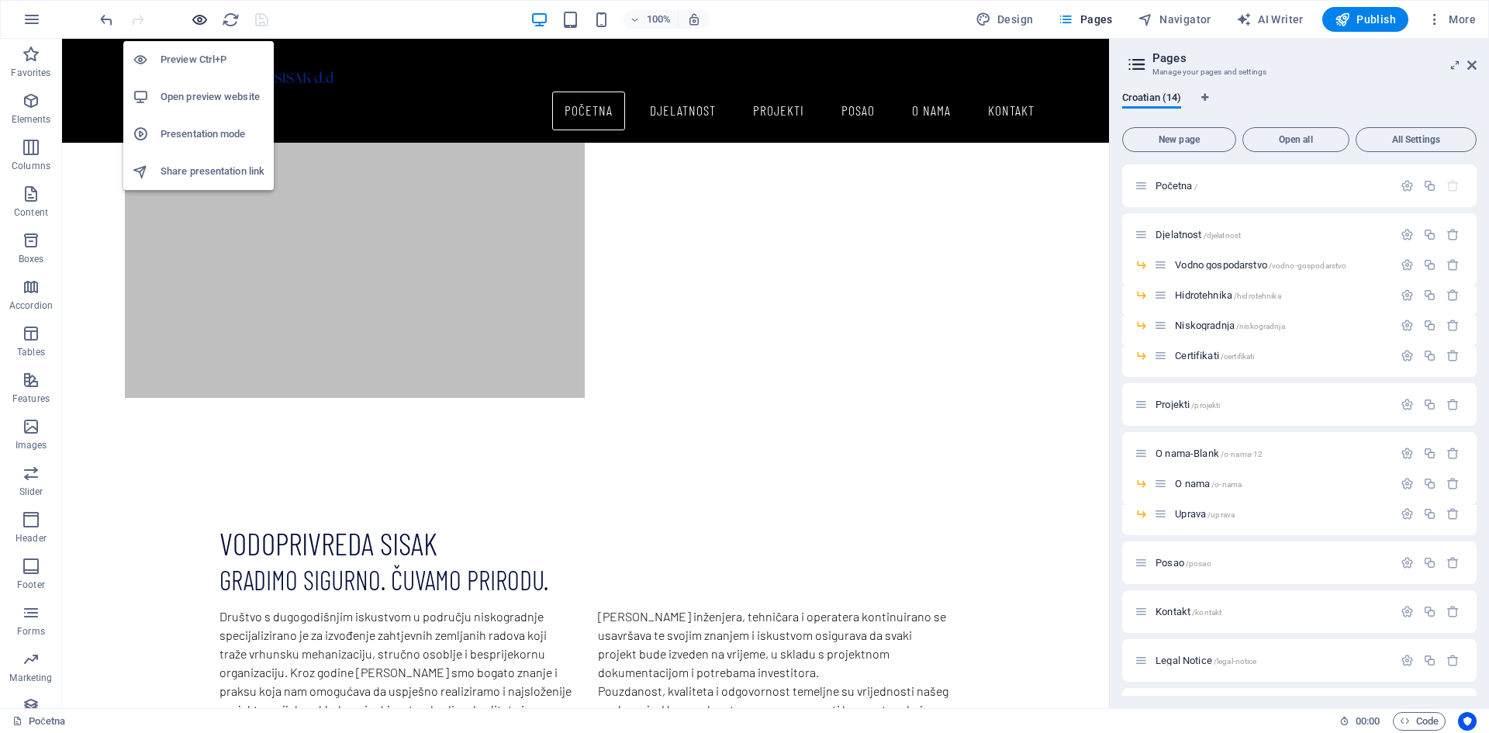
click at [199, 22] on icon "button" at bounding box center [200, 20] width 18 height 18
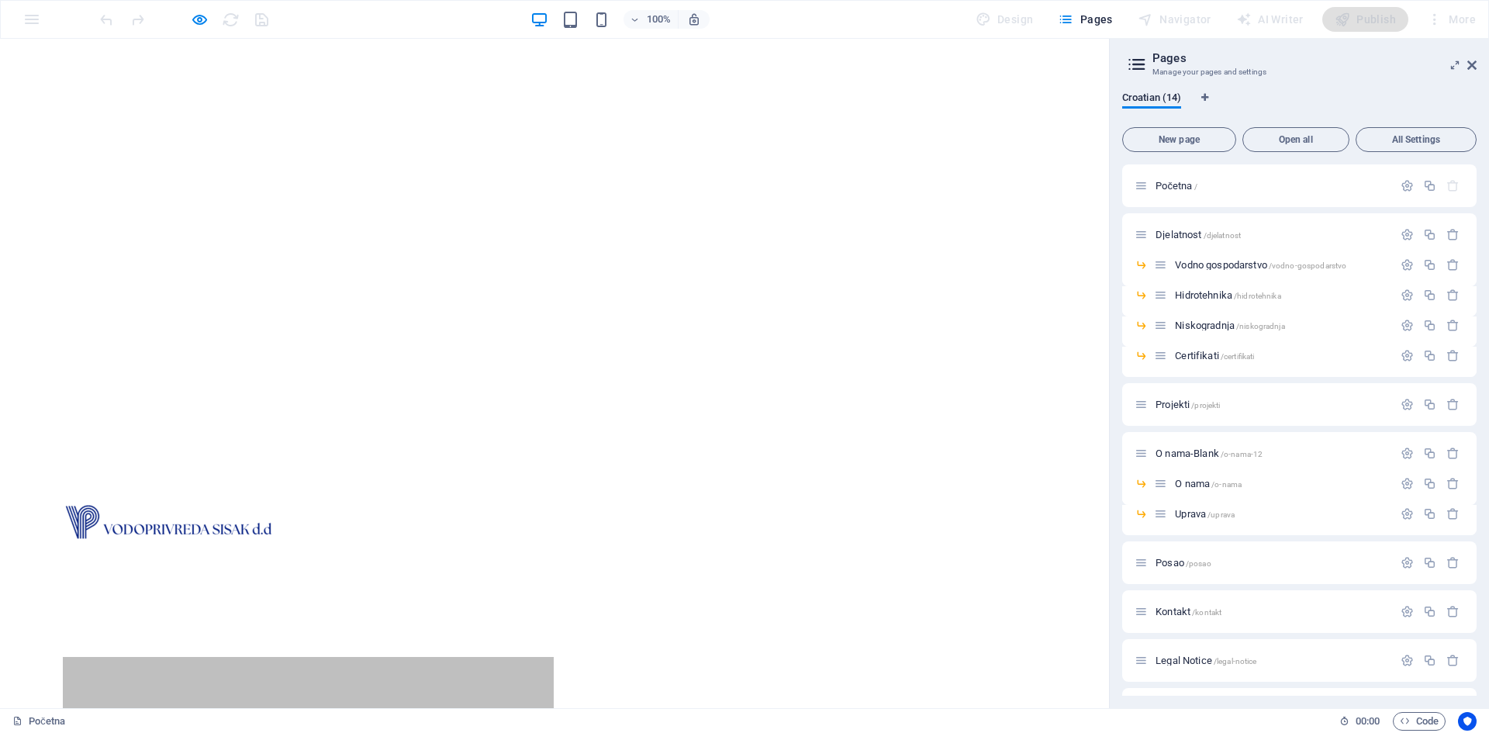
scroll to position [0, 0]
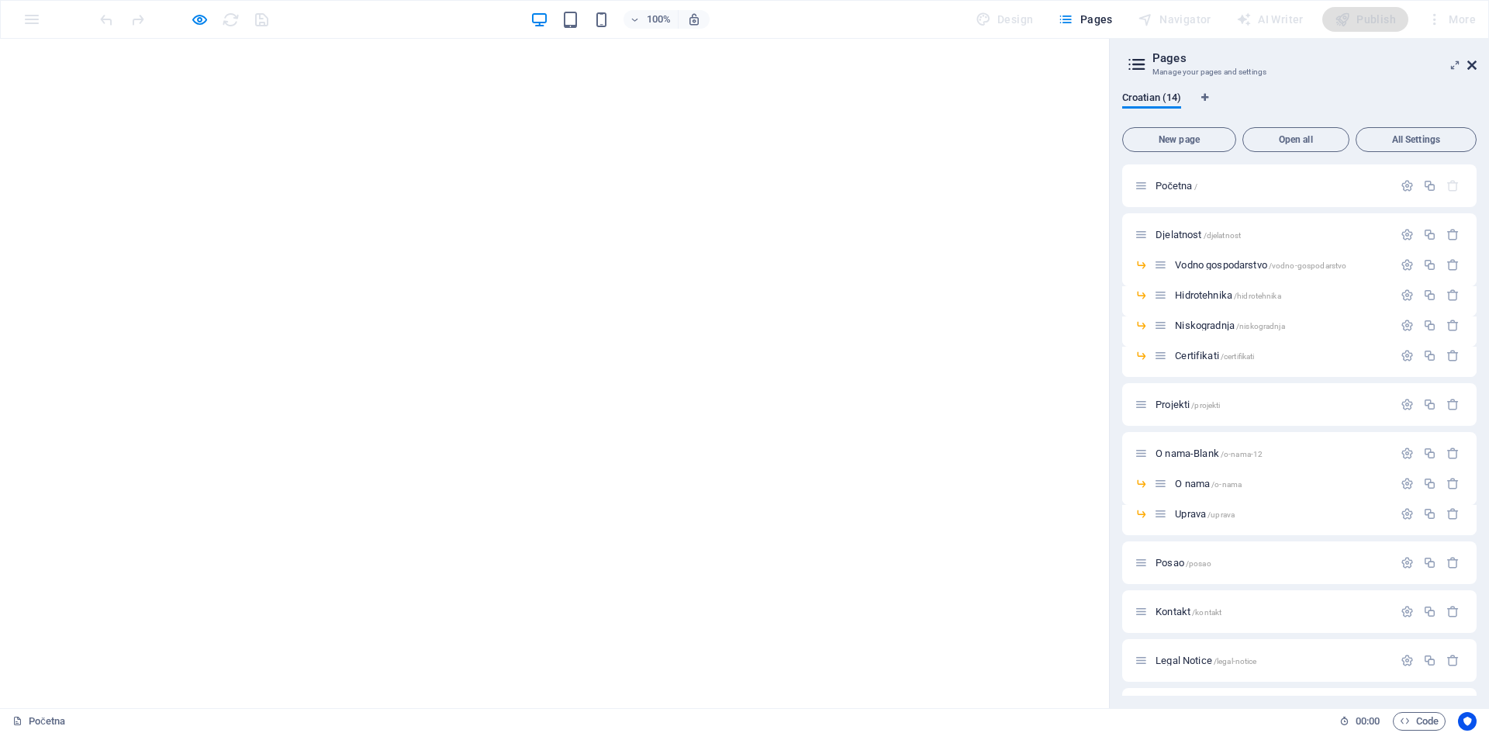
click at [1474, 63] on icon at bounding box center [1472, 65] width 9 height 12
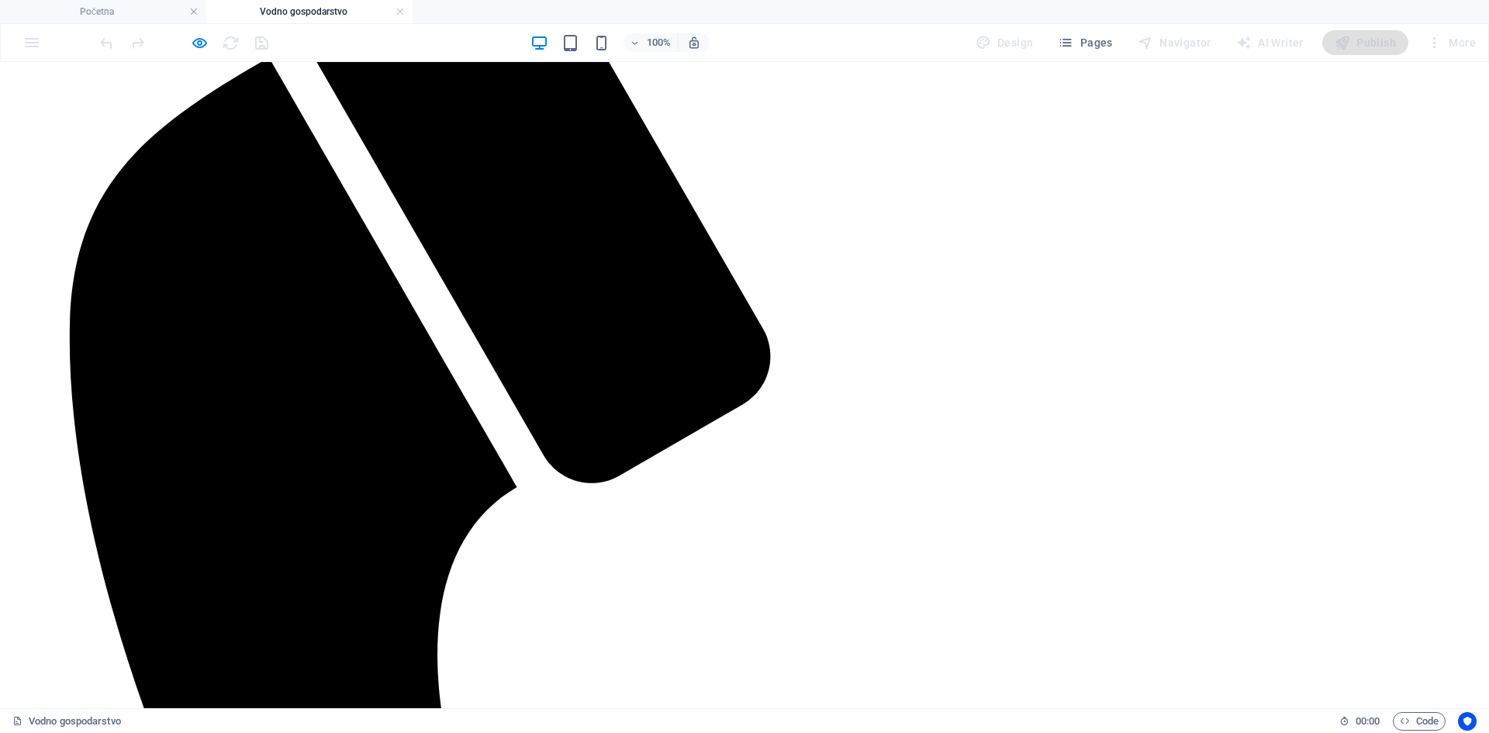
scroll to position [465, 0]
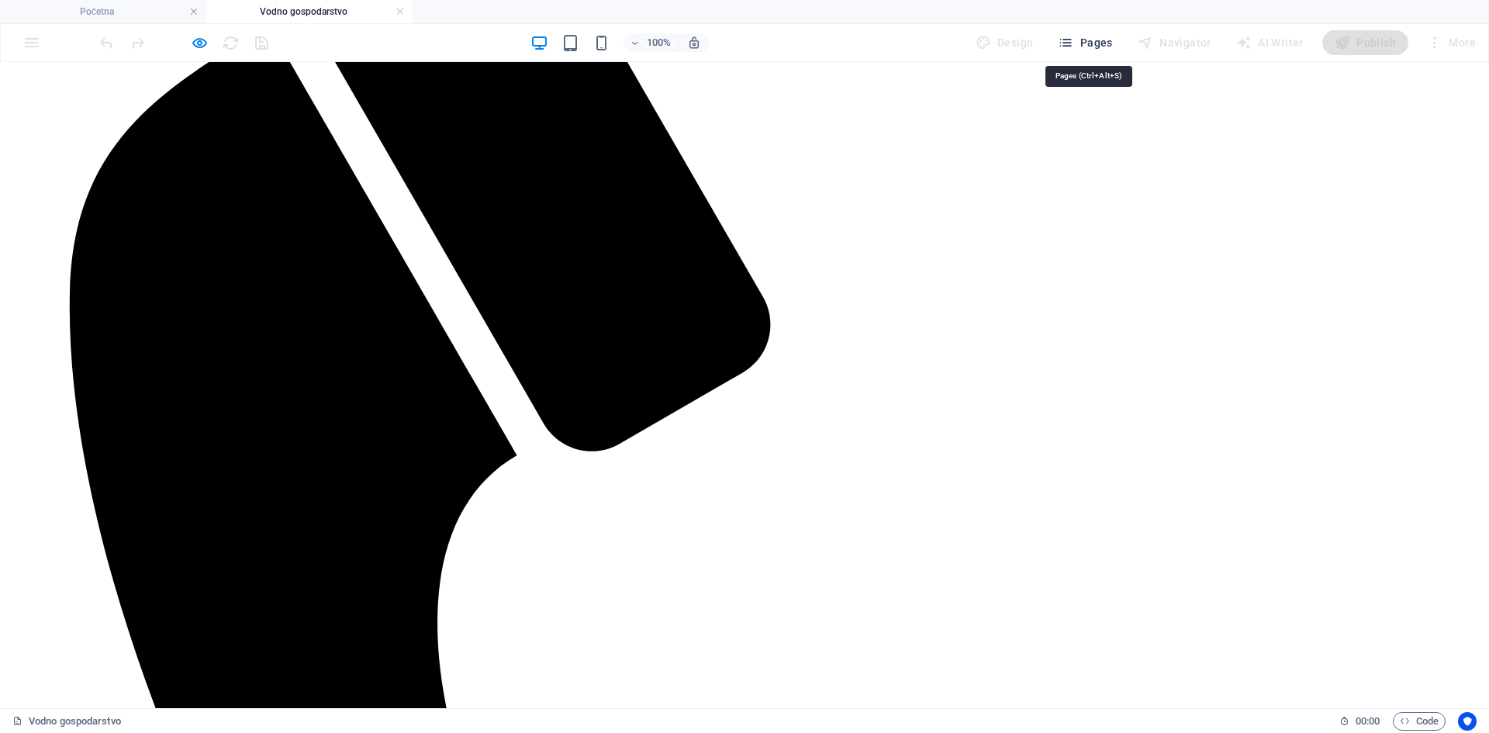
click at [1098, 40] on span "Pages" at bounding box center [1085, 43] width 54 height 16
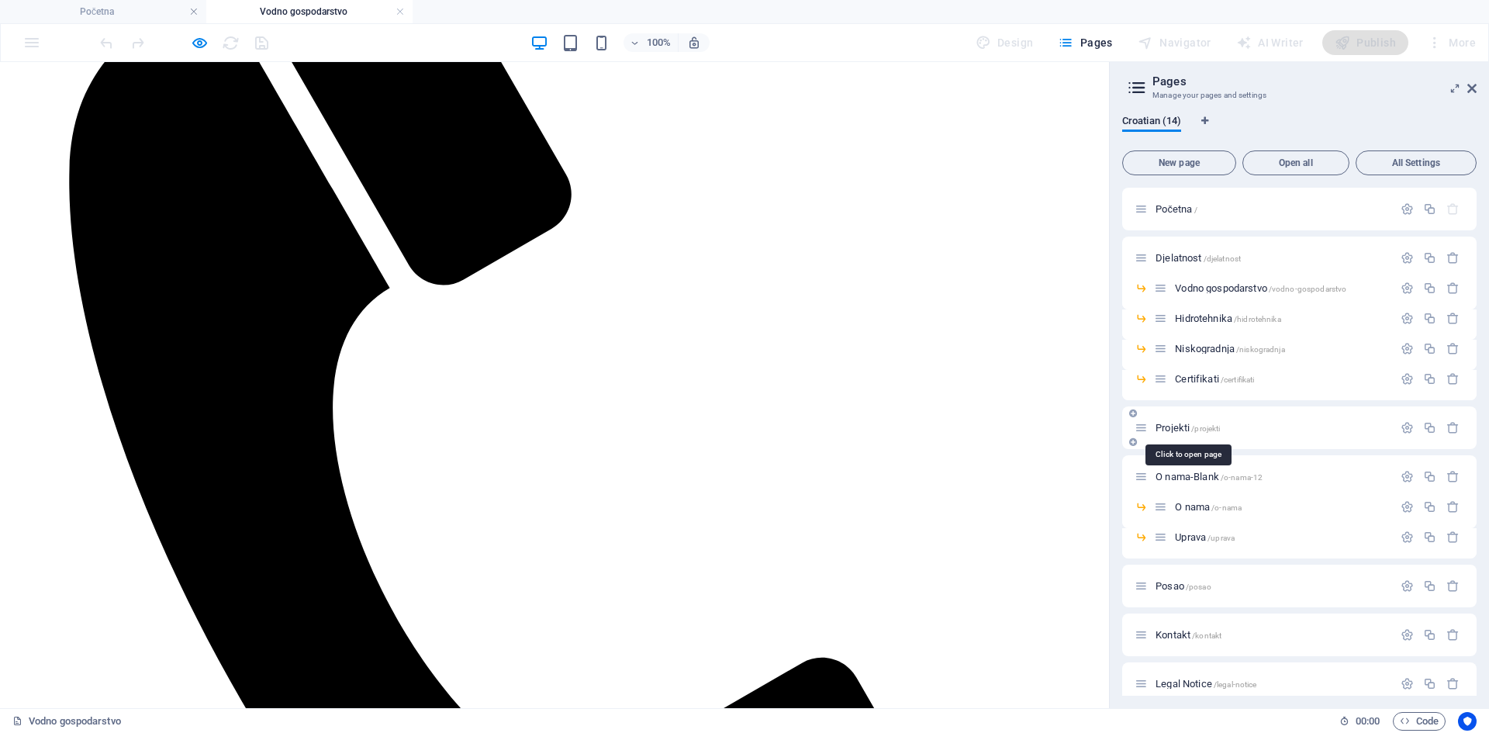
click at [1179, 431] on span "Projekti /projekti" at bounding box center [1188, 428] width 64 height 12
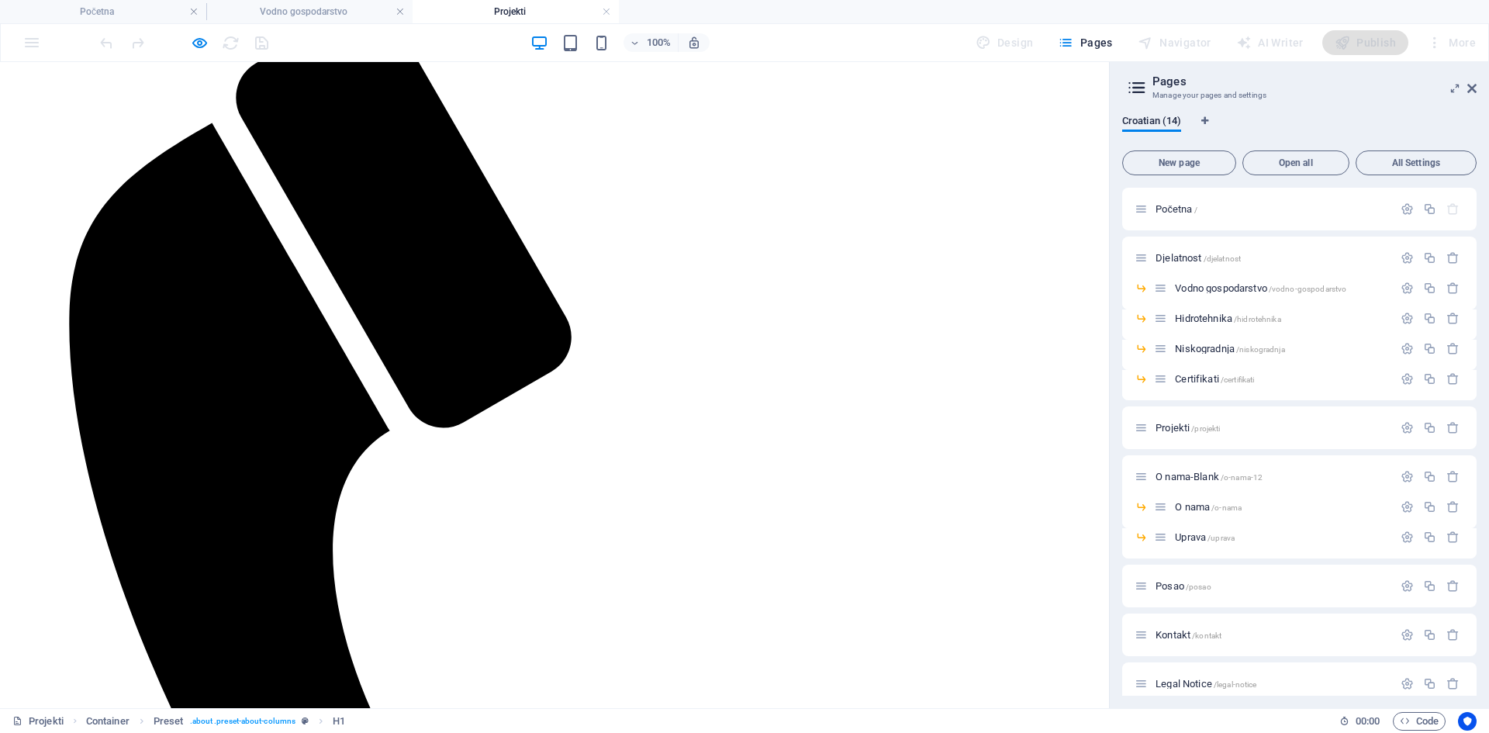
scroll to position [310, 0]
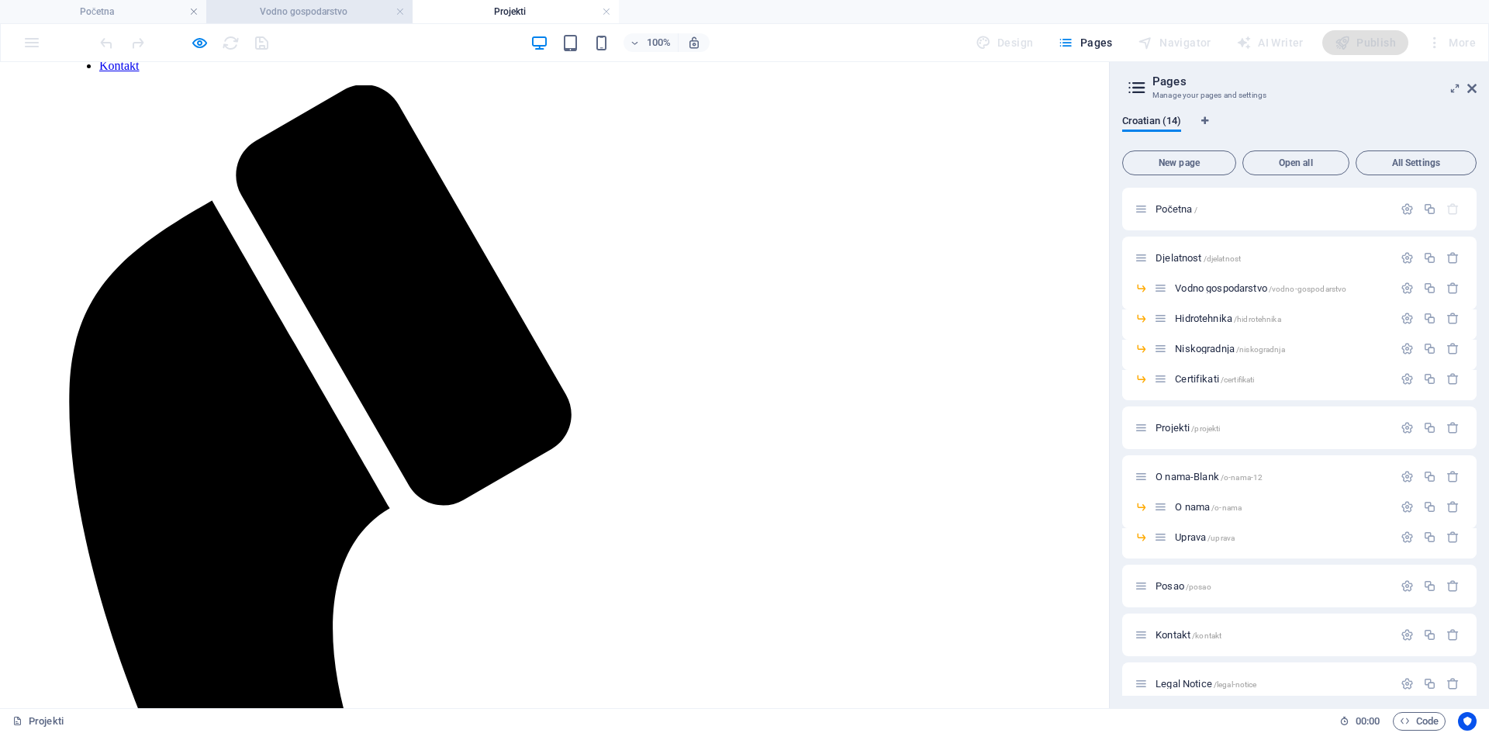
click at [320, 2] on li "Vodno gospodarstvo" at bounding box center [309, 11] width 206 height 23
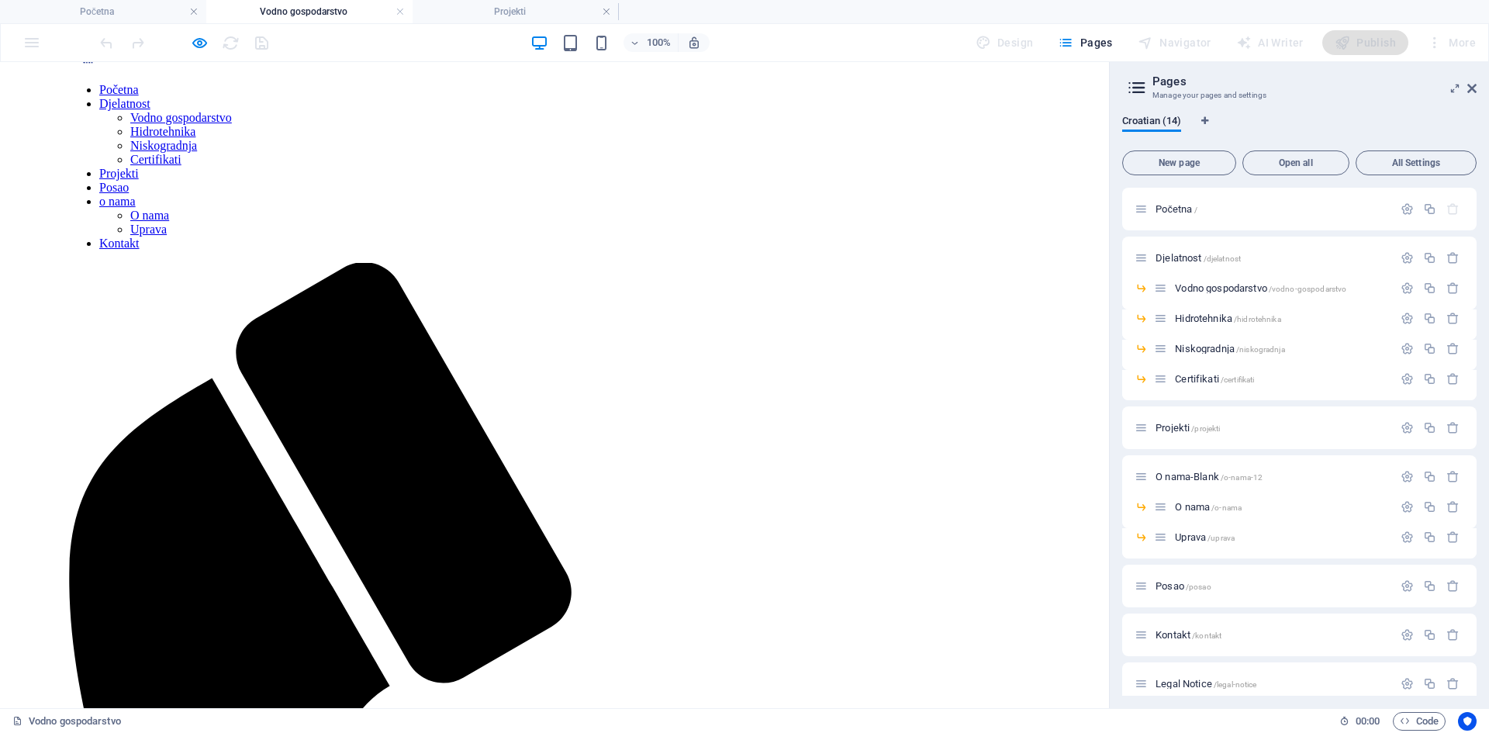
scroll to position [0, 0]
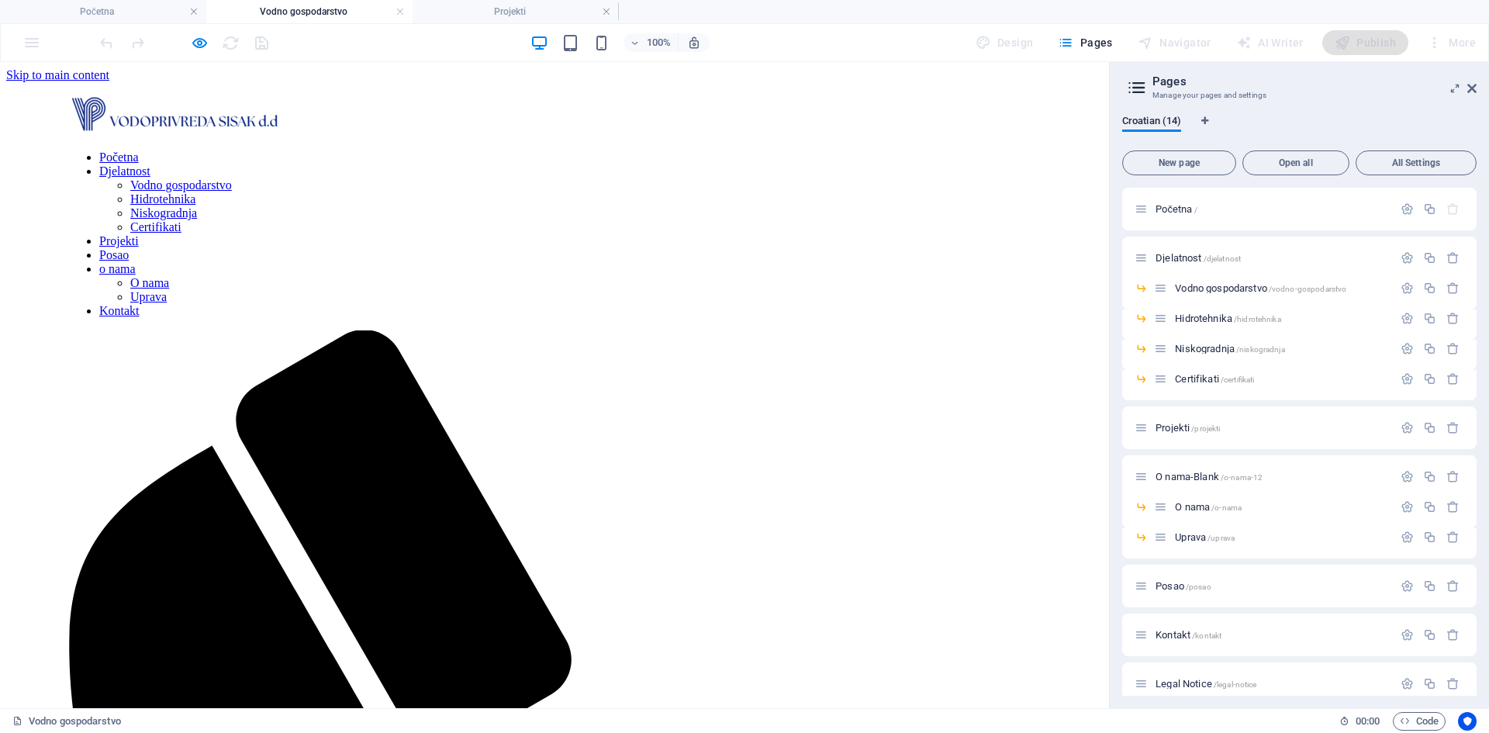
click at [196, 42] on icon "button" at bounding box center [200, 43] width 18 height 18
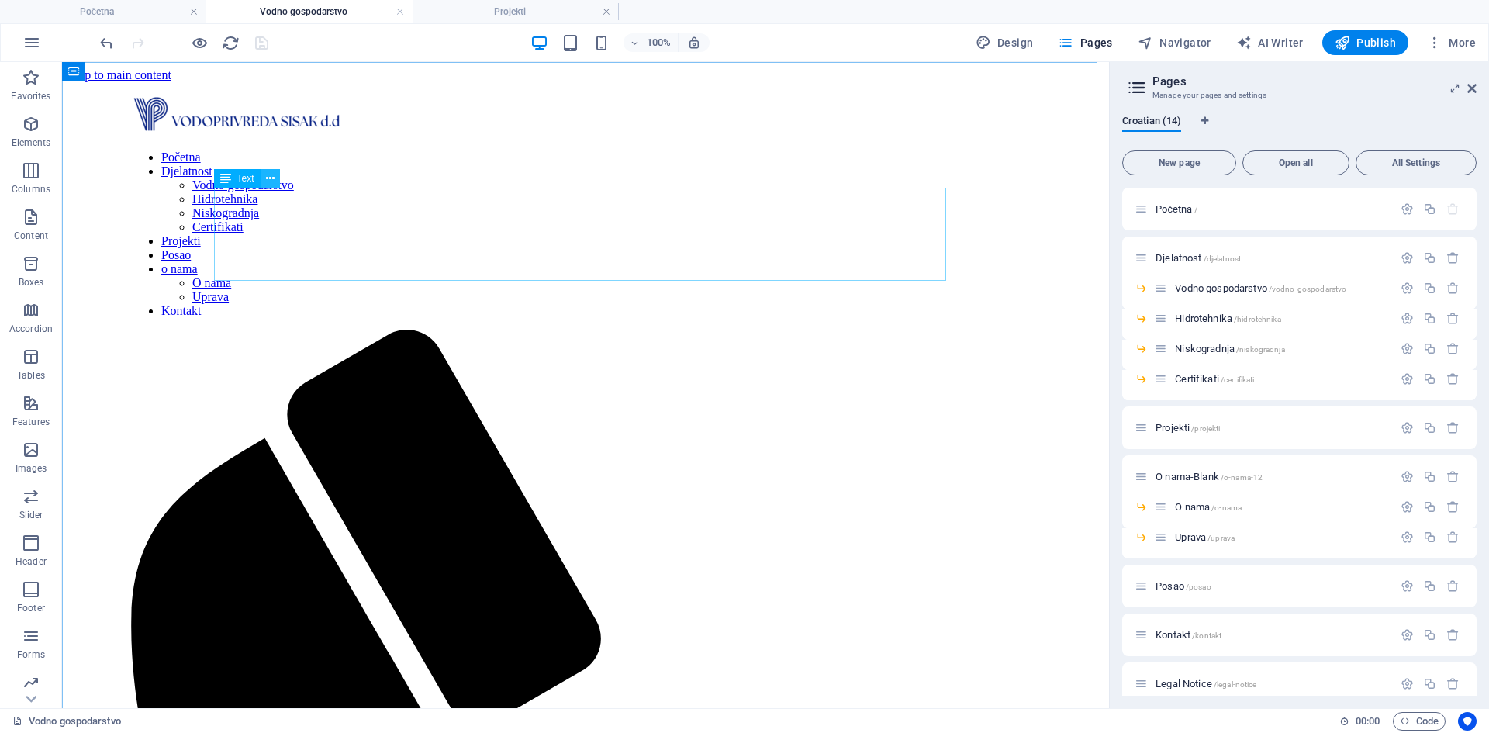
click at [273, 182] on icon at bounding box center [270, 179] width 9 height 16
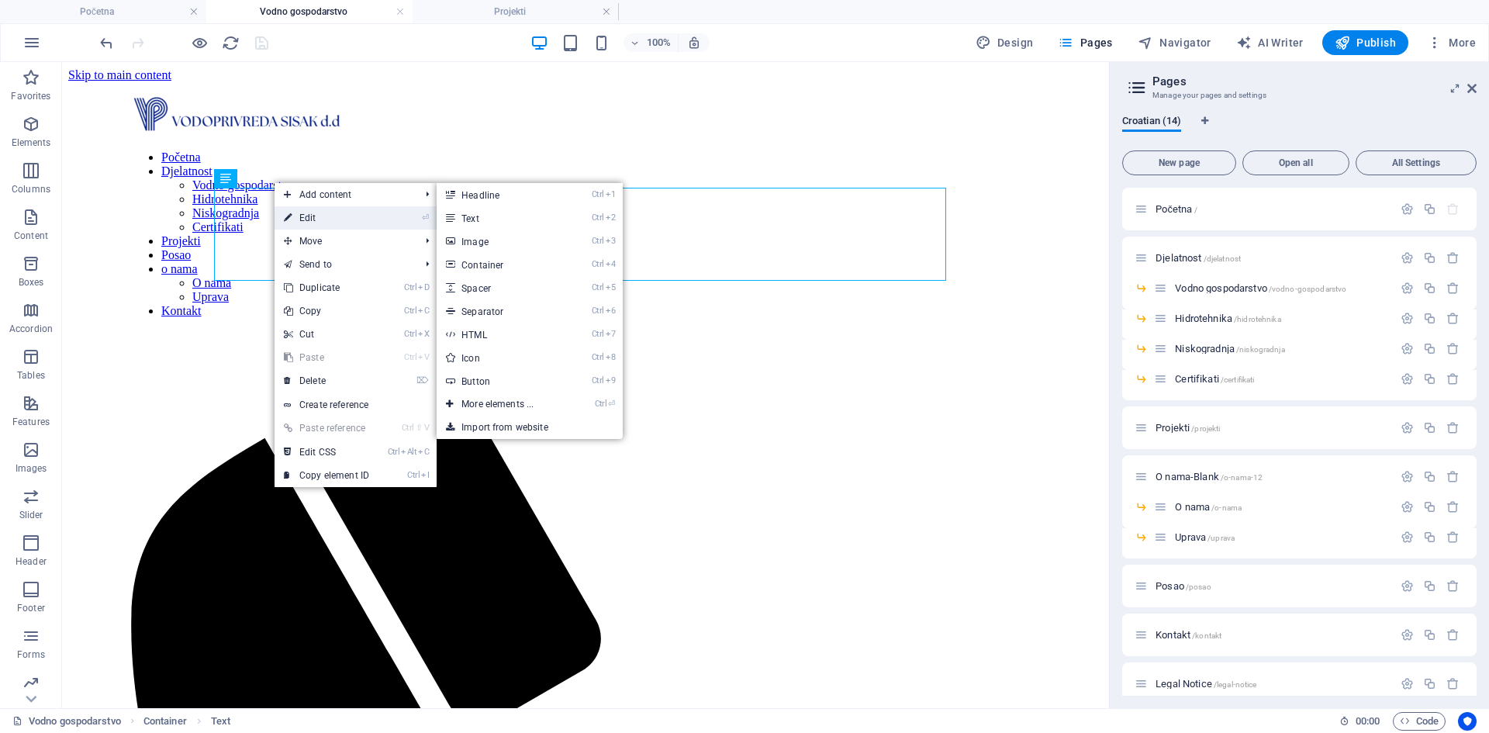
click at [292, 212] on link "⏎ Edit" at bounding box center [327, 217] width 104 height 23
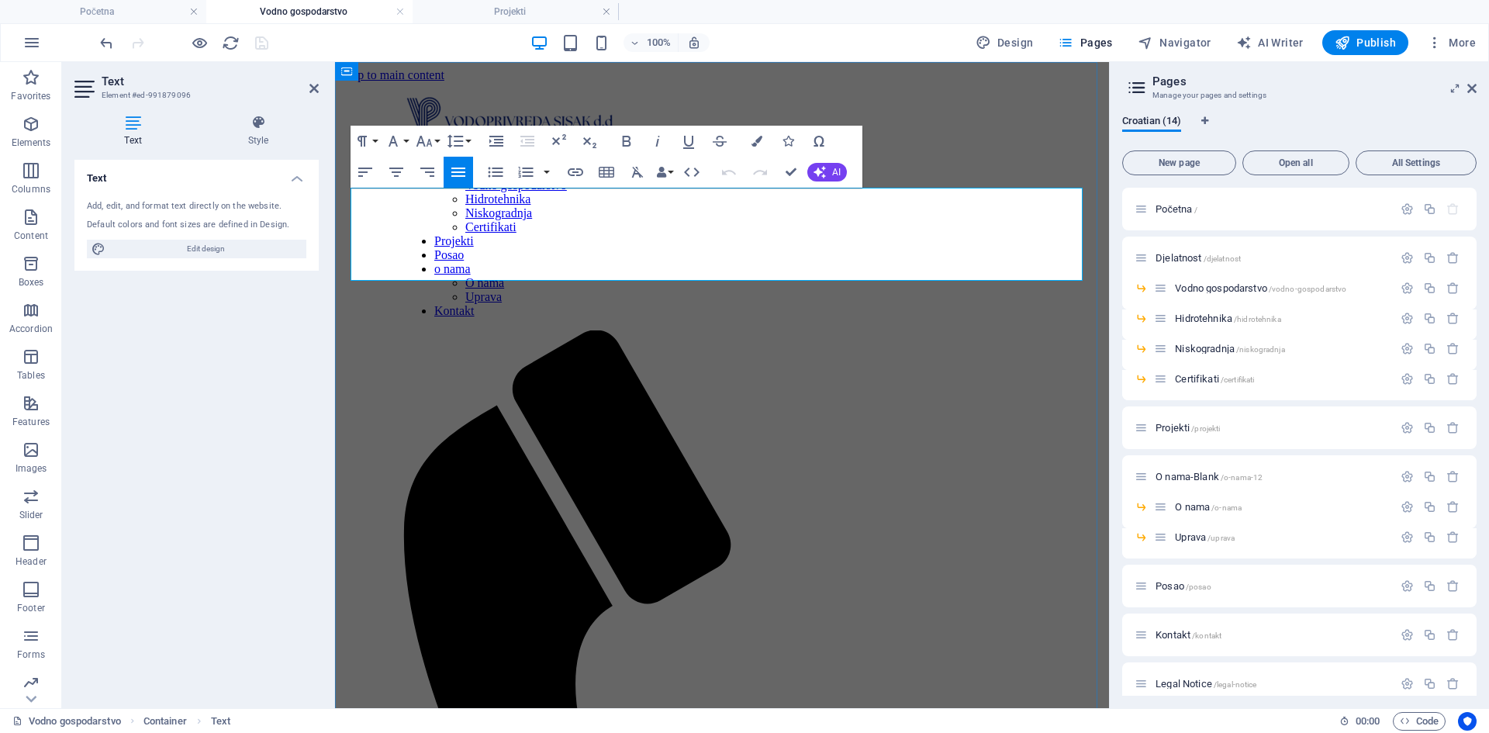
drag, startPoint x: 646, startPoint y: 202, endPoint x: 601, endPoint y: 204, distance: 45.1
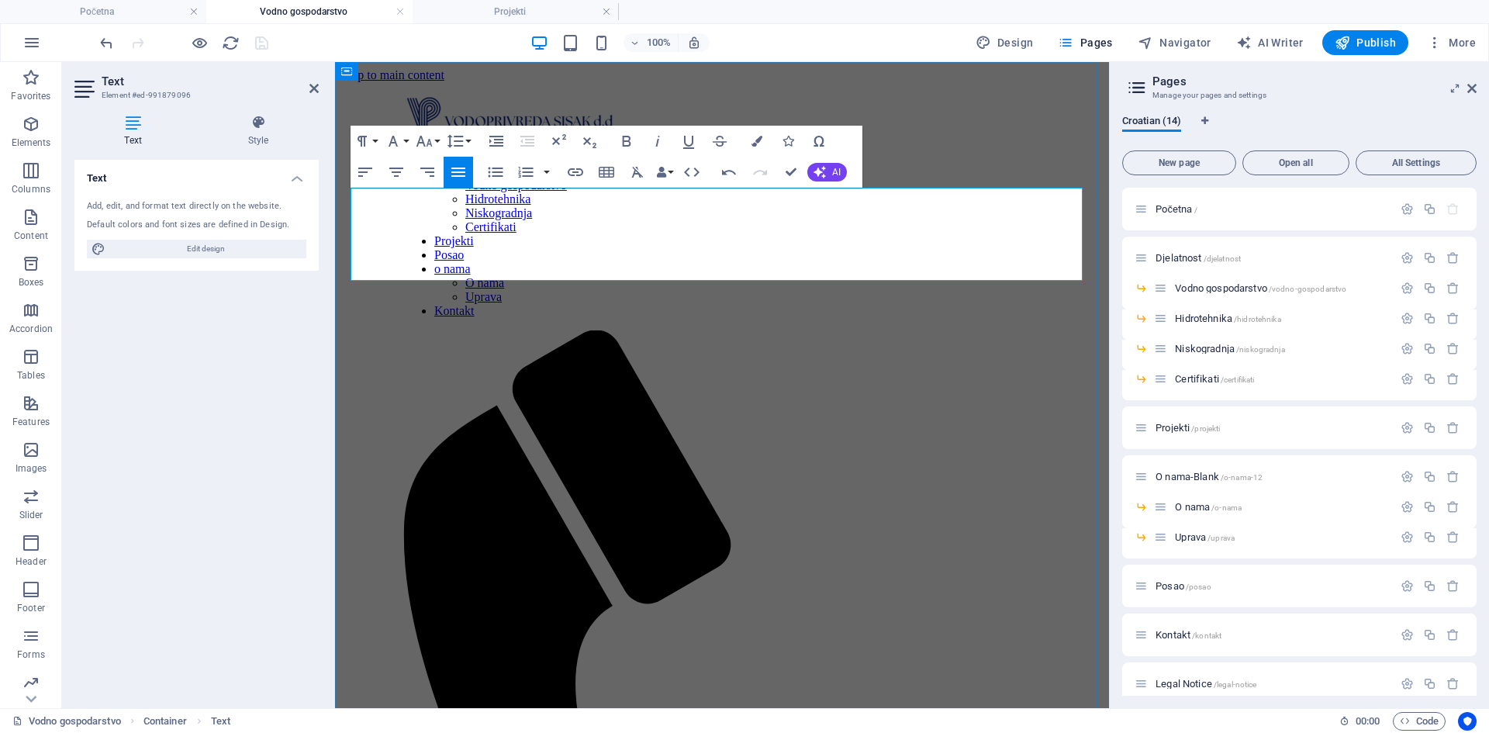
drag, startPoint x: 755, startPoint y: 199, endPoint x: 695, endPoint y: 200, distance: 59.7
drag, startPoint x: 800, startPoint y: 197, endPoint x: 928, endPoint y: 199, distance: 128.0
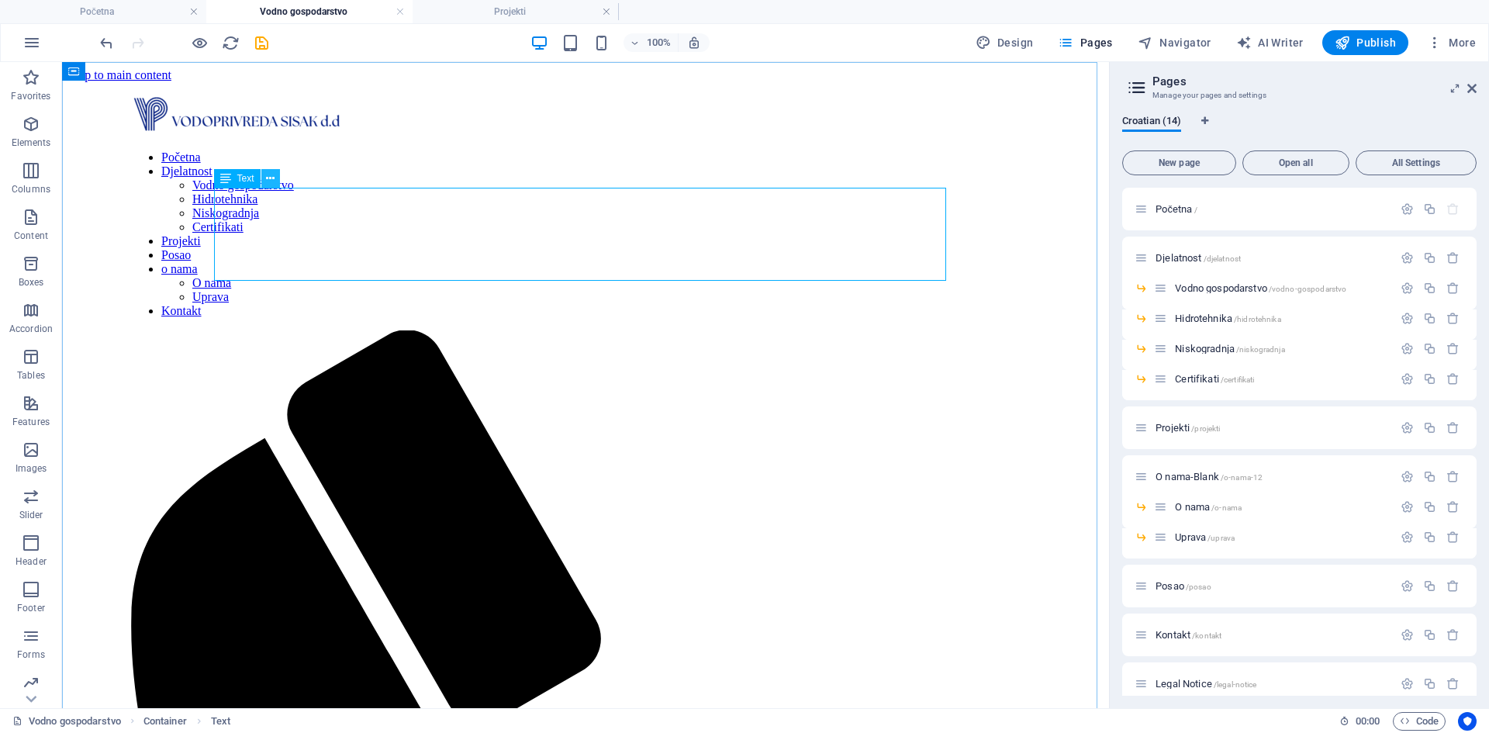
click at [272, 184] on icon at bounding box center [270, 179] width 9 height 16
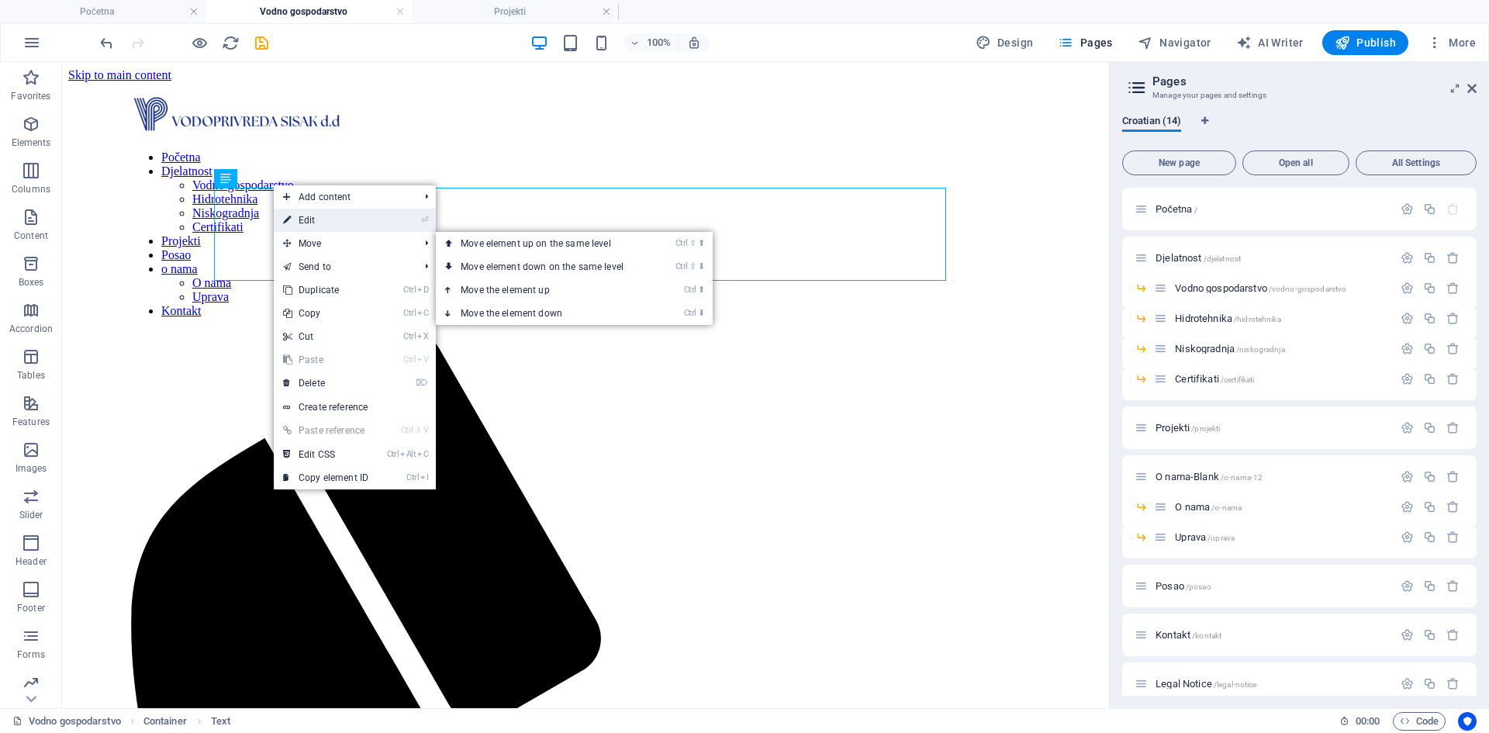
click at [363, 224] on link "⏎ Edit" at bounding box center [326, 220] width 104 height 23
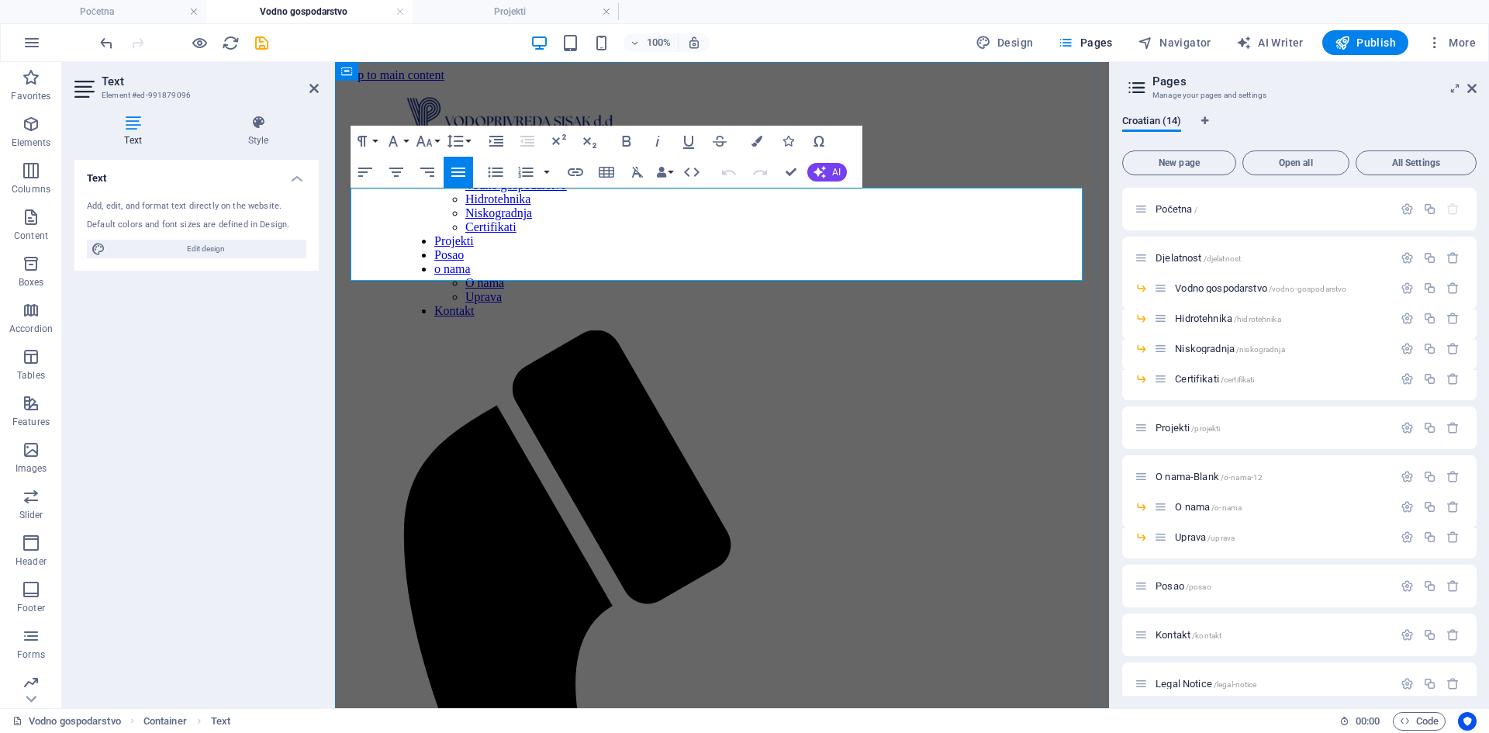
drag, startPoint x: 698, startPoint y: 233, endPoint x: 730, endPoint y: 235, distance: 31.9
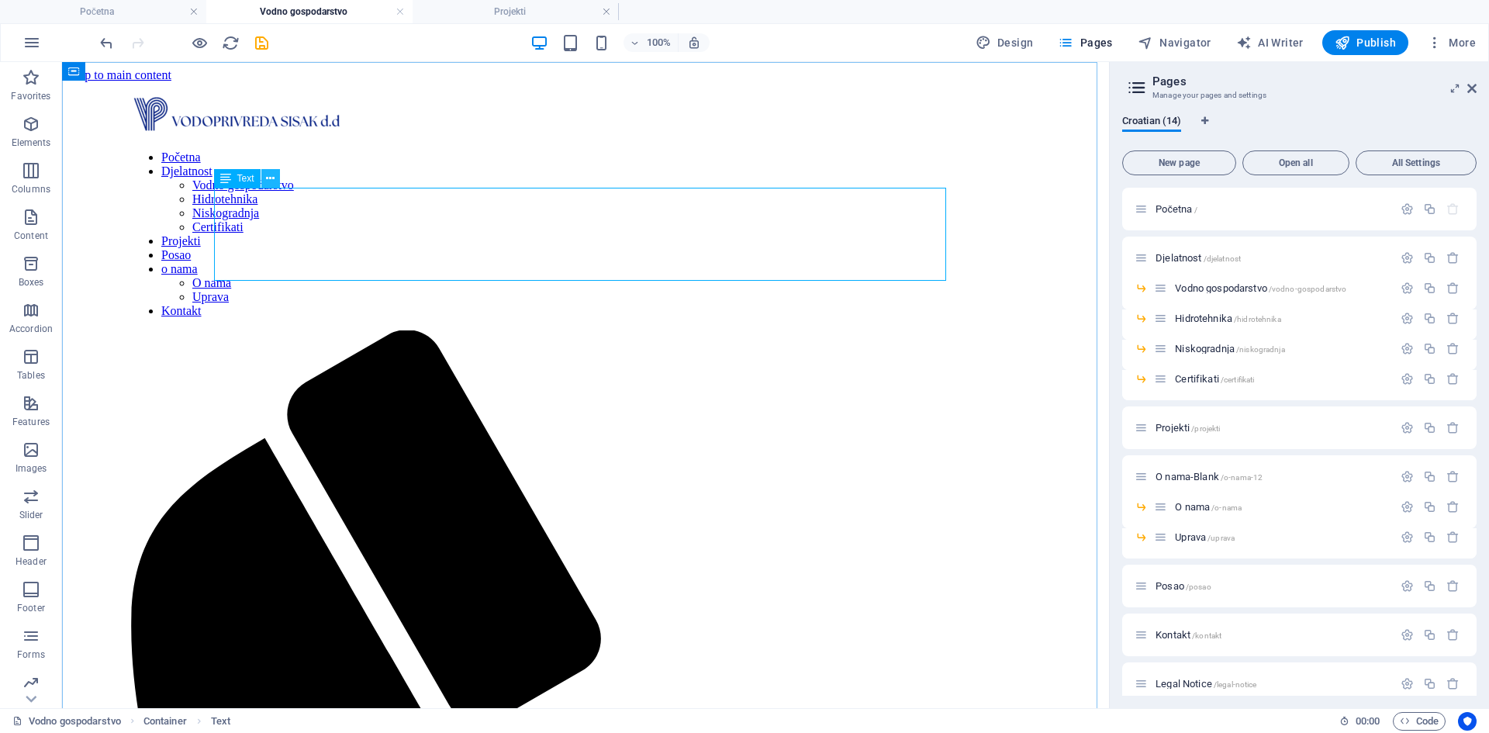
click at [270, 185] on icon at bounding box center [270, 179] width 9 height 16
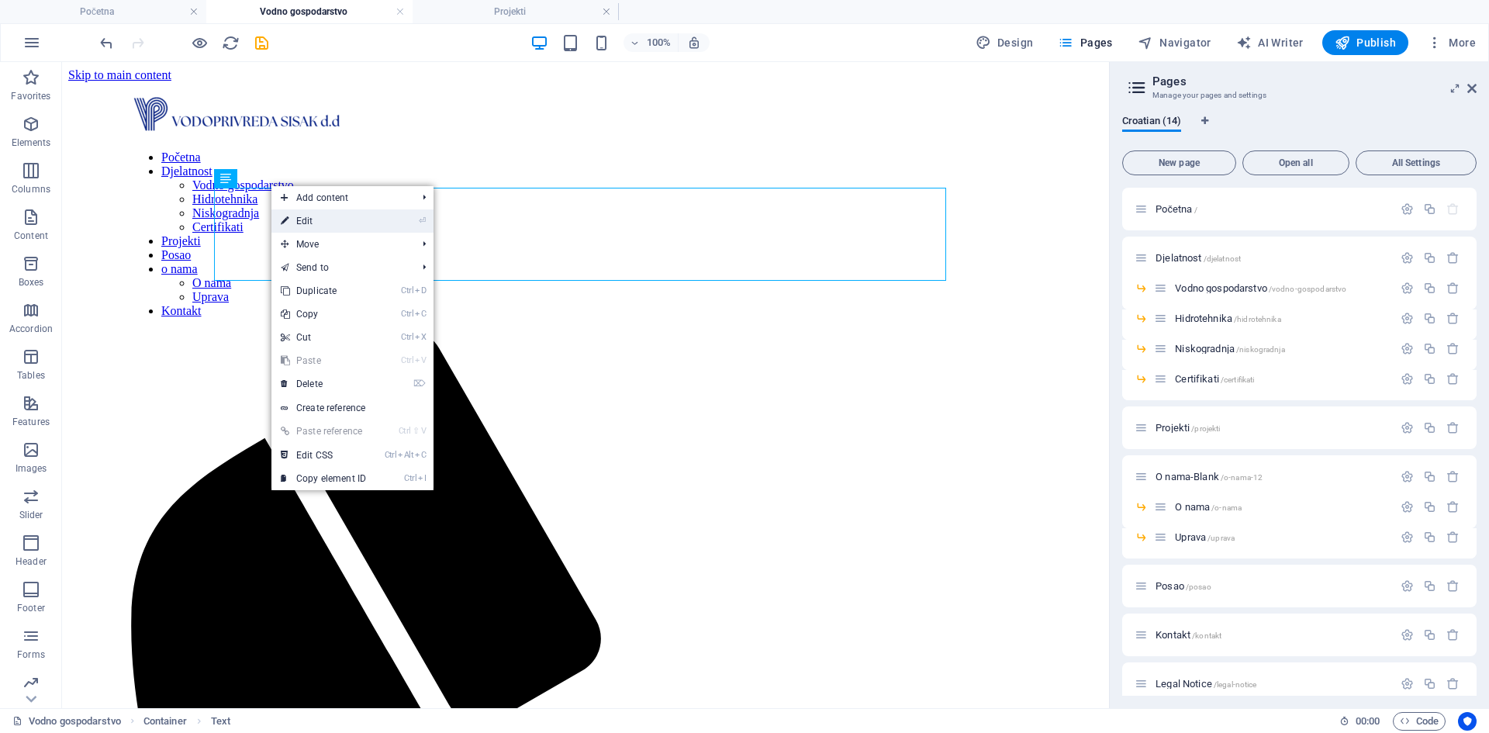
click at [297, 230] on link "⏎ Edit" at bounding box center [323, 220] width 104 height 23
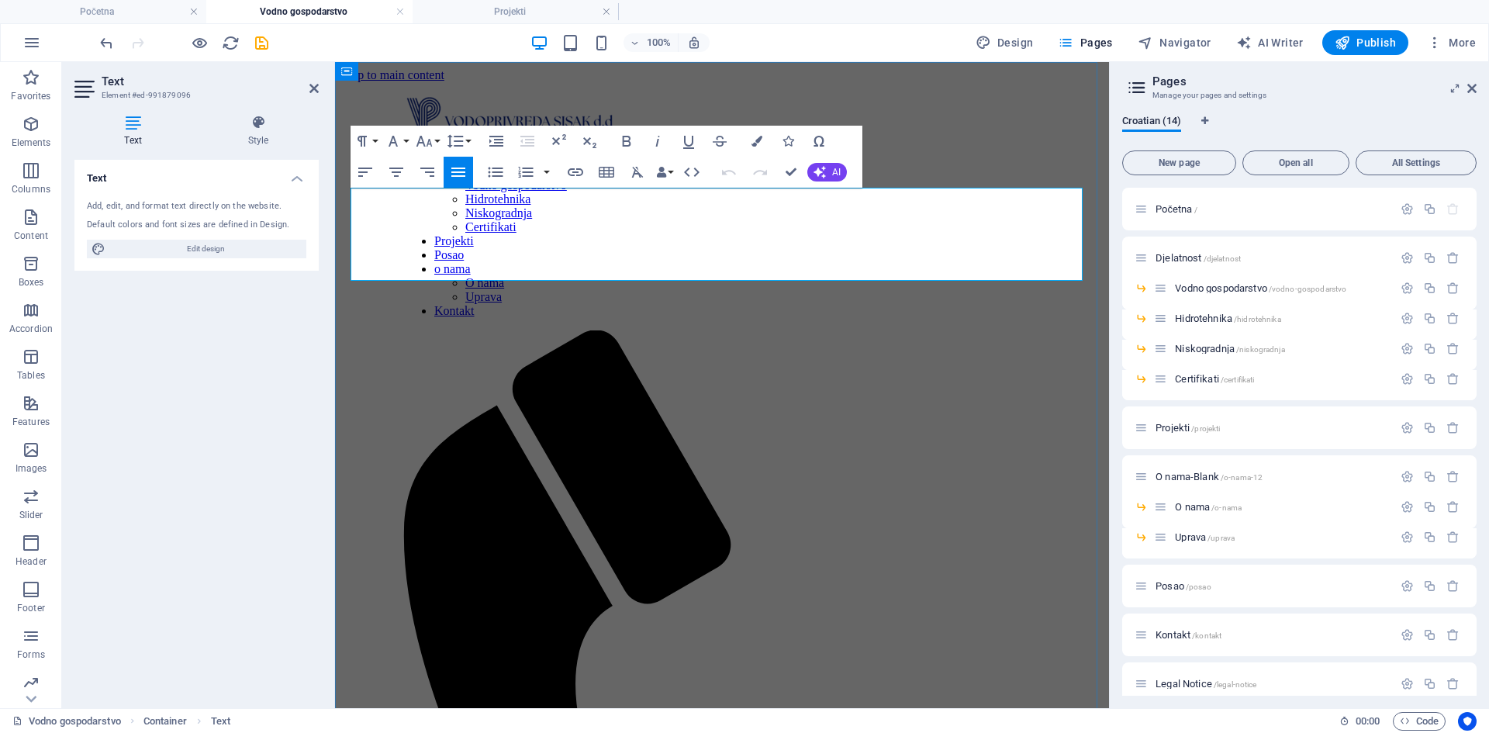
drag, startPoint x: 654, startPoint y: 257, endPoint x: 688, endPoint y: 254, distance: 34.3
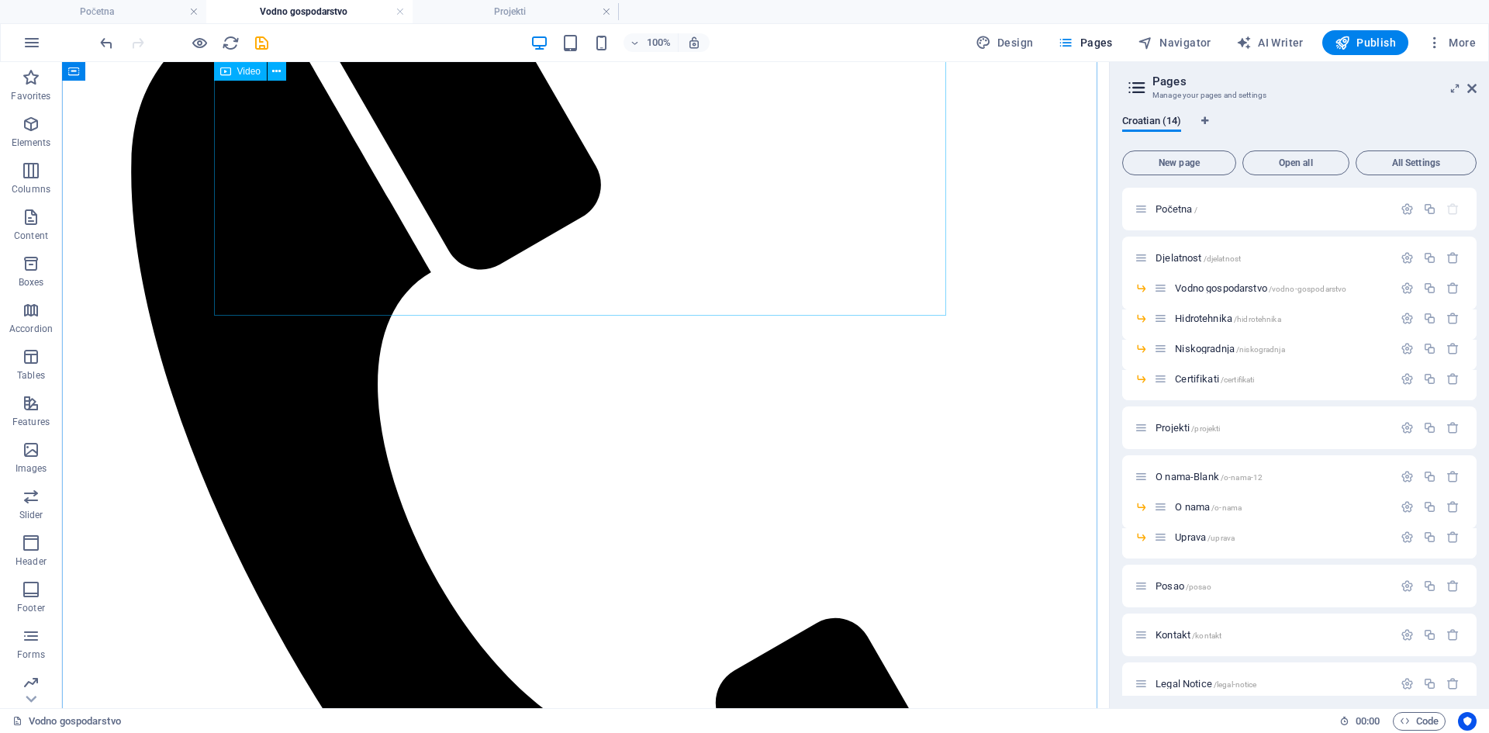
scroll to position [543, 0]
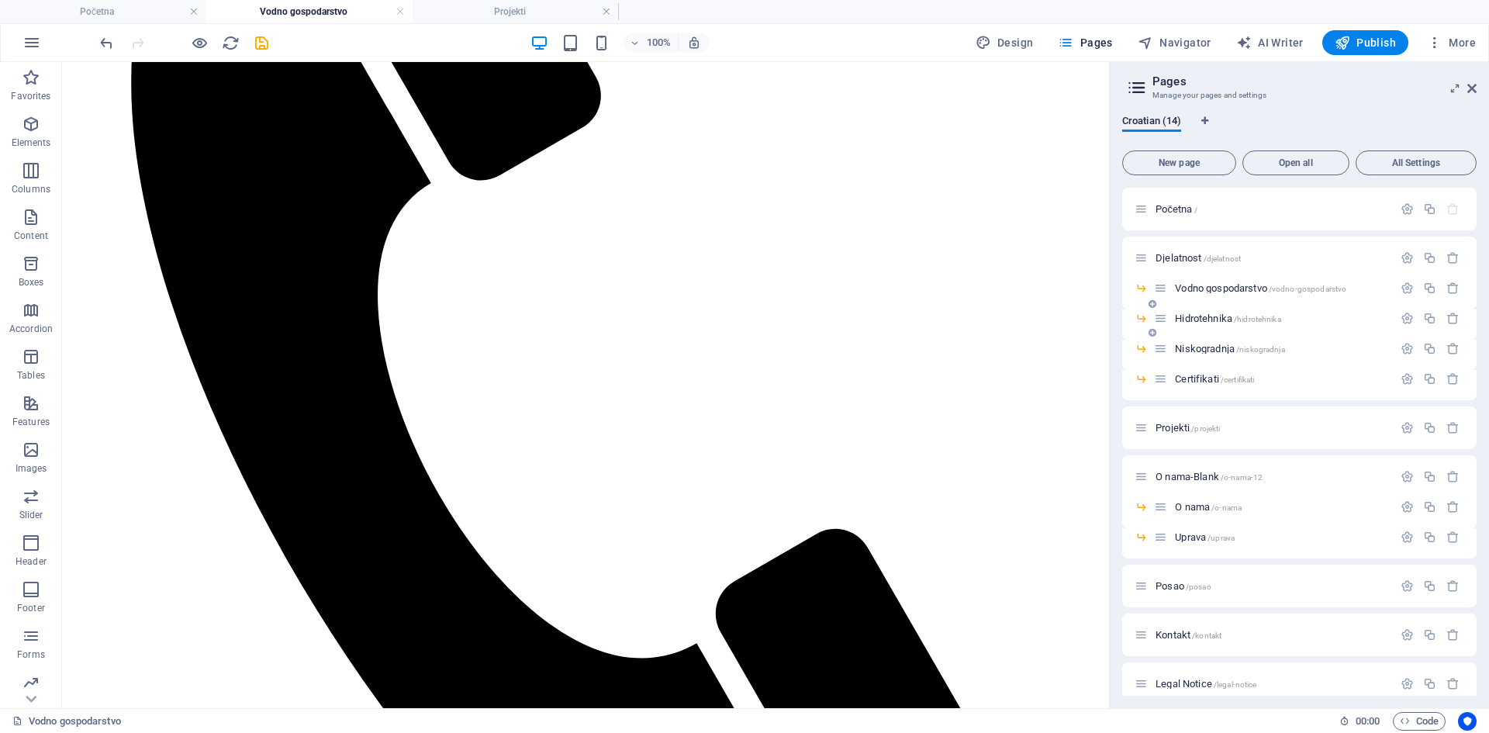
click at [1202, 319] on span "Hidrotehnika /hidrotehnika" at bounding box center [1227, 319] width 105 height 12
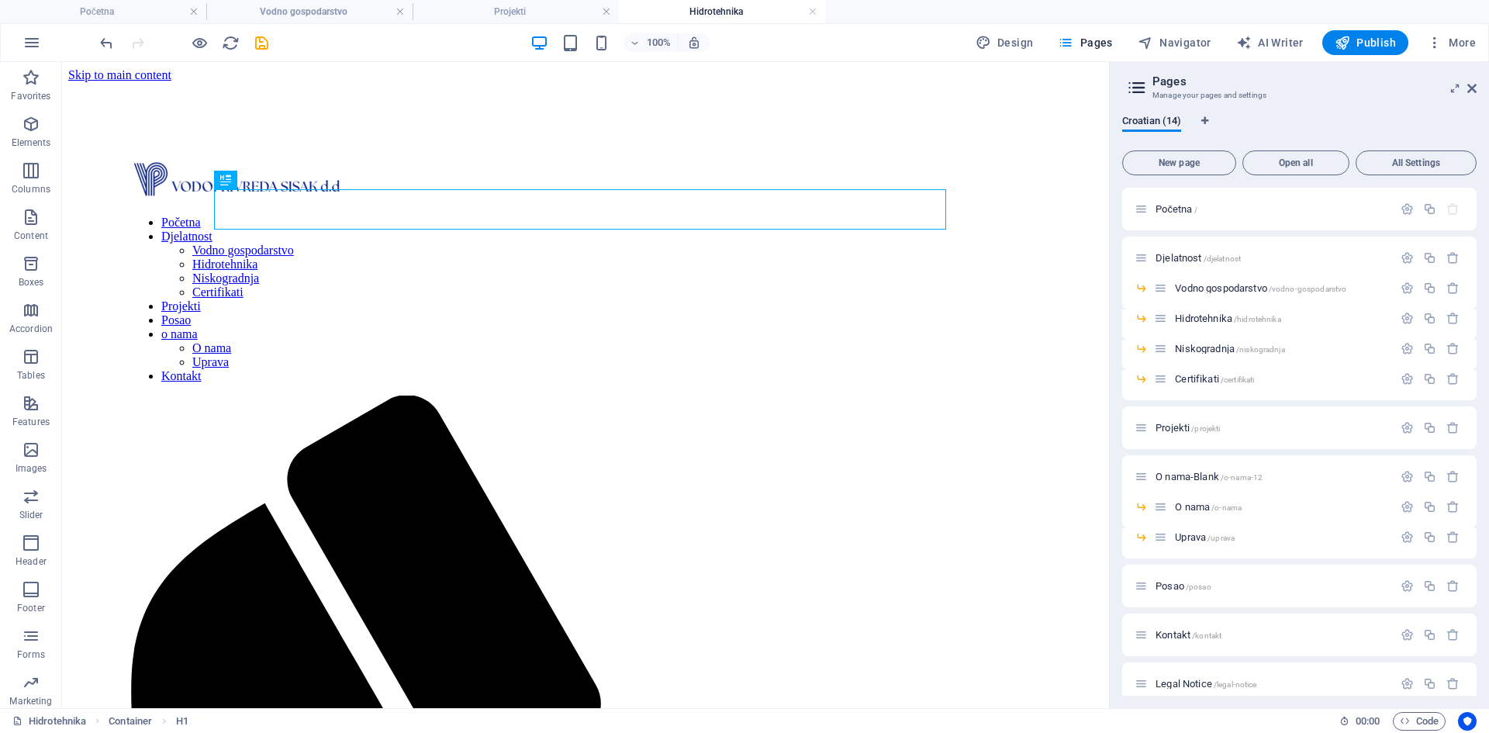
scroll to position [0, 0]
click at [1209, 289] on span "Vodno gospodarstvo /vodno-gospodarstvo" at bounding box center [1260, 288] width 171 height 12
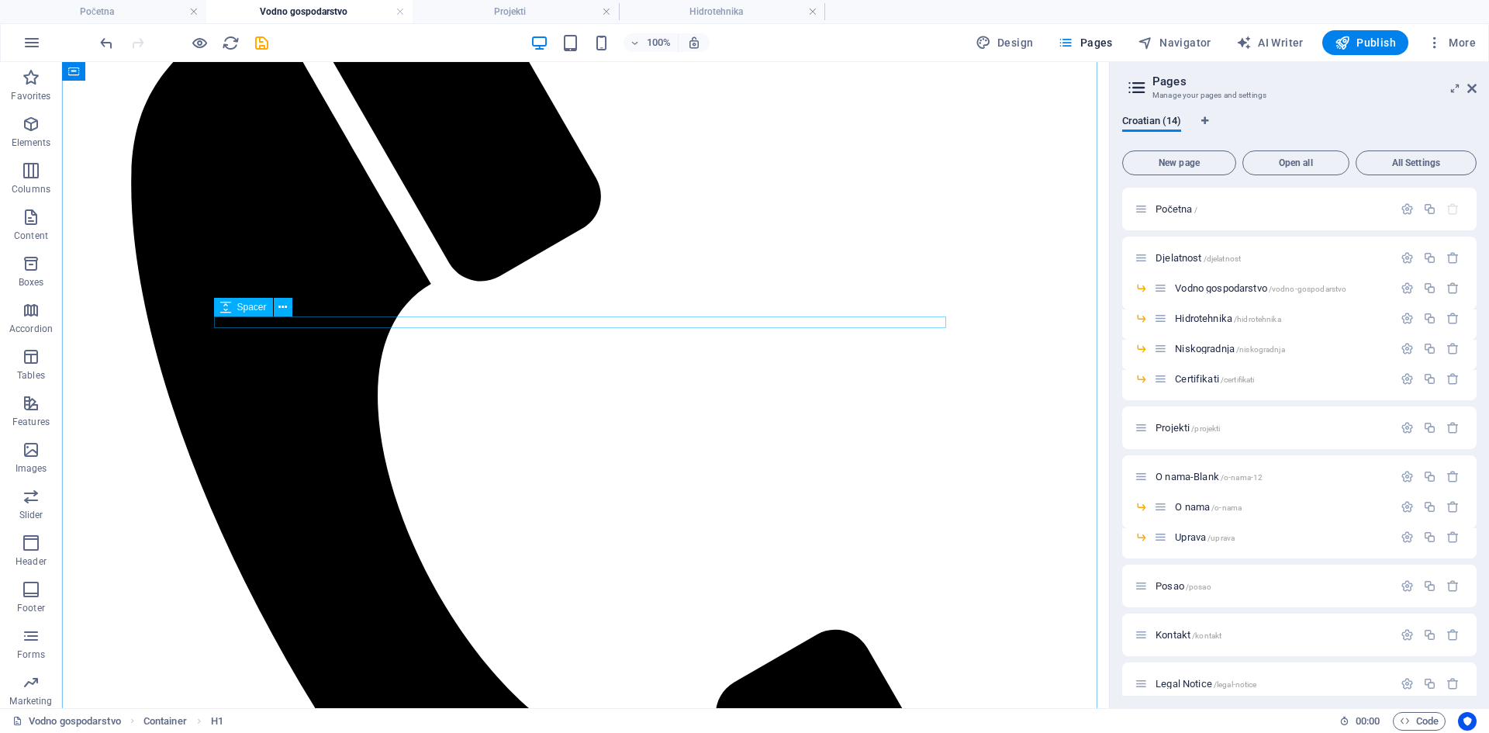
scroll to position [465, 0]
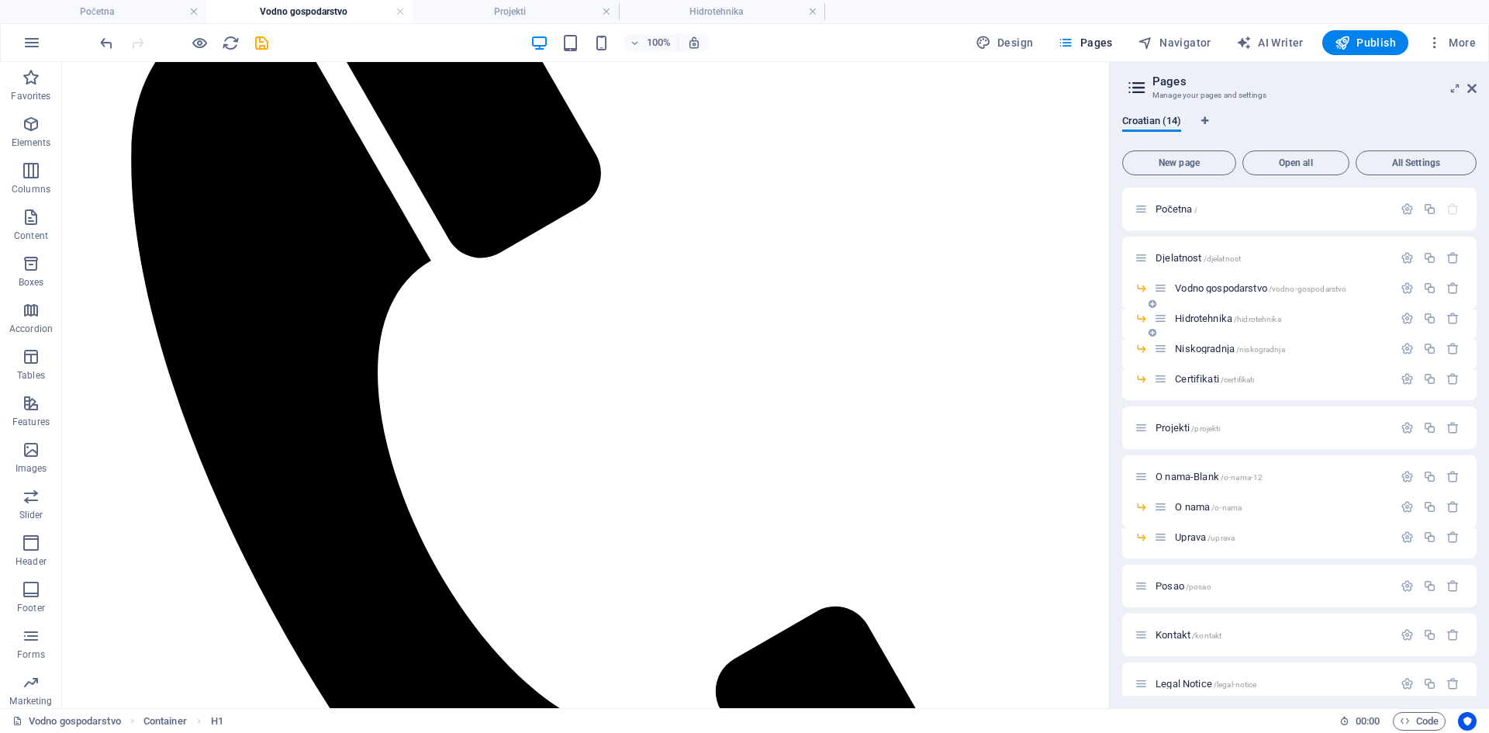
click at [1202, 320] on span "Hidrotehnika /hidrotehnika" at bounding box center [1227, 319] width 105 height 12
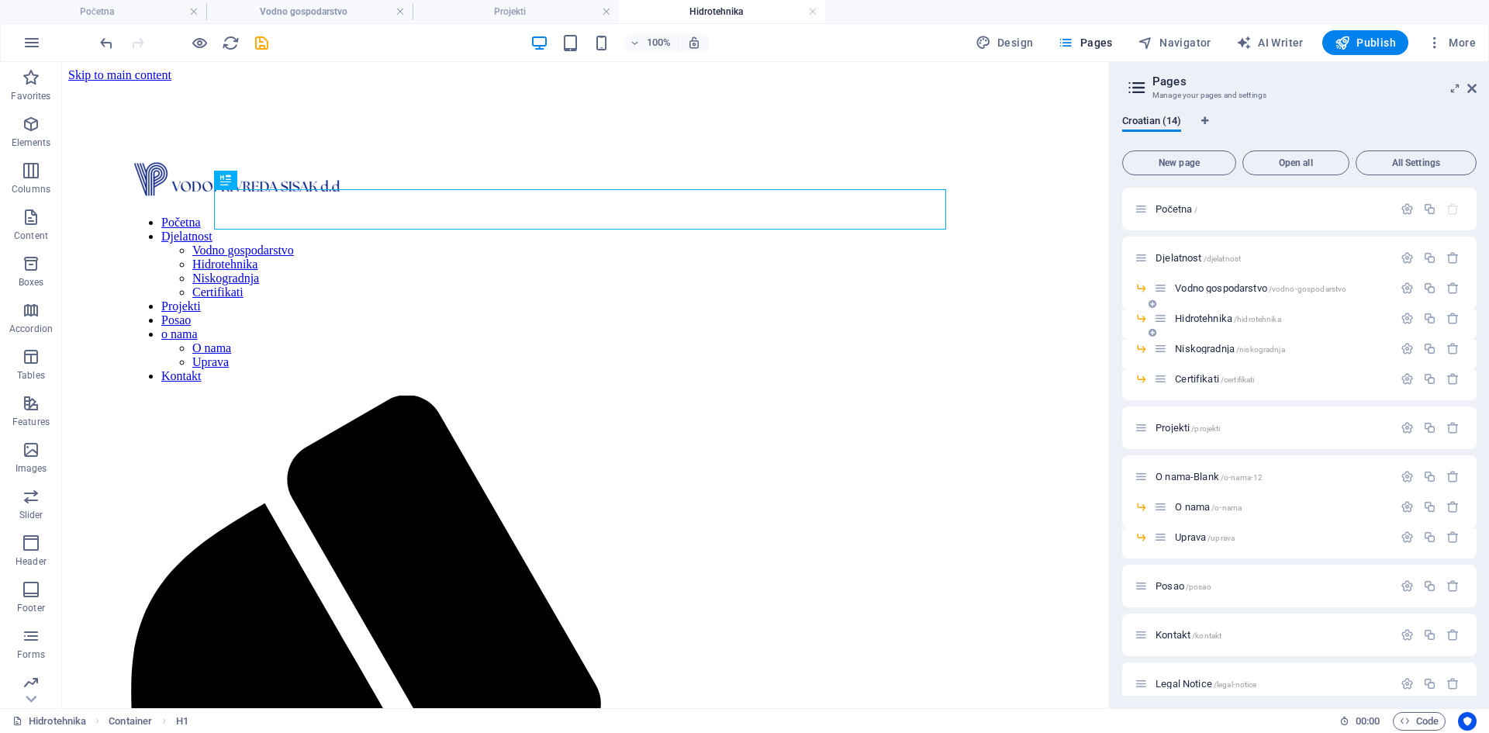
scroll to position [0, 0]
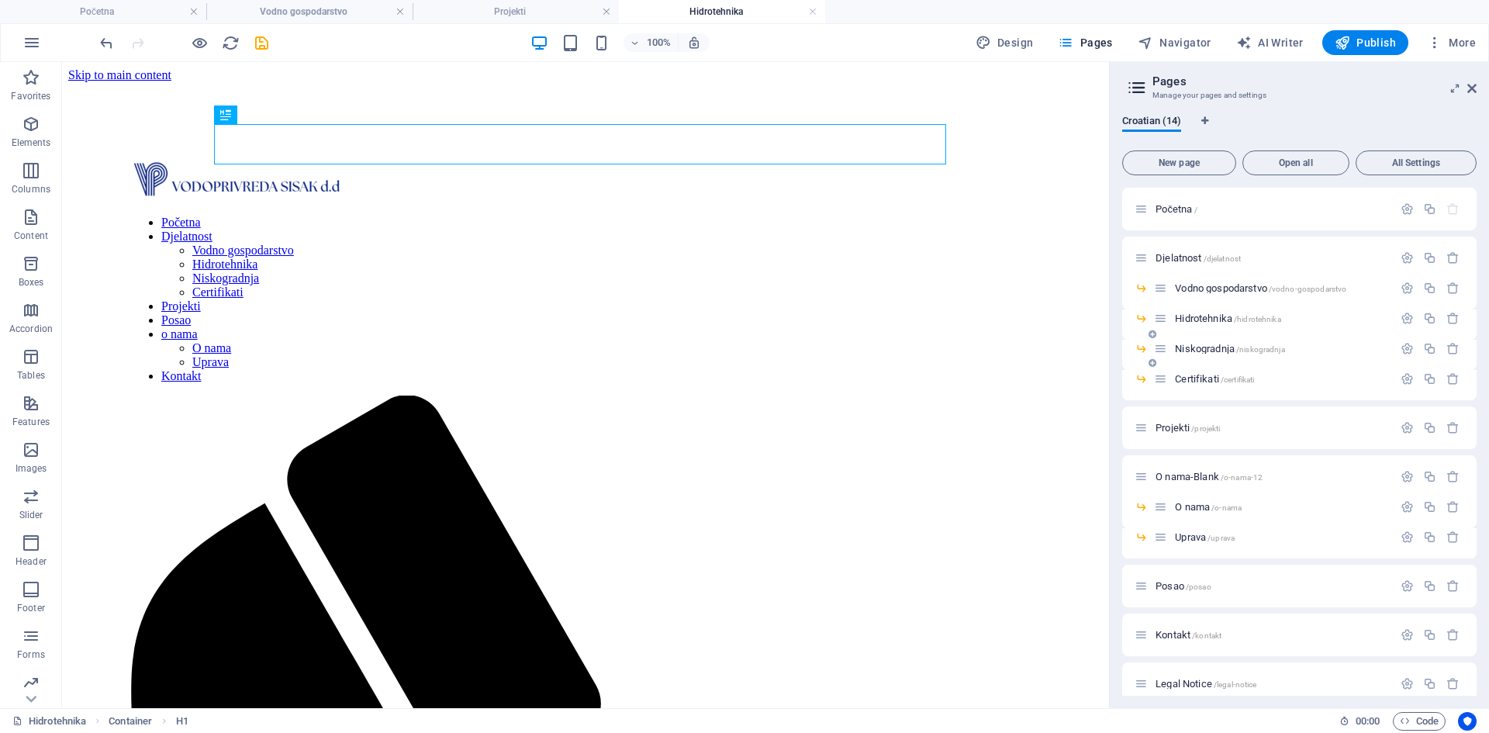
click at [1201, 348] on span "Niskogradnja /niskogradnja" at bounding box center [1229, 349] width 109 height 12
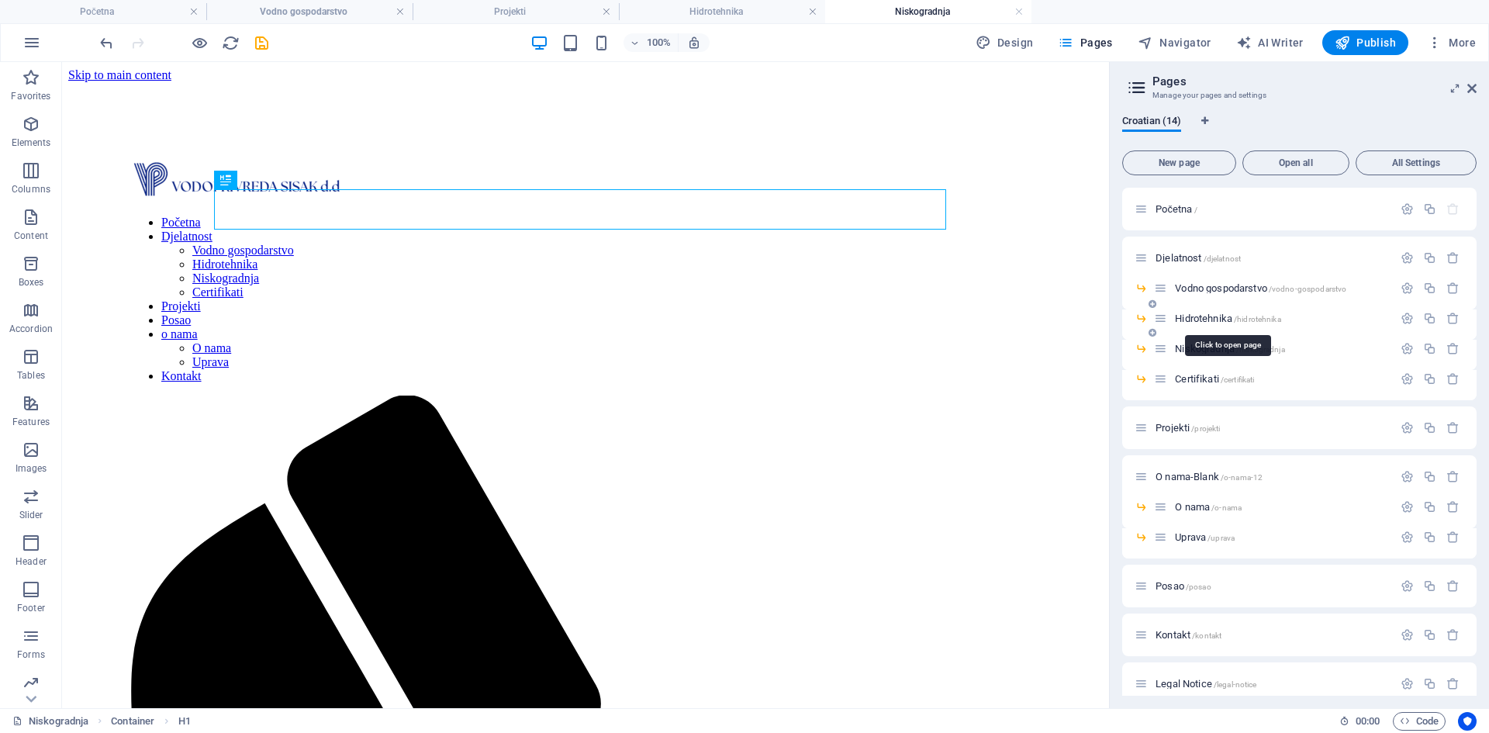
click at [1202, 317] on span "Hidrotehnika /hidrotehnika" at bounding box center [1227, 319] width 105 height 12
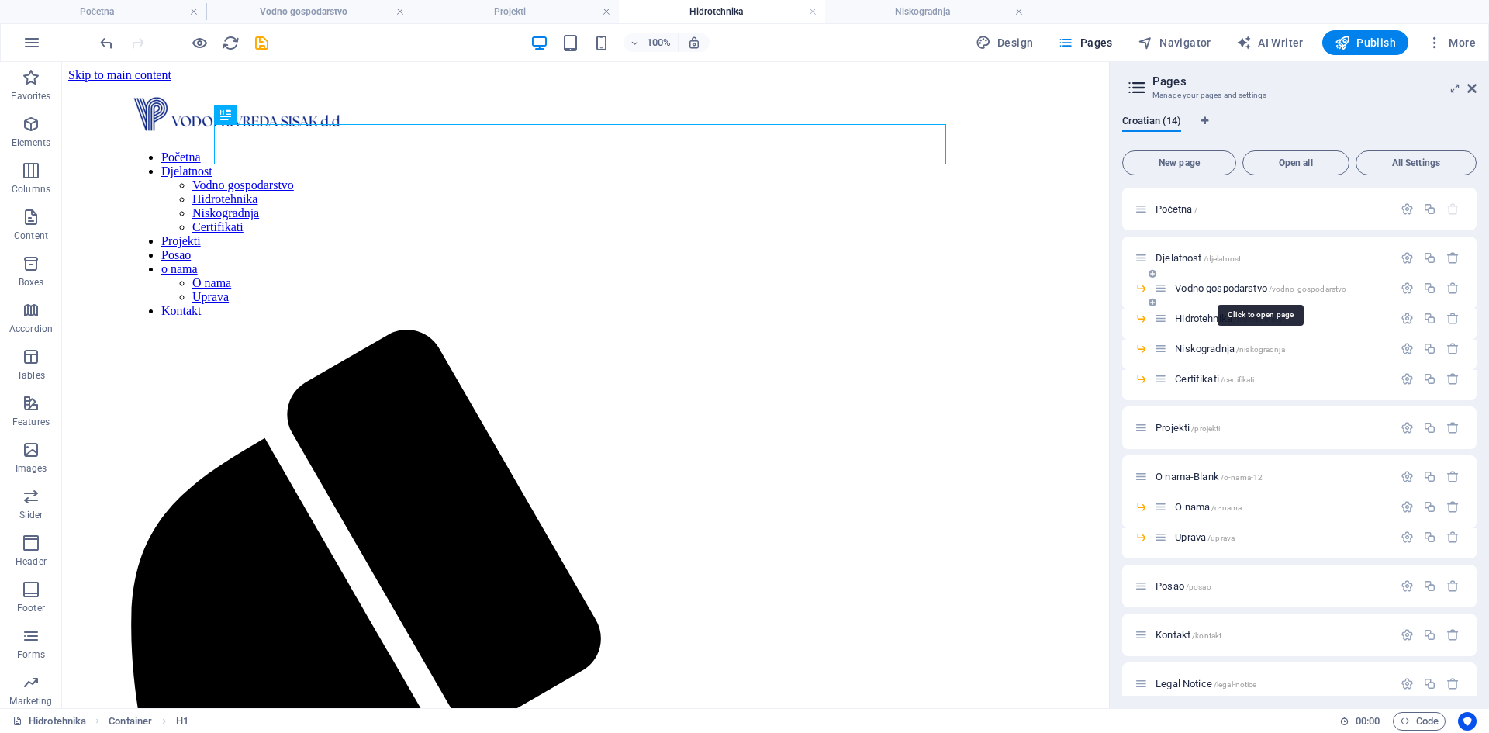
click at [1205, 291] on span "Vodno gospodarstvo /vodno-gospodarstvo" at bounding box center [1260, 288] width 171 height 12
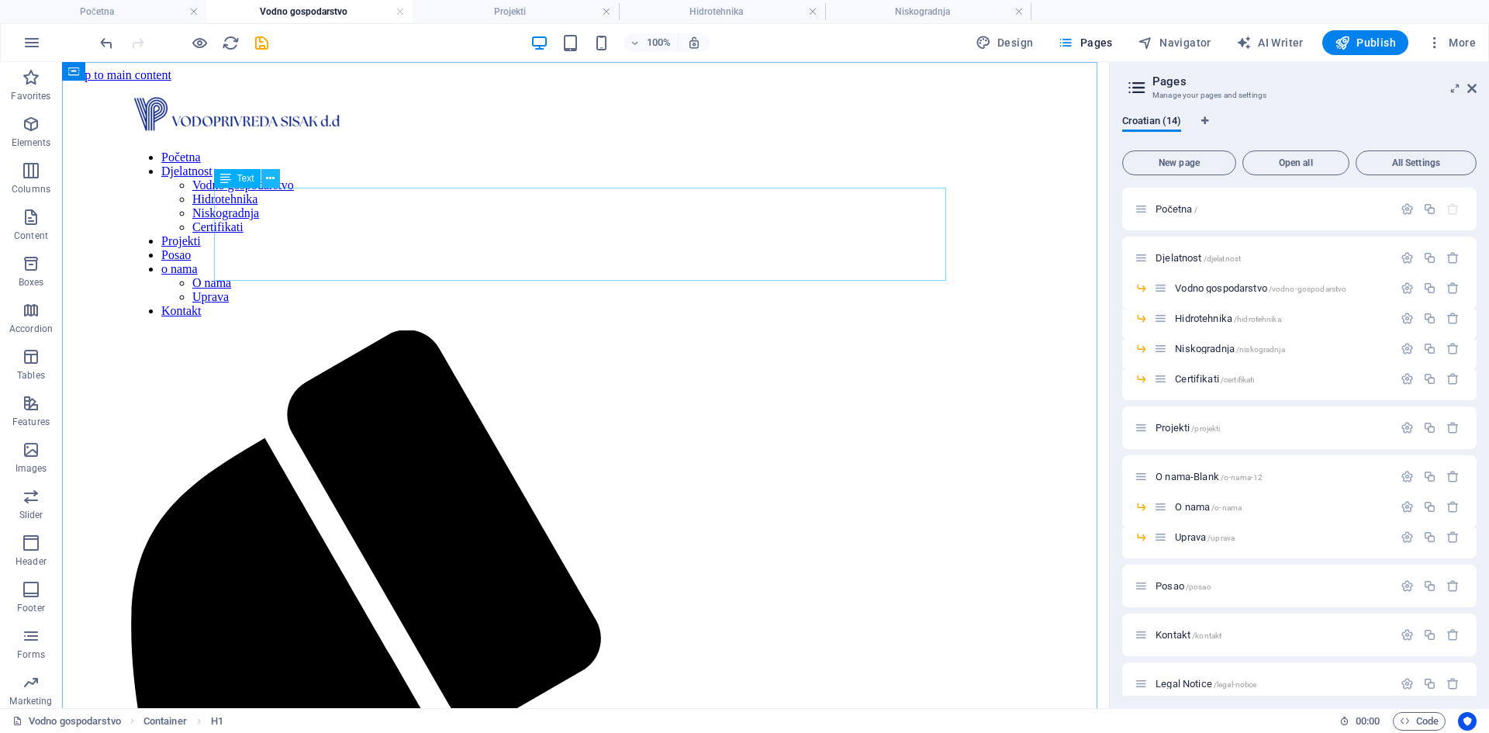
click at [268, 182] on icon at bounding box center [270, 179] width 9 height 16
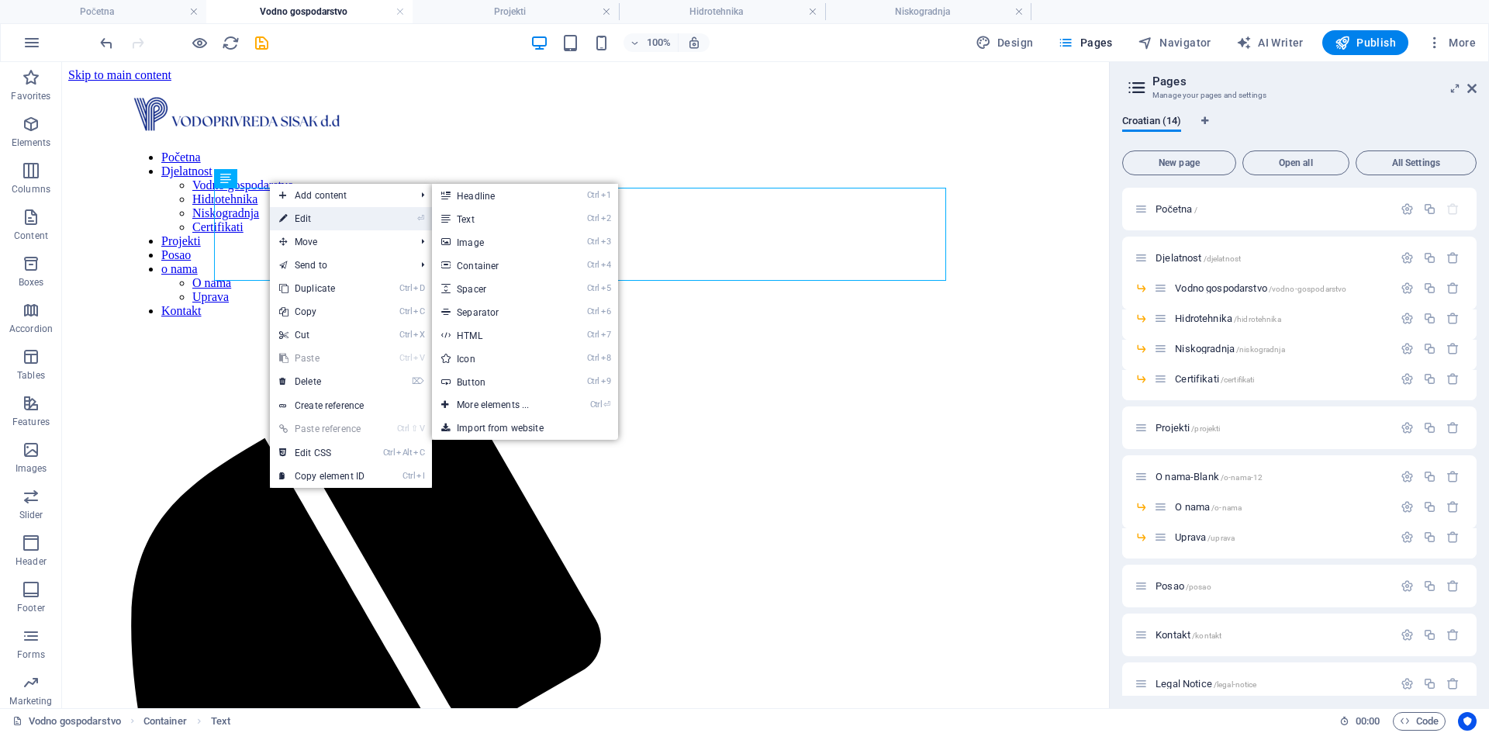
click at [296, 216] on link "⏎ Edit" at bounding box center [322, 218] width 104 height 23
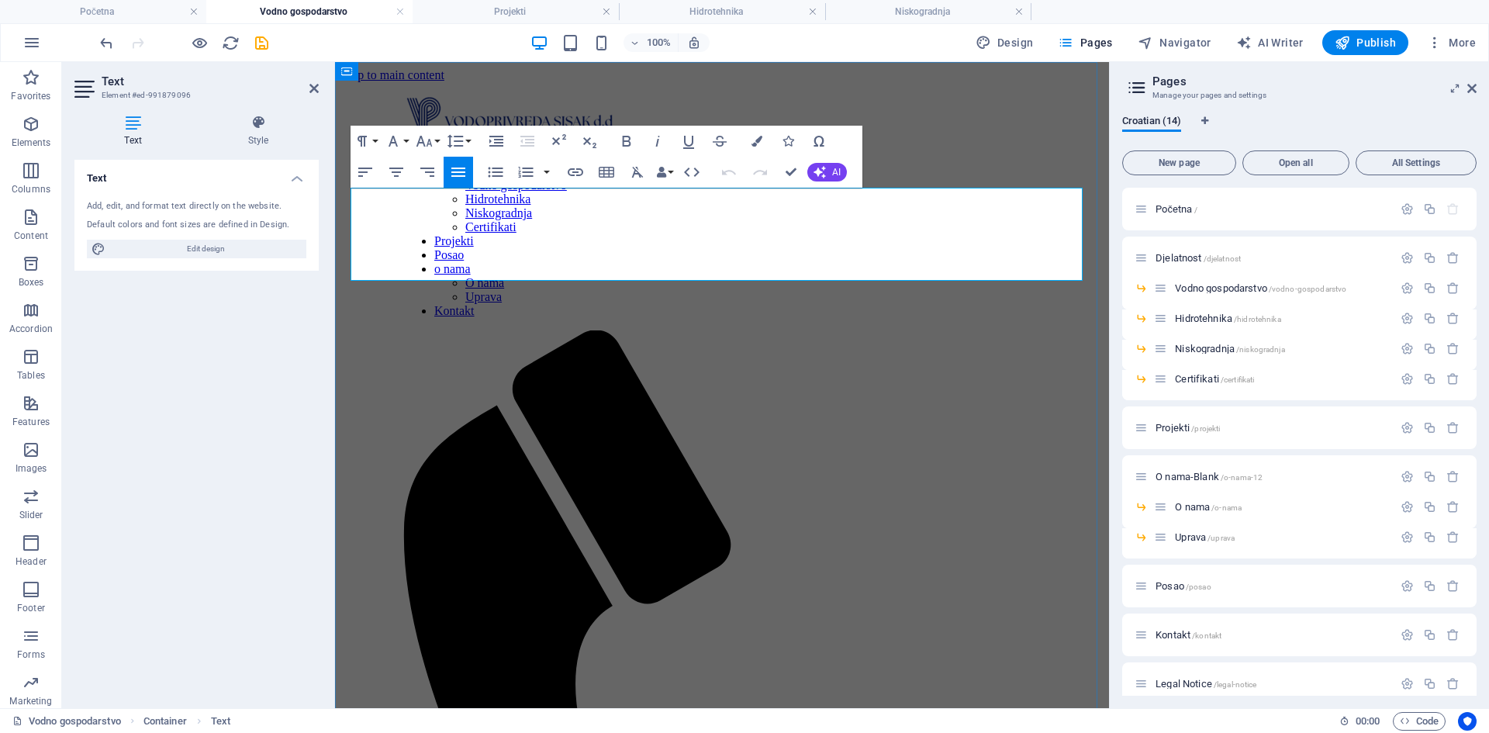
drag, startPoint x: 624, startPoint y: 199, endPoint x: 680, endPoint y: 198, distance: 55.9
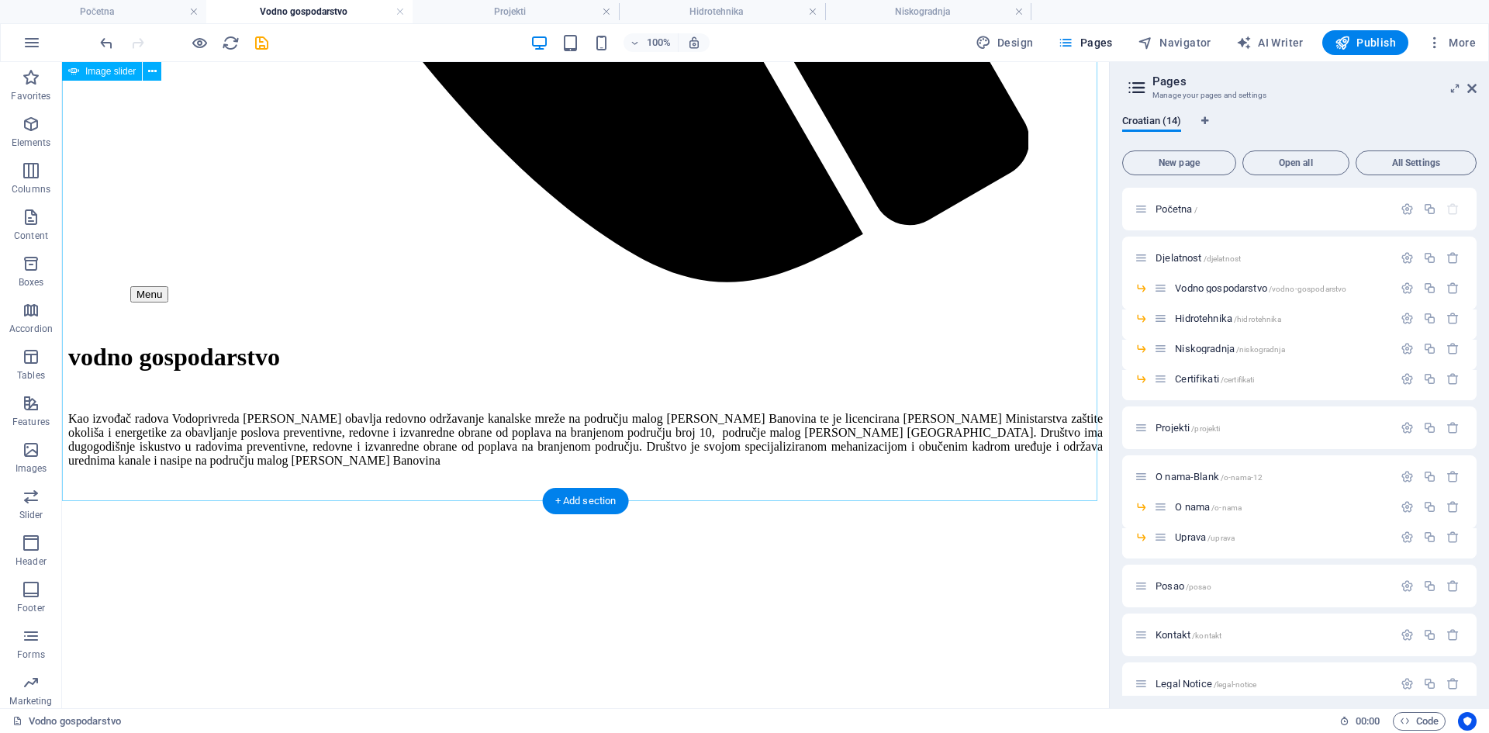
scroll to position [1113, 0]
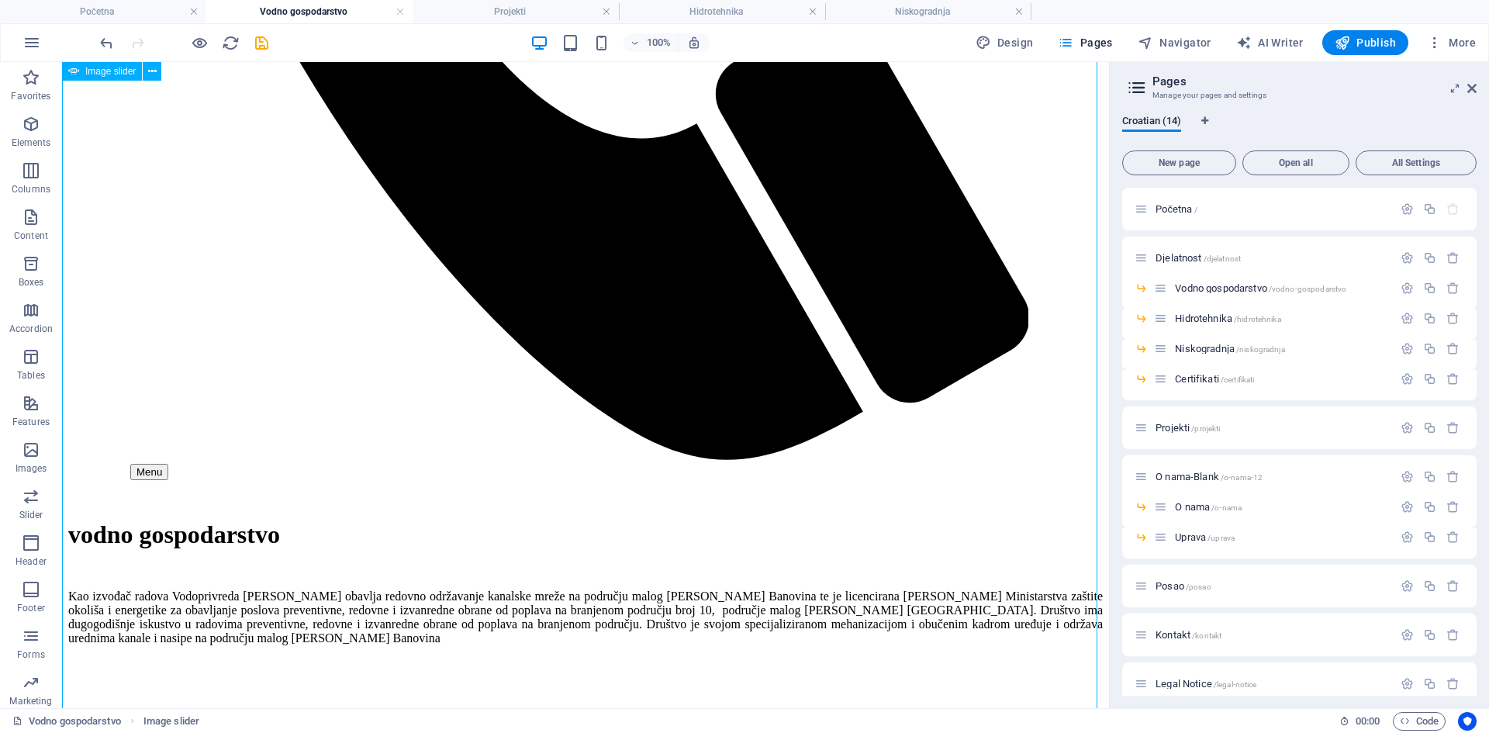
scroll to position [1036, 0]
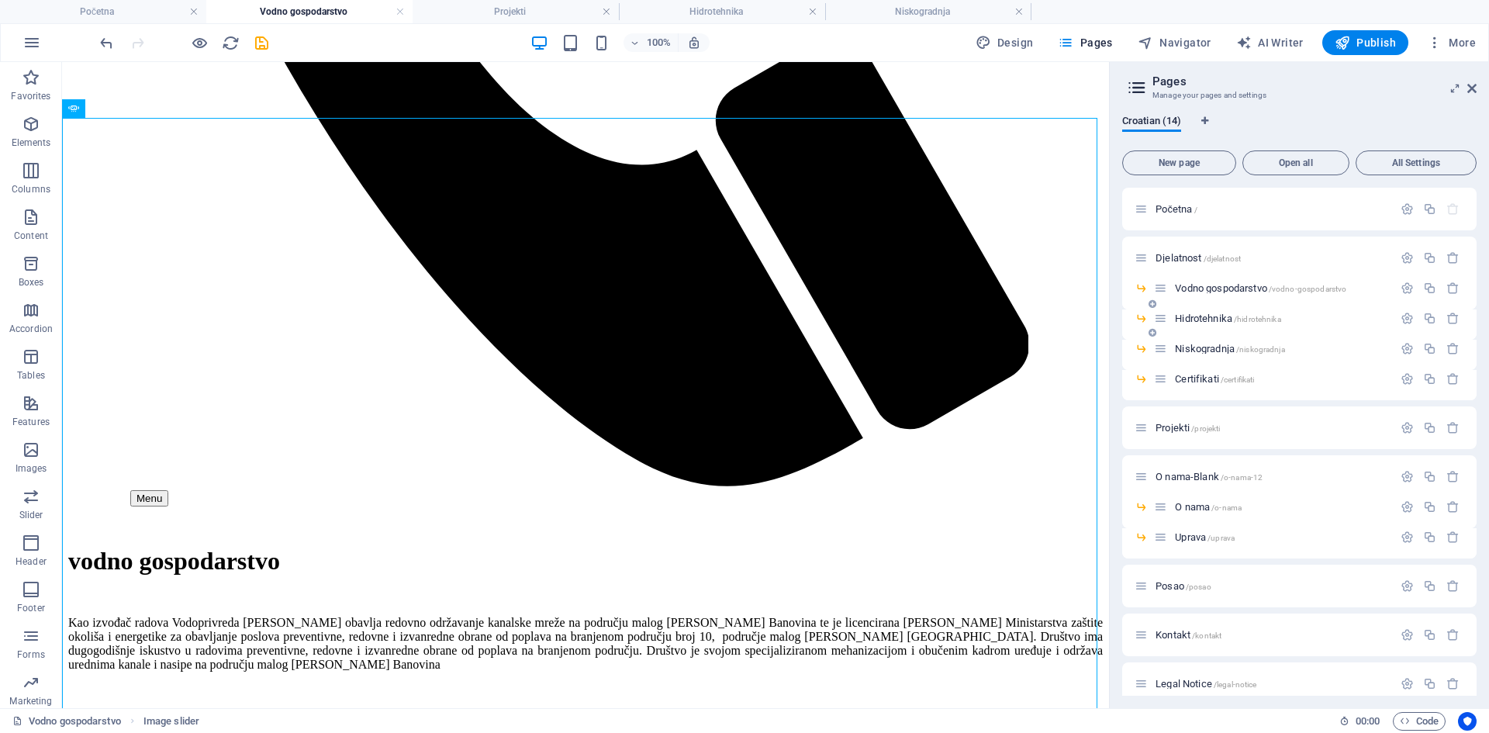
click at [1192, 316] on span "Hidrotehnika /hidrotehnika" at bounding box center [1227, 319] width 105 height 12
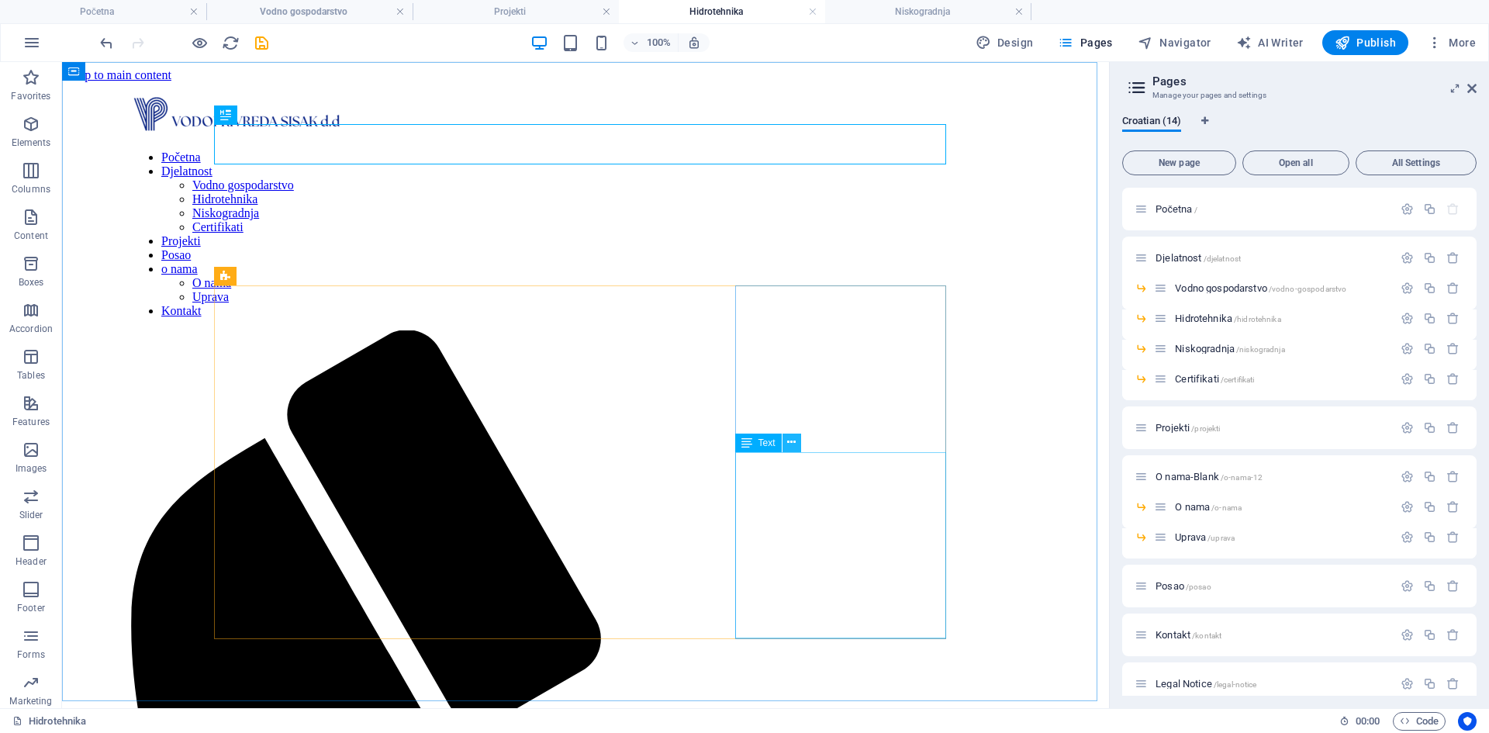
click at [790, 444] on icon at bounding box center [791, 442] width 9 height 16
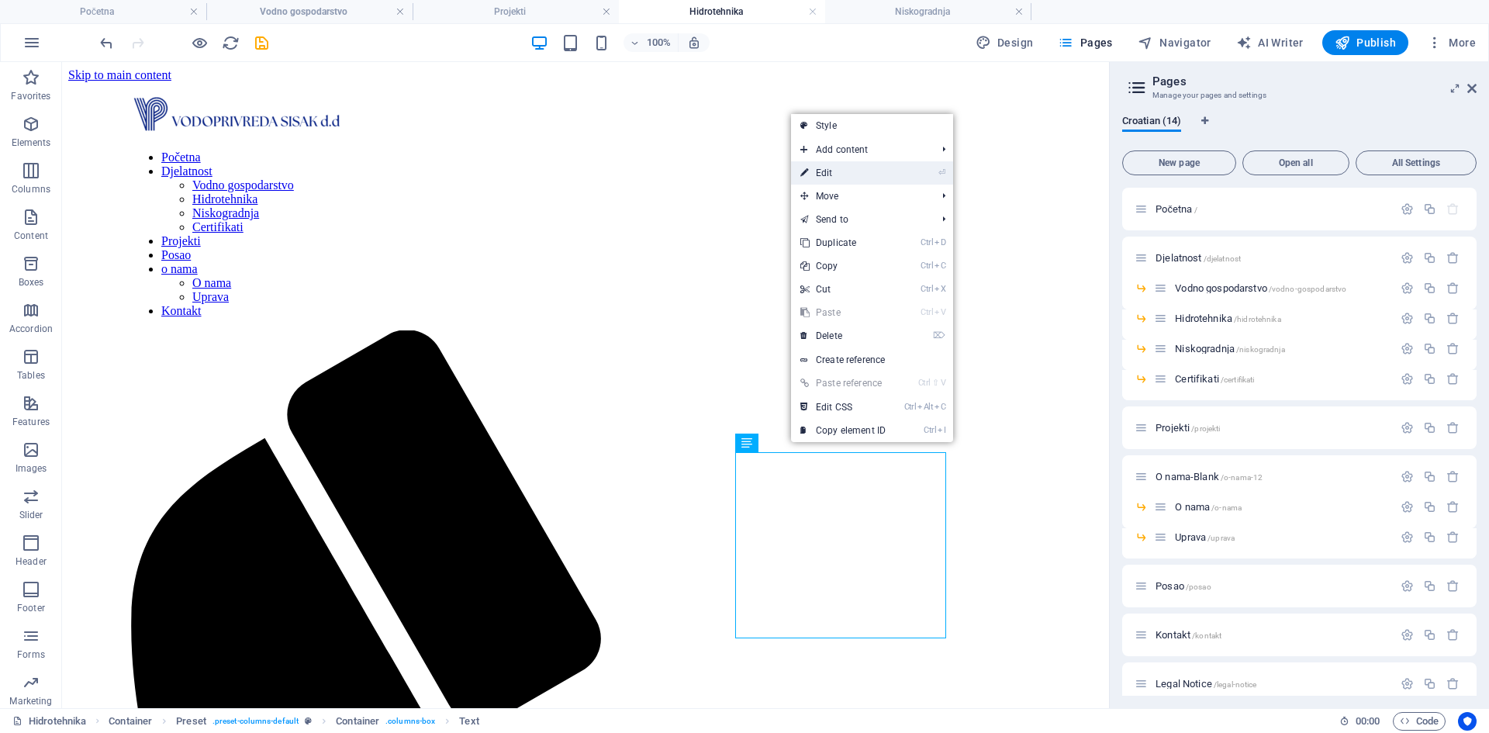
click at [846, 180] on link "⏎ Edit" at bounding box center [843, 172] width 104 height 23
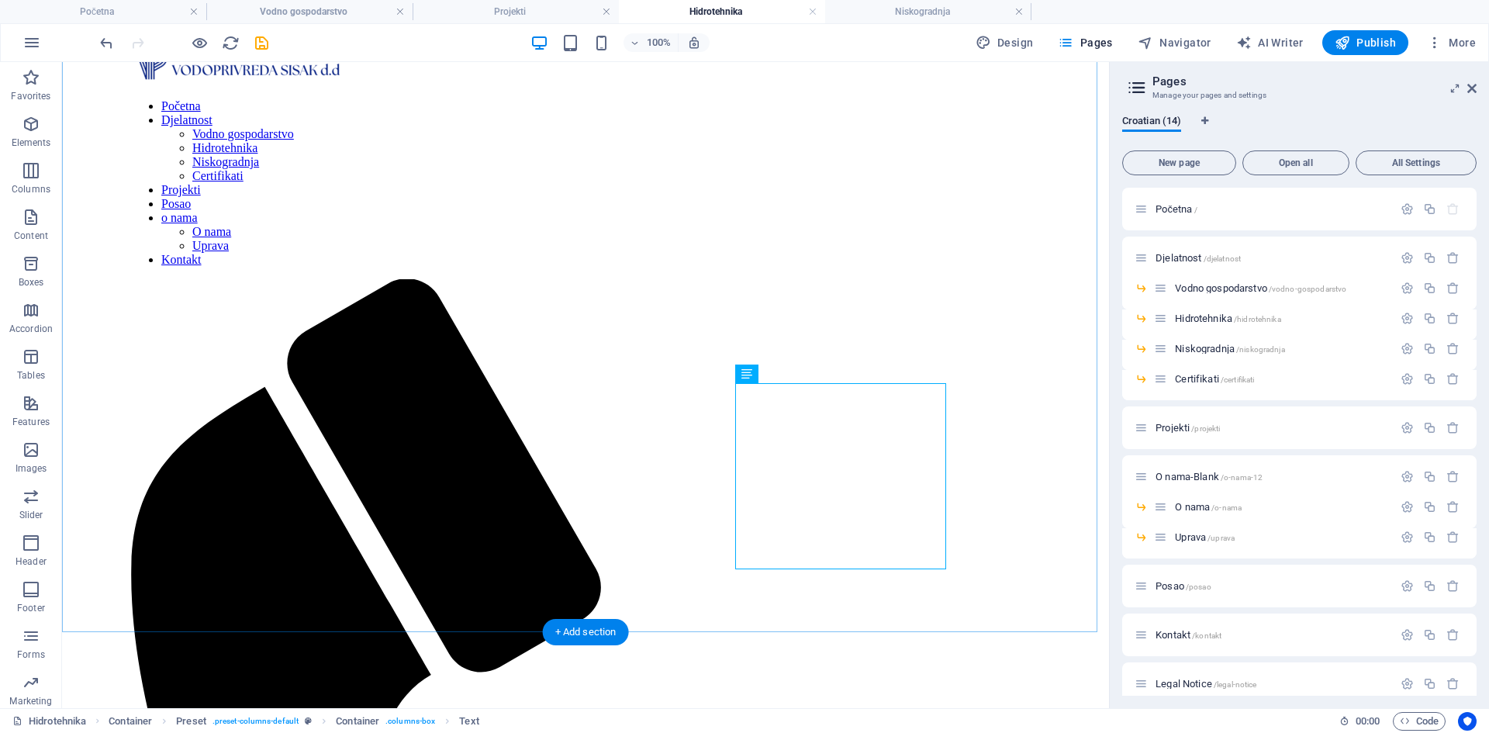
scroll to position [78, 0]
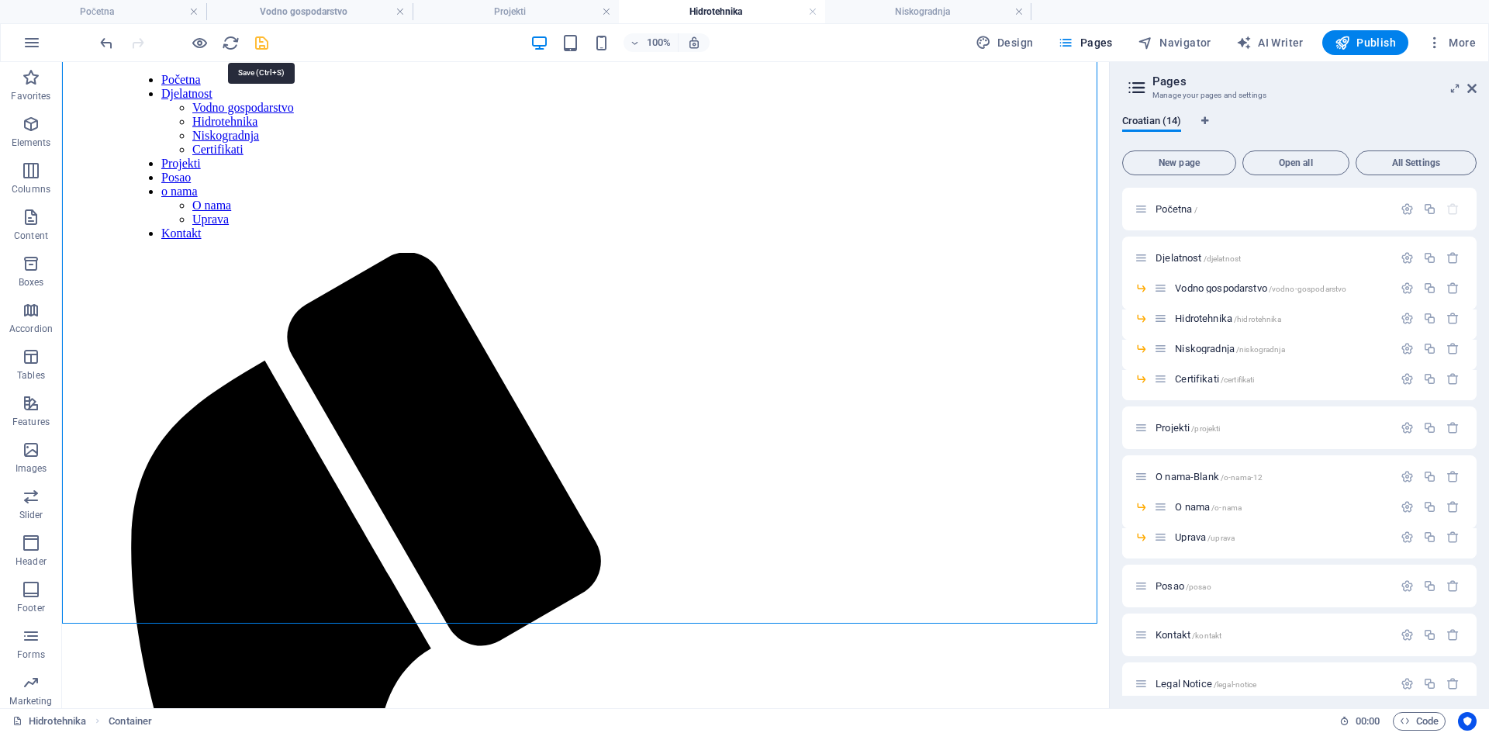
click at [268, 45] on icon "save" at bounding box center [262, 43] width 18 height 18
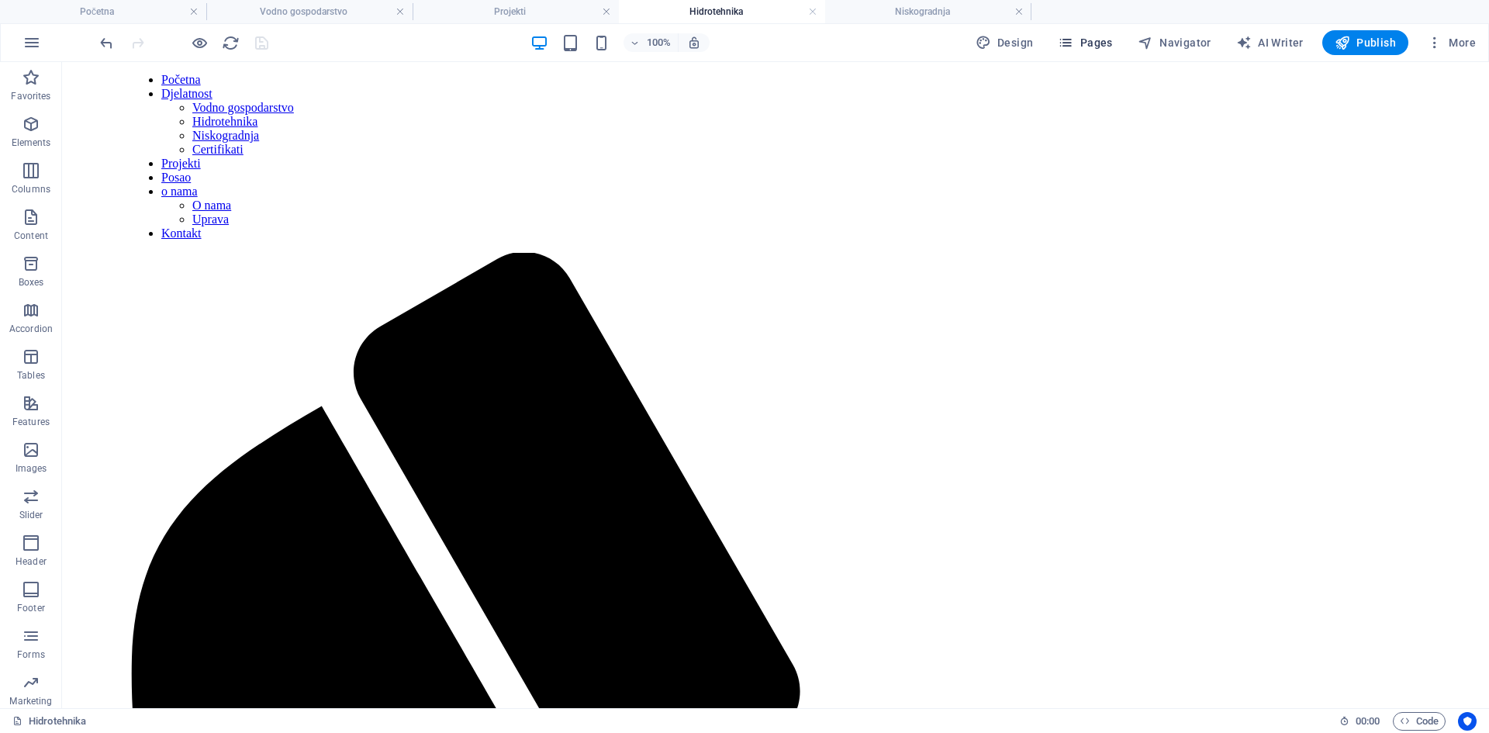
click at [1096, 47] on span "Pages" at bounding box center [1085, 43] width 54 height 16
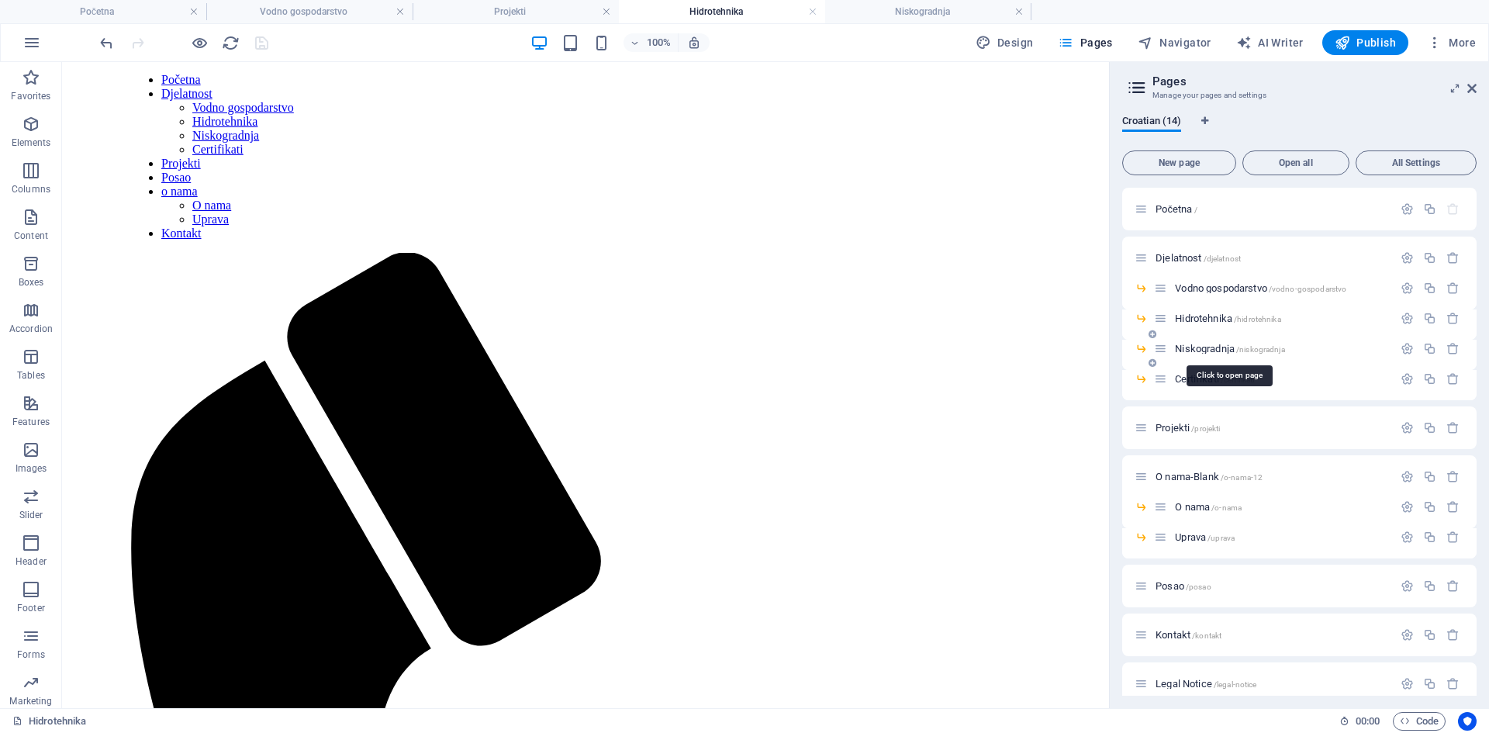
click at [1198, 351] on span "Niskogradnja /niskogradnja" at bounding box center [1229, 349] width 109 height 12
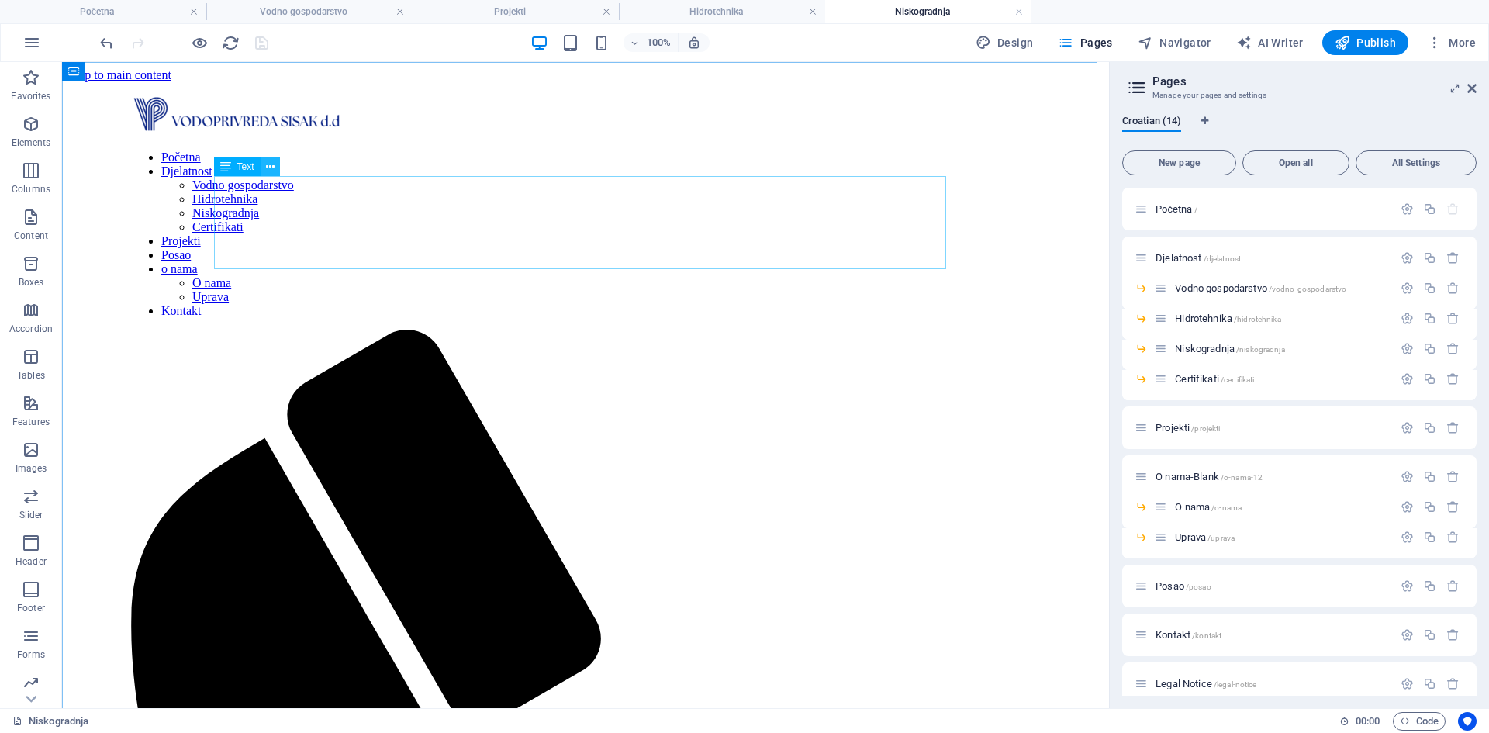
click at [277, 175] on button at bounding box center [270, 166] width 19 height 19
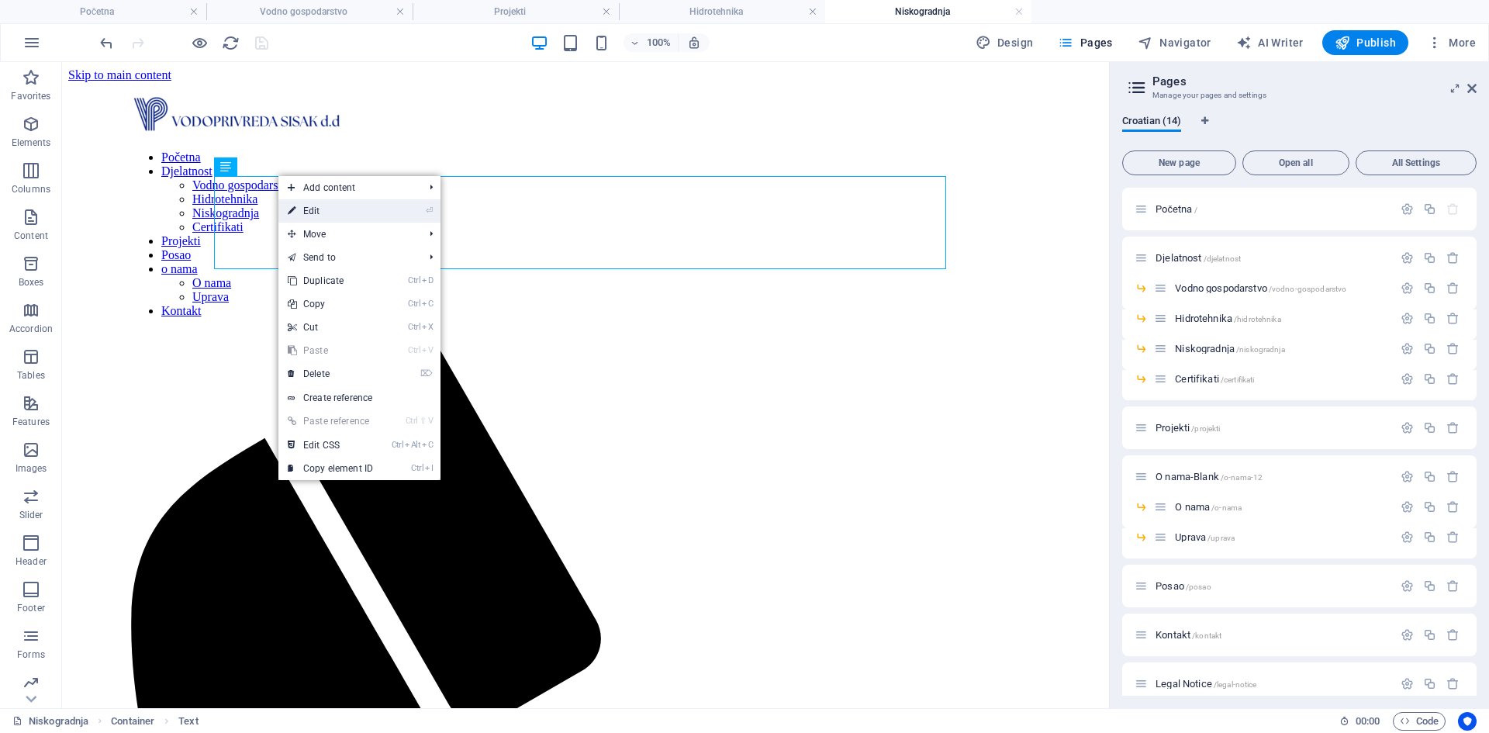
click at [335, 220] on link "⏎ Edit" at bounding box center [330, 210] width 104 height 23
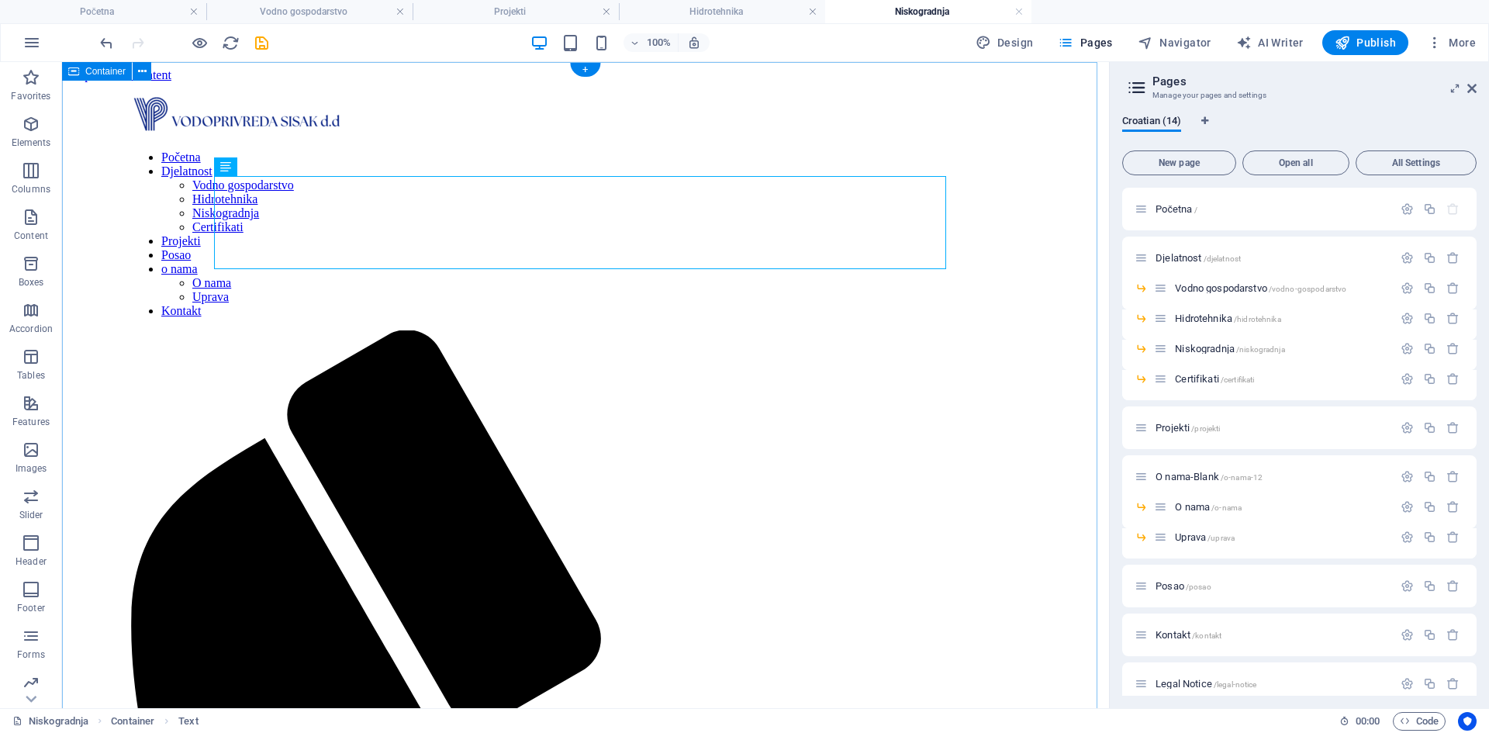
click at [270, 167] on icon at bounding box center [270, 167] width 9 height 16
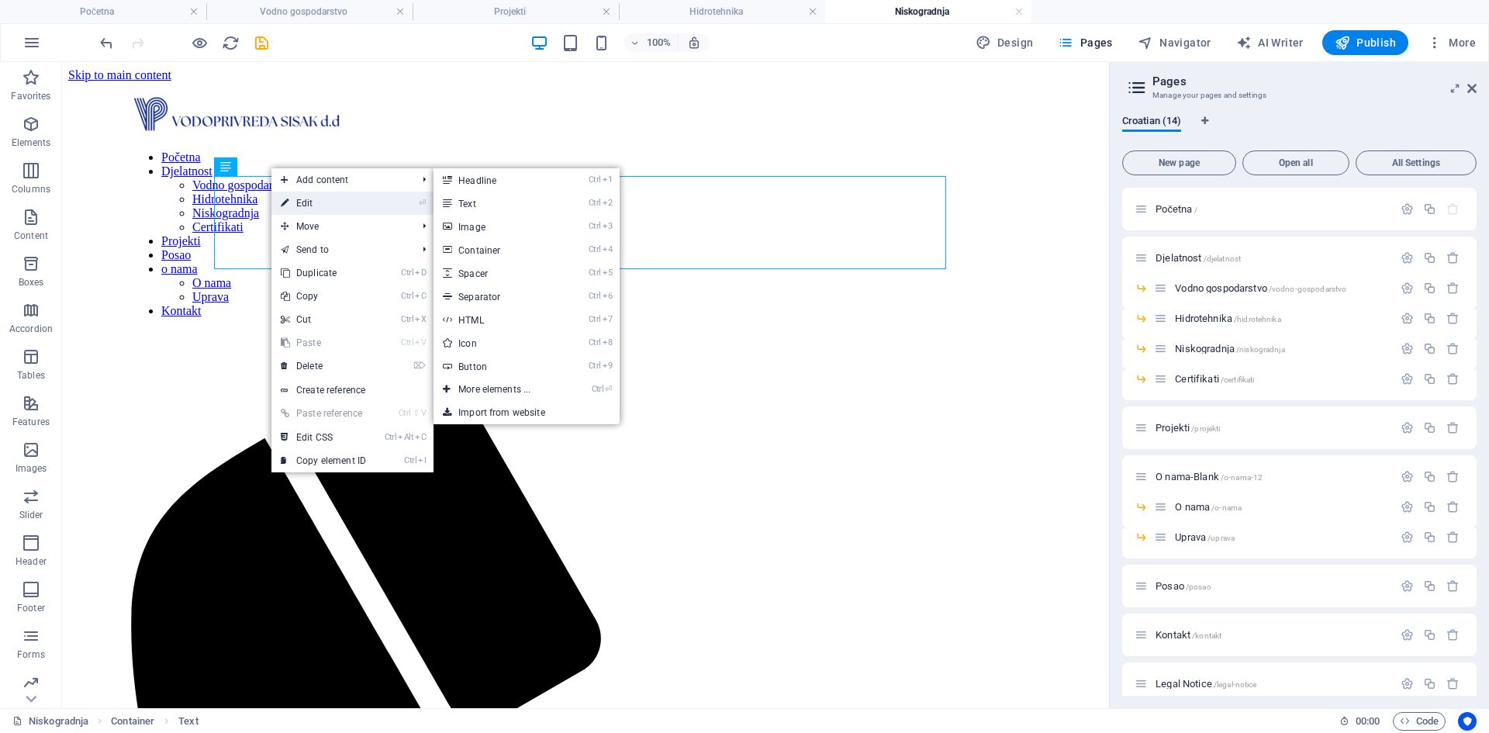
click at [301, 205] on link "⏎ Edit" at bounding box center [323, 203] width 104 height 23
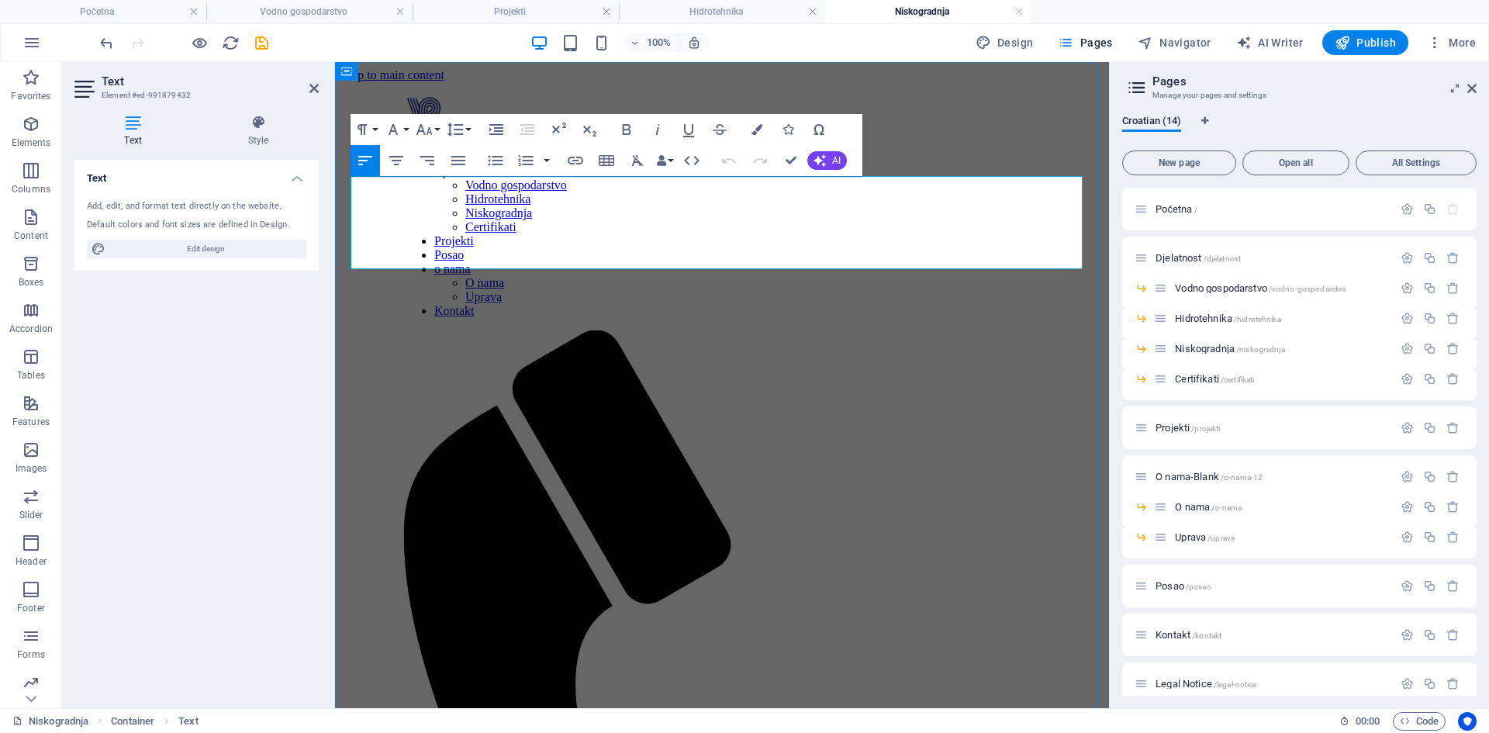
drag, startPoint x: 386, startPoint y: 259, endPoint x: 358, endPoint y: 258, distance: 28.7
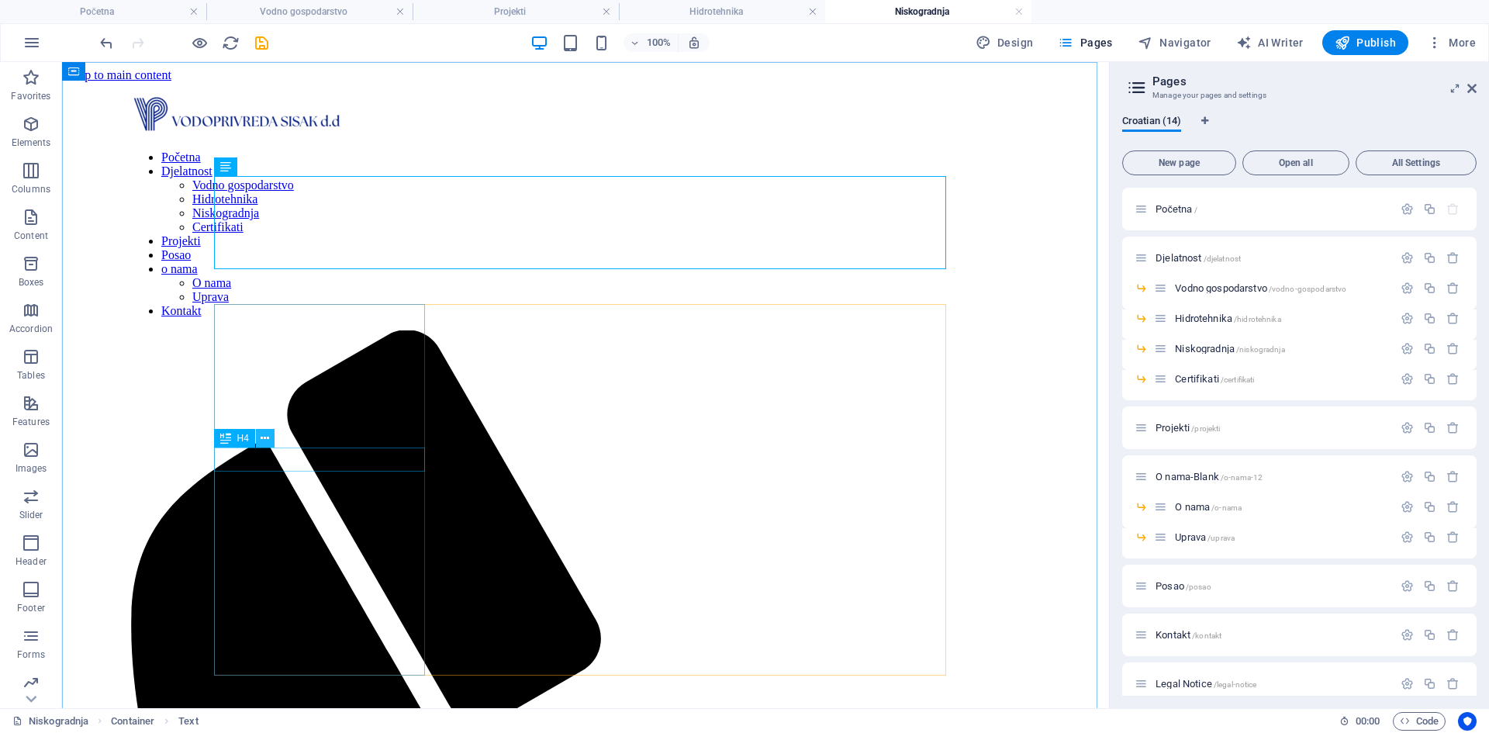
click at [268, 441] on icon at bounding box center [265, 439] width 9 height 16
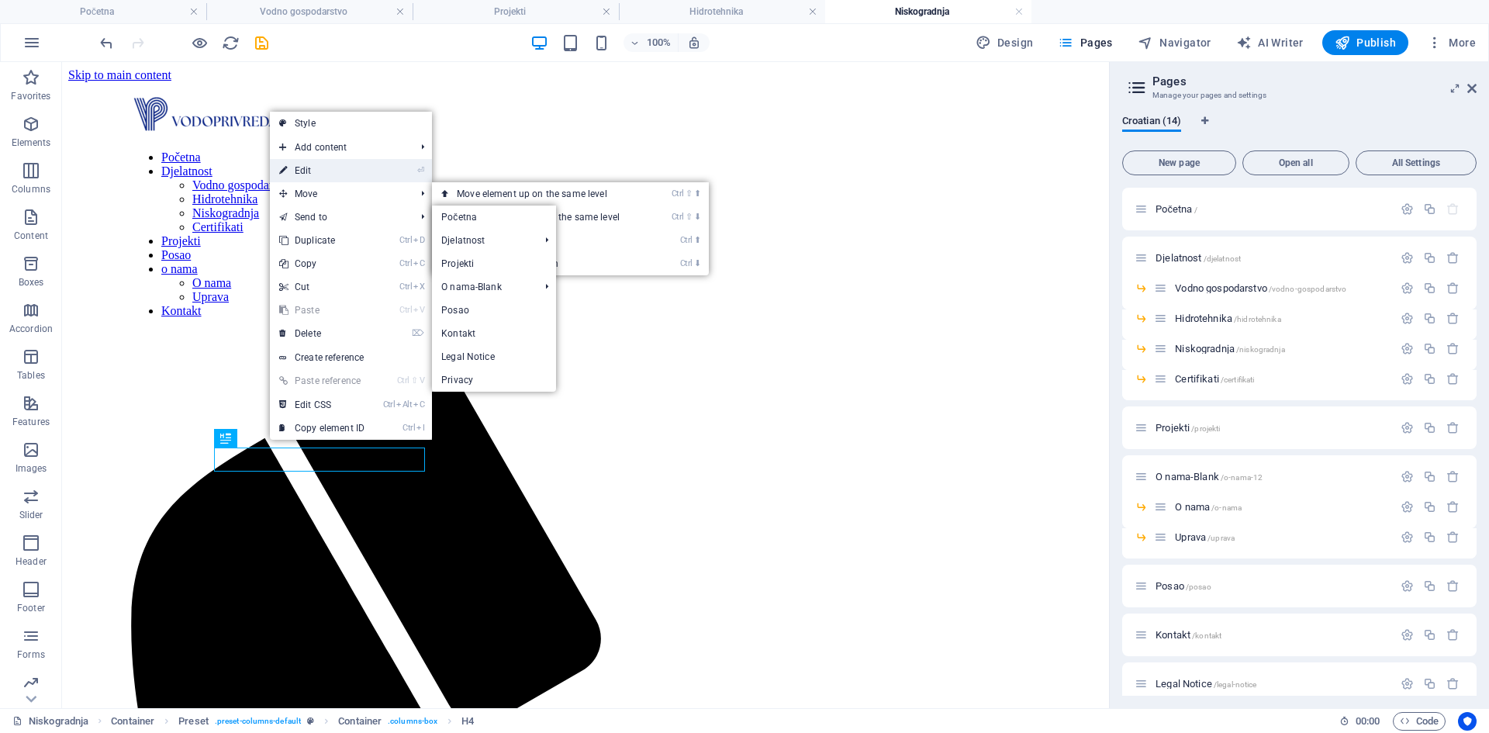
click at [289, 171] on link "⏎ Edit" at bounding box center [322, 170] width 104 height 23
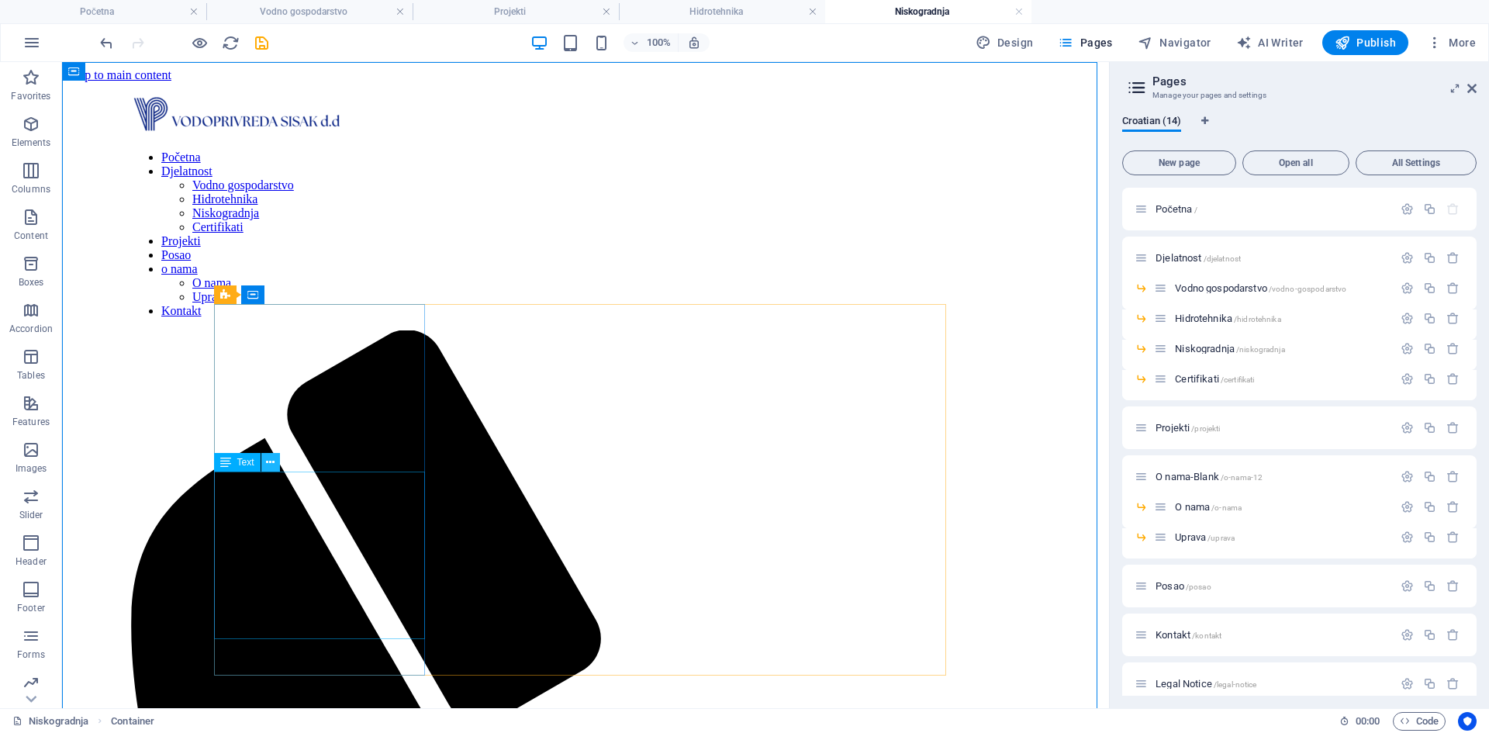
click at [271, 465] on icon at bounding box center [270, 463] width 9 height 16
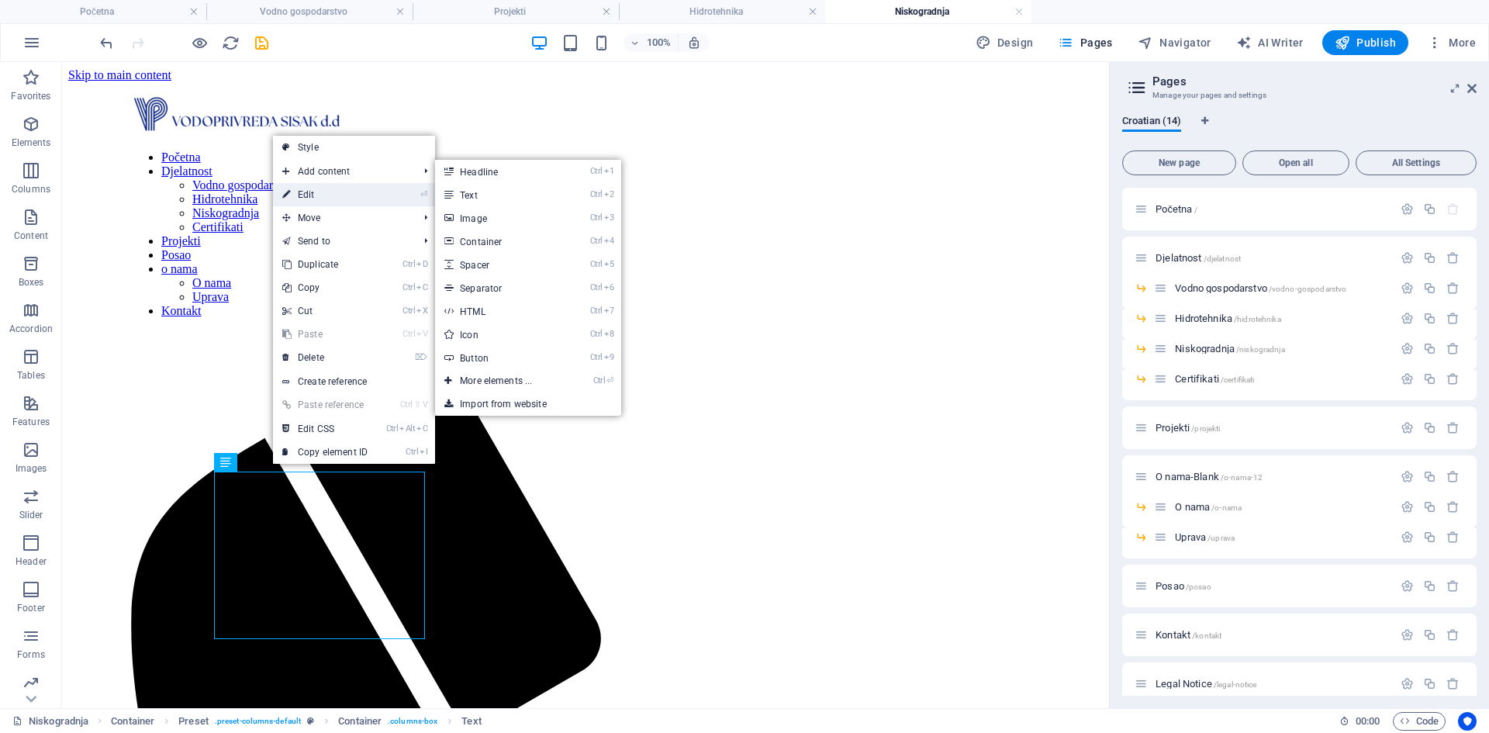
click at [288, 193] on icon at bounding box center [286, 194] width 8 height 23
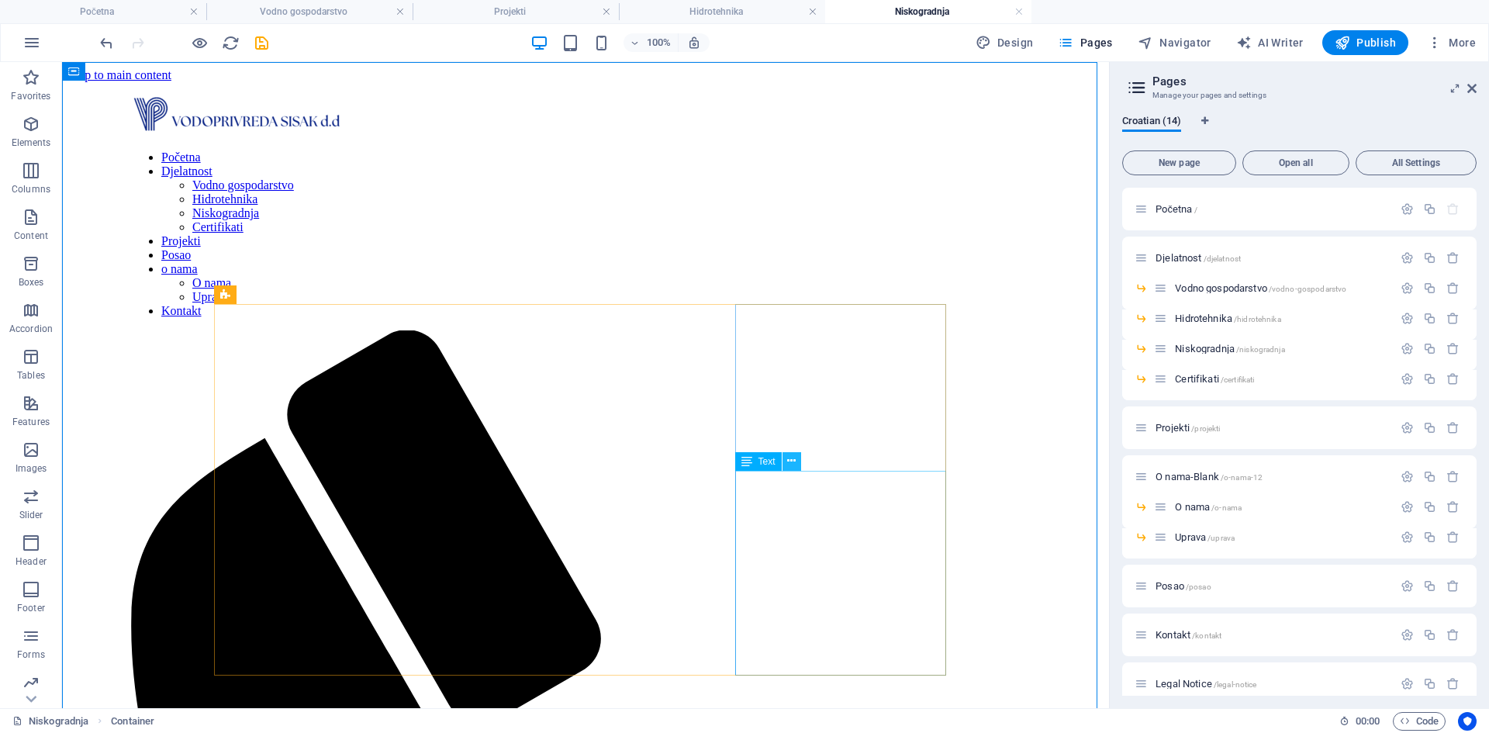
click at [793, 468] on icon at bounding box center [791, 461] width 9 height 16
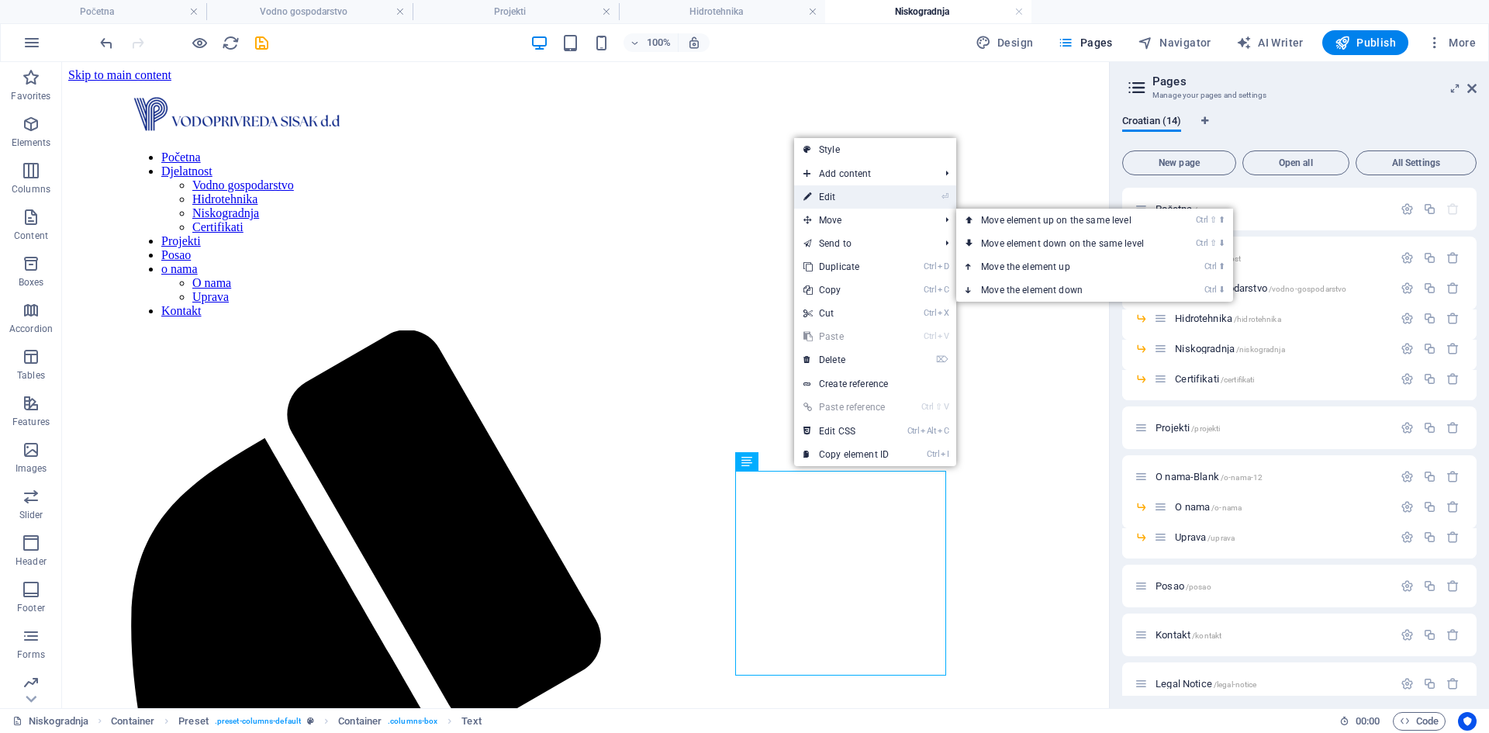
click at [835, 193] on link "⏎ Edit" at bounding box center [846, 196] width 104 height 23
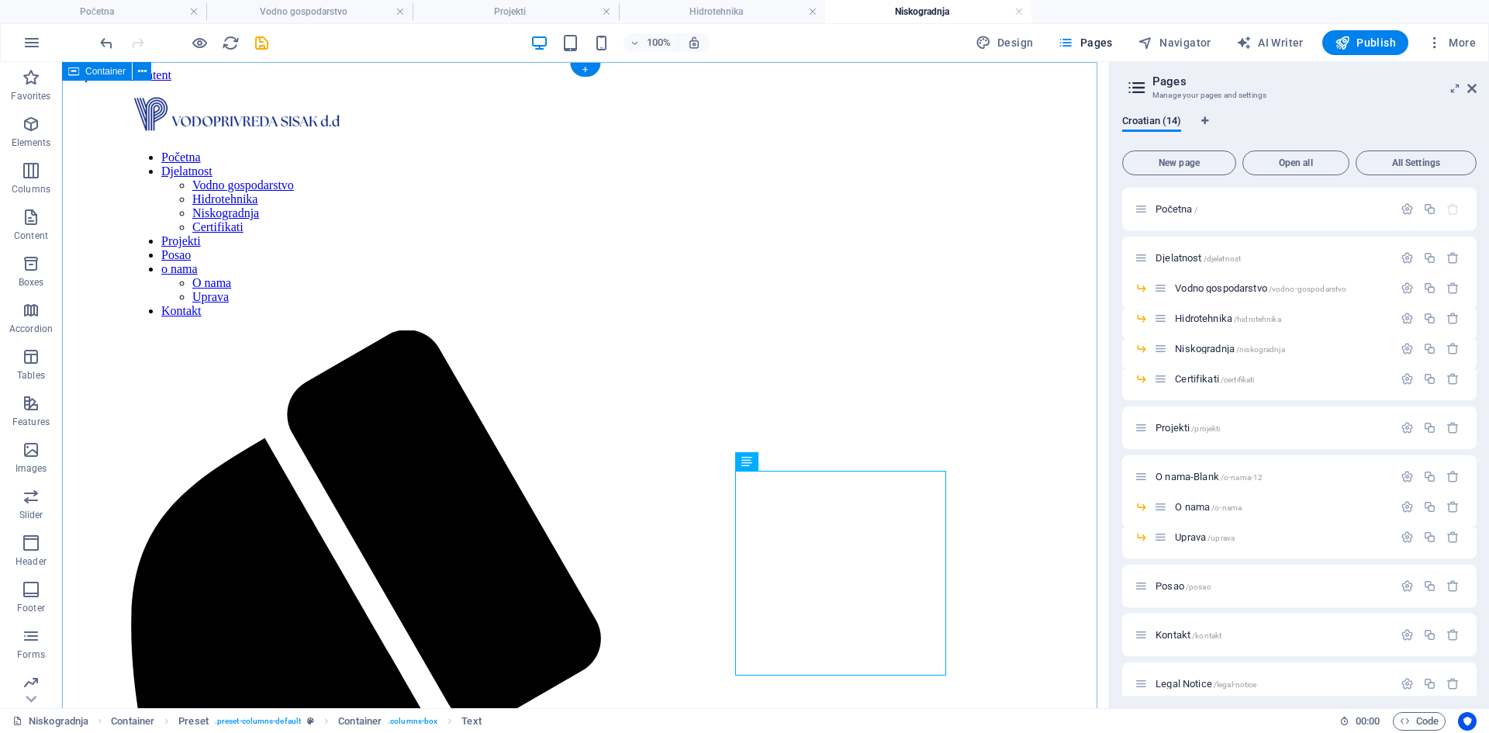
click at [790, 466] on icon at bounding box center [791, 461] width 9 height 16
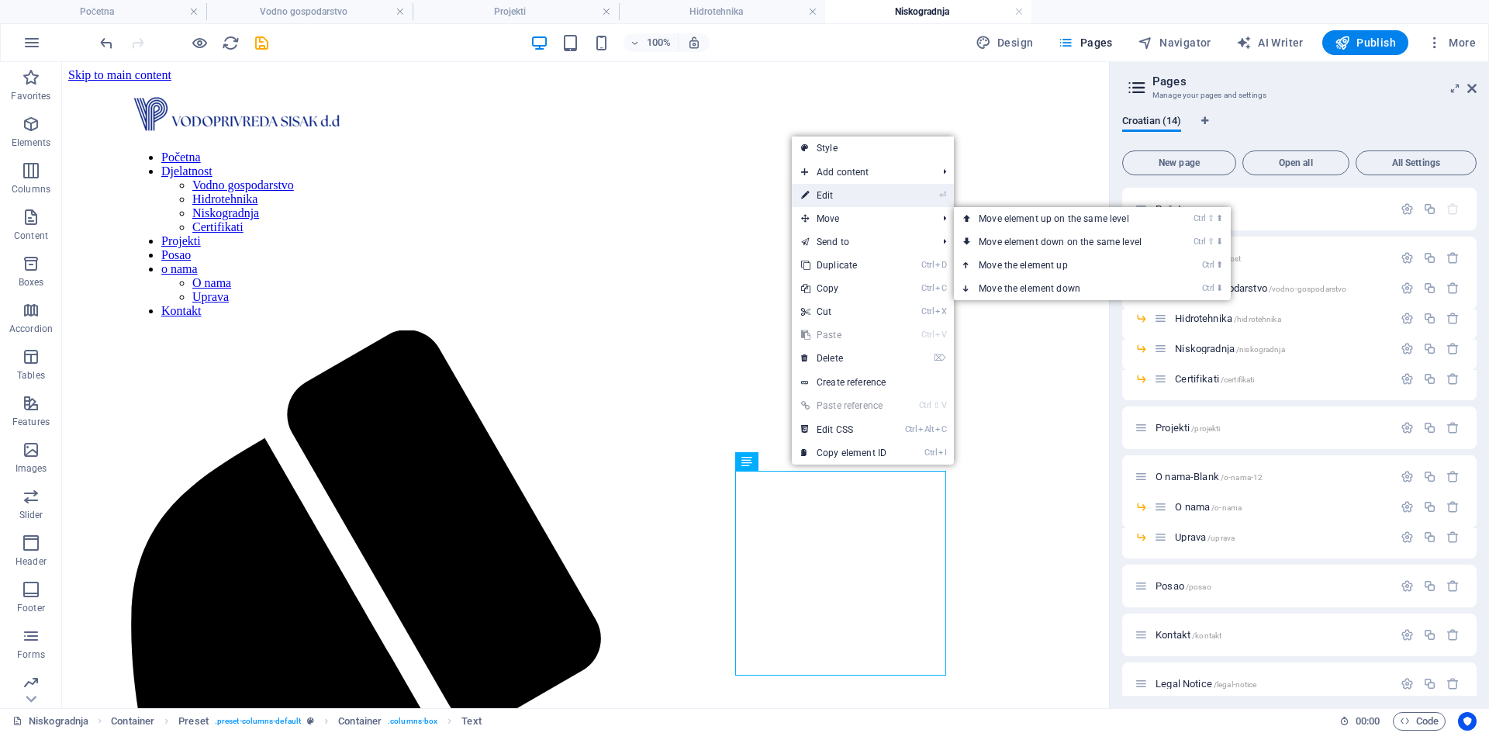
drag, startPoint x: 825, startPoint y: 202, endPoint x: 485, endPoint y: 168, distance: 341.5
click at [825, 202] on link "⏎ Edit" at bounding box center [844, 195] width 104 height 23
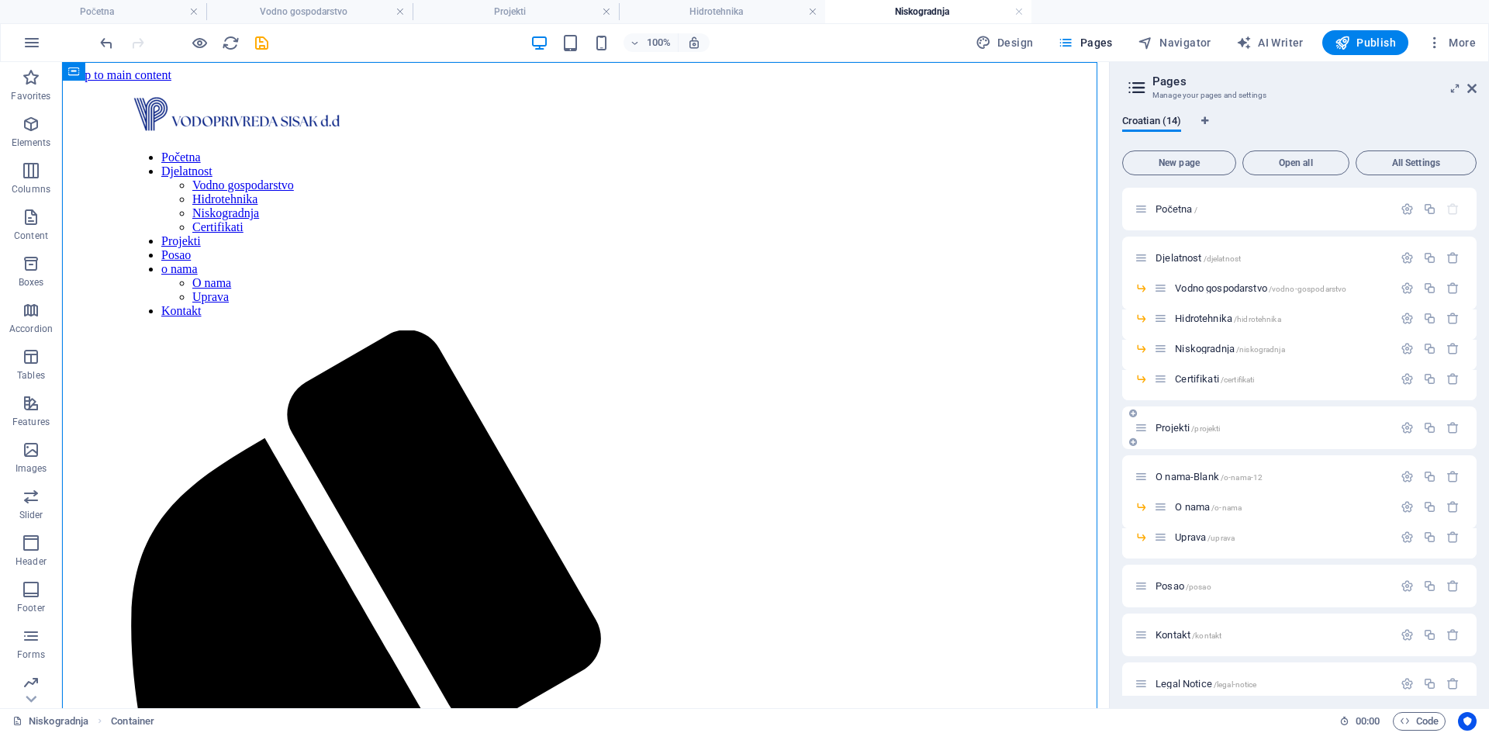
click at [1173, 424] on span "Projekti /projekti" at bounding box center [1188, 428] width 64 height 12
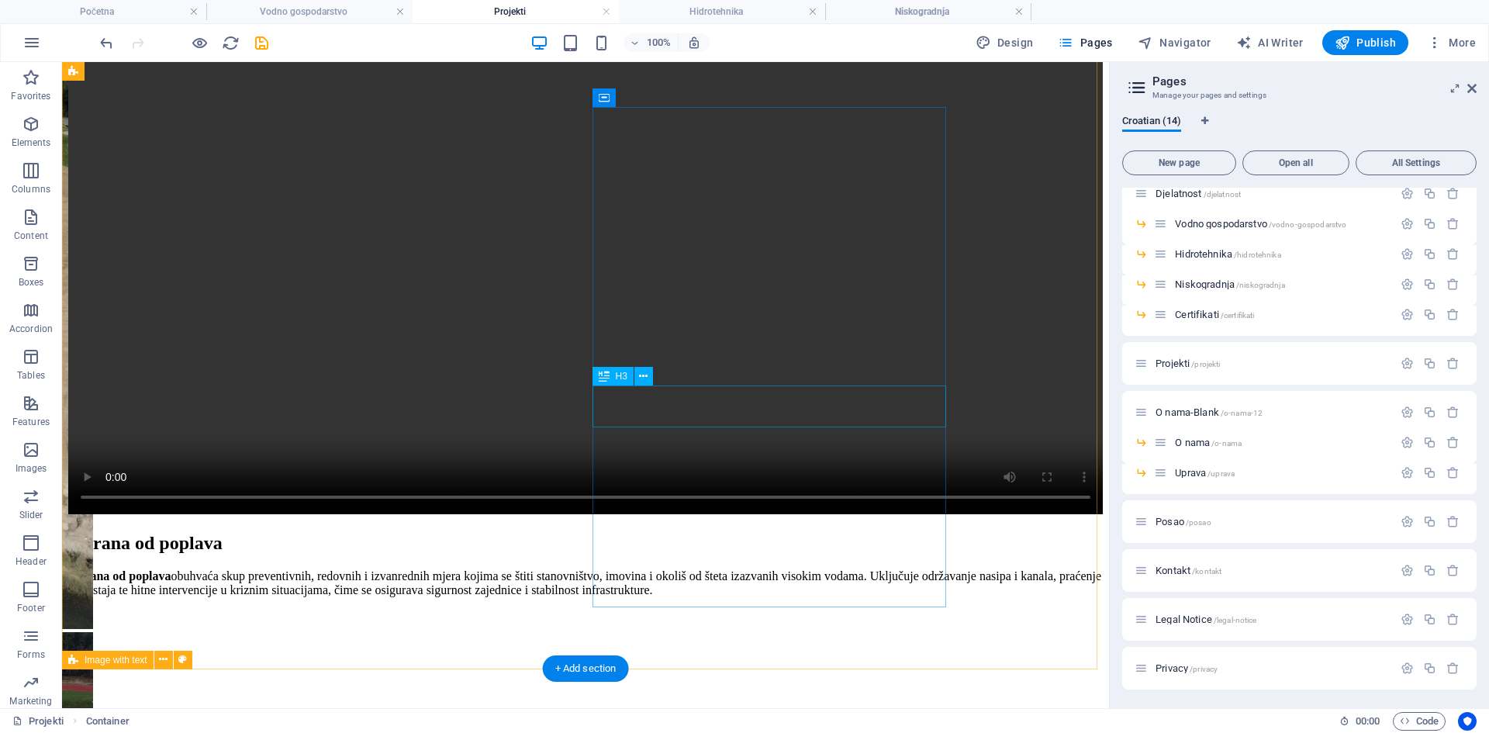
scroll to position [1939, 0]
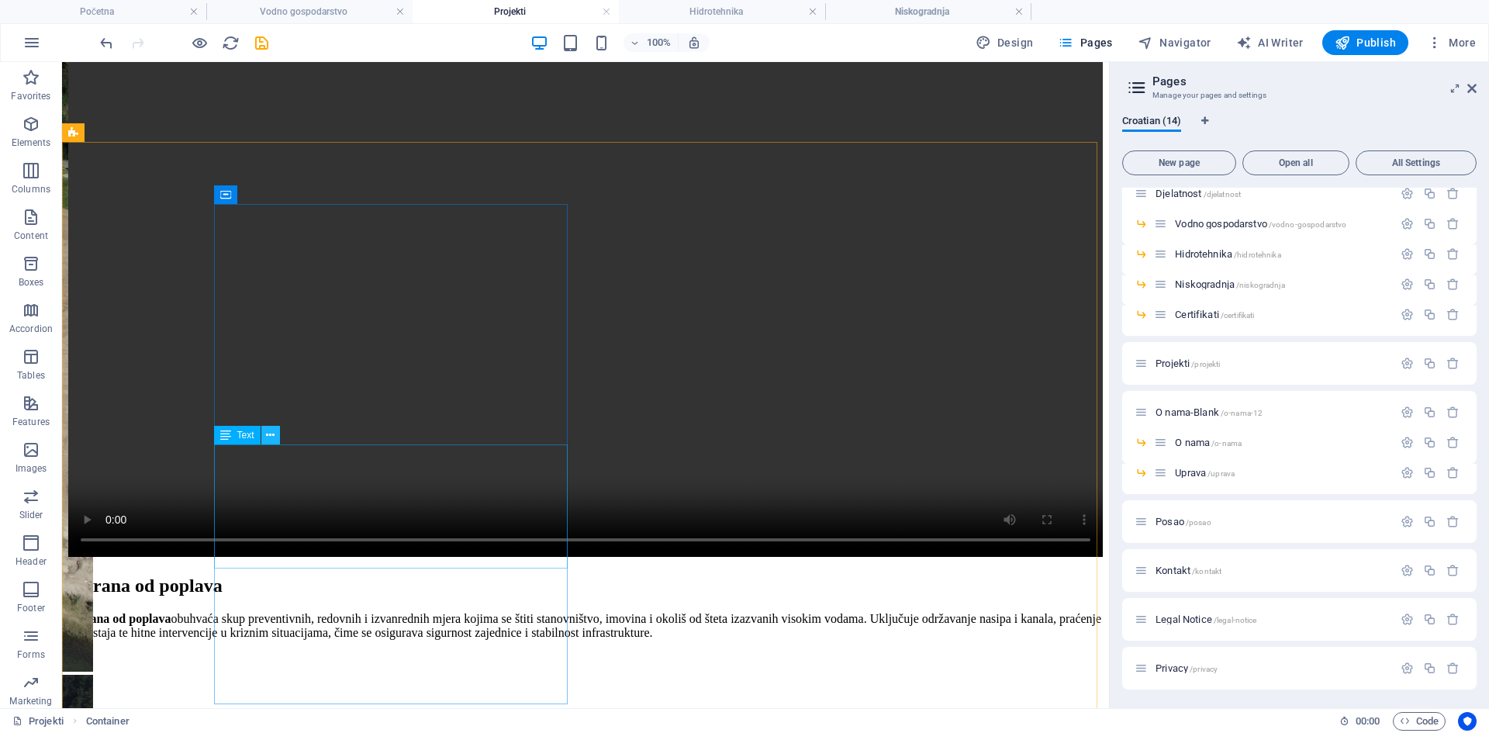
click at [271, 437] on icon at bounding box center [270, 435] width 9 height 16
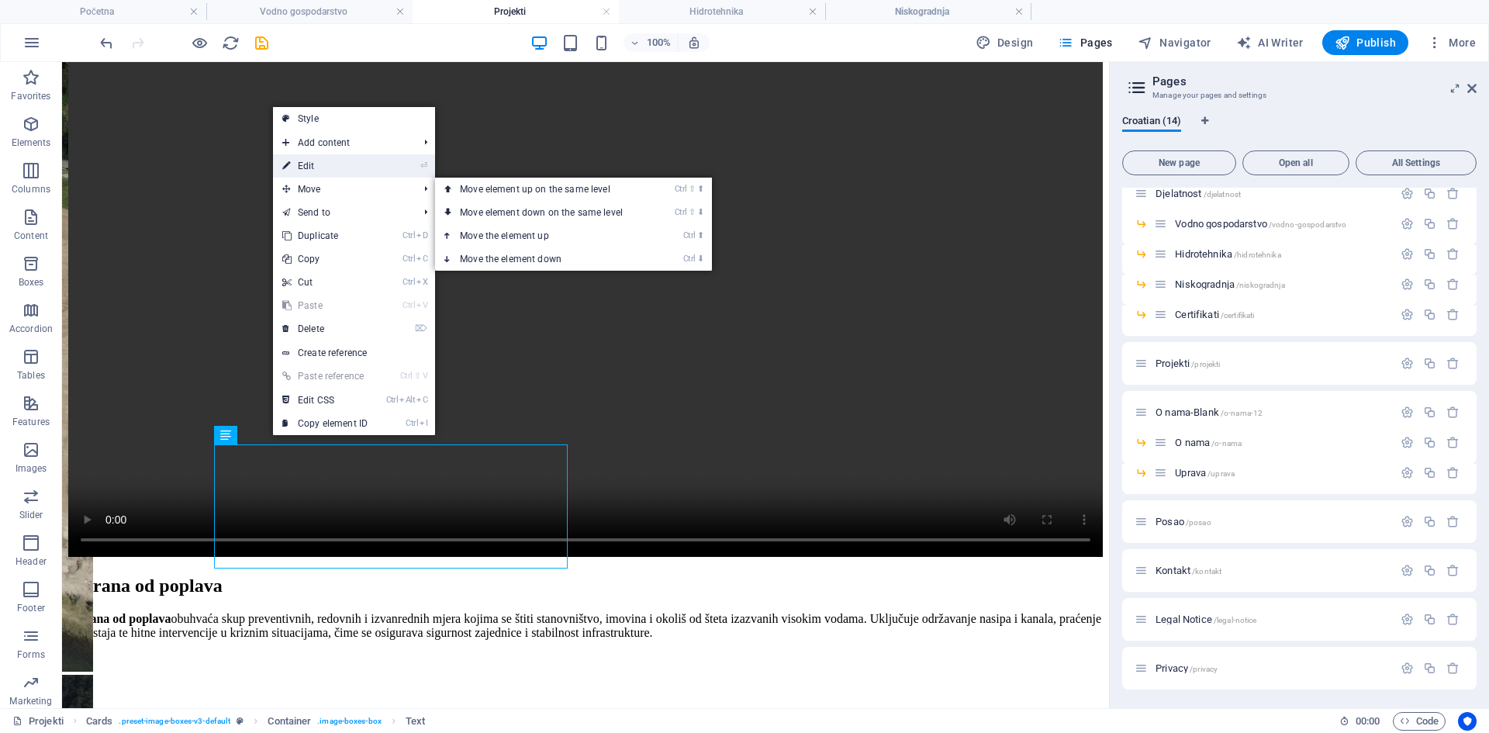
click at [340, 173] on link "⏎ Edit" at bounding box center [325, 165] width 104 height 23
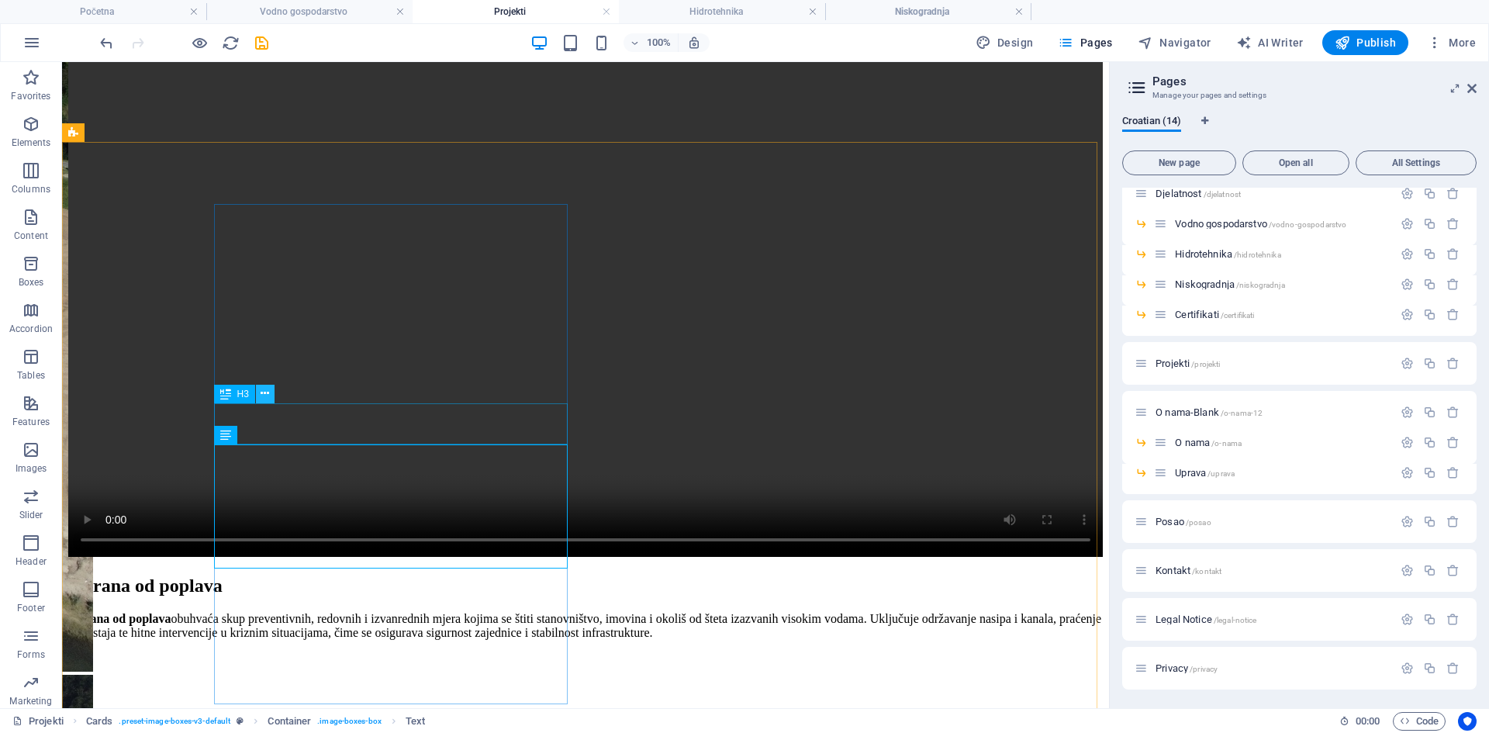
click at [268, 399] on icon at bounding box center [265, 394] width 9 height 16
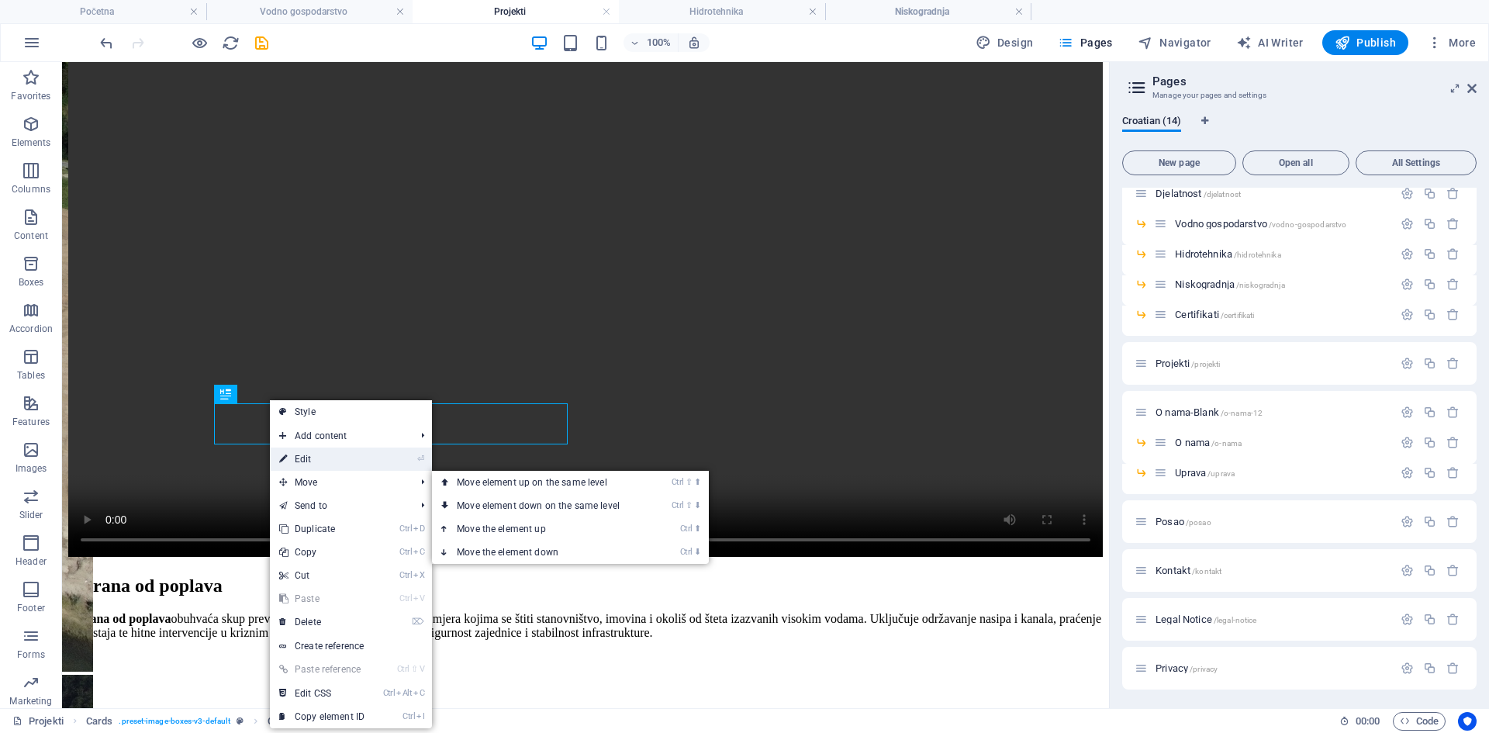
click at [332, 463] on link "⏎ Edit" at bounding box center [322, 459] width 104 height 23
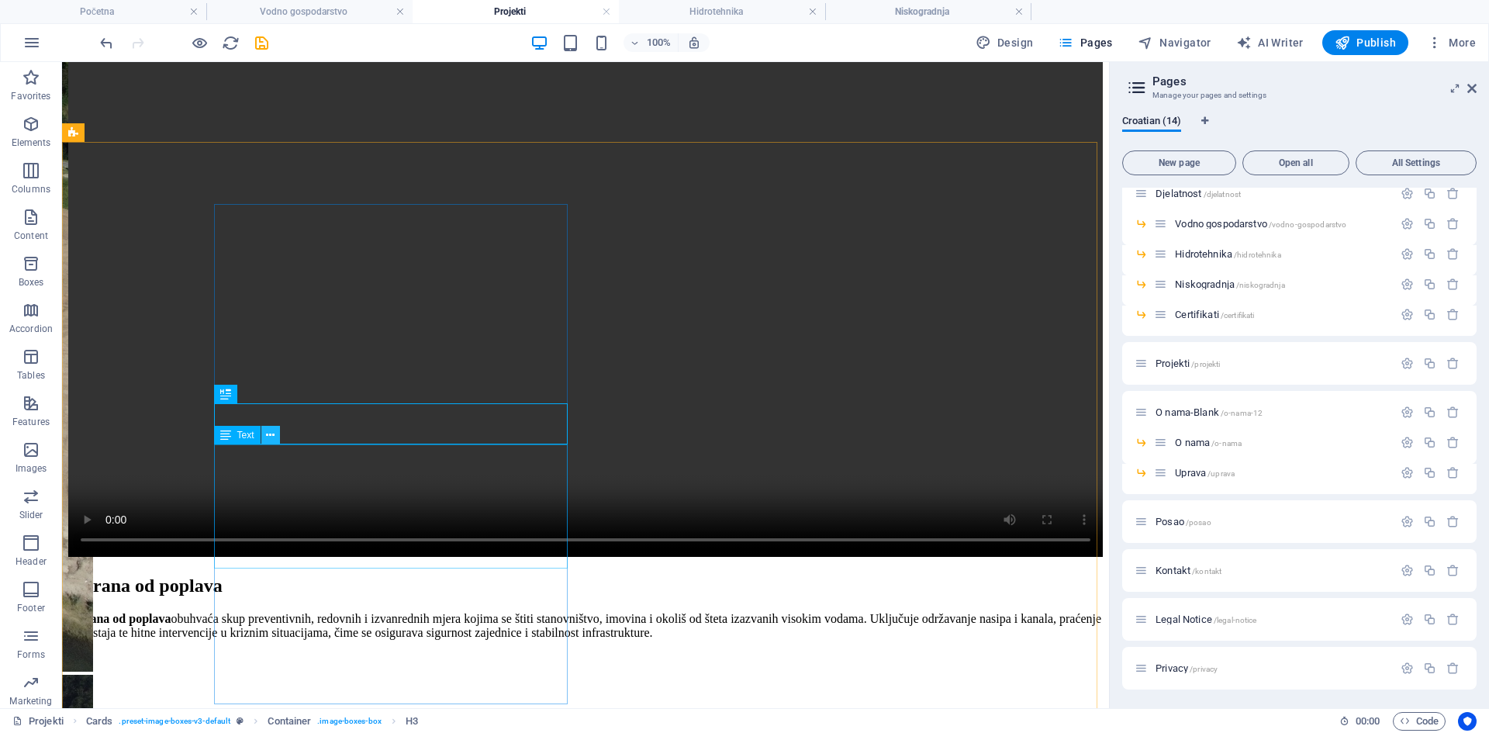
click at [272, 438] on icon at bounding box center [270, 435] width 9 height 16
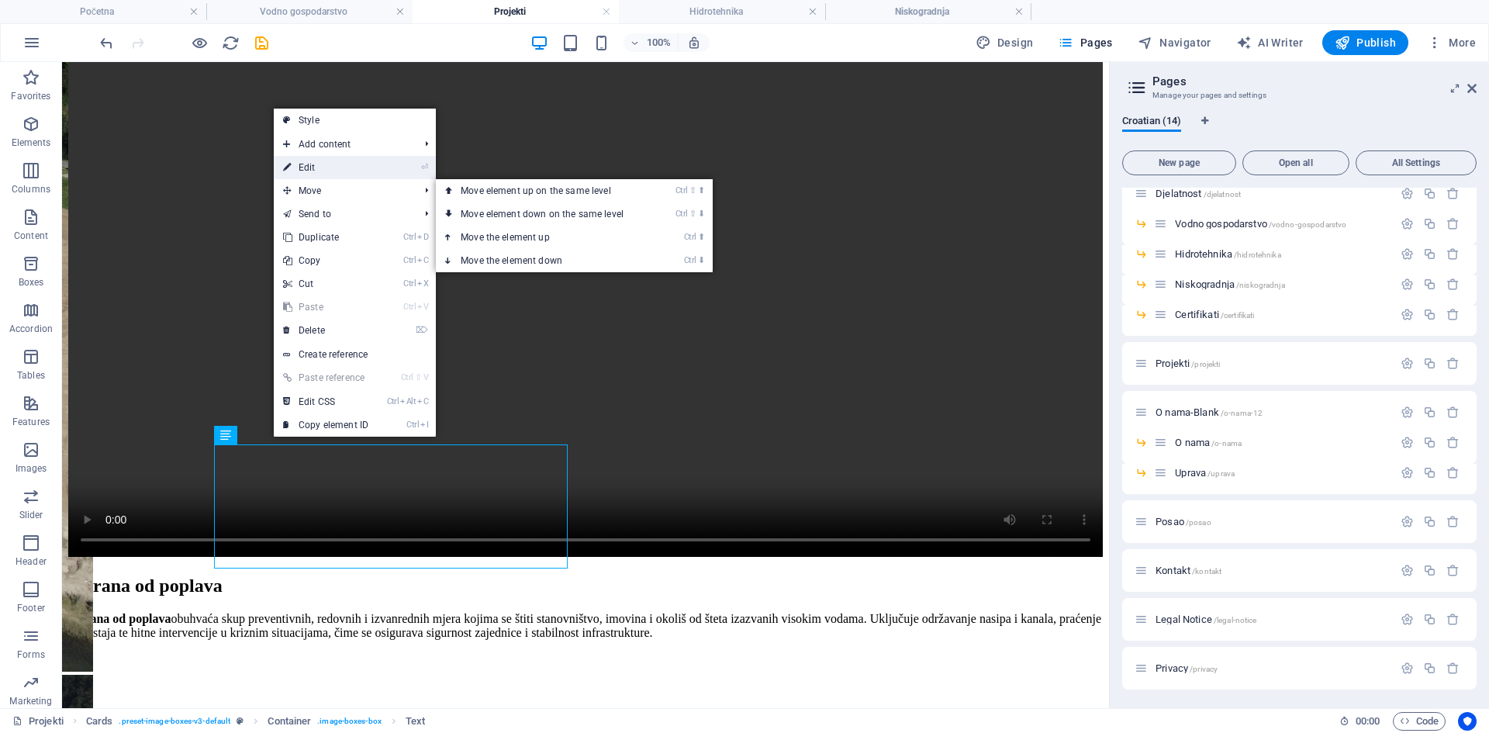
click at [323, 174] on link "⏎ Edit" at bounding box center [326, 167] width 104 height 23
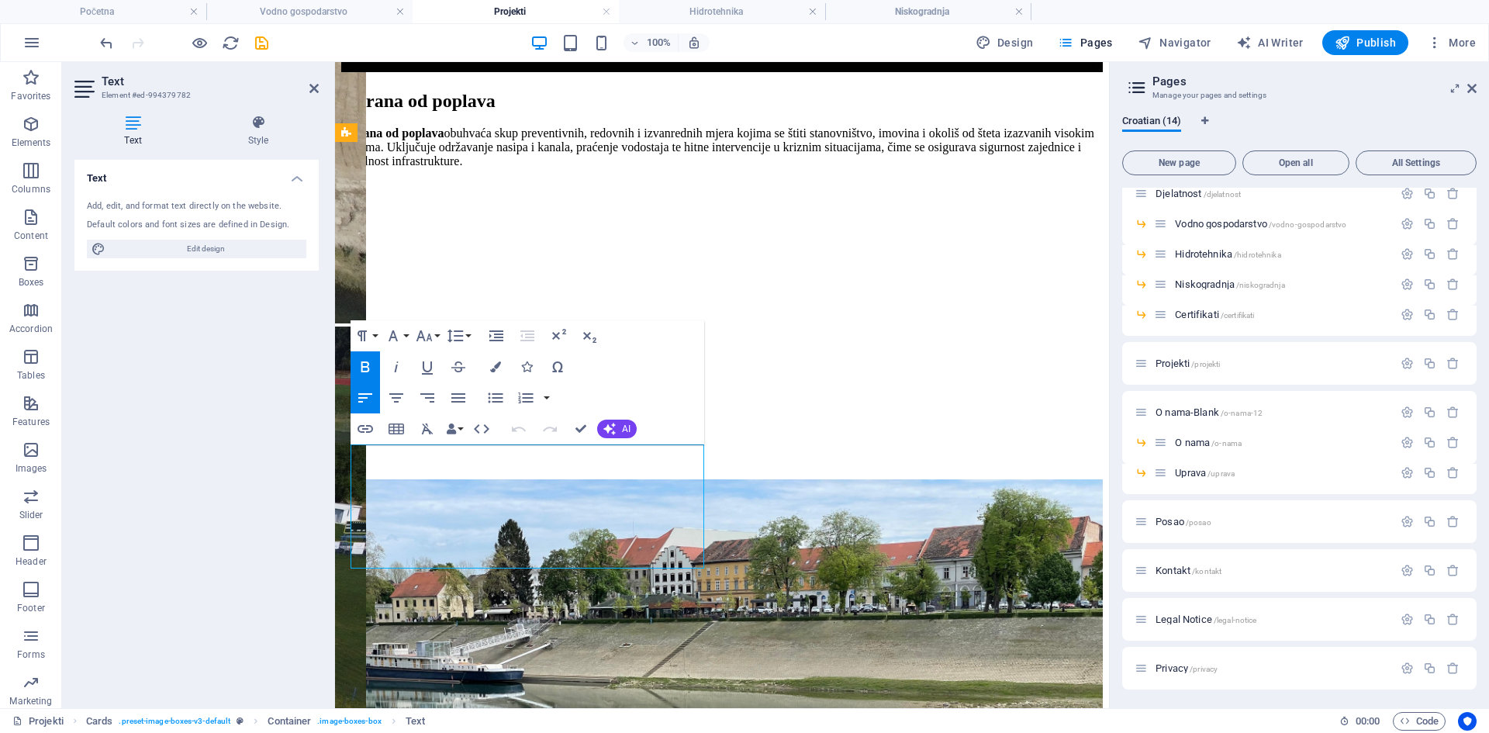
drag, startPoint x: 358, startPoint y: 455, endPoint x: 400, endPoint y: 458, distance: 42.8
drag, startPoint x: 363, startPoint y: 456, endPoint x: 435, endPoint y: 458, distance: 72.2
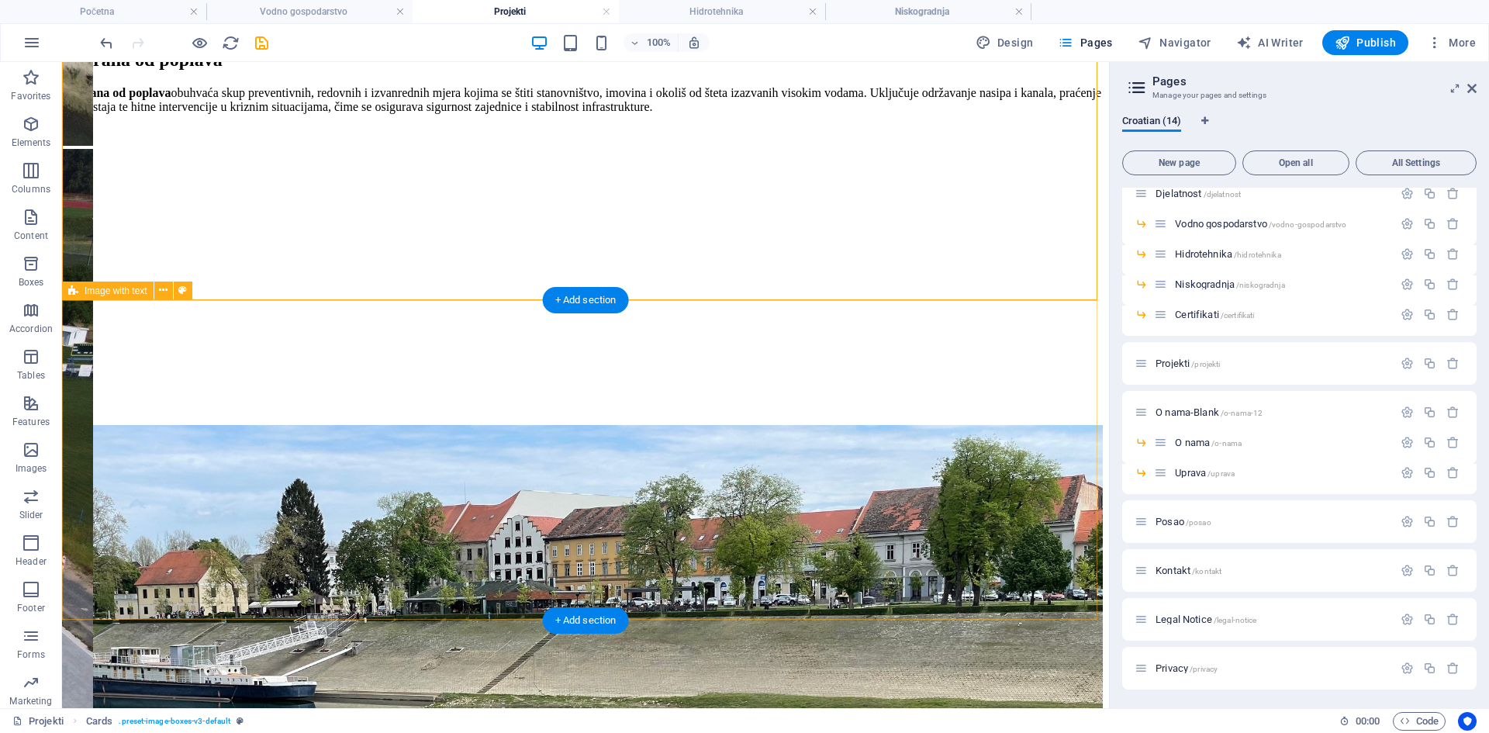
scroll to position [2482, 0]
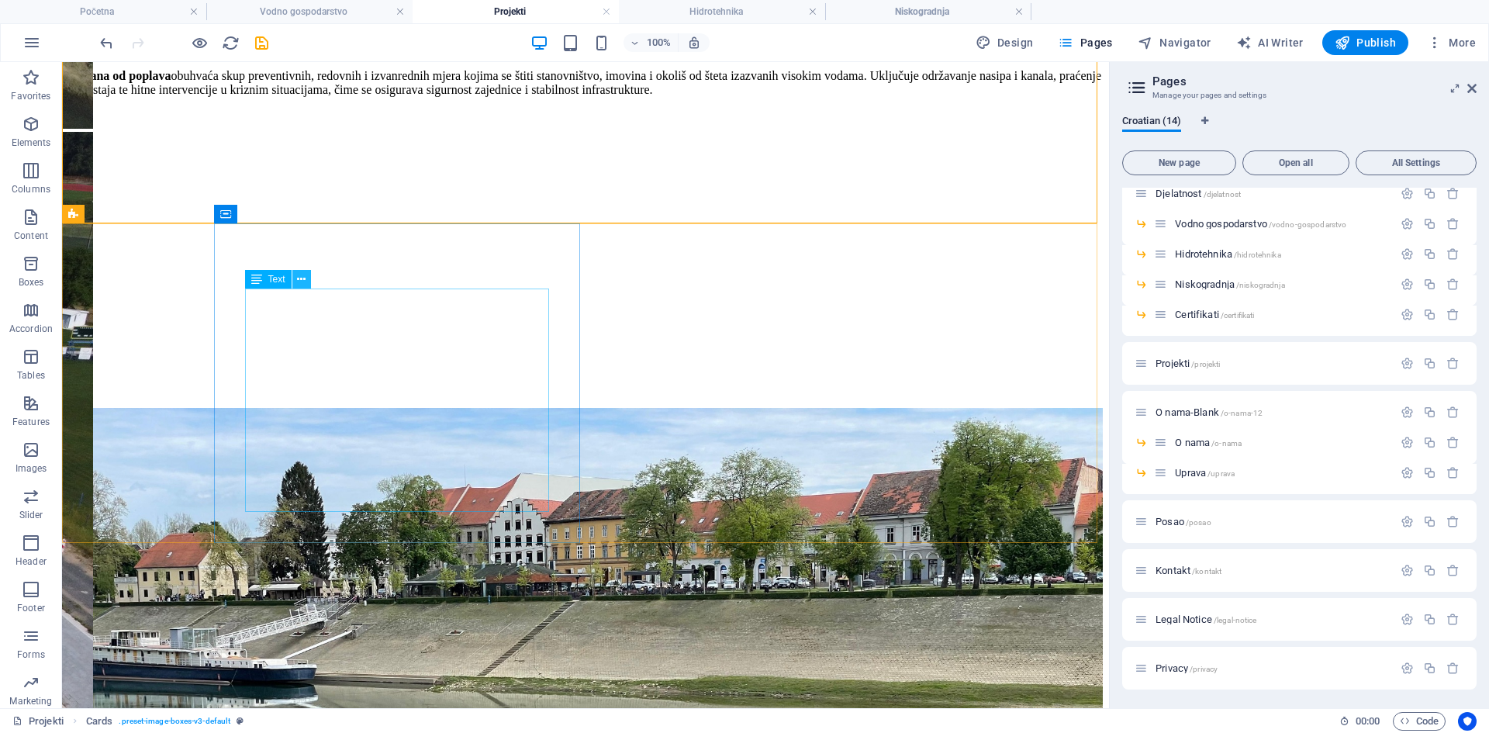
click at [297, 278] on icon at bounding box center [301, 279] width 9 height 16
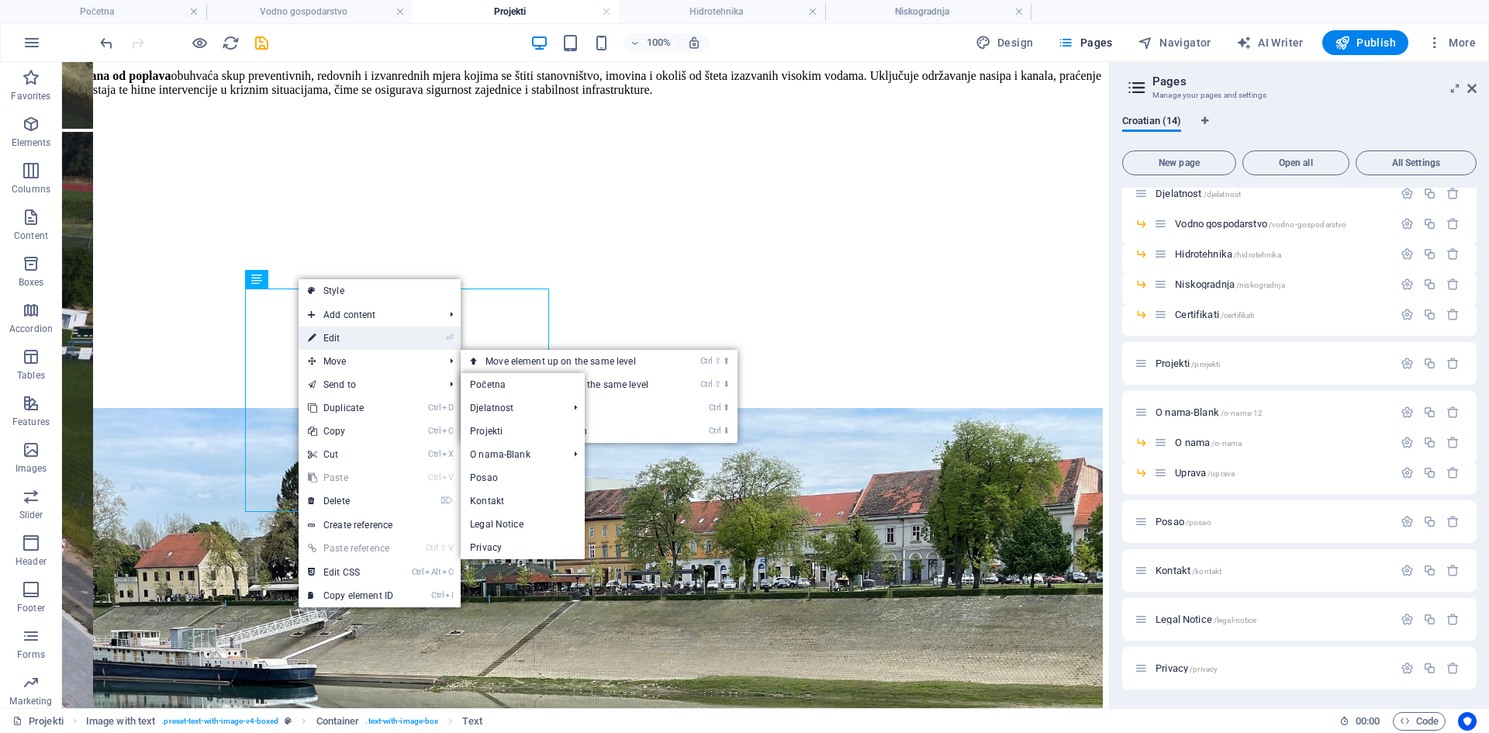
click at [344, 344] on link "⏎ Edit" at bounding box center [351, 338] width 104 height 23
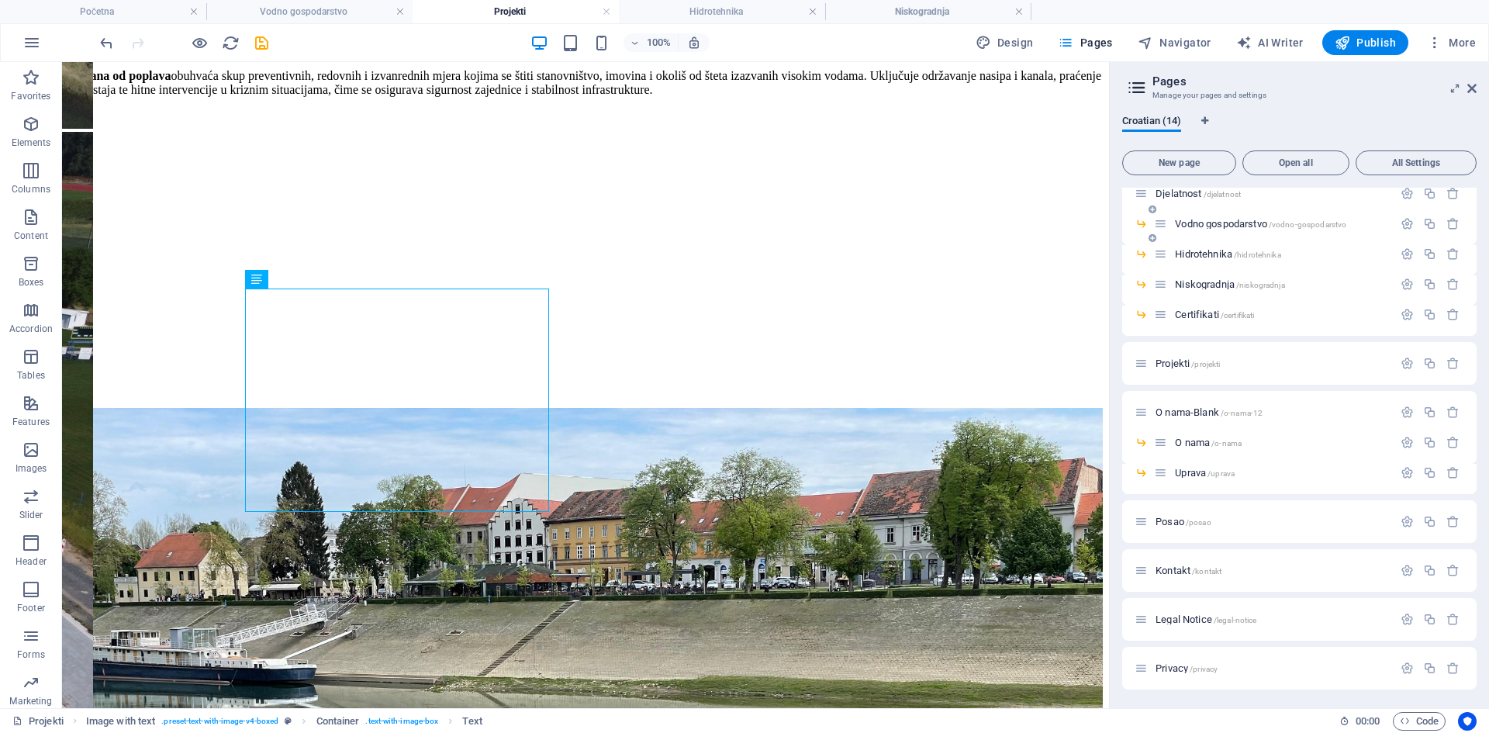
click at [1251, 221] on span "Vodno gospodarstvo /vodno-gospodarstvo" at bounding box center [1260, 224] width 171 height 12
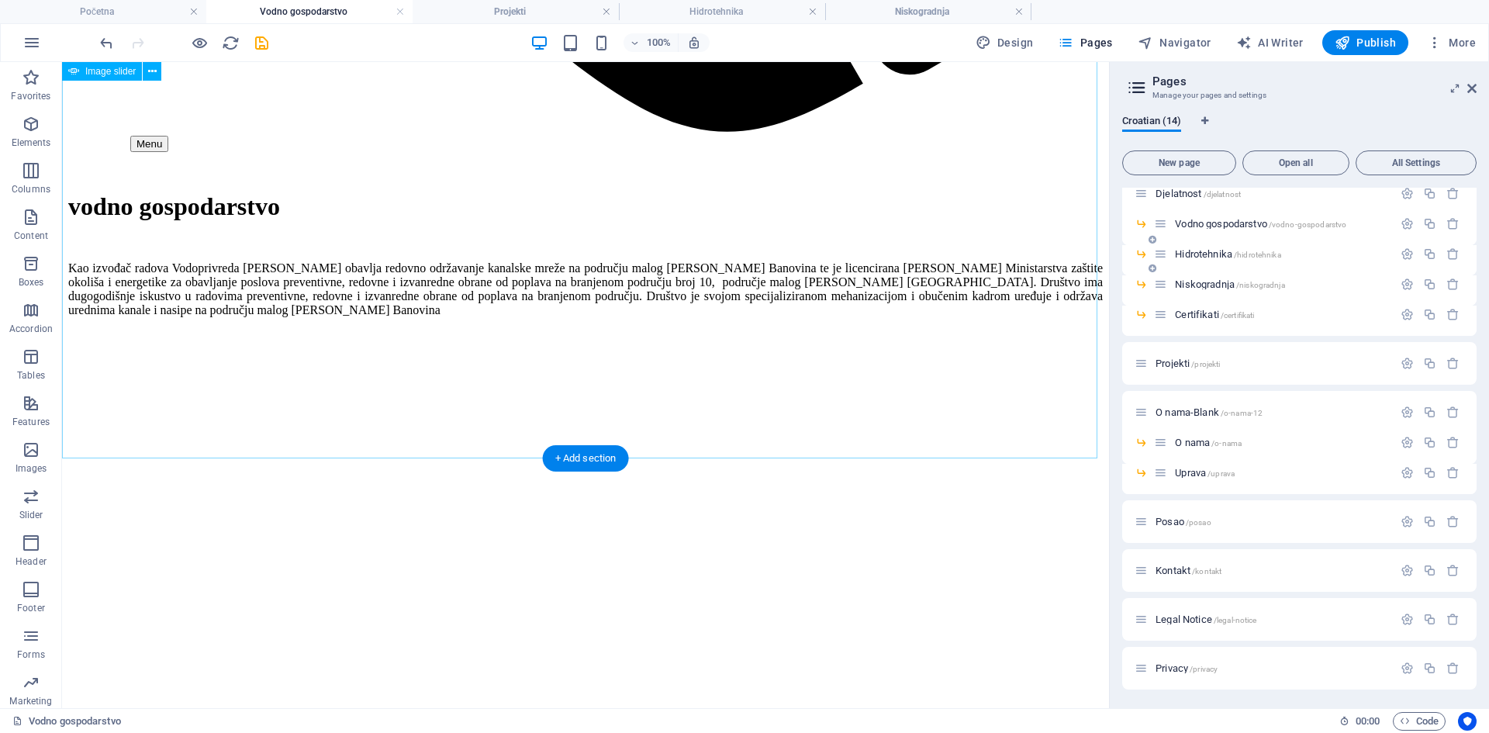
scroll to position [1319, 0]
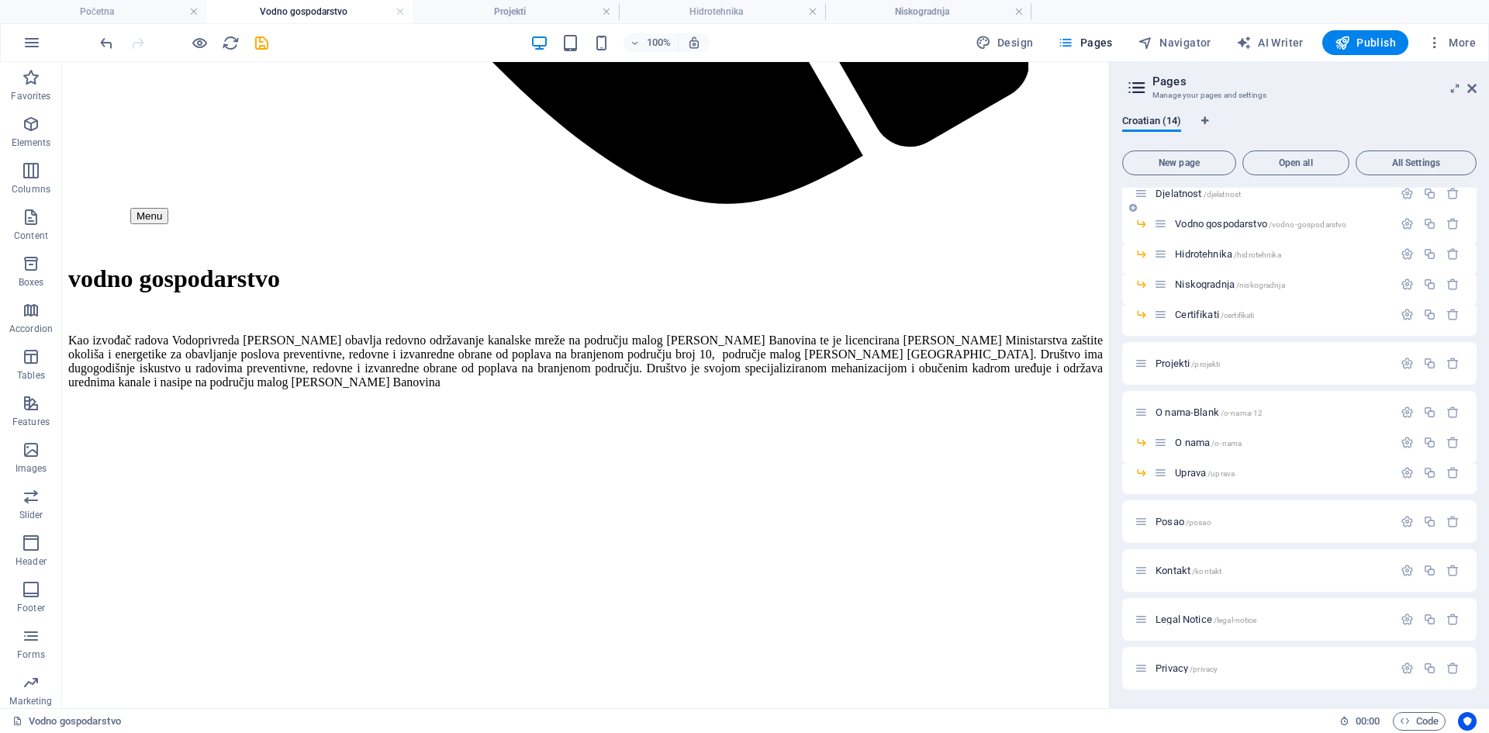
click at [1185, 194] on span "Djelatnost /djelatnost" at bounding box center [1198, 194] width 85 height 12
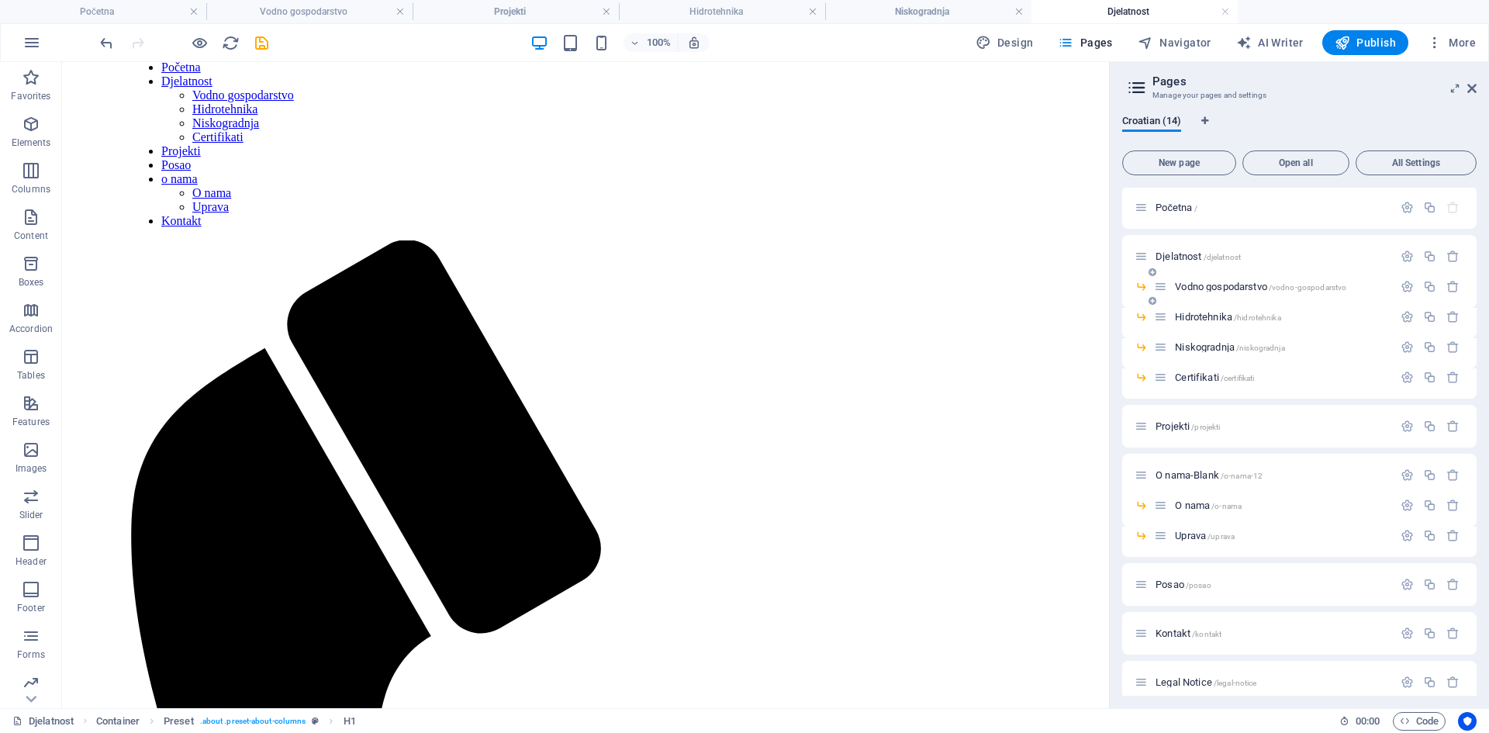
scroll to position [0, 0]
click at [1184, 211] on span "Početna /" at bounding box center [1177, 209] width 42 height 12
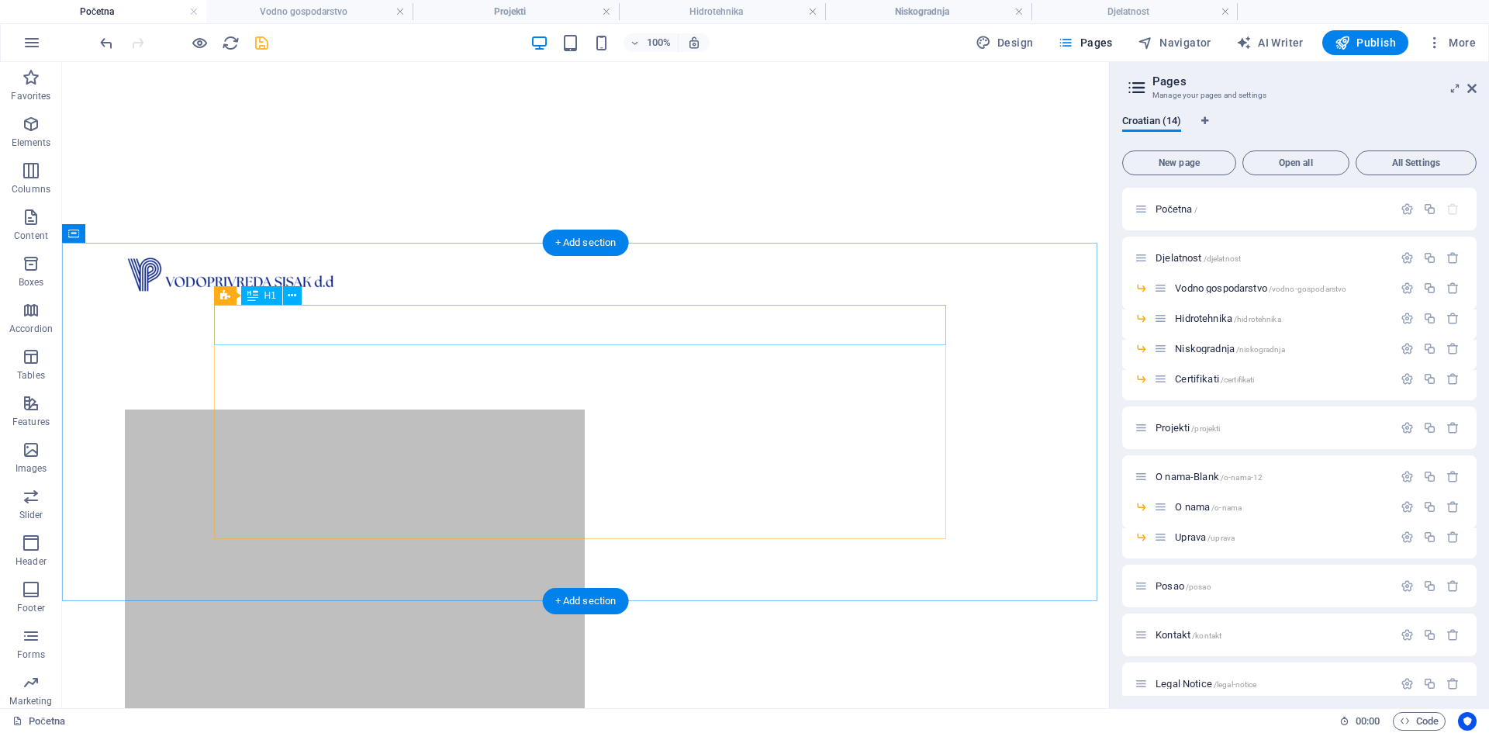
scroll to position [931, 0]
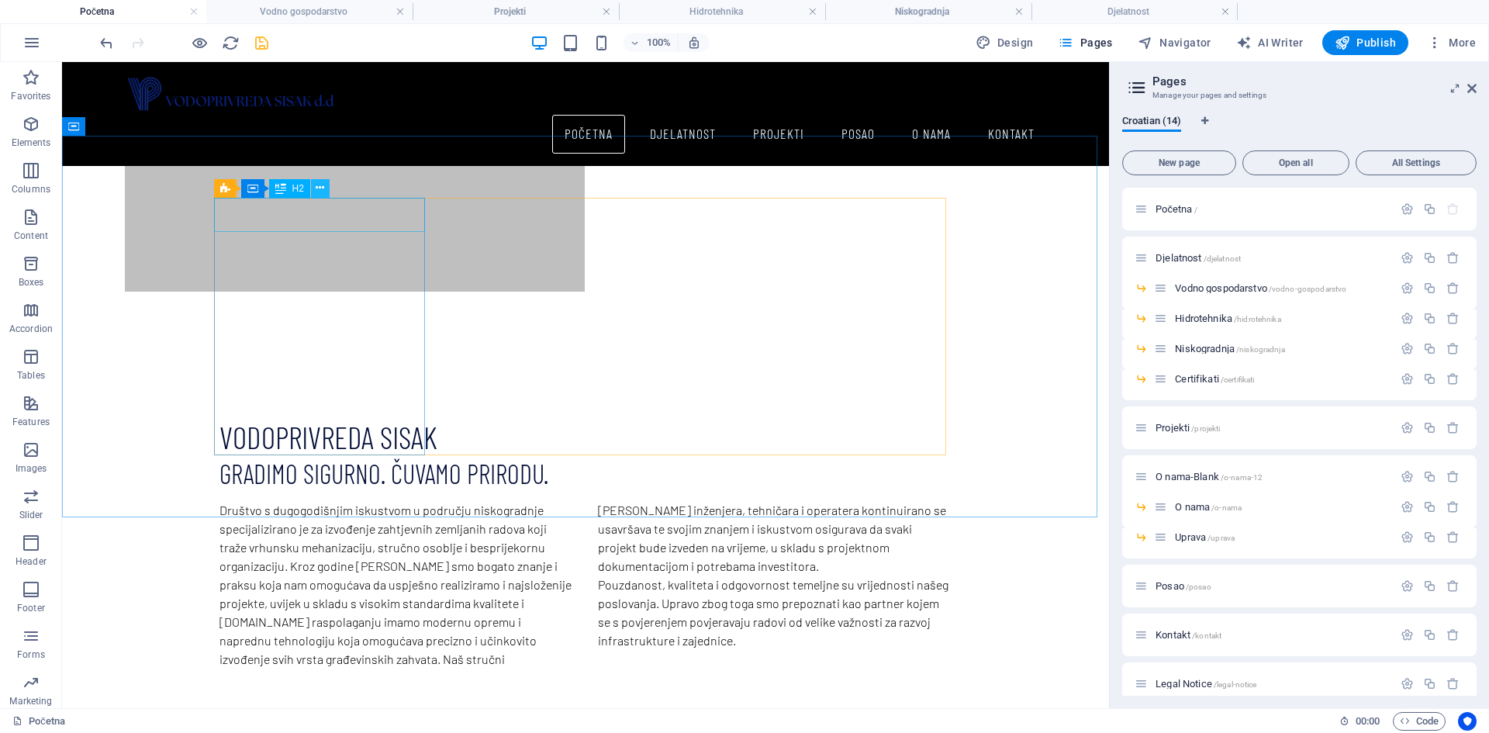
click at [324, 194] on icon at bounding box center [320, 188] width 9 height 16
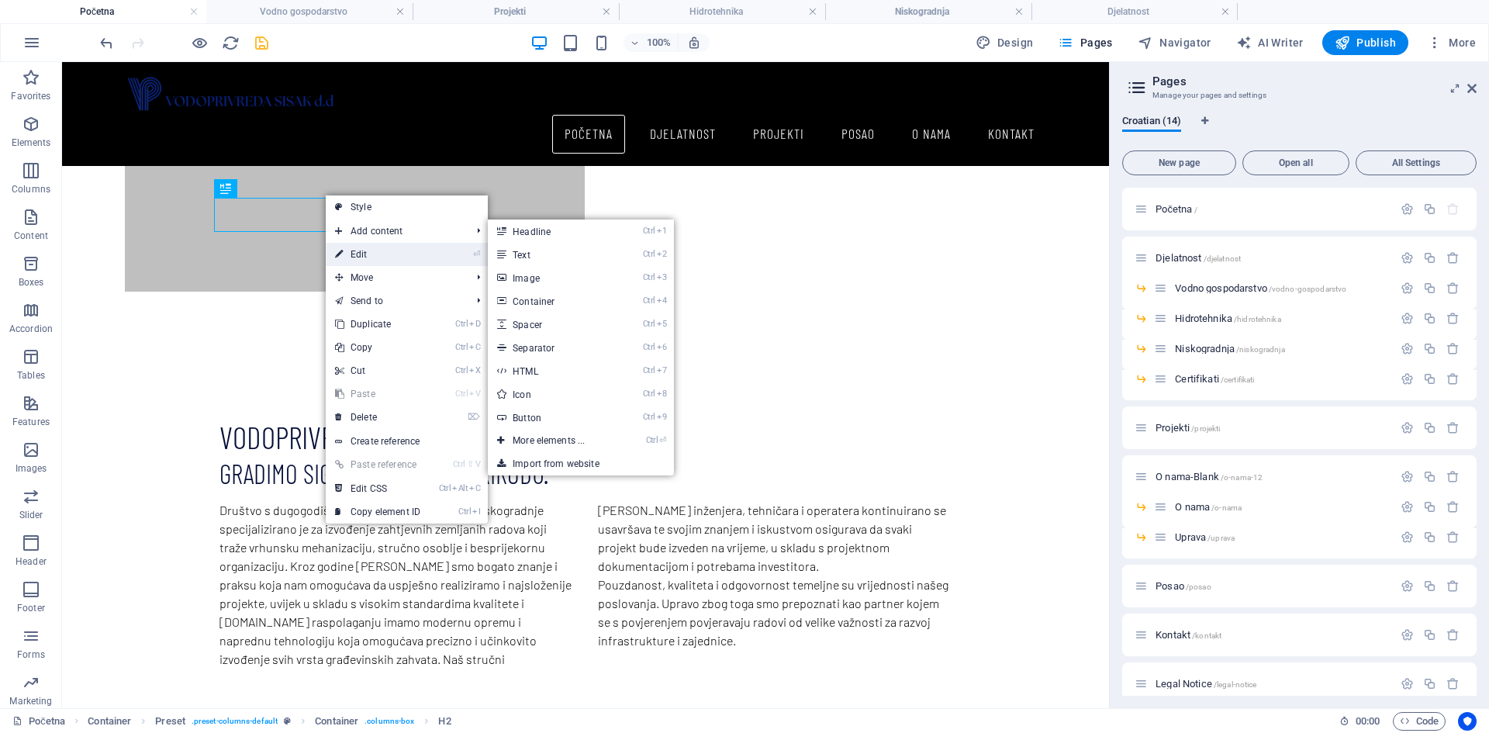
click at [348, 253] on link "⏎ Edit" at bounding box center [378, 254] width 104 height 23
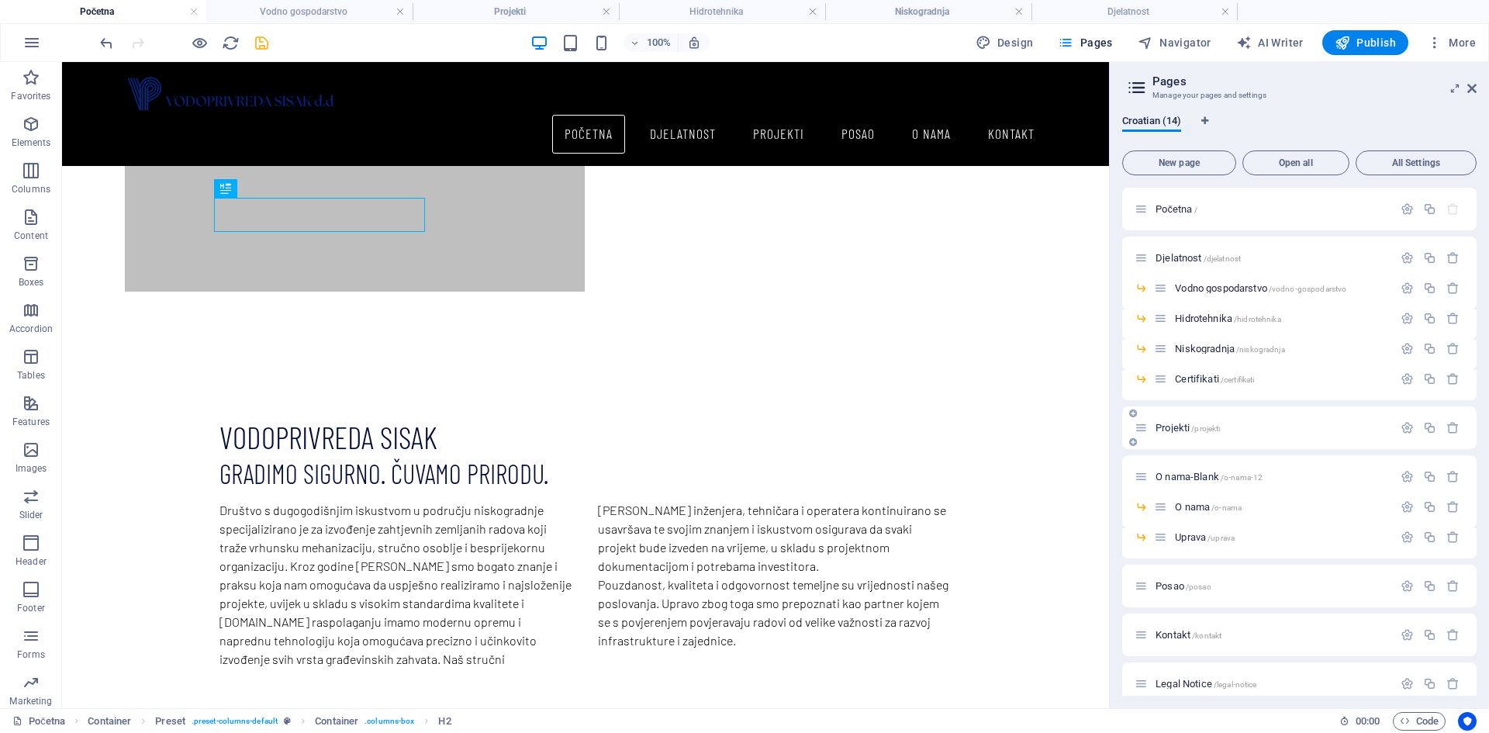
click at [1173, 428] on span "Projekti /projekti" at bounding box center [1188, 428] width 64 height 12
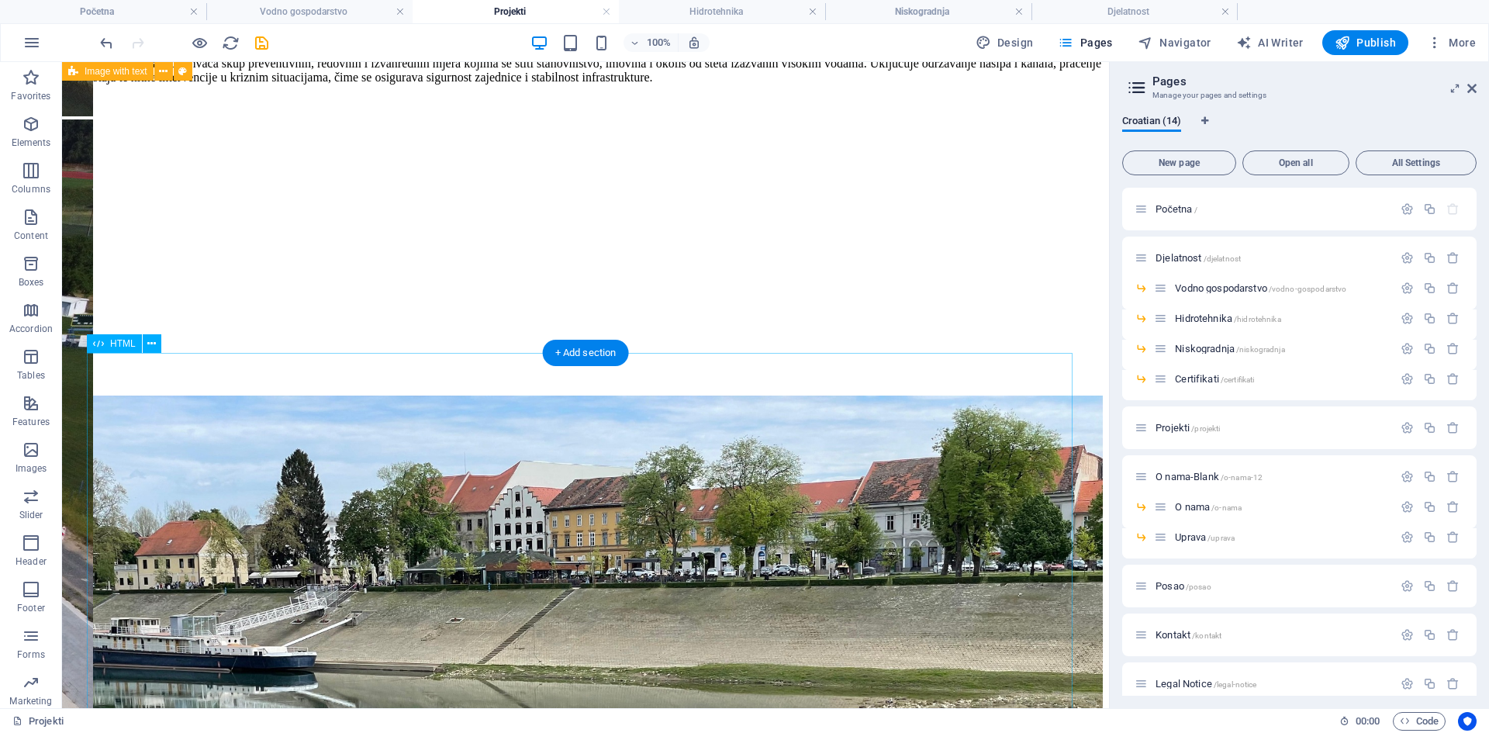
scroll to position [2482, 0]
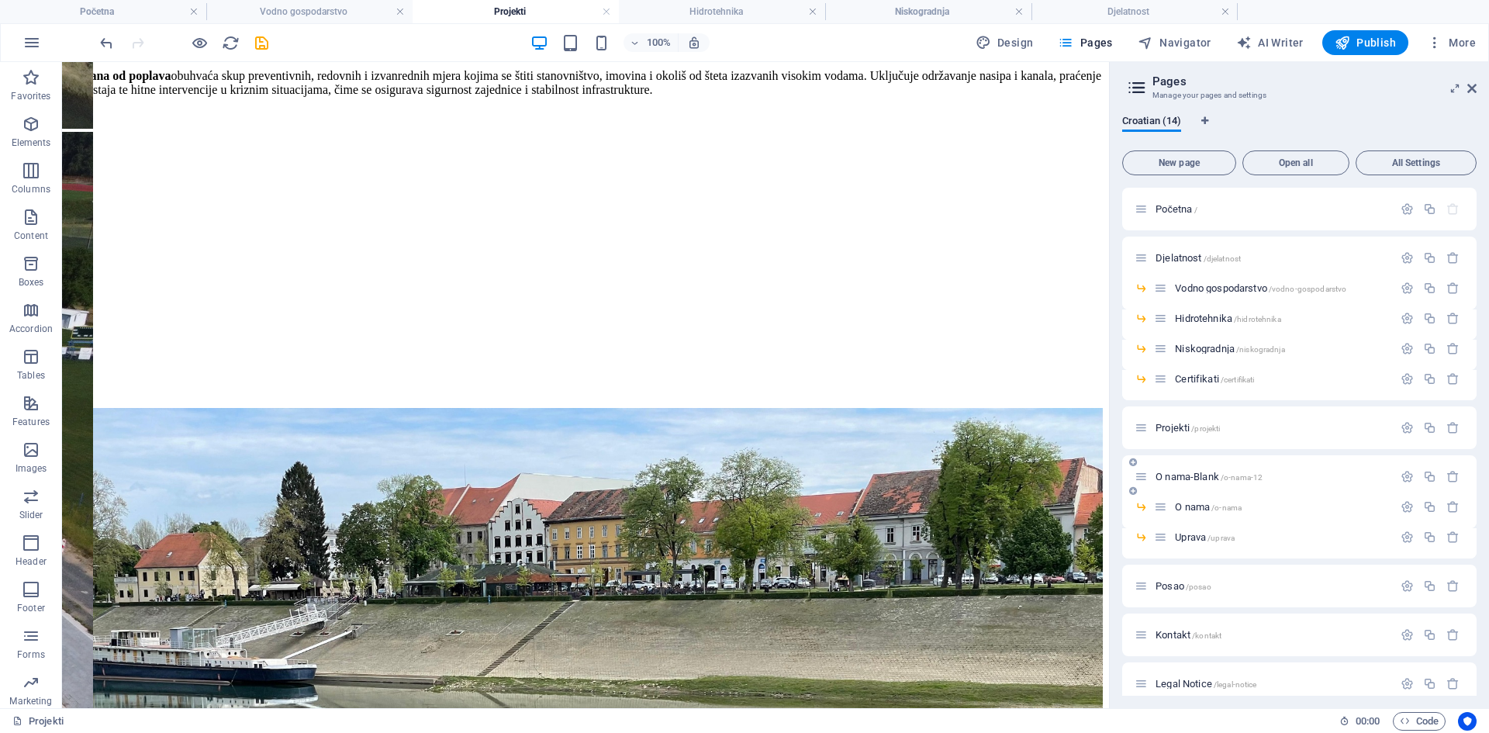
click at [1165, 472] on span "O nama-Blank /o-nama-12" at bounding box center [1209, 477] width 107 height 12
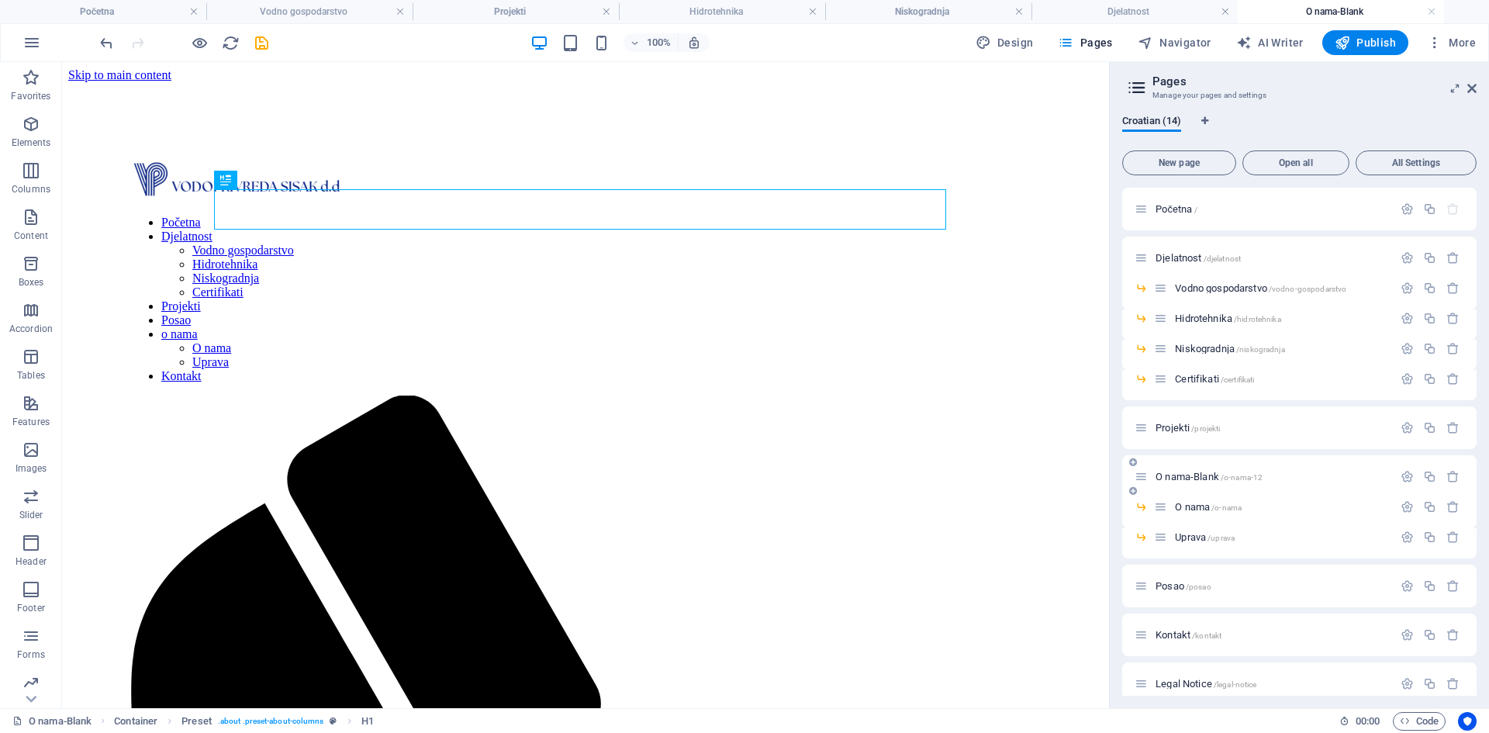
scroll to position [0, 0]
click at [1196, 508] on span "O nama /o-nama" at bounding box center [1208, 507] width 67 height 12
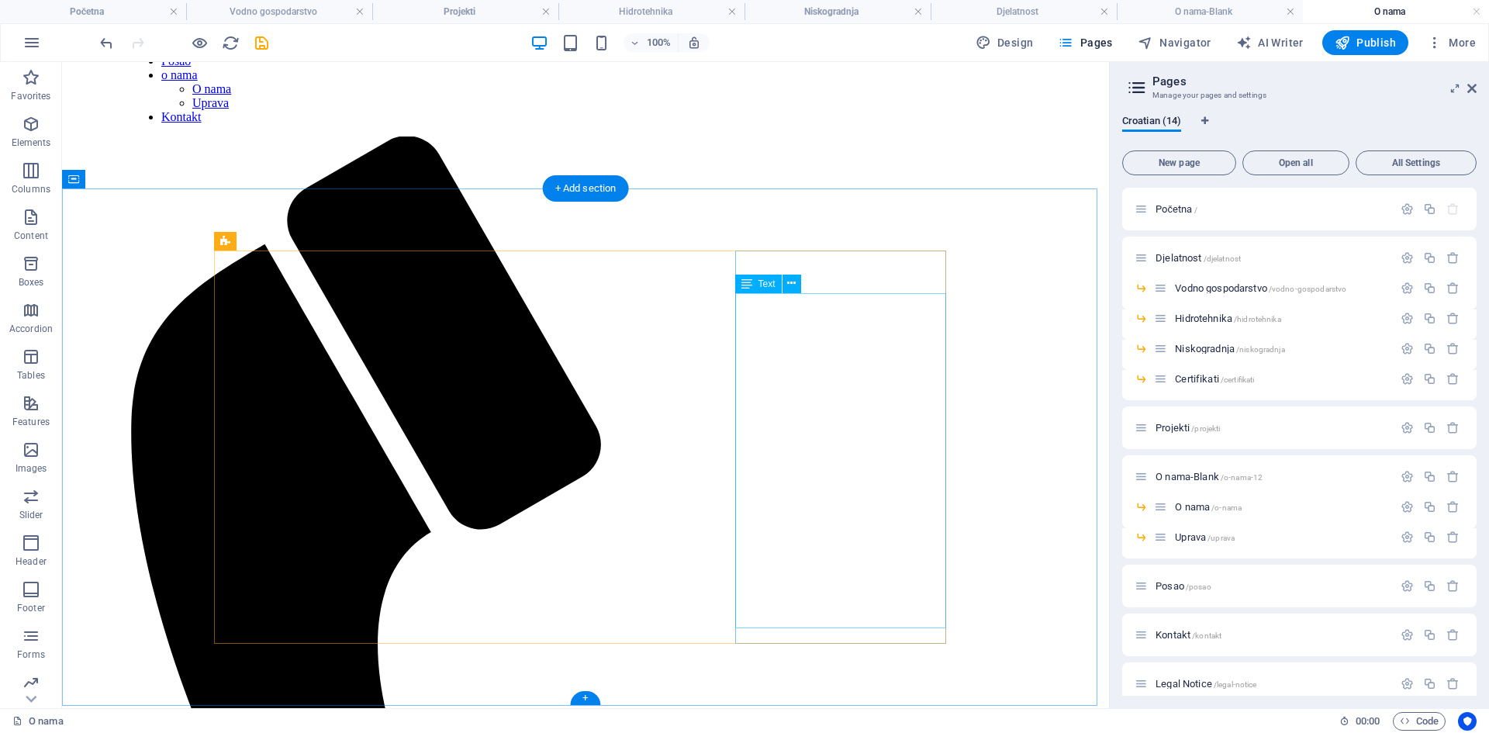
scroll to position [233, 0]
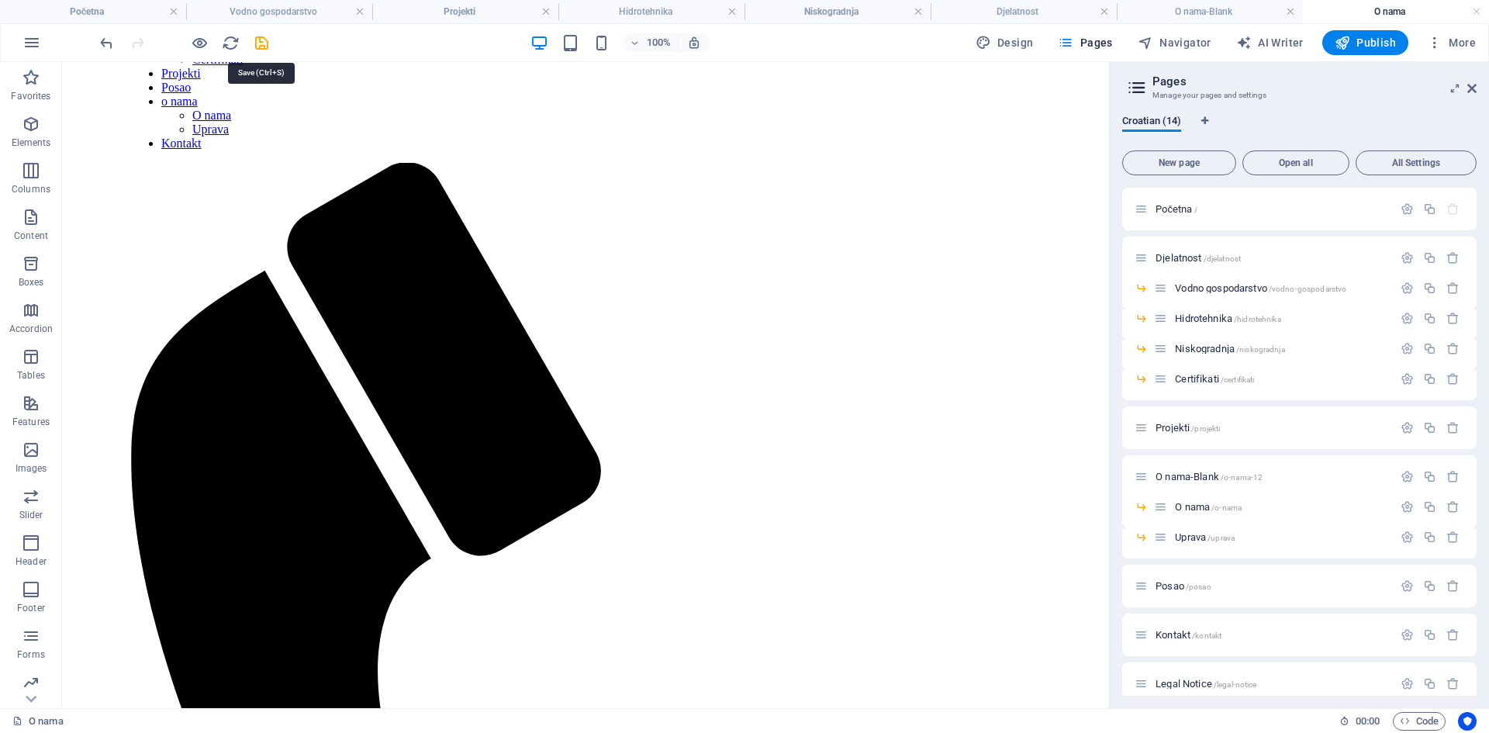
click at [258, 41] on icon "save" at bounding box center [262, 43] width 18 height 18
